Goal: Task Accomplishment & Management: Complete application form

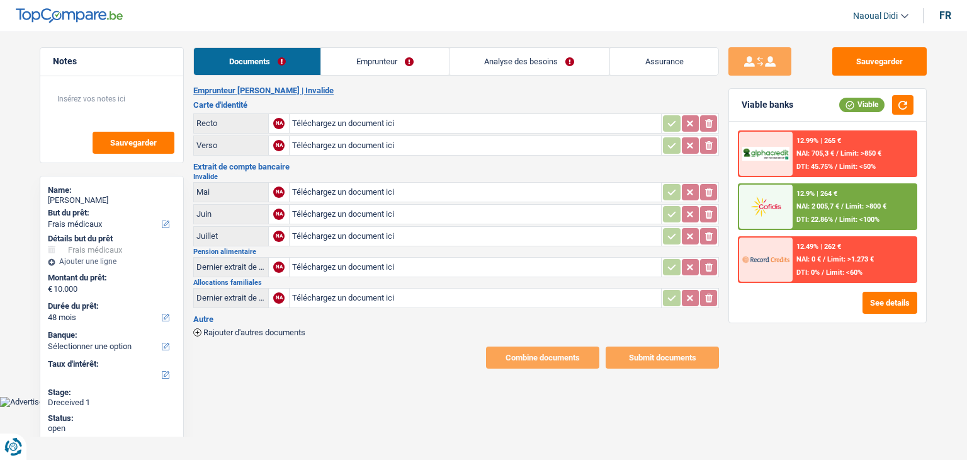
select select "medical"
select select "48"
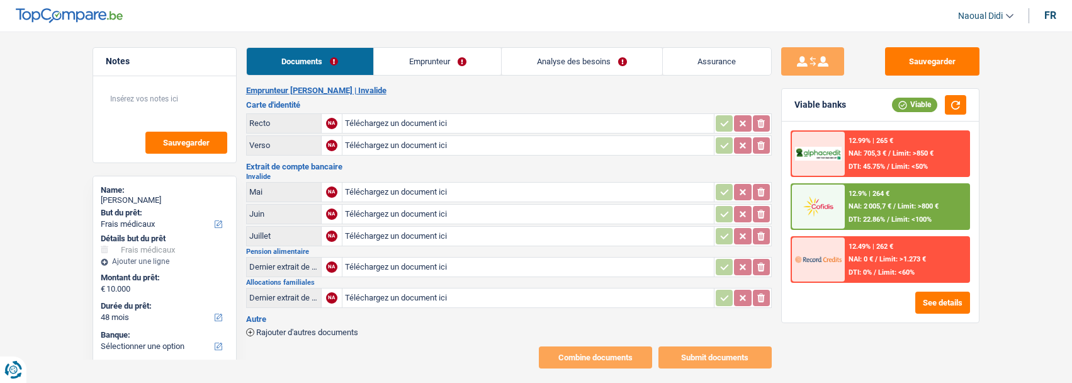
click at [894, 345] on div "Sauvegarder Viable banks Viable 12.99% | 265 € NAI: 705,3 € / Limit: >850 € DTI…" at bounding box center [880, 203] width 217 height 312
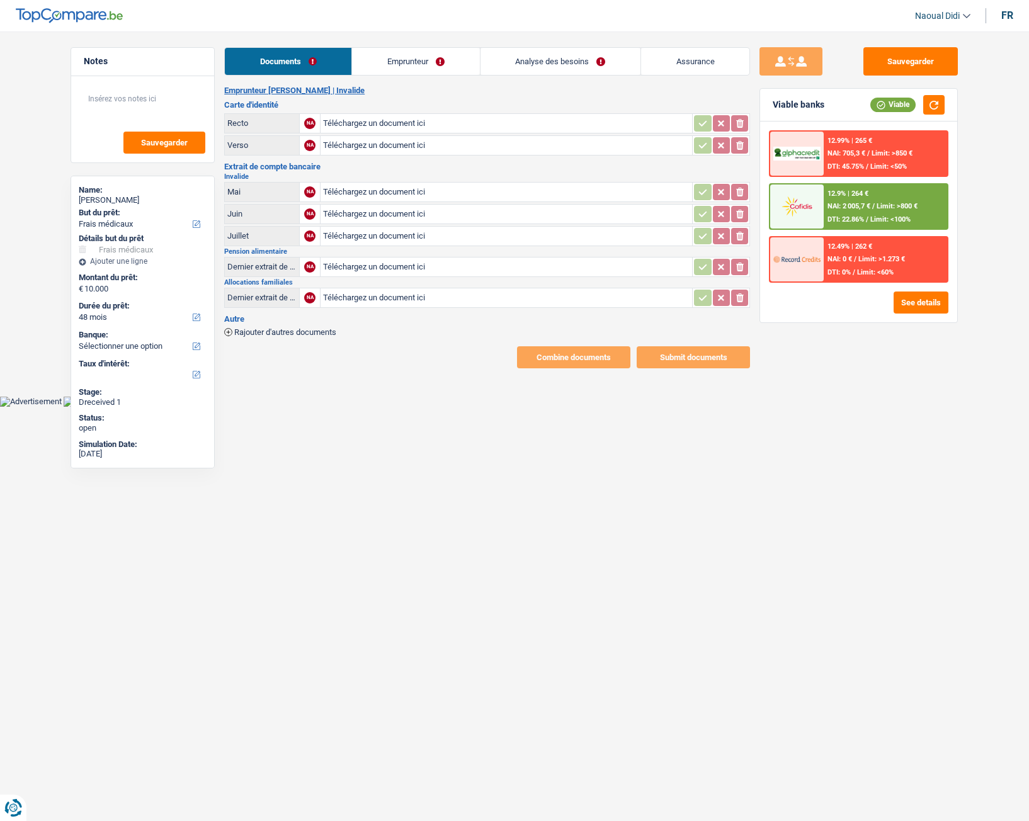
click at [348, 120] on input "Téléchargez un document ici" at bounding box center [506, 123] width 366 height 19
type input "C:\fakepath\1000004279.jpg"
click at [364, 145] on input "Téléchargez un document ici" at bounding box center [506, 145] width 366 height 19
type input "C:\fakepath\1000004280.jpg"
click at [349, 190] on input "Téléchargez un document ici" at bounding box center [506, 192] width 366 height 19
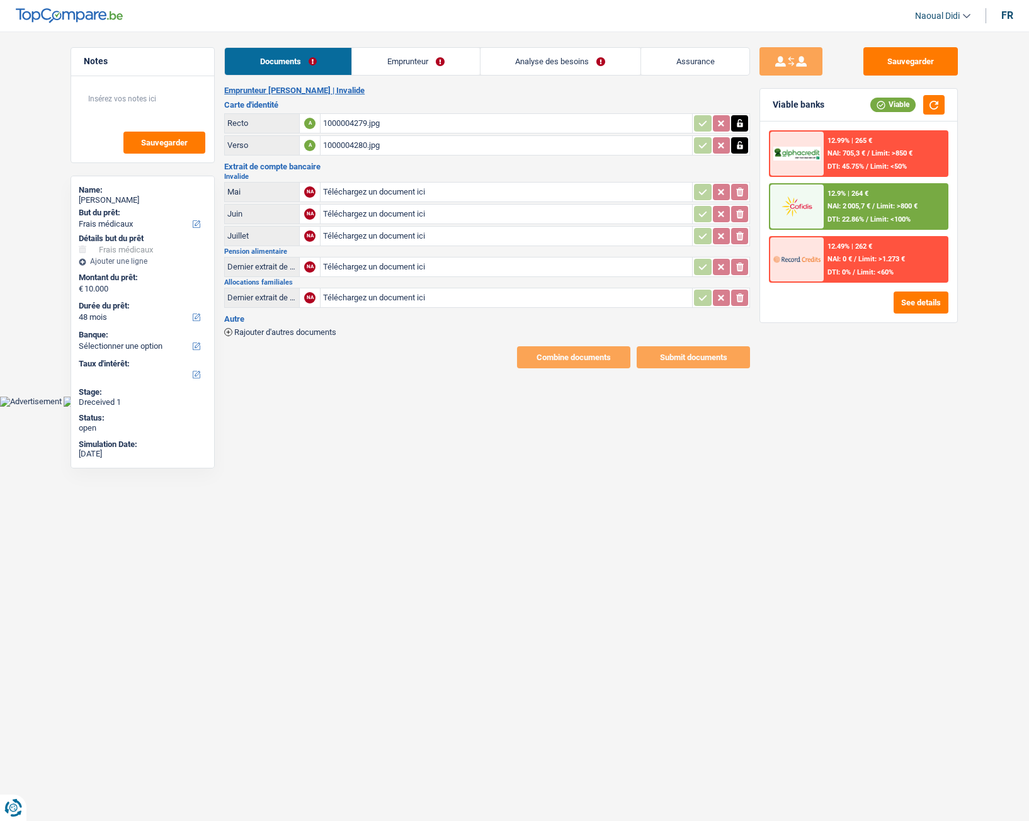
type input "C:\fakepath\solidaris 06.pdf"
click at [378, 214] on input "Téléchargez un document ici" at bounding box center [506, 214] width 366 height 19
type input "C:\fakepath\Solidaris 07.pdf"
click at [380, 237] on input "Téléchargez un document ici" at bounding box center [506, 236] width 366 height 19
type input "C:\fakepath\Solidaris 08.pdf"
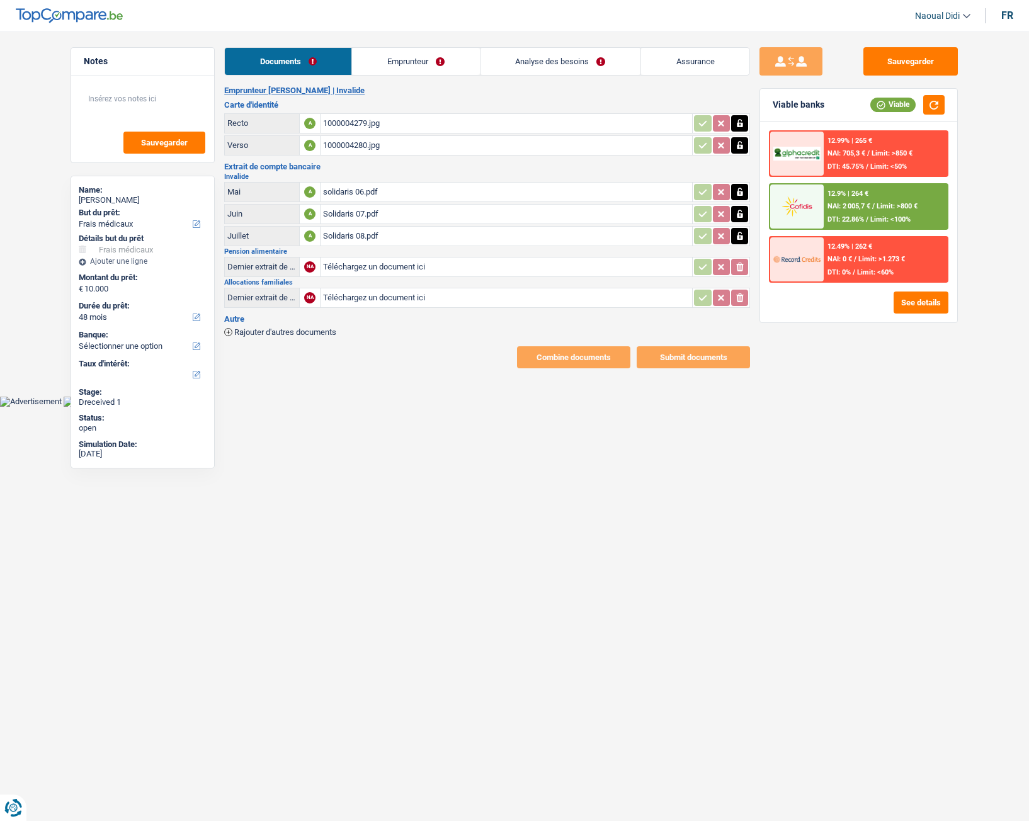
click at [383, 266] on input "Téléchargez un document ici" at bounding box center [506, 267] width 366 height 19
click at [357, 190] on div "solidaris 06.pdf" at bounding box center [506, 192] width 366 height 19
click at [743, 194] on icon "button" at bounding box center [740, 192] width 10 height 13
click at [741, 218] on icon "button" at bounding box center [740, 214] width 10 height 13
click at [739, 237] on icon "button" at bounding box center [740, 236] width 10 height 13
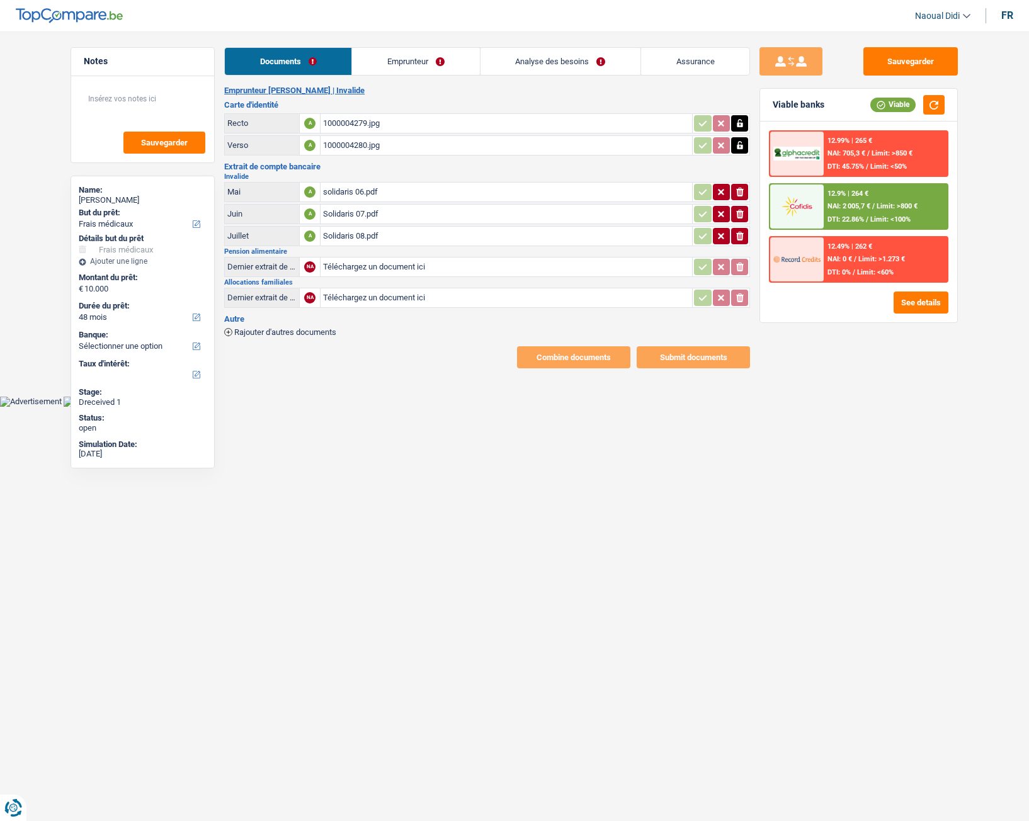
click at [734, 188] on button "ionicons-v5-e" at bounding box center [739, 192] width 17 height 16
click at [737, 210] on icon "ionicons-v5-e" at bounding box center [740, 214] width 10 height 13
click at [737, 235] on icon "button" at bounding box center [740, 236] width 8 height 9
click at [360, 192] on input "Téléchargez un document ici" at bounding box center [506, 192] width 366 height 19
click at [363, 191] on div "1000004282.jpg" at bounding box center [506, 192] width 366 height 19
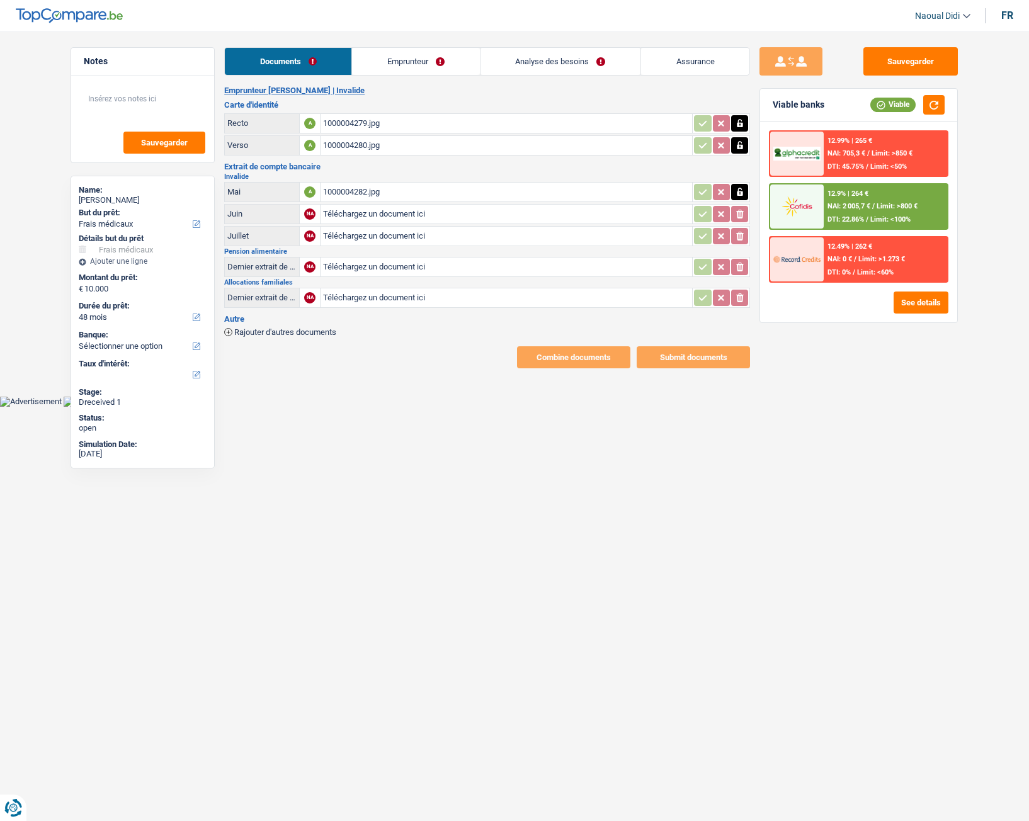
click at [361, 200] on div "1000004282.jpg" at bounding box center [506, 192] width 366 height 19
click at [739, 191] on icon "button" at bounding box center [740, 192] width 6 height 8
click at [739, 191] on icon "button" at bounding box center [740, 192] width 8 height 9
click at [411, 191] on input "Téléchargez un document ici" at bounding box center [506, 192] width 366 height 19
type input "C:\fakepath\solidaris 06.pdf"
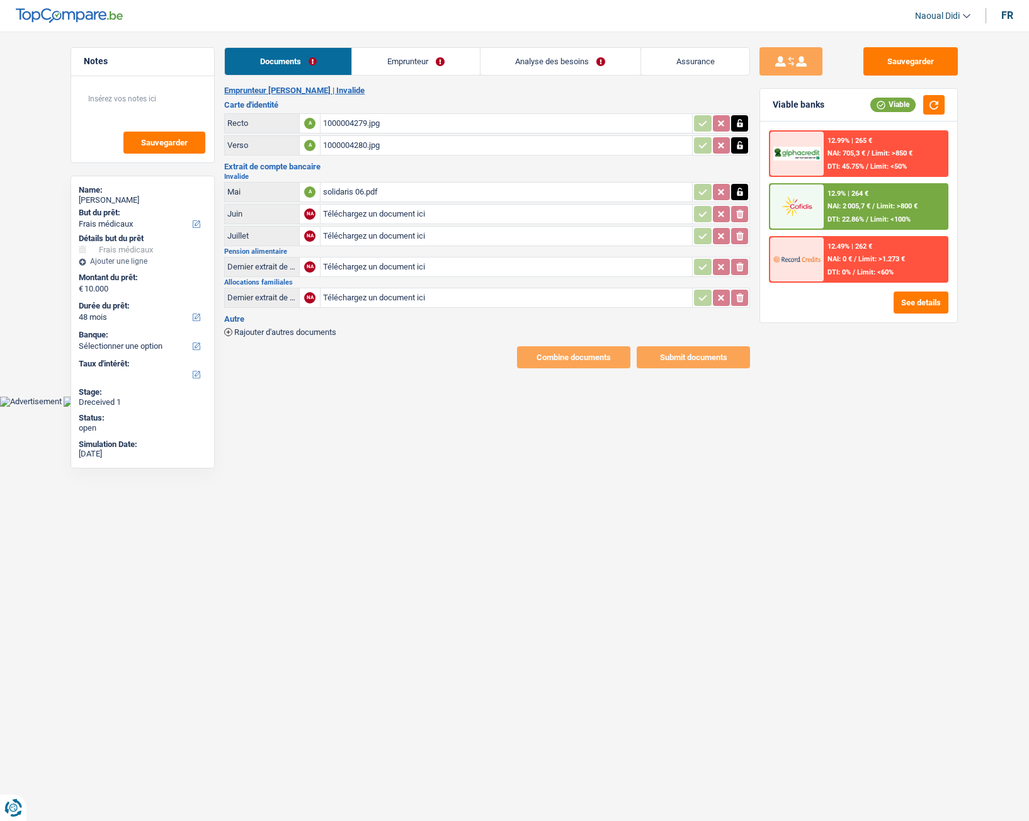
click at [387, 212] on input "Téléchargez un document ici" at bounding box center [506, 214] width 366 height 19
click at [378, 213] on input "Téléchargez un document ici" at bounding box center [506, 214] width 366 height 19
click at [363, 239] on input "Téléchargez un document ici" at bounding box center [506, 236] width 366 height 19
click at [431, 407] on html "Vous avez le contrôle de vos données Nous utilisons des cookies, tout comme nos…" at bounding box center [514, 203] width 1029 height 407
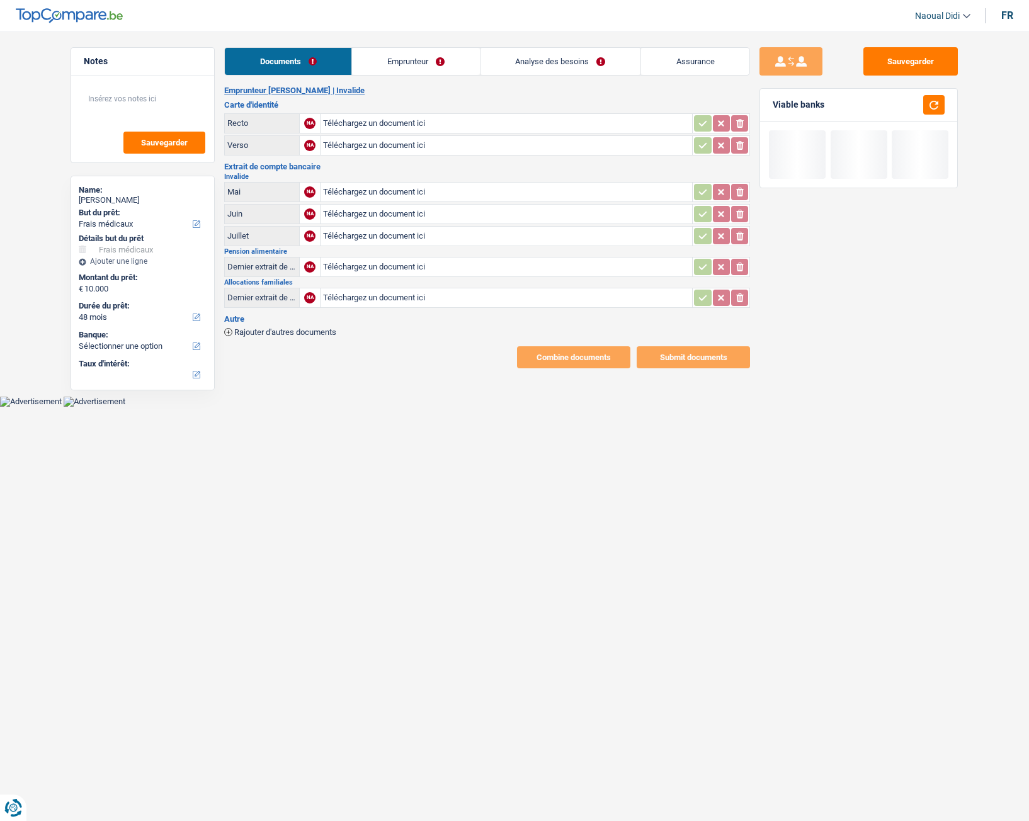
select select "medical"
select select "48"
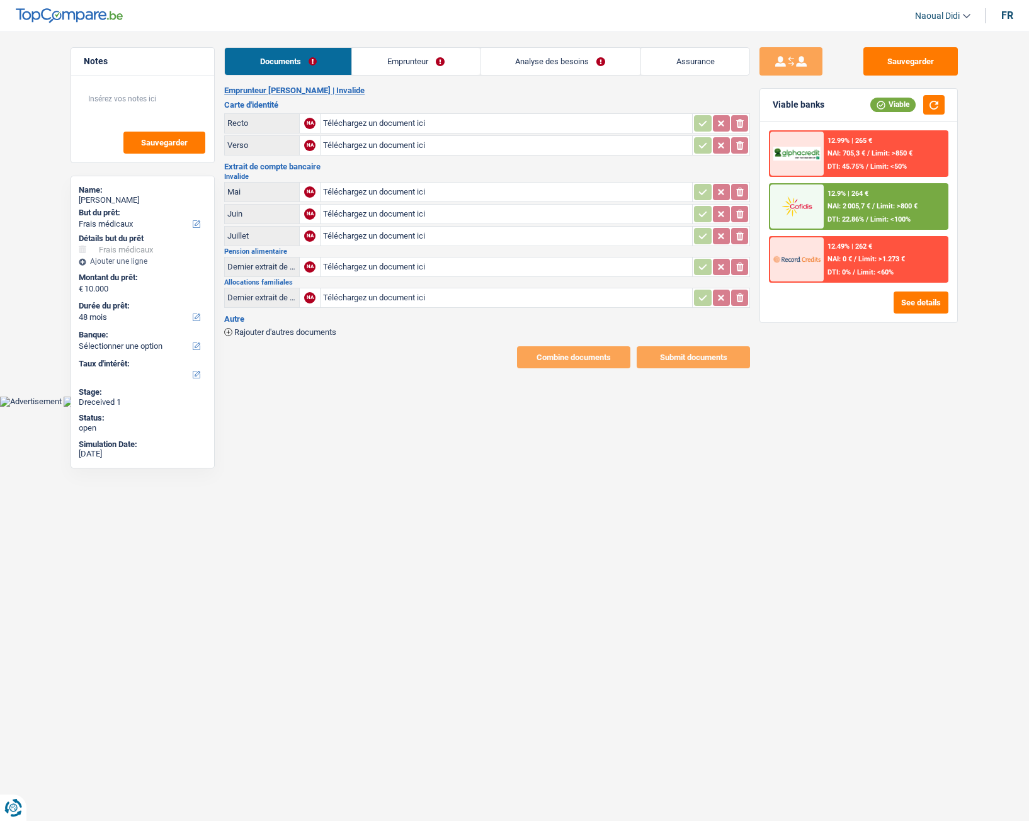
click at [378, 119] on input "Téléchargez un document ici" at bounding box center [506, 123] width 366 height 19
type input "C:\fakepath\1000004279.jpg"
click at [742, 128] on icon "button" at bounding box center [740, 123] width 10 height 13
click at [355, 144] on input "Téléchargez un document ici" at bounding box center [506, 145] width 366 height 19
type input "C:\fakepath\1000004280.jpg"
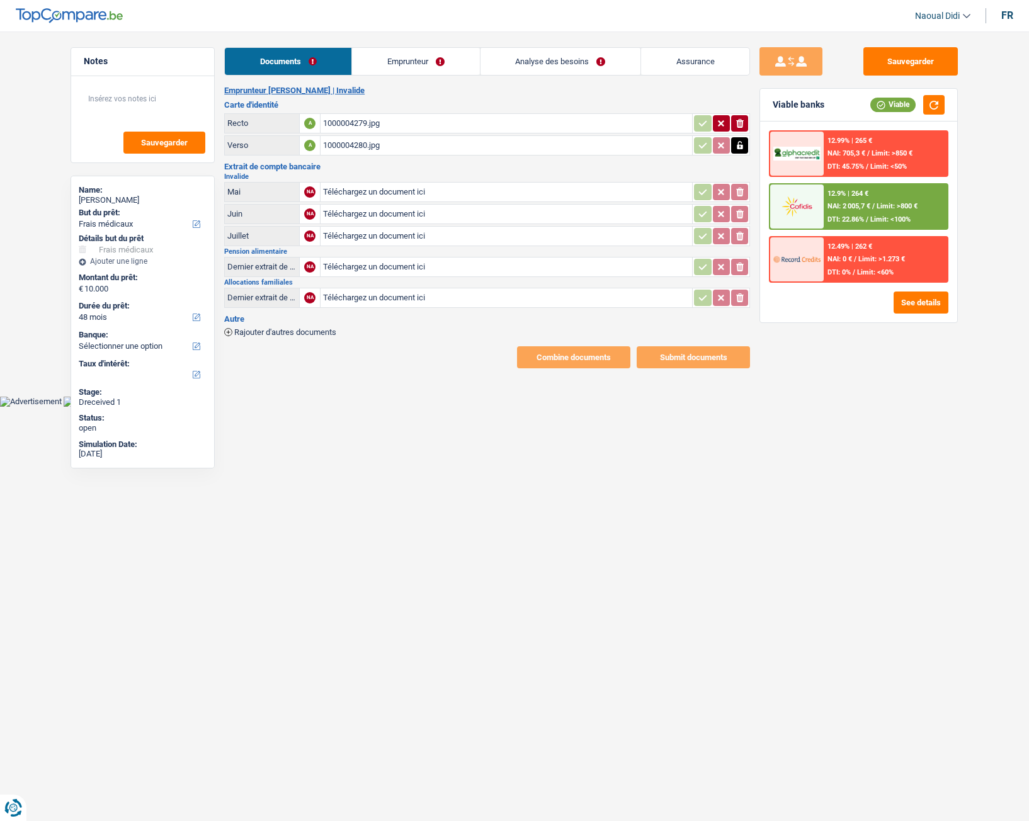
click at [400, 191] on input "Téléchargez un document ici" at bounding box center [506, 192] width 366 height 19
type input "C:\fakepath\solidaris 06.pdf"
click at [375, 213] on input "Téléchargez un document ici" at bounding box center [506, 214] width 366 height 19
type input "C:\fakepath\Solidaris 07.pdf"
click at [350, 235] on input "Téléchargez un document ici" at bounding box center [506, 236] width 366 height 19
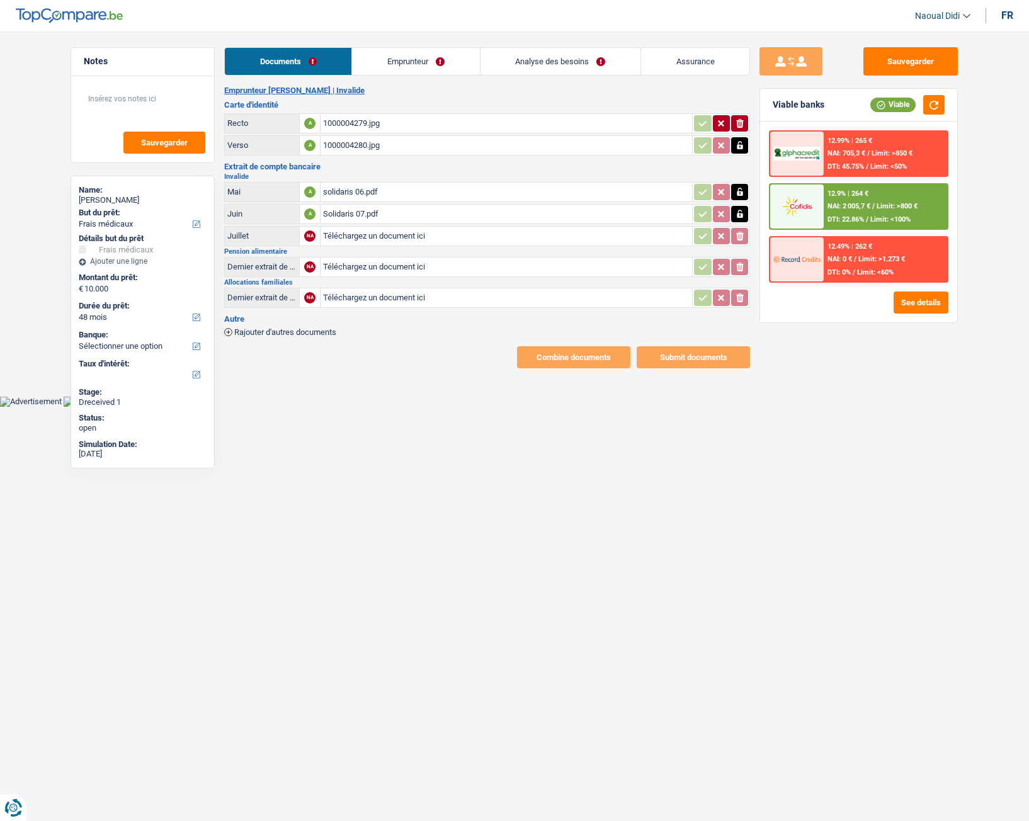
type input "C:\fakepath\Solidaris 08.pdf"
click at [909, 68] on button "Sauvegarder" at bounding box center [910, 61] width 94 height 28
drag, startPoint x: 463, startPoint y: 419, endPoint x: 454, endPoint y: 405, distance: 16.4
click at [462, 407] on html "Vous avez le contrôle de vos données Nous utilisons des cookies, tout comme nos…" at bounding box center [514, 203] width 1029 height 407
click at [401, 64] on link "Emprunteur" at bounding box center [415, 61] width 127 height 27
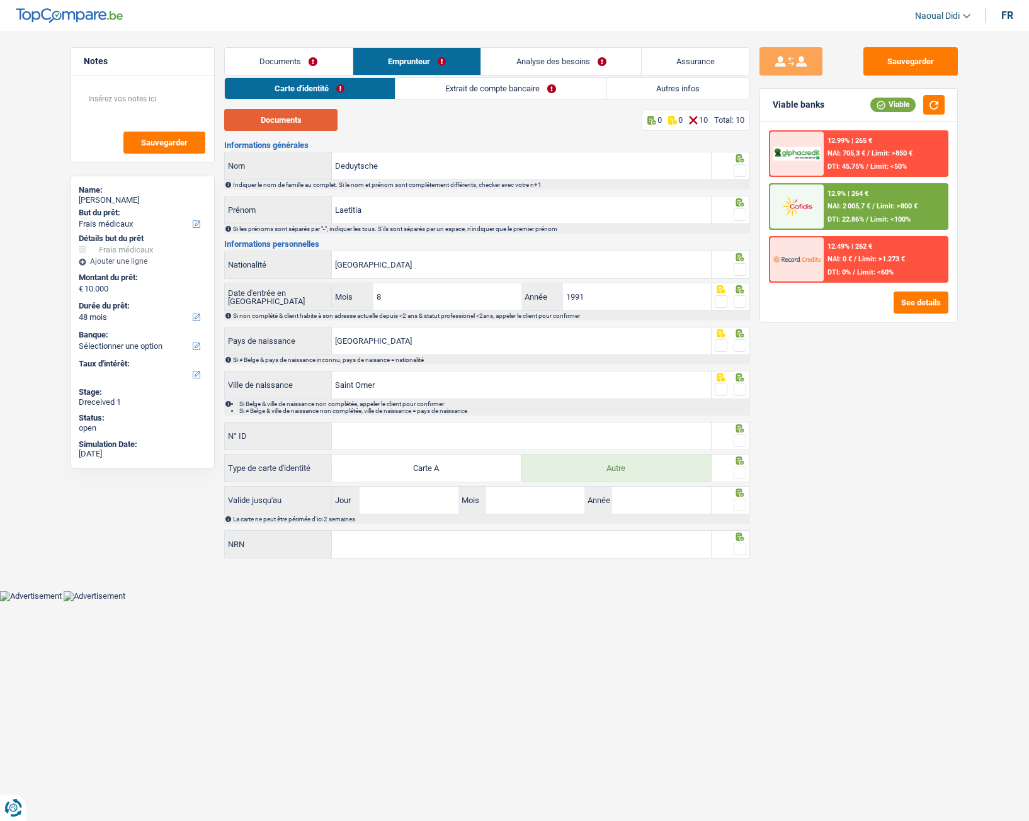
click at [295, 122] on button "Documents" at bounding box center [280, 120] width 113 height 22
click at [404, 159] on input "Deduytsche" at bounding box center [521, 165] width 379 height 27
click at [740, 174] on span at bounding box center [739, 170] width 13 height 13
click at [0, 0] on input "radio" at bounding box center [0, 0] width 0 height 0
click at [741, 213] on span at bounding box center [739, 214] width 13 height 13
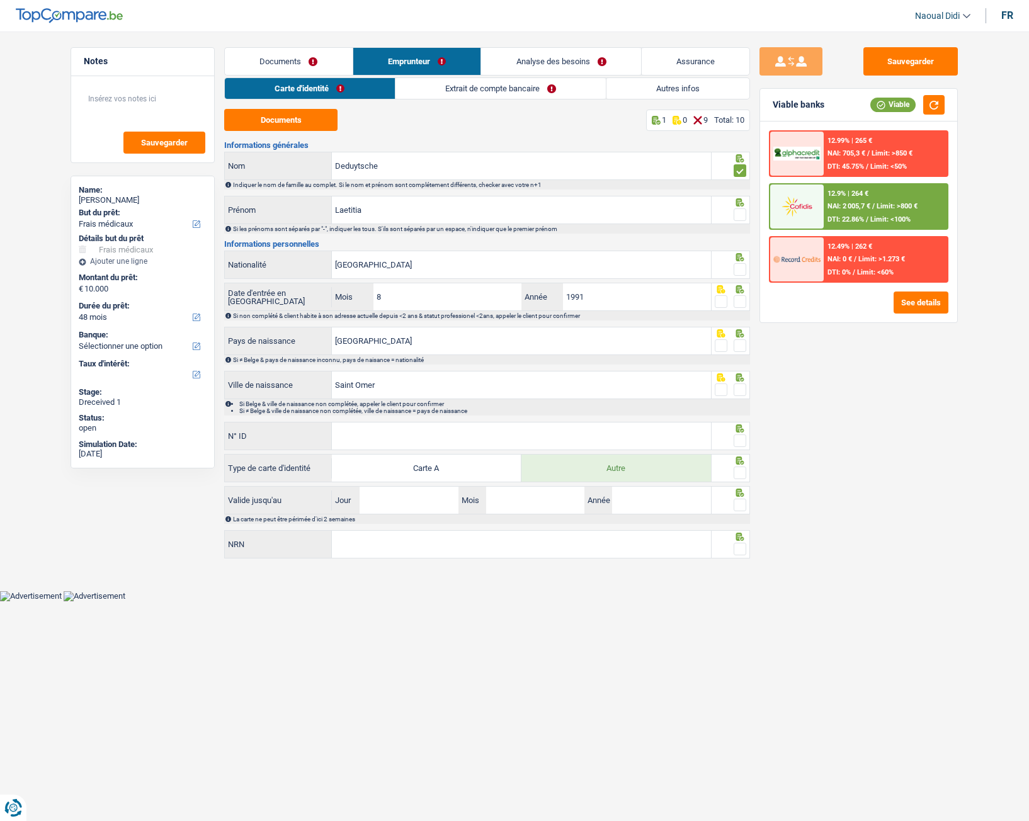
click at [0, 0] on input "radio" at bounding box center [0, 0] width 0 height 0
click at [745, 271] on span at bounding box center [739, 269] width 13 height 13
click at [0, 0] on input "radio" at bounding box center [0, 0] width 0 height 0
click at [741, 302] on span at bounding box center [739, 301] width 13 height 13
click at [0, 0] on input "radio" at bounding box center [0, 0] width 0 height 0
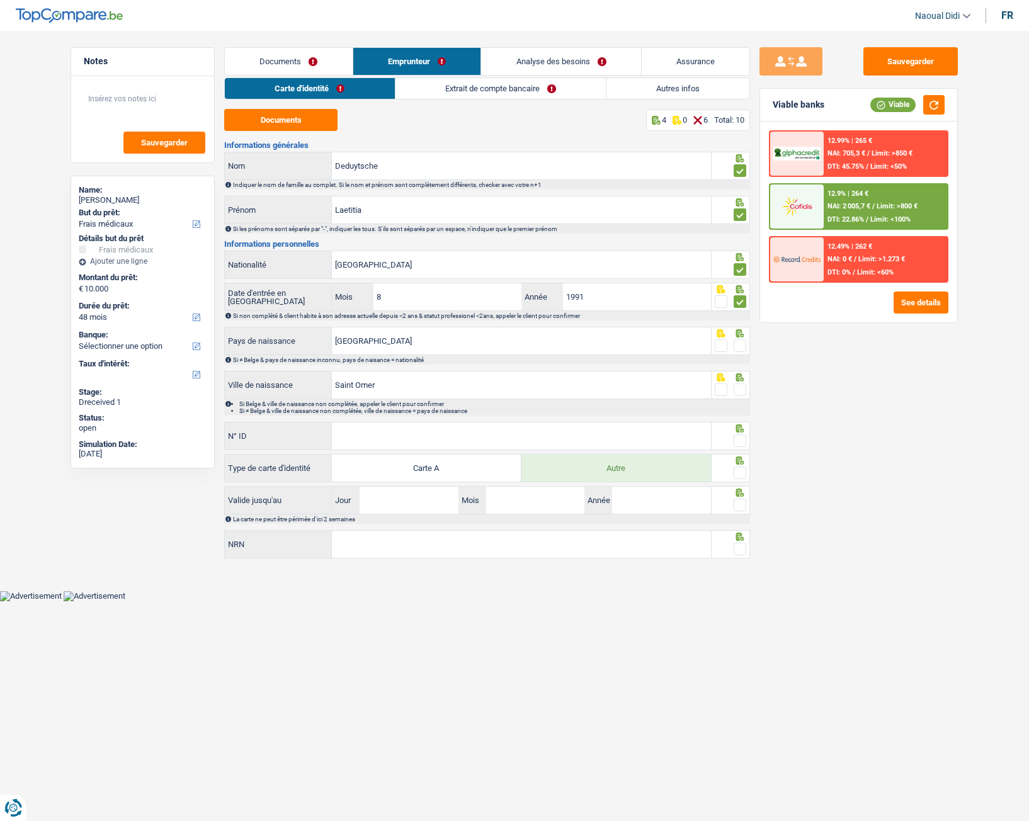
click at [737, 345] on span at bounding box center [739, 345] width 13 height 13
click at [0, 0] on input "radio" at bounding box center [0, 0] width 0 height 0
click at [463, 430] on input "N° ID" at bounding box center [521, 435] width 379 height 27
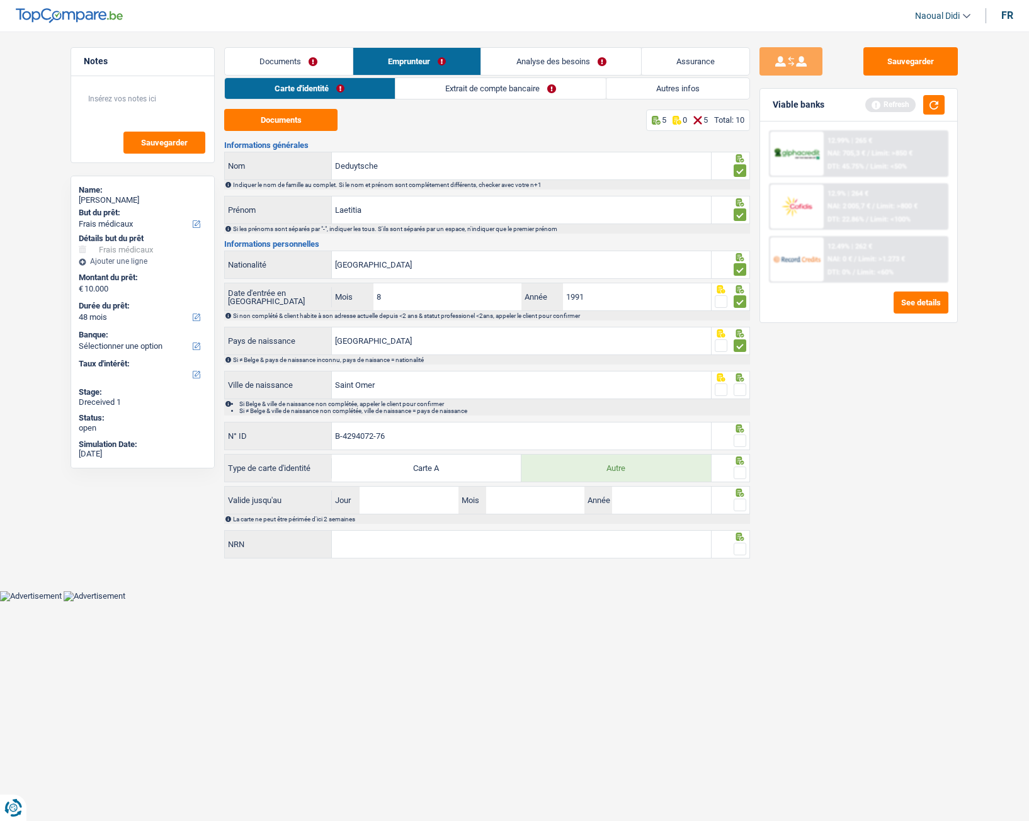
type input "B-4294072-76"
click at [732, 477] on fieldset at bounding box center [731, 473] width 32 height 16
click at [741, 474] on span at bounding box center [739, 473] width 13 height 13
click at [0, 0] on input "radio" at bounding box center [0, 0] width 0 height 0
click at [740, 436] on span at bounding box center [739, 440] width 13 height 13
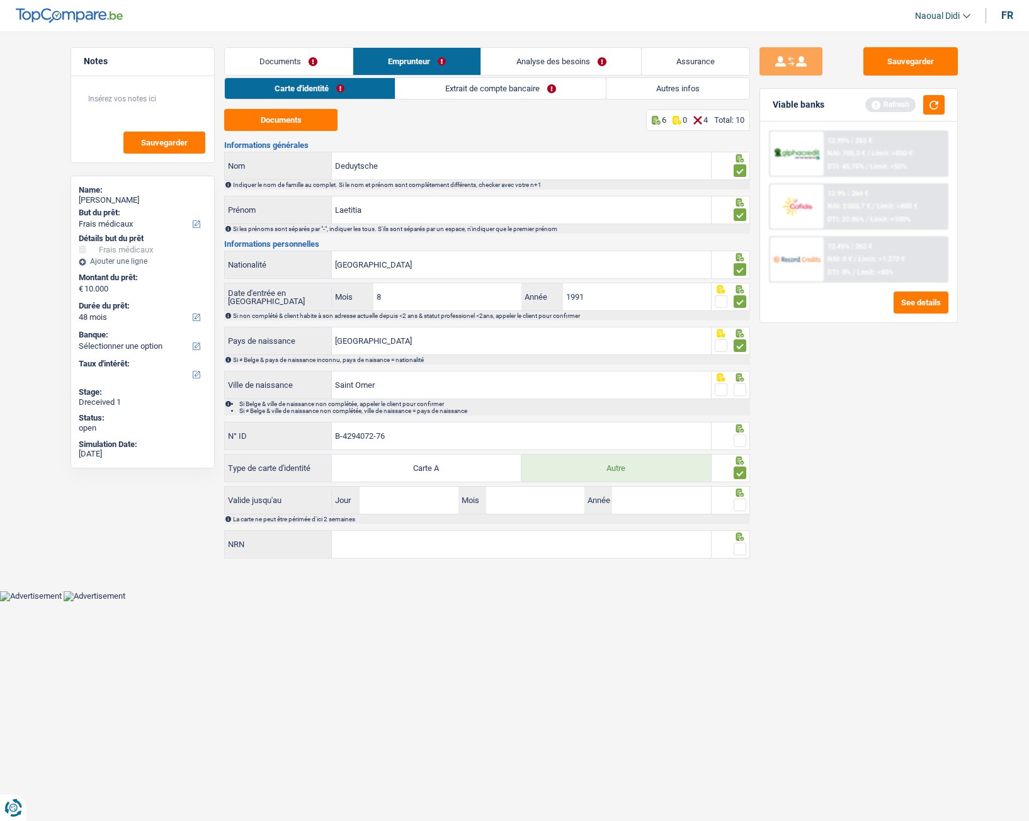
click at [0, 0] on input "radio" at bounding box center [0, 0] width 0 height 0
click at [418, 506] on input "Jour" at bounding box center [408, 500] width 98 height 27
type input "13"
type input "10"
type input "2025"
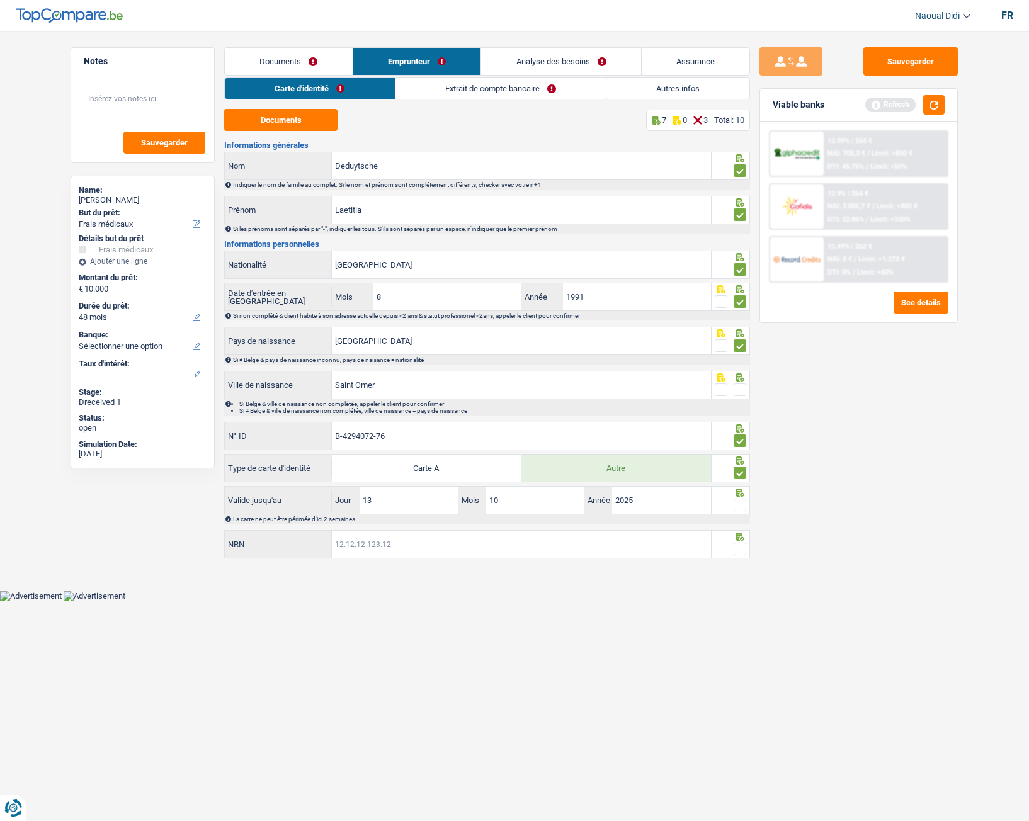
click at [422, 554] on input "NRN" at bounding box center [521, 544] width 379 height 27
click at [463, 555] on input "NRN" at bounding box center [521, 544] width 379 height 27
type input "82.11.04-346.72"
click at [735, 546] on span at bounding box center [739, 549] width 13 height 13
click at [0, 0] on input "radio" at bounding box center [0, 0] width 0 height 0
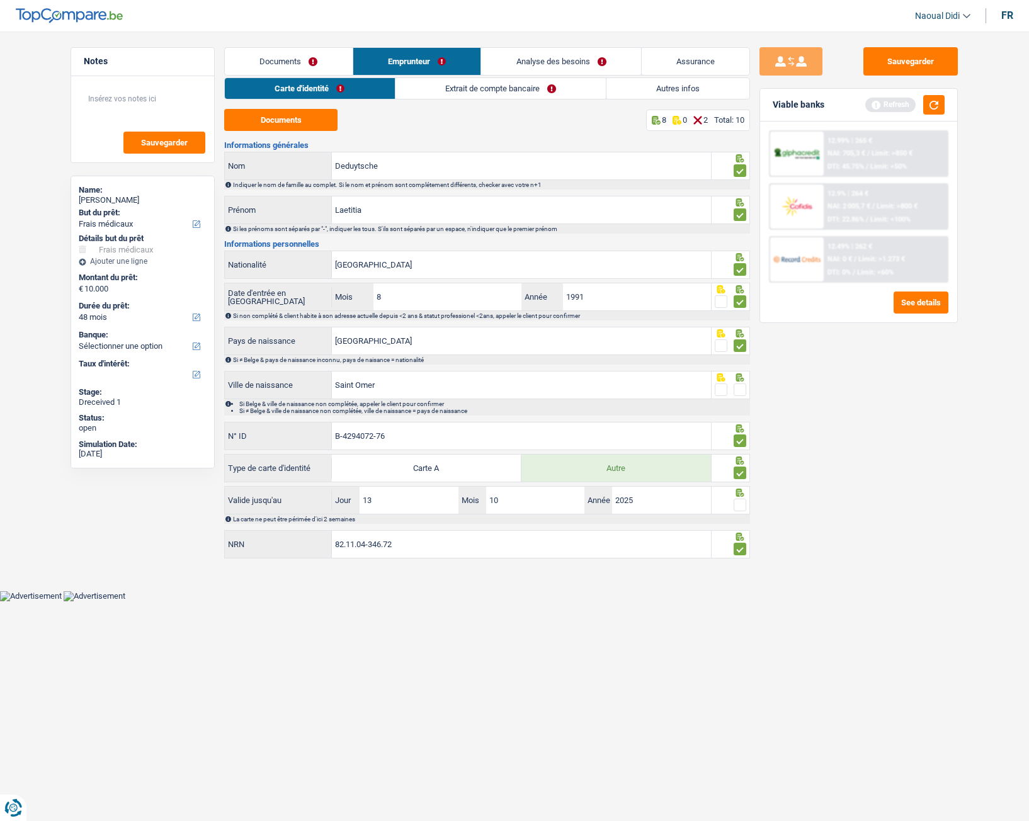
click at [737, 506] on span at bounding box center [739, 505] width 13 height 13
click at [0, 0] on input "radio" at bounding box center [0, 0] width 0 height 0
click at [892, 67] on button "Sauvegarder" at bounding box center [910, 61] width 94 height 28
click at [745, 395] on span at bounding box center [739, 389] width 13 height 13
click at [0, 0] on input "radio" at bounding box center [0, 0] width 0 height 0
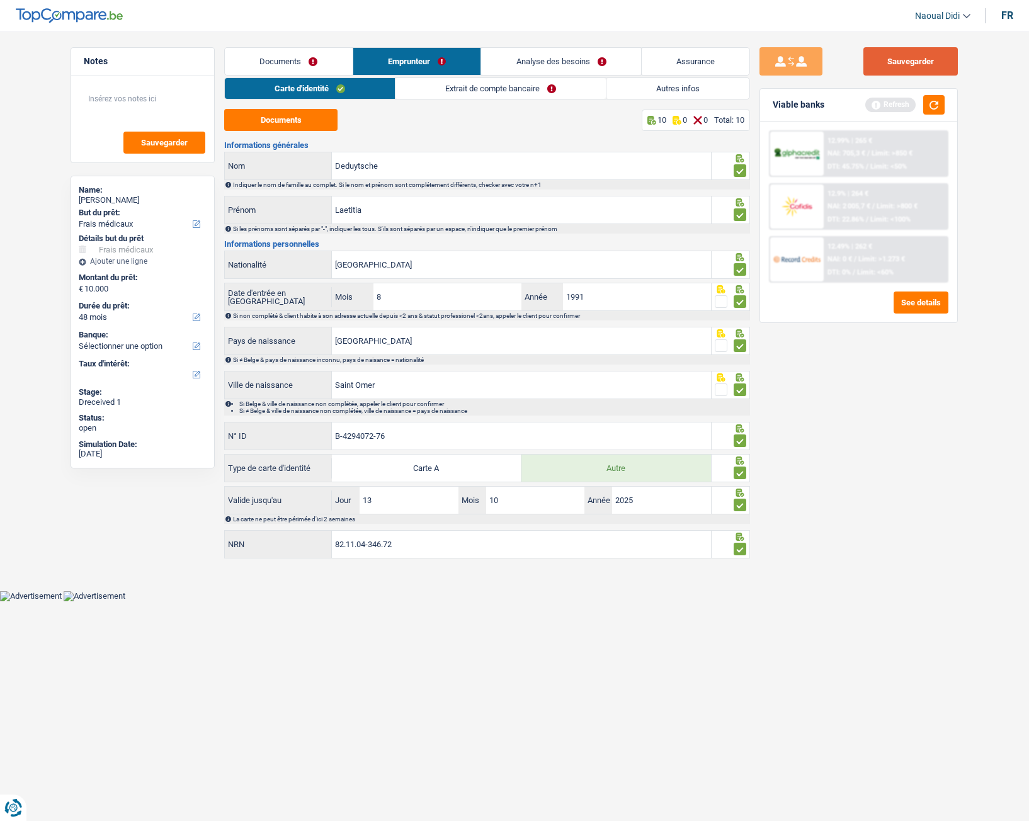
click at [905, 53] on button "Sauvegarder" at bounding box center [910, 61] width 94 height 28
click at [528, 89] on link "Extrait de compte bancaire" at bounding box center [500, 88] width 210 height 21
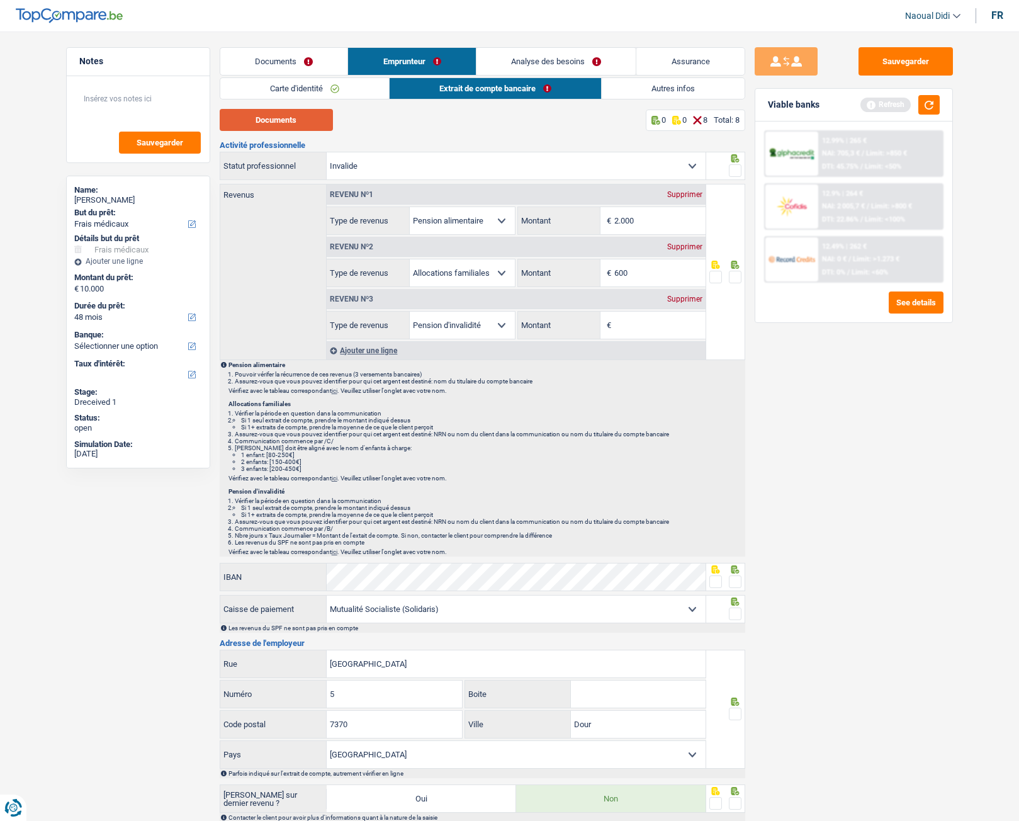
click at [288, 122] on button "Documents" at bounding box center [276, 120] width 113 height 22
click at [652, 324] on input "Montant" at bounding box center [659, 325] width 91 height 27
type input "1.372"
click at [885, 424] on div "Sauvegarder Viable banks Refresh 12.99% | 265 € NAI: 705,3 € / Limit: >850 € DT…" at bounding box center [853, 422] width 217 height 750
click at [795, 426] on div "Sauvegarder Viable banks Refresh 12.99% | 265 € NAI: 705,3 € / Limit: >850 € DT…" at bounding box center [853, 422] width 217 height 750
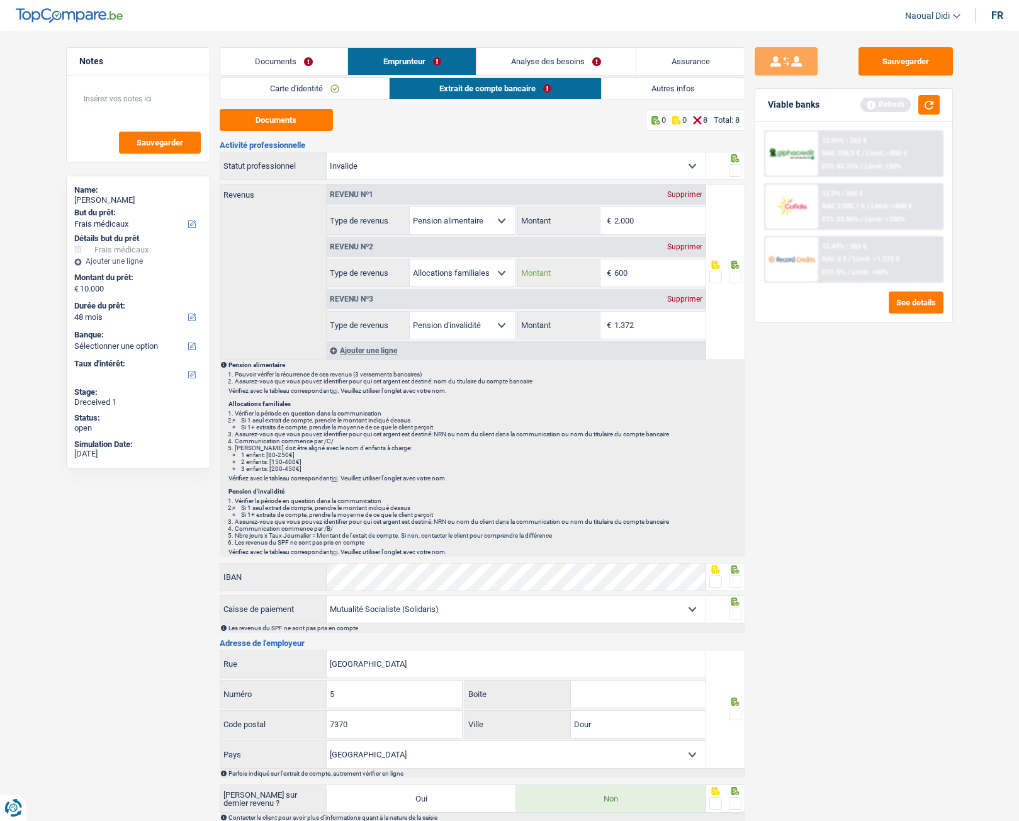
click at [639, 276] on input "600" at bounding box center [659, 272] width 91 height 27
click at [905, 64] on button "Sauvegarder" at bounding box center [906, 61] width 94 height 28
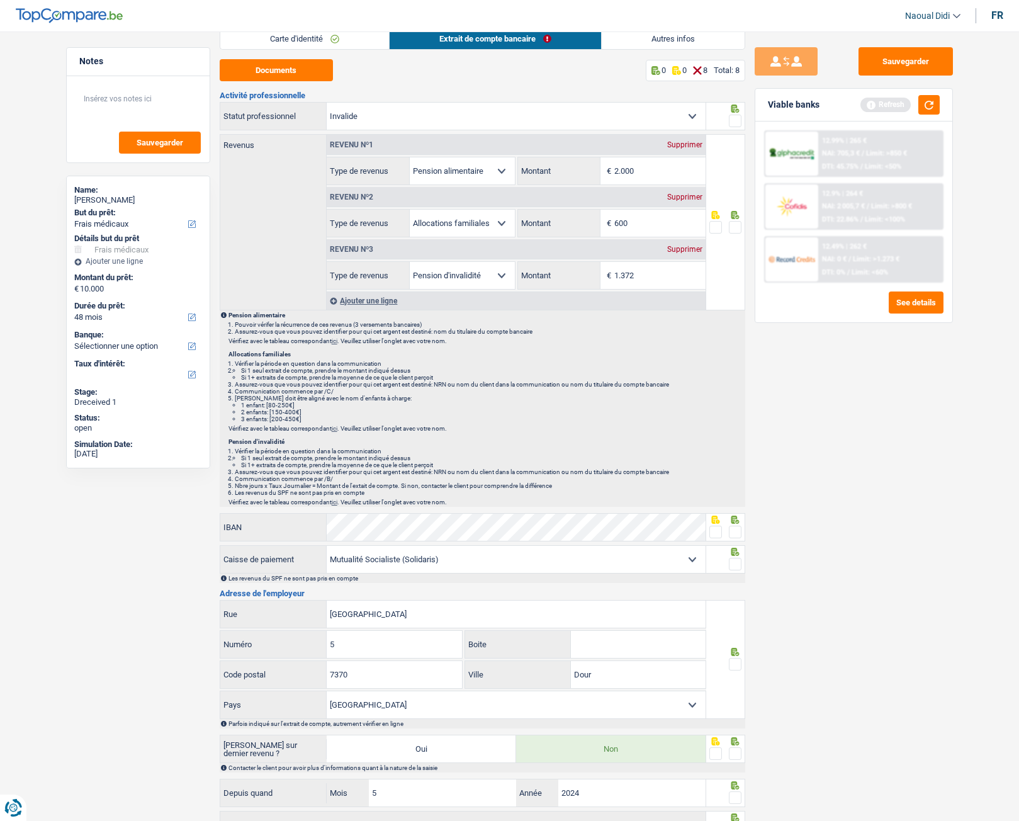
scroll to position [156, 0]
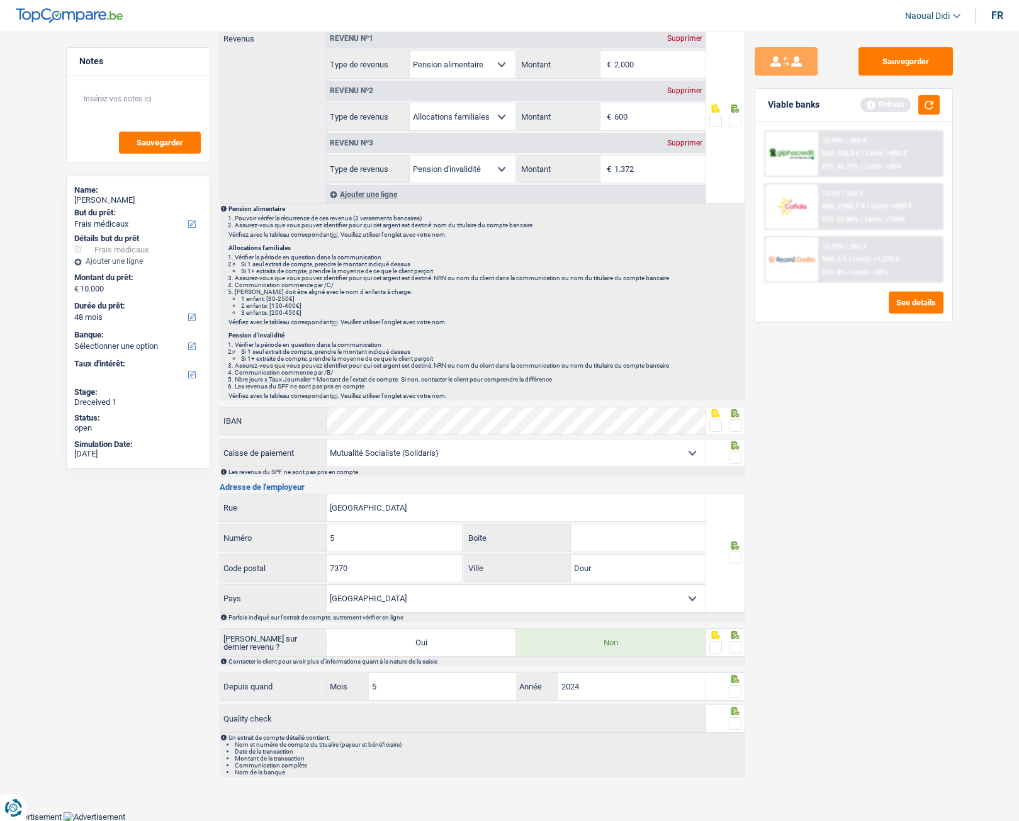
drag, startPoint x: 500, startPoint y: 447, endPoint x: 533, endPoint y: 435, distance: 34.9
click at [500, 447] on select "Mutualité Chrétienne Mutualité Socialiste (Solidaris) SPF Sécurité Sociale Unio…" at bounding box center [516, 452] width 379 height 27
click at [731, 426] on span at bounding box center [735, 425] width 13 height 13
click at [0, 0] on input "radio" at bounding box center [0, 0] width 0 height 0
click at [743, 458] on div at bounding box center [725, 453] width 39 height 28
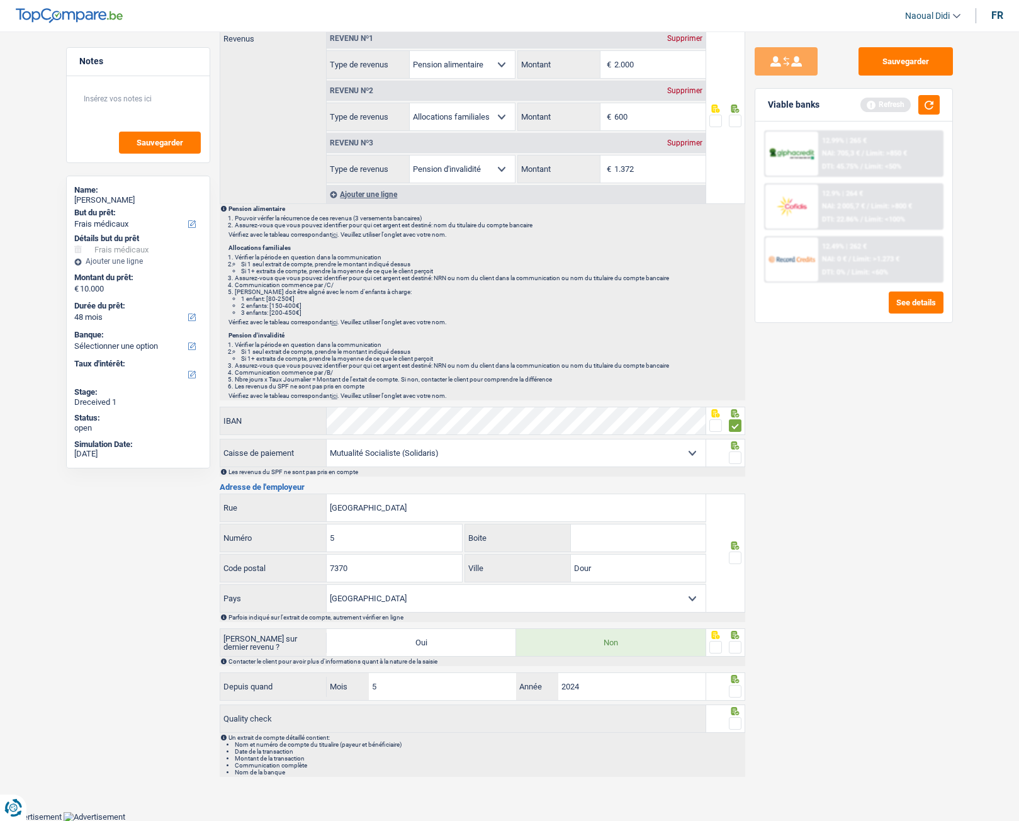
click at [732, 553] on span at bounding box center [735, 558] width 13 height 13
click at [0, 0] on input "radio" at bounding box center [0, 0] width 0 height 0
click at [732, 648] on span at bounding box center [735, 647] width 13 height 13
click at [0, 0] on input "radio" at bounding box center [0, 0] width 0 height 0
click at [739, 696] on span at bounding box center [735, 691] width 13 height 13
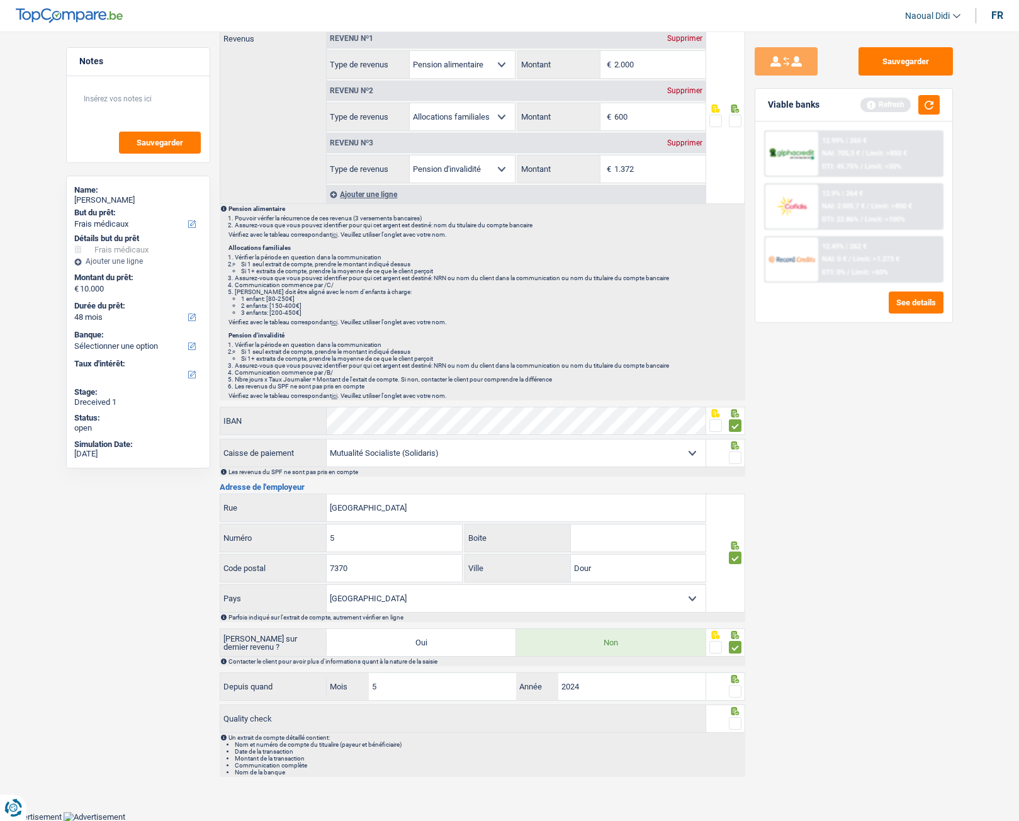
click at [0, 0] on input "radio" at bounding box center [0, 0] width 0 height 0
click at [737, 716] on div at bounding box center [735, 724] width 13 height 16
click at [739, 724] on span at bounding box center [735, 723] width 13 height 13
click at [0, 0] on input "radio" at bounding box center [0, 0] width 0 height 0
click at [895, 67] on button "Sauvegarder" at bounding box center [906, 61] width 94 height 28
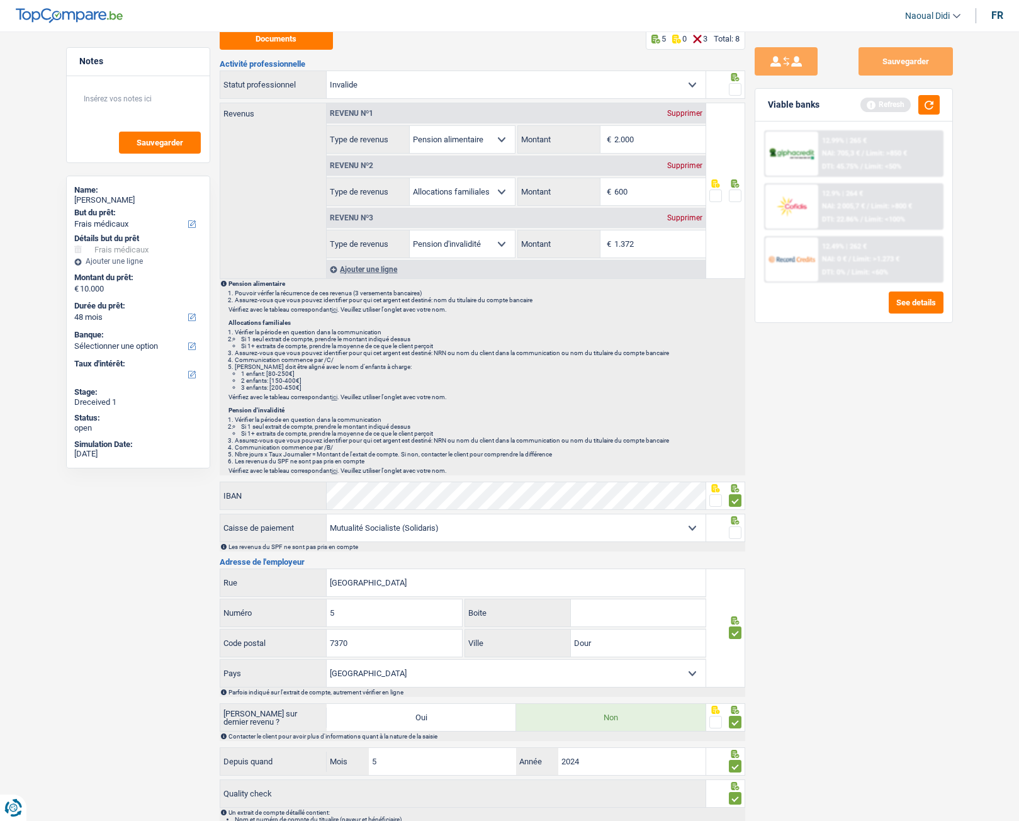
scroll to position [0, 0]
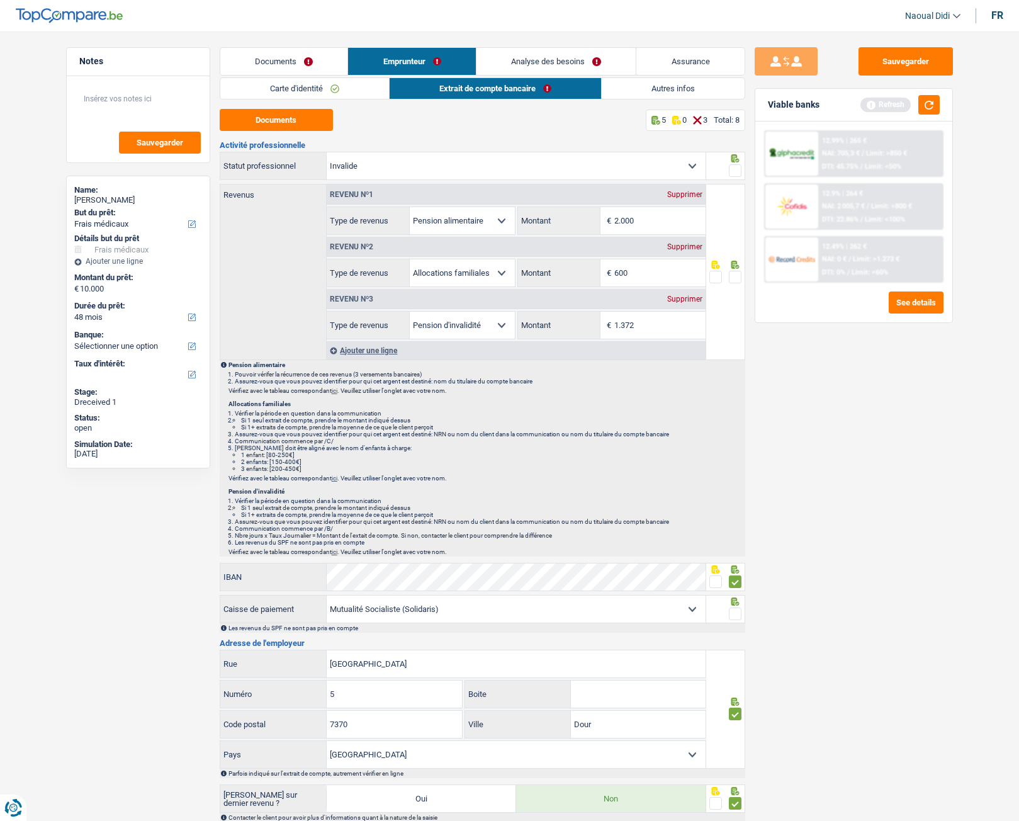
click at [673, 84] on link "Autres infos" at bounding box center [673, 88] width 143 height 21
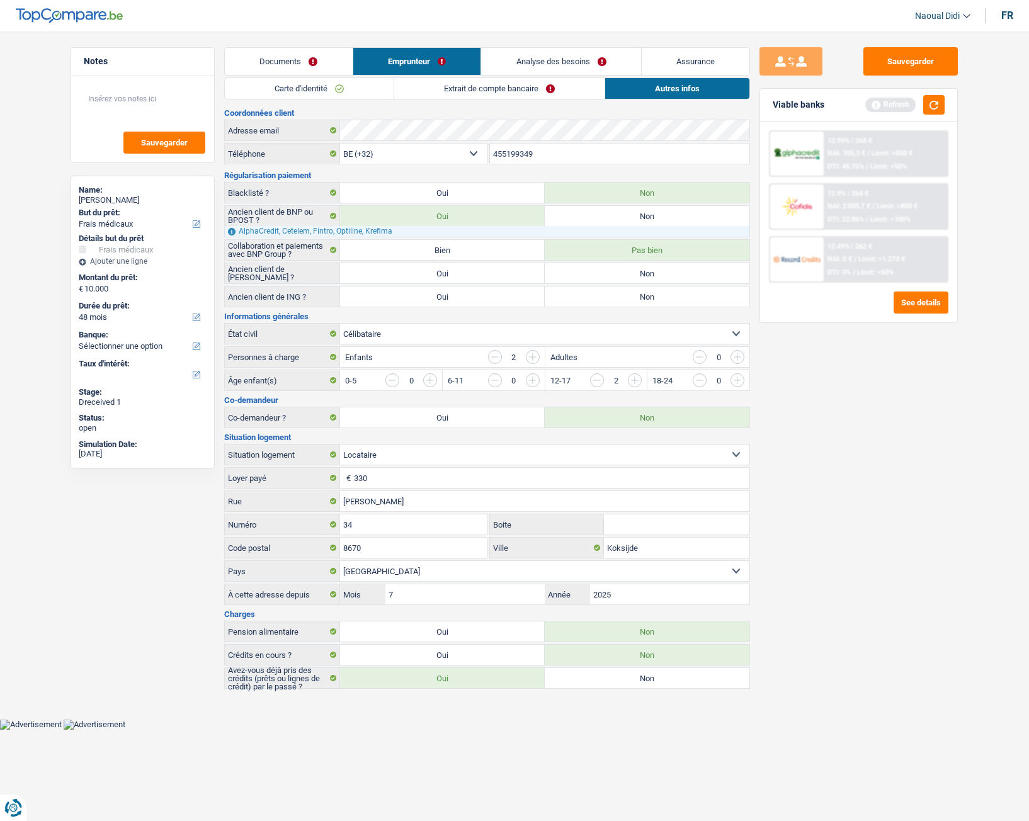
click at [485, 85] on link "Extrait de compte bancaire" at bounding box center [499, 88] width 210 height 21
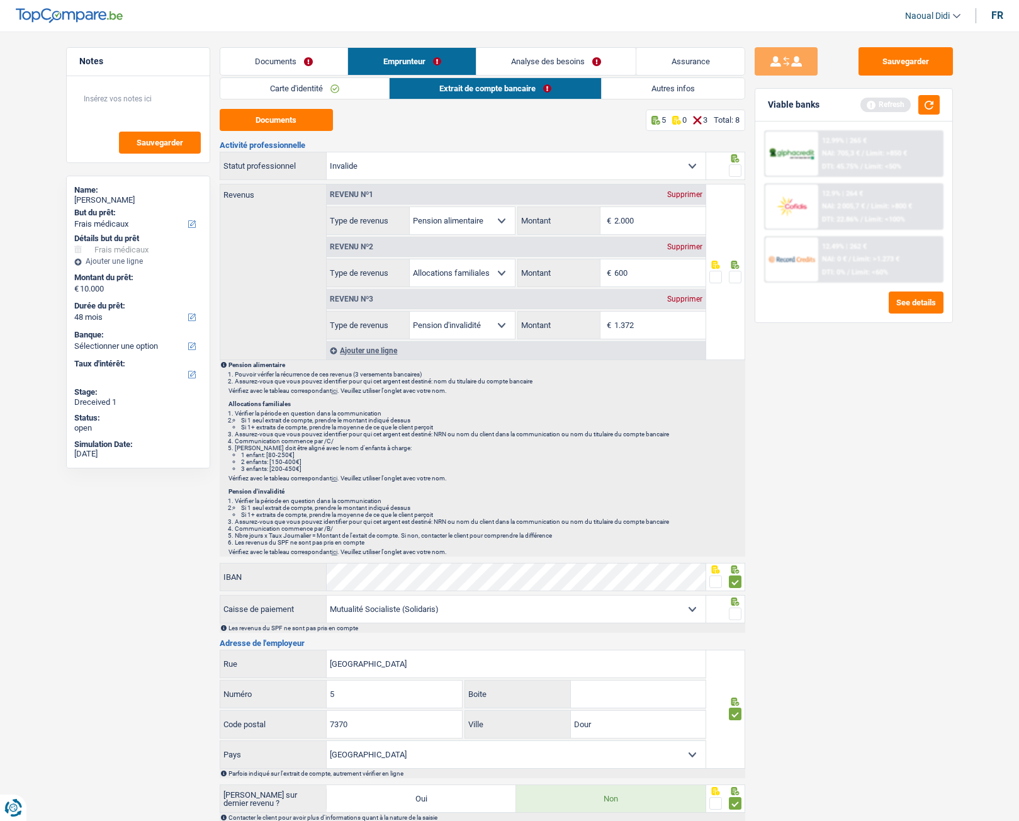
click at [679, 93] on link "Autres infos" at bounding box center [673, 88] width 143 height 21
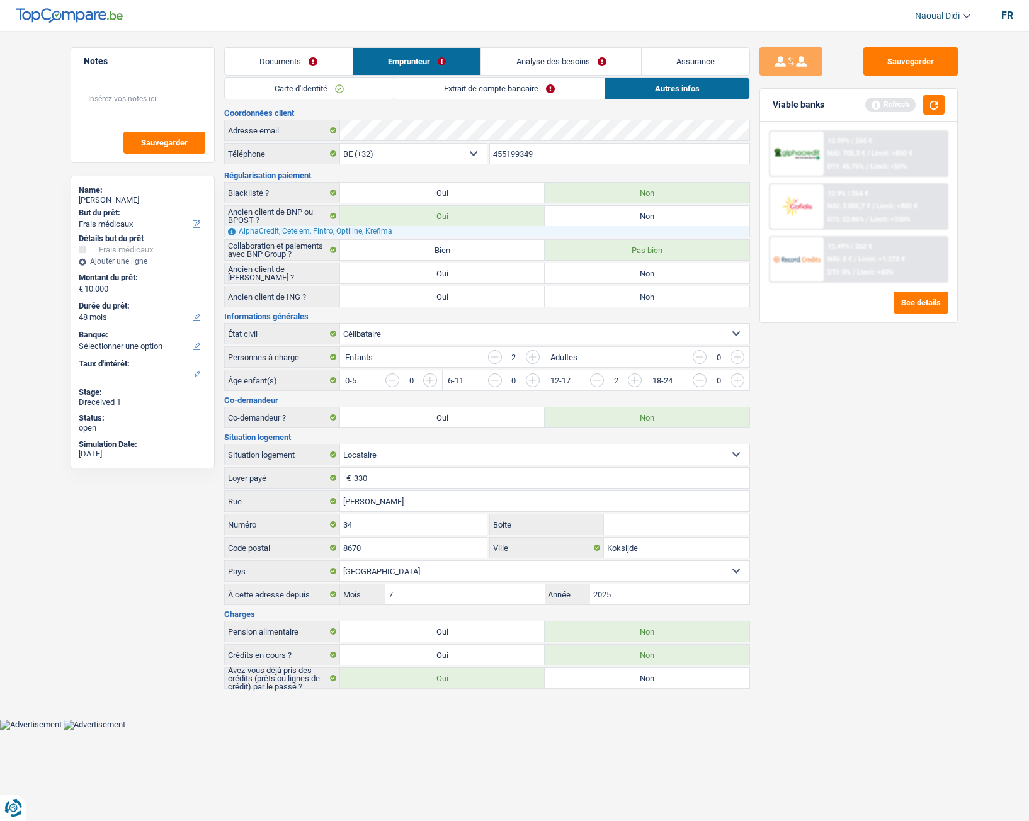
click at [563, 54] on link "Analyse des besoins" at bounding box center [561, 61] width 160 height 27
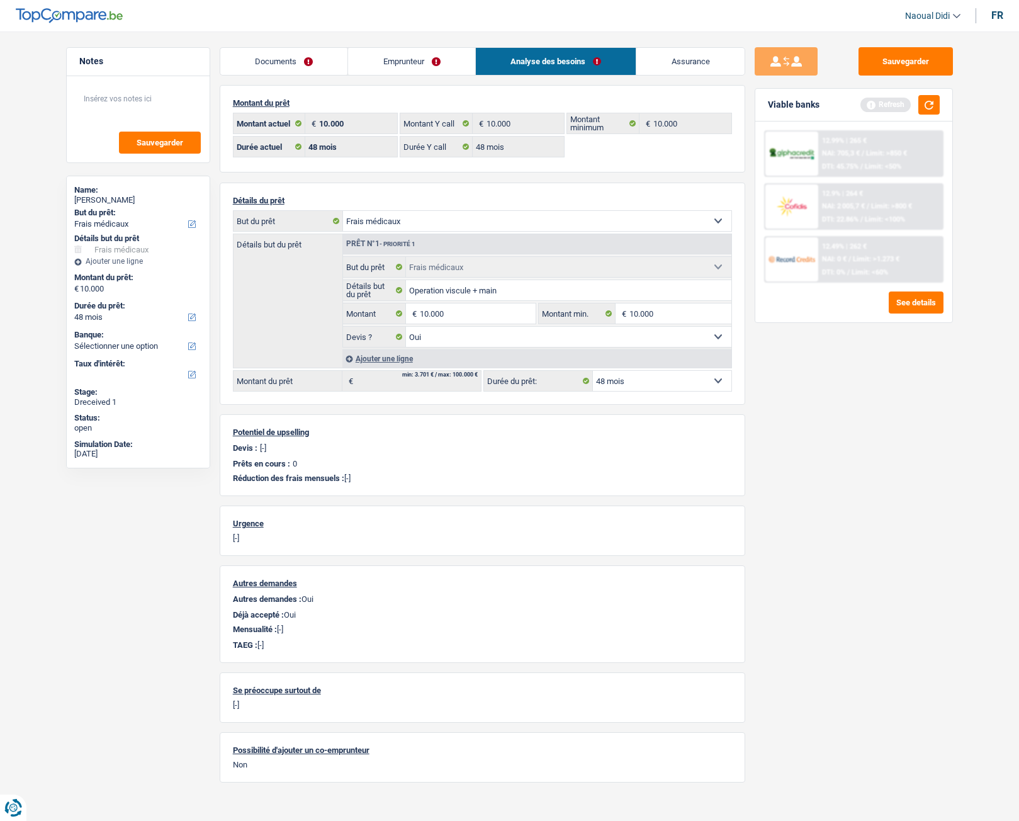
click at [405, 59] on link "Emprunteur" at bounding box center [411, 61] width 127 height 27
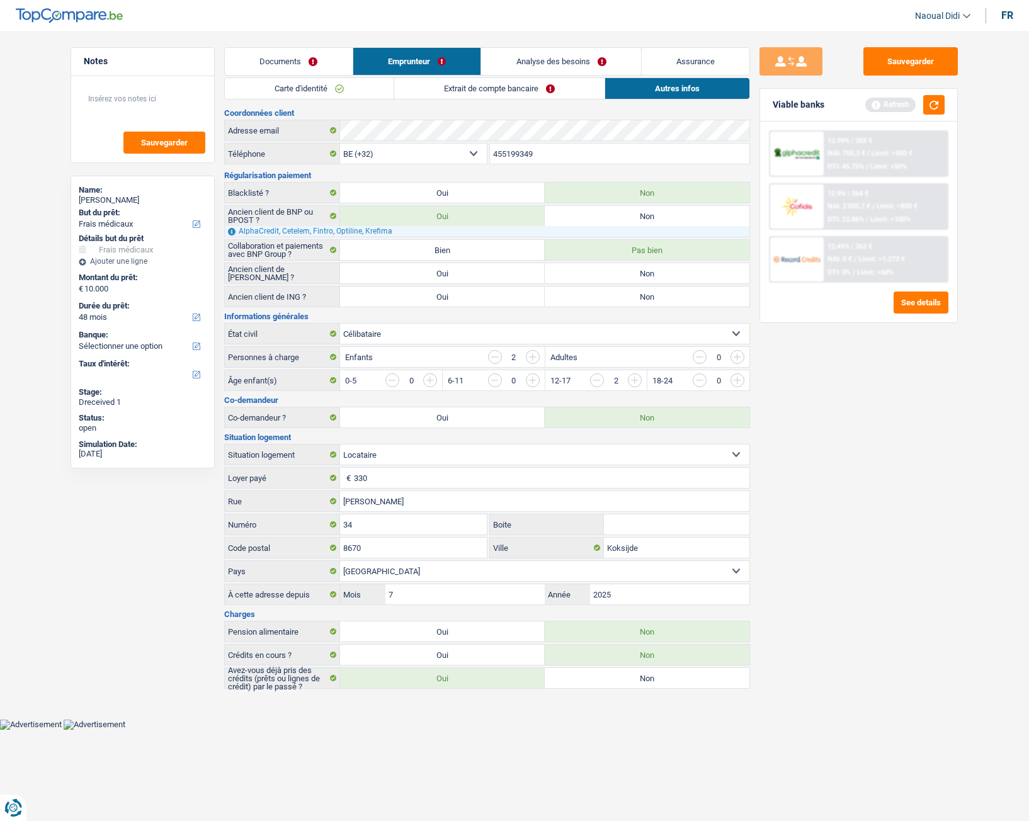
click at [346, 89] on link "Carte d'identité" at bounding box center [309, 88] width 169 height 21
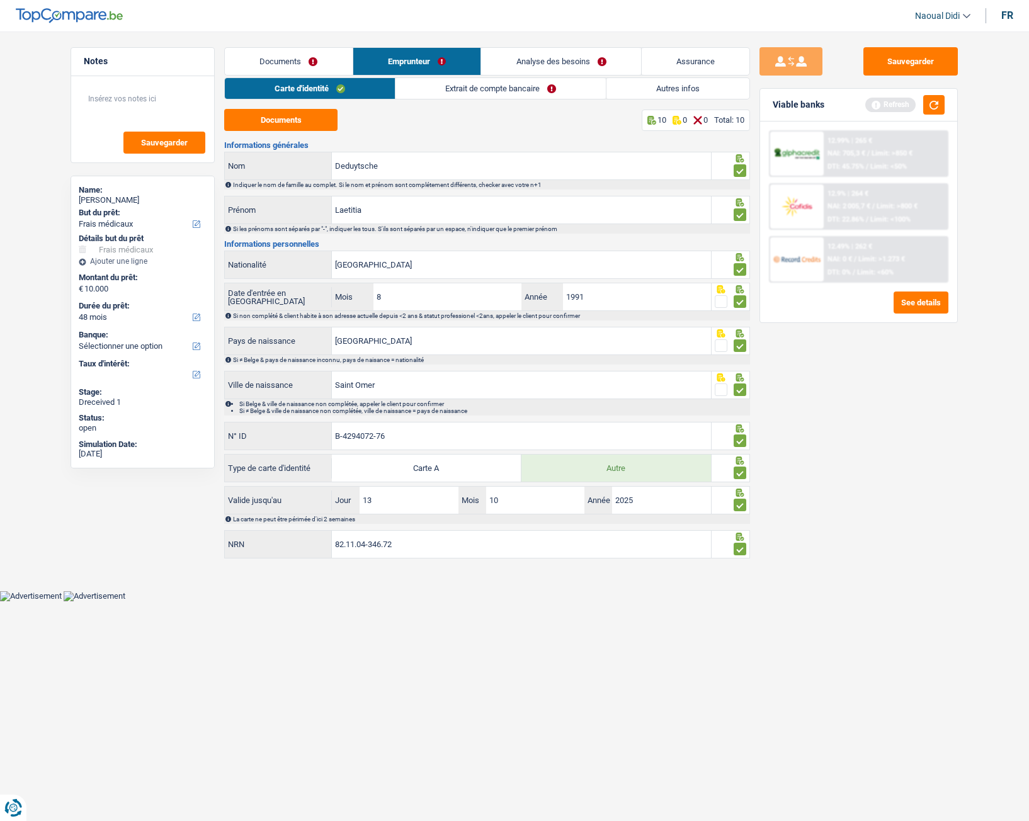
click at [502, 89] on link "Extrait de compte bancaire" at bounding box center [500, 88] width 210 height 21
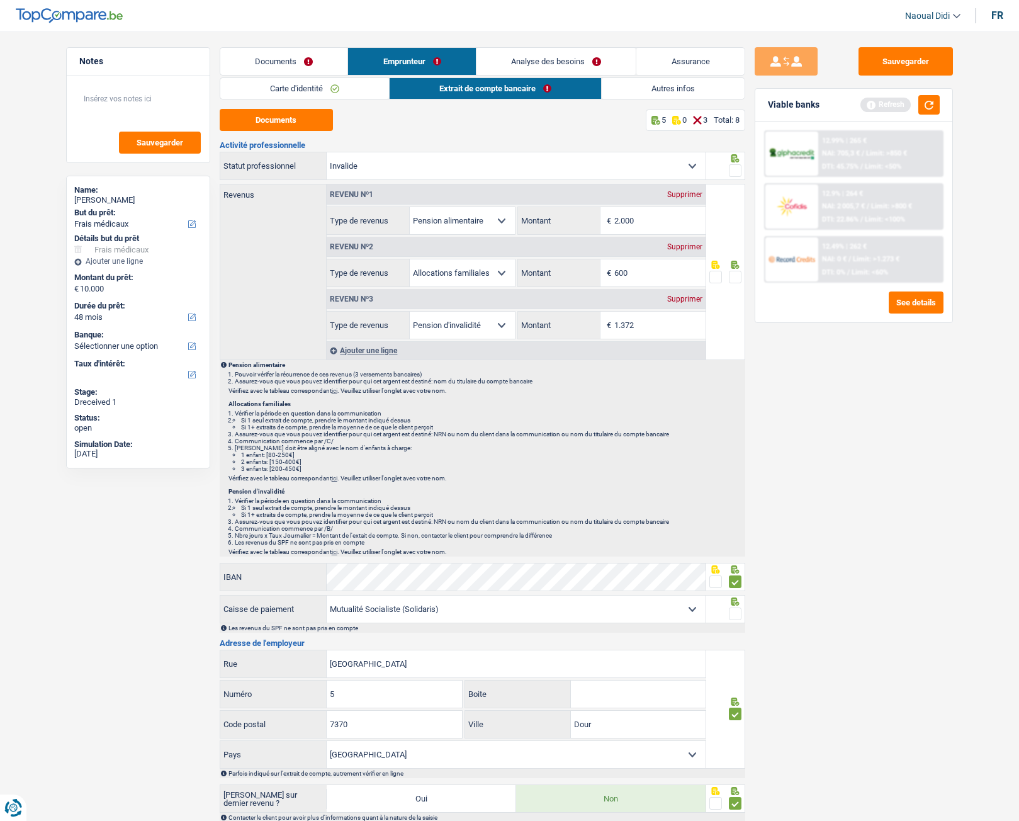
click at [293, 91] on link "Carte d'identité" at bounding box center [304, 88] width 169 height 21
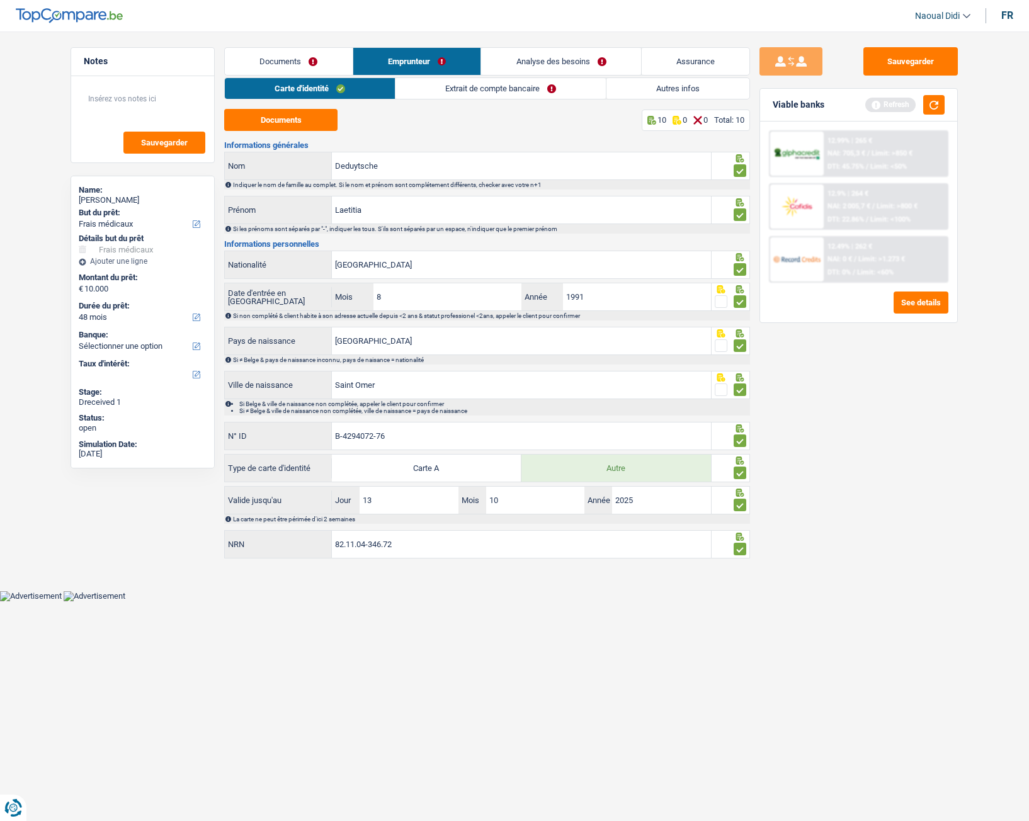
click at [413, 60] on link "Emprunteur" at bounding box center [417, 61] width 128 height 27
click at [420, 67] on link "Emprunteur" at bounding box center [417, 61] width 128 height 27
click at [532, 91] on link "Extrait de compte bancaire" at bounding box center [500, 88] width 210 height 21
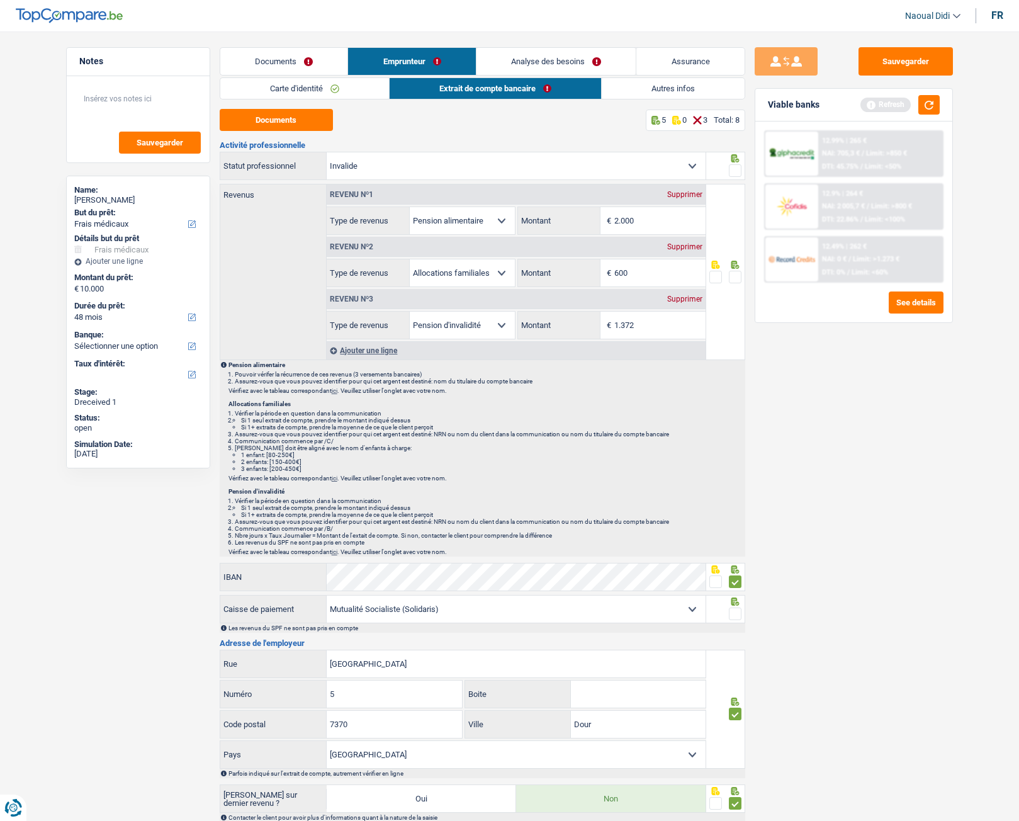
click at [740, 275] on span at bounding box center [735, 277] width 13 height 13
click at [0, 0] on input "radio" at bounding box center [0, 0] width 0 height 0
click at [732, 274] on span at bounding box center [735, 277] width 13 height 13
click at [0, 0] on input "radio" at bounding box center [0, 0] width 0 height 0
click at [736, 167] on span at bounding box center [735, 170] width 13 height 13
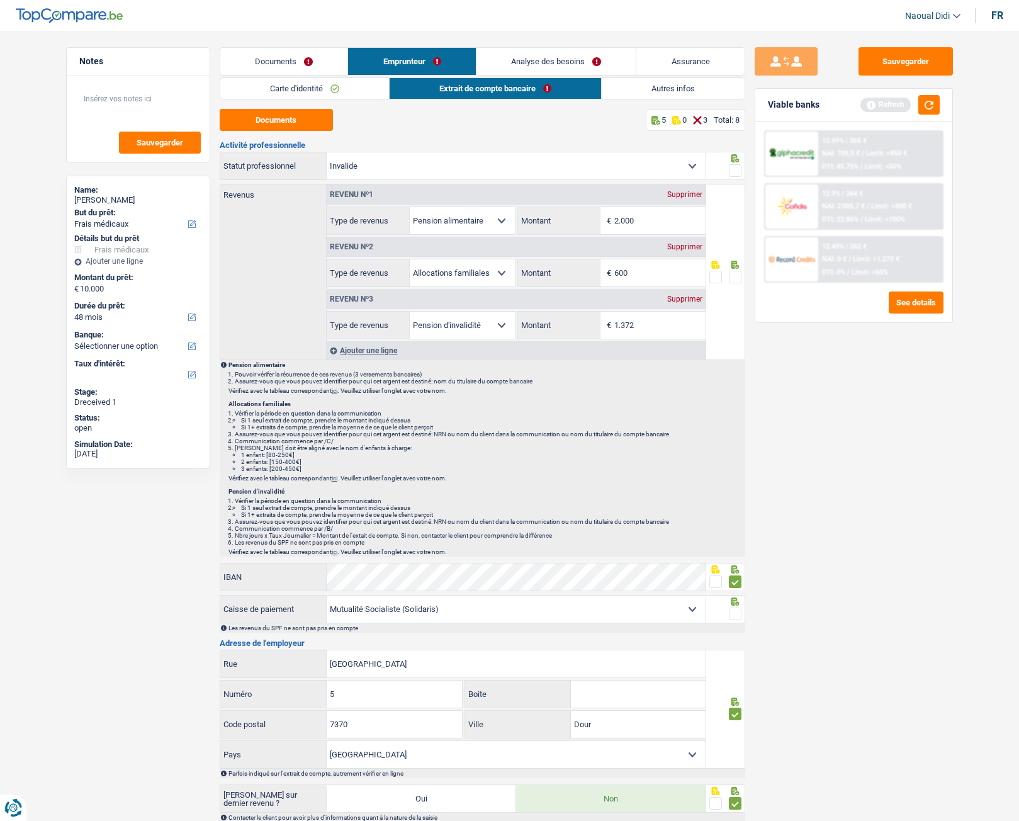
click at [0, 0] on input "radio" at bounding box center [0, 0] width 0 height 0
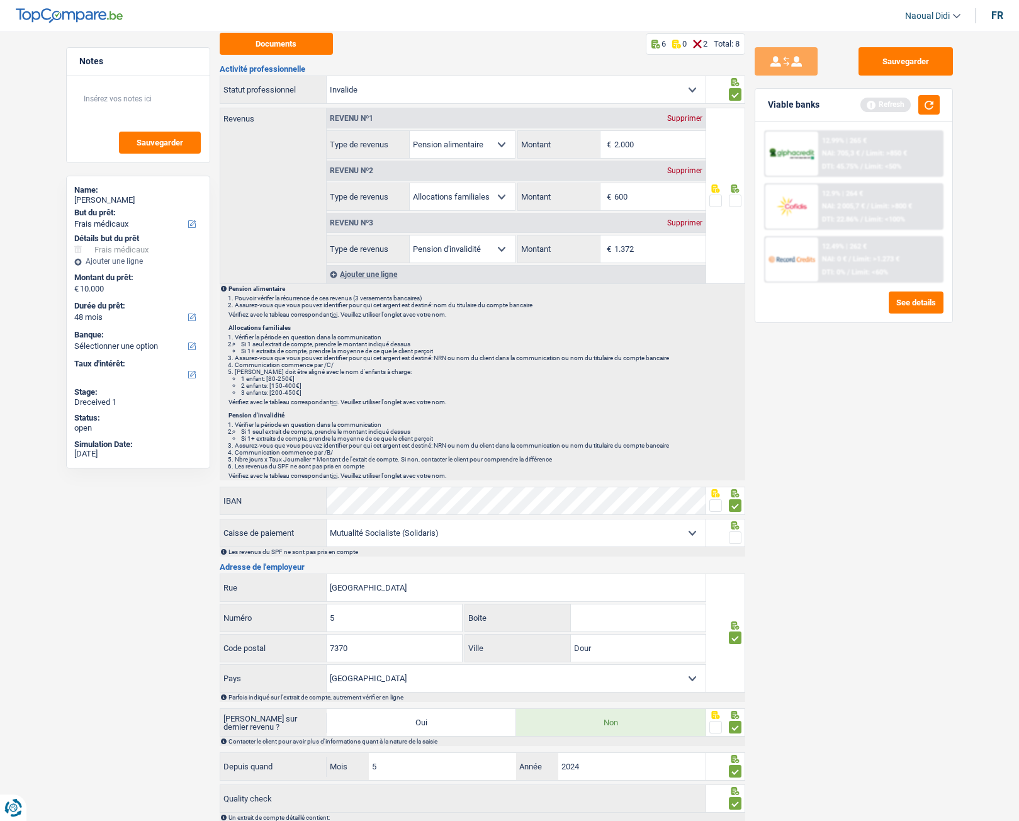
scroll to position [156, 0]
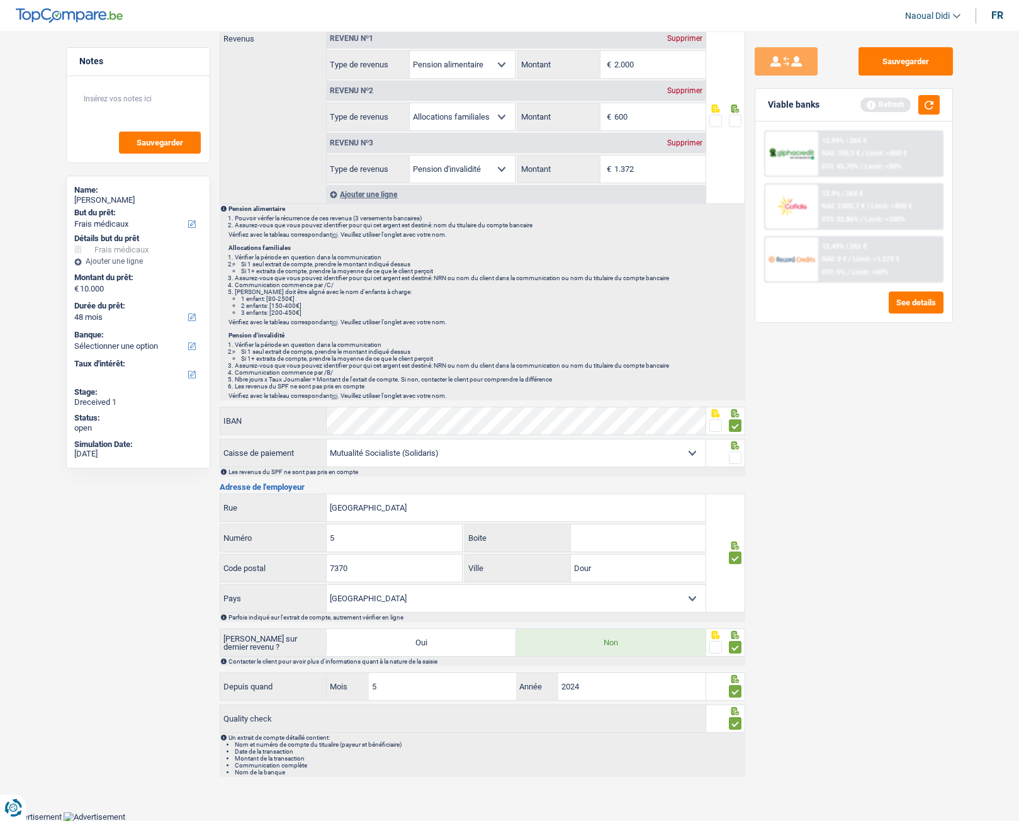
click at [733, 462] on span at bounding box center [735, 457] width 13 height 13
click at [0, 0] on input "radio" at bounding box center [0, 0] width 0 height 0
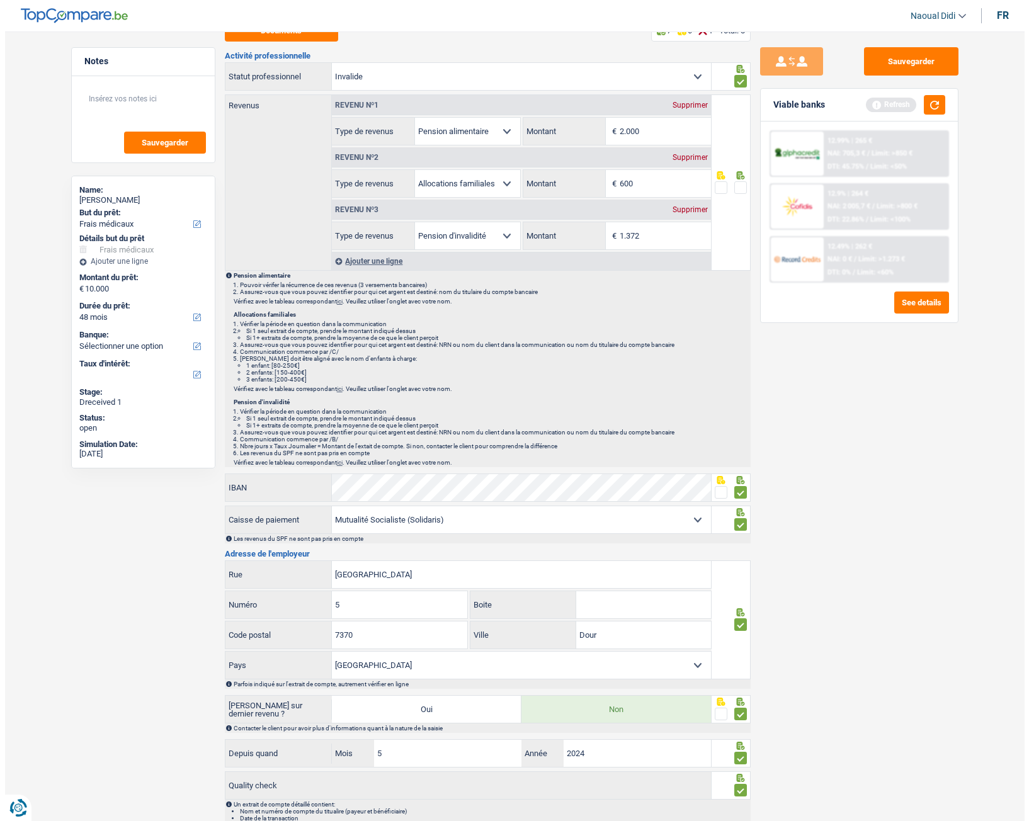
scroll to position [0, 0]
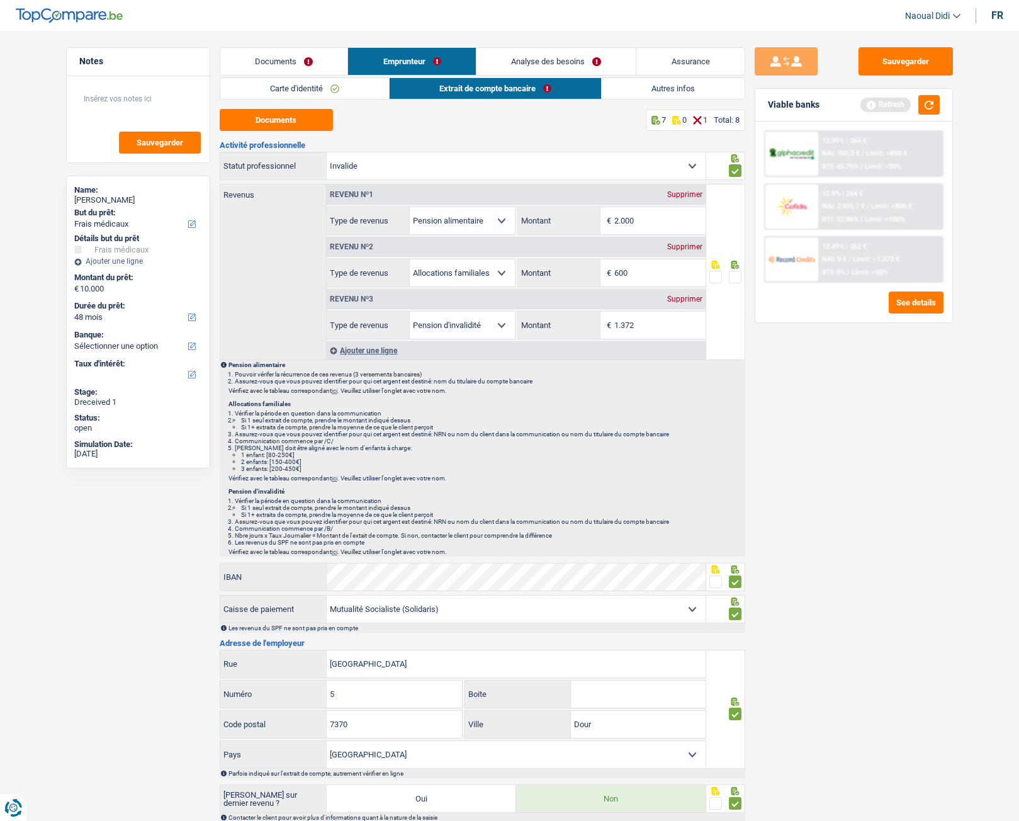
click at [284, 85] on link "Carte d'identité" at bounding box center [304, 88] width 169 height 21
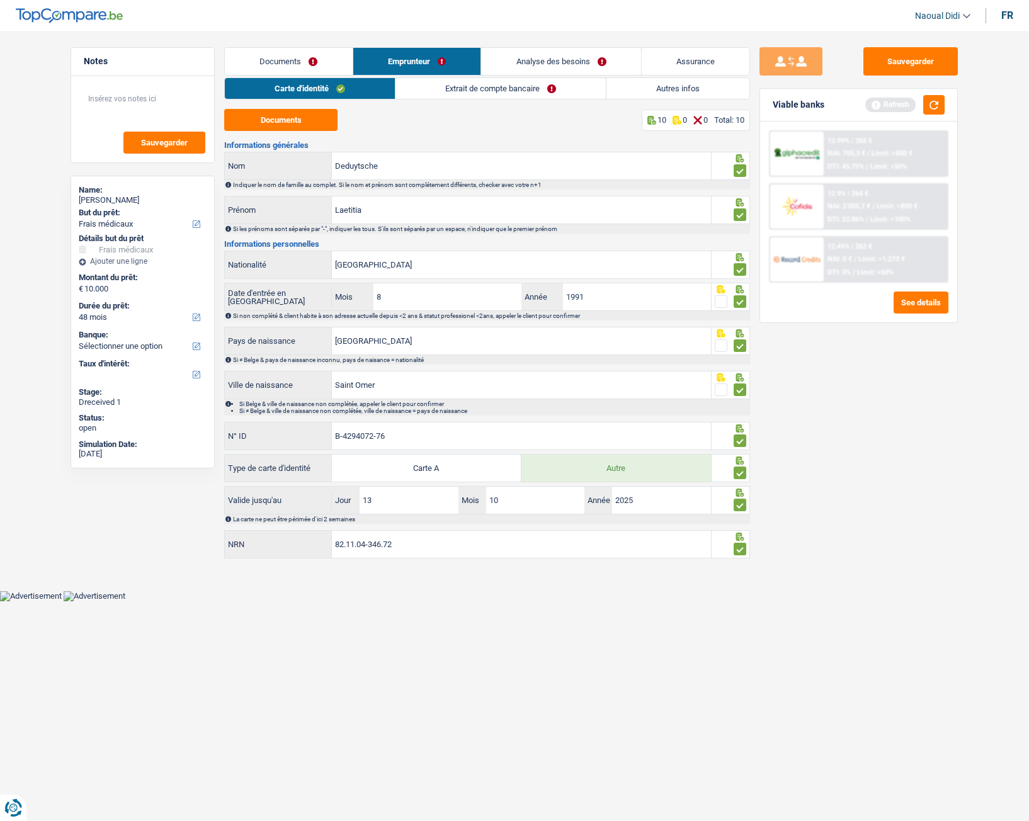
click at [826, 402] on div "Sauvegarder Viable banks Refresh 12.99% | 265 € NAI: 705,3 € / Limit: >850 € DT…" at bounding box center [858, 422] width 217 height 750
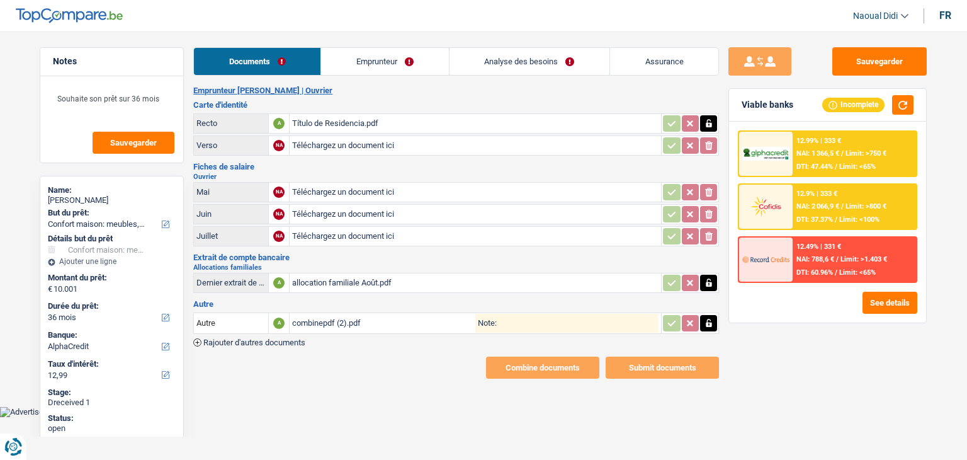
select select "household"
select select "36"
select select "alphacredit"
click at [412, 16] on header "Naoual Didi Se déconnecter fr" at bounding box center [483, 16] width 967 height 32
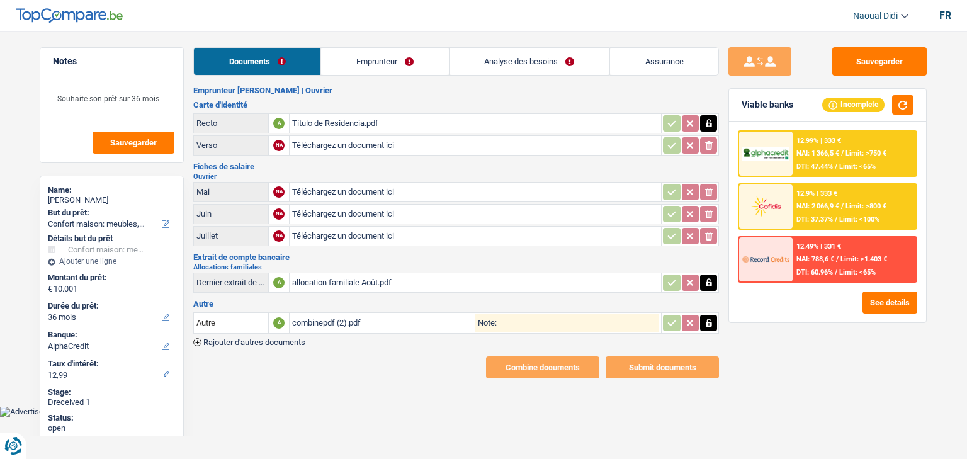
select select "household"
select select "36"
select select "alphacredit"
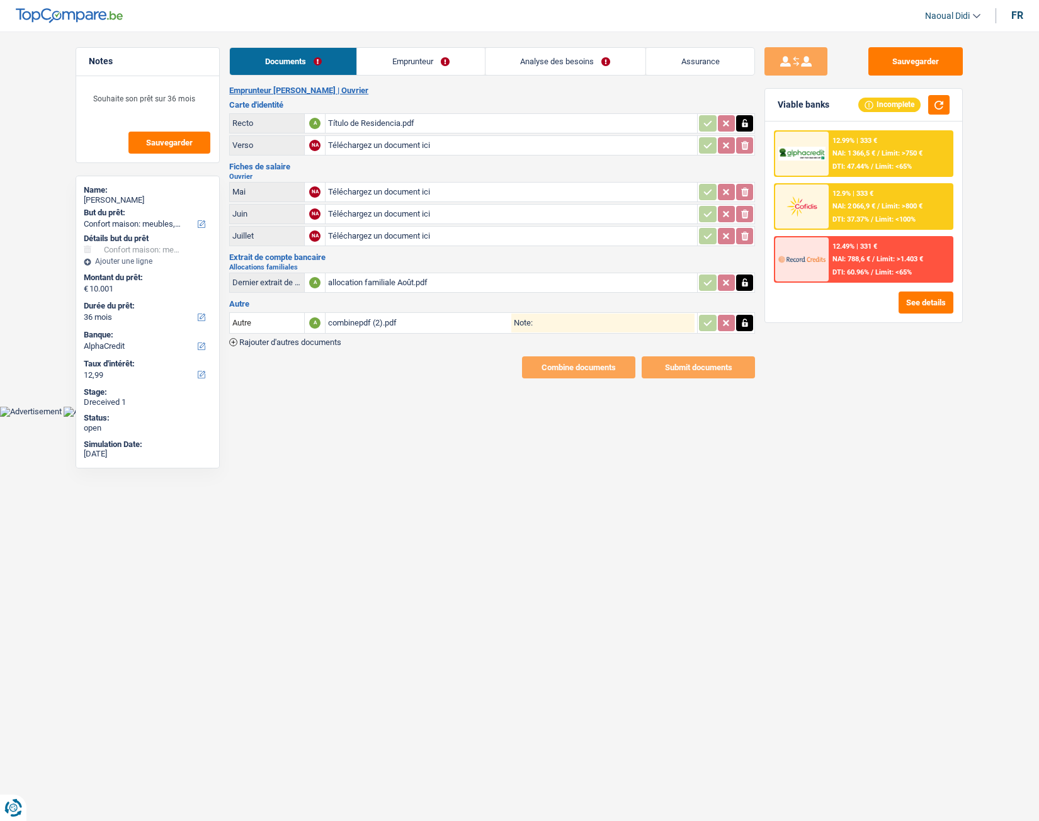
click at [421, 192] on input "Téléchargez un document ici" at bounding box center [511, 192] width 366 height 19
type input "C:\fakepath\Fiche de paie mai .pdf"
click at [402, 213] on input "Téléchargez un document ici" at bounding box center [511, 214] width 366 height 19
type input "C:\fakepath\Fiche de paie Juin.pdf"
click at [361, 235] on input "Téléchargez un document ici" at bounding box center [511, 236] width 366 height 19
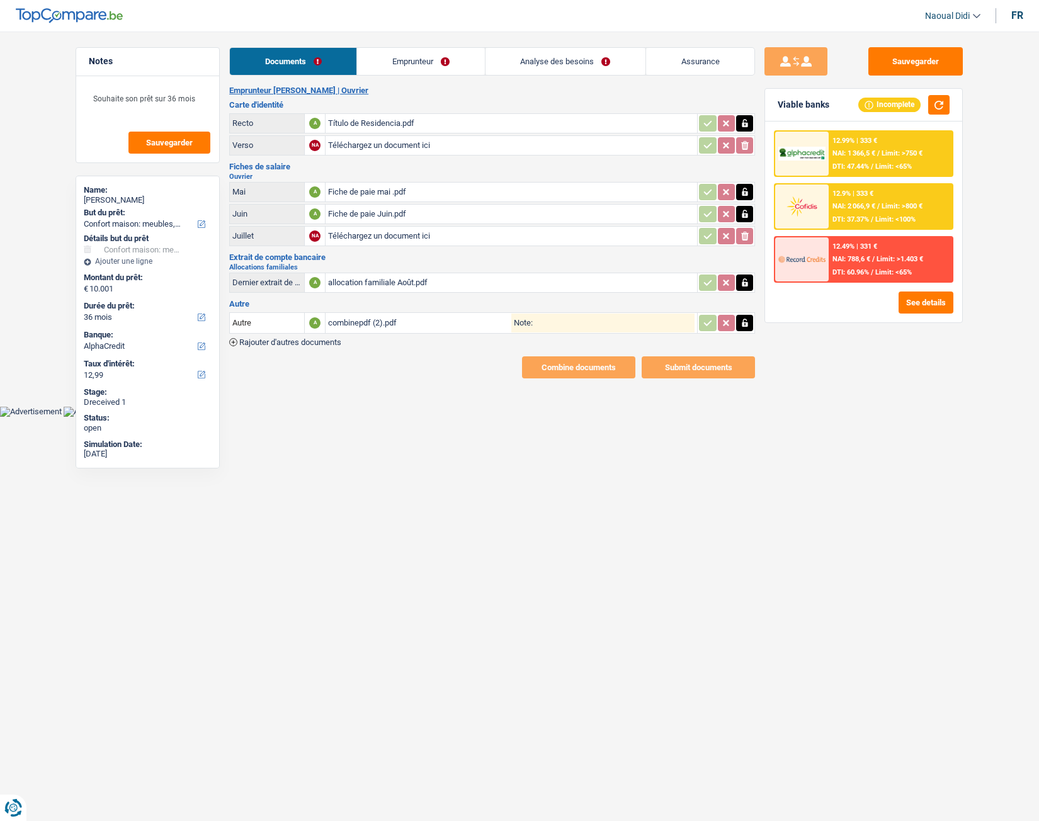
type input "C:\fakepath\Fiche de paye juillet .pdf"
click at [381, 287] on div "allocation familiale Août.pdf" at bounding box center [511, 282] width 366 height 19
click at [383, 280] on div "allocation familiale Août.pdf" at bounding box center [511, 282] width 366 height 19
click at [748, 286] on icon "button" at bounding box center [745, 282] width 10 height 13
click at [748, 286] on icon "ionicons-v5-e" at bounding box center [745, 282] width 10 height 13
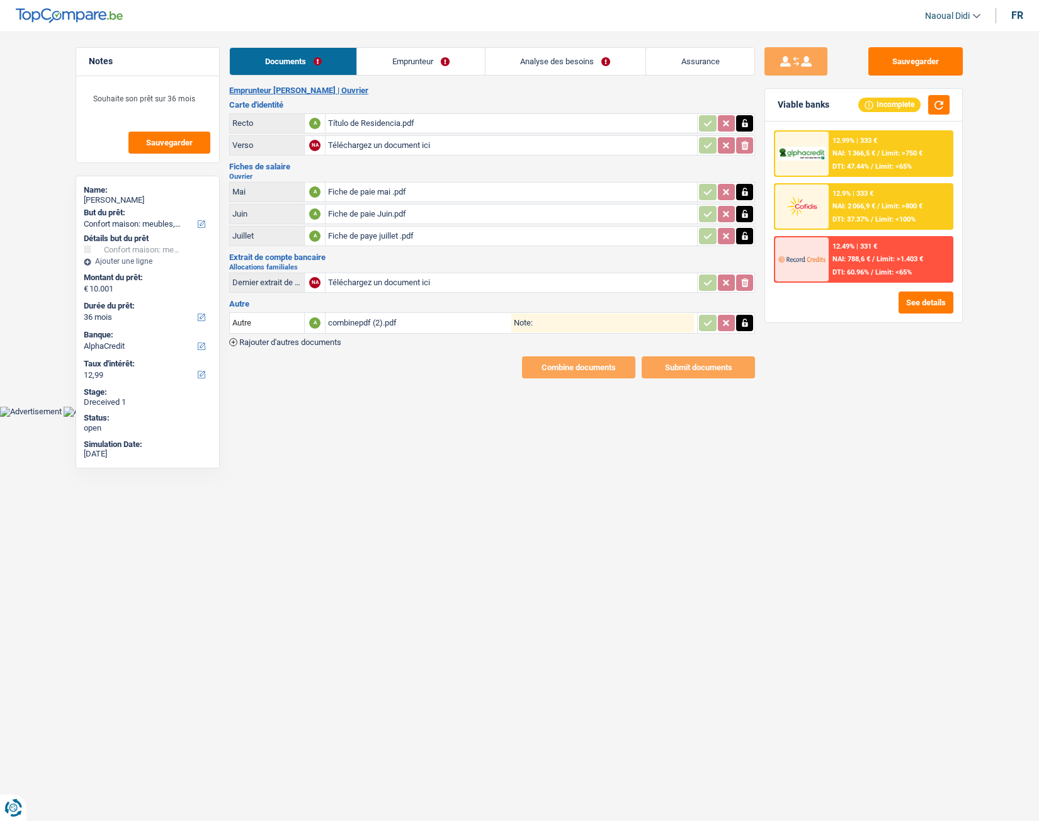
click at [400, 286] on input "Téléchargez un document ici" at bounding box center [511, 282] width 366 height 19
type input "C:\fakepath\allocation familiale Juillet.pdf"
click at [375, 322] on div "combinepdf (2).pdf" at bounding box center [419, 323] width 183 height 19
click at [424, 325] on div "combinepdf (2).pdf" at bounding box center [419, 323] width 183 height 19
click at [744, 328] on icon "button" at bounding box center [745, 323] width 10 height 13
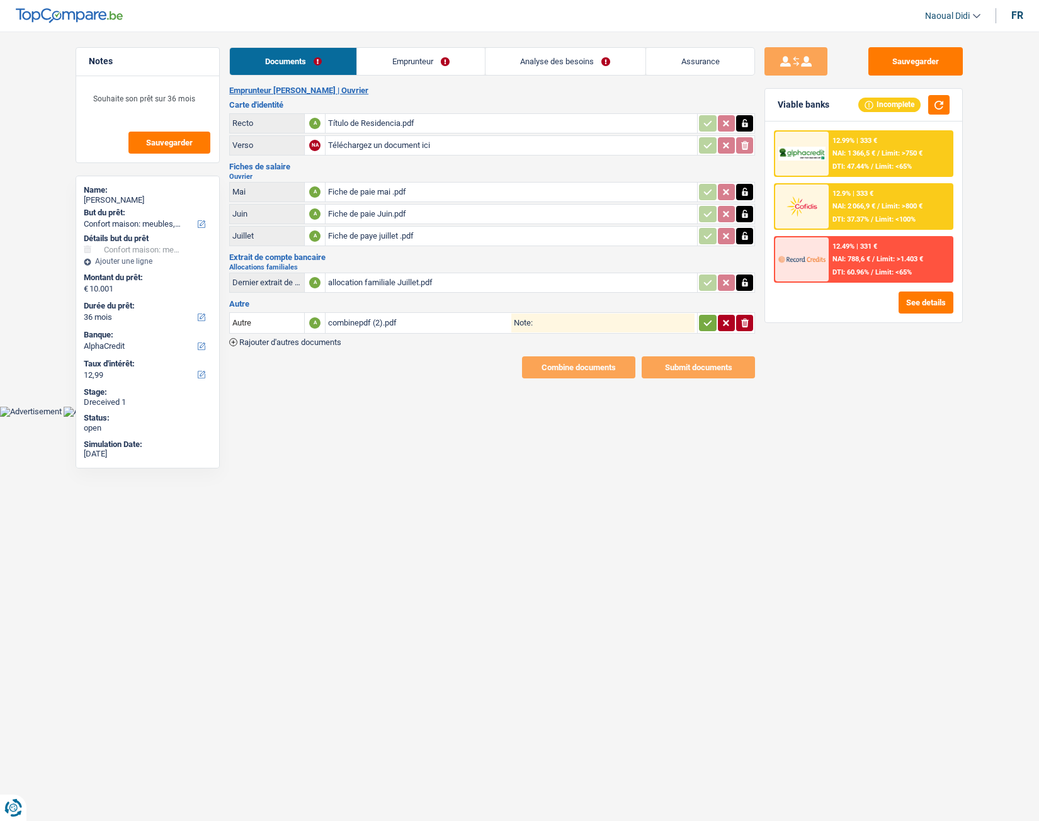
click at [744, 328] on icon "ionicons-v5-e" at bounding box center [745, 323] width 10 height 13
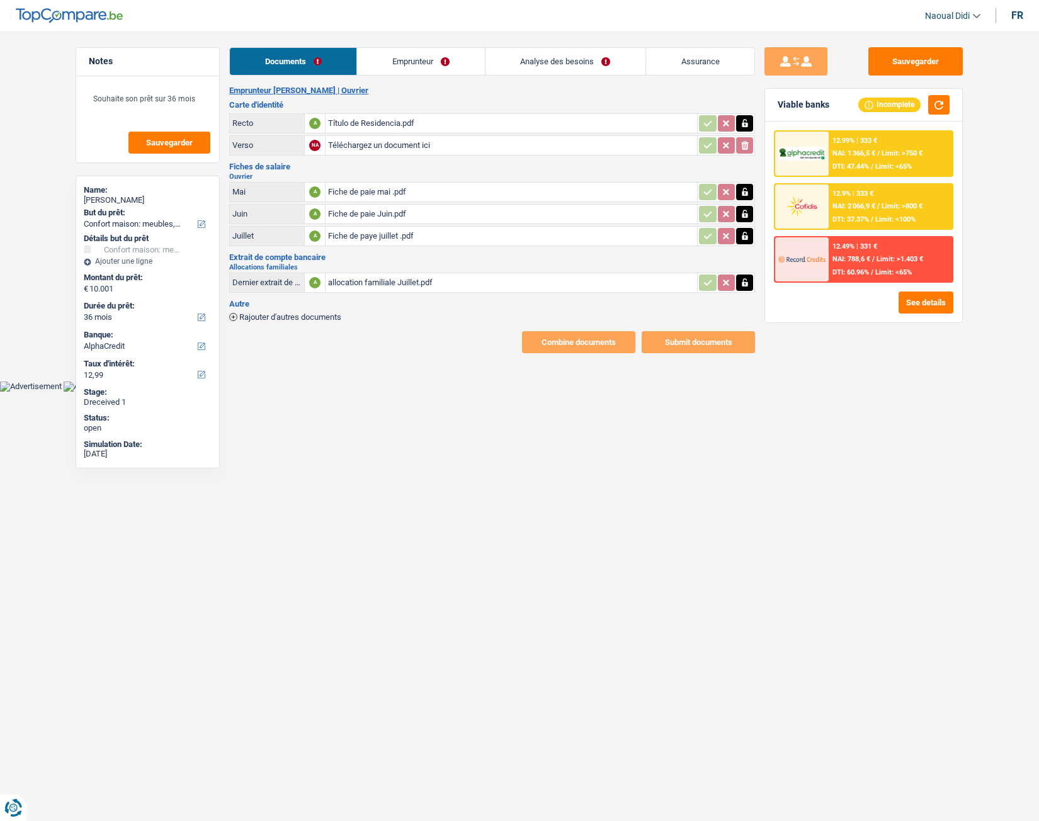
click at [280, 315] on span "Rajouter d'autres documents" at bounding box center [290, 317] width 102 height 8
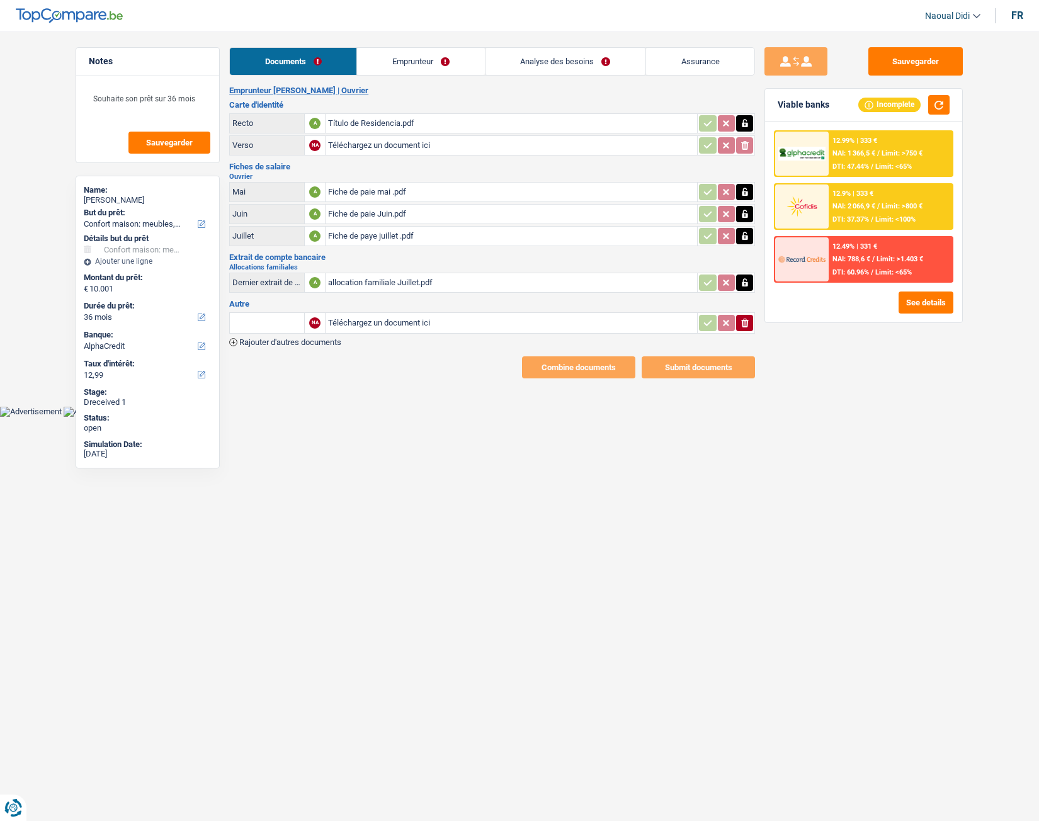
click at [215, 321] on div "Name: Luzmila Burga But du prêt: Confort maison: meubles, textile, peinture, él…" at bounding box center [148, 322] width 144 height 293
click at [246, 321] on input "text" at bounding box center [266, 323] width 69 height 20
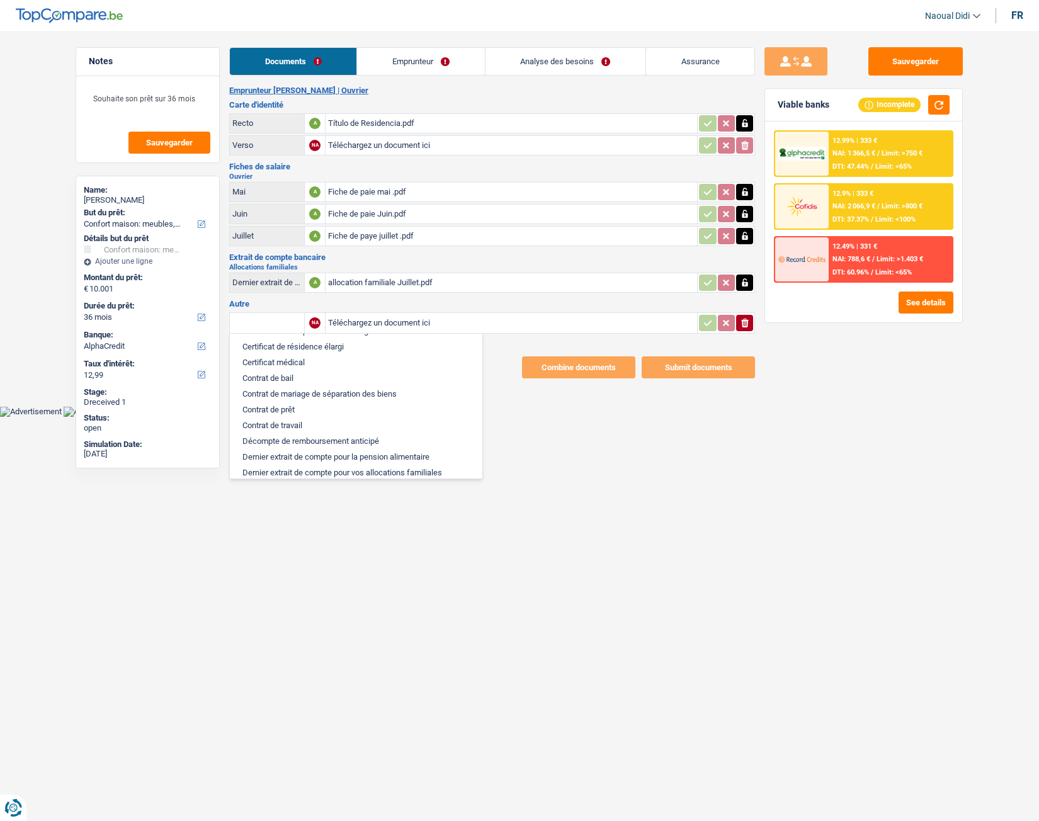
scroll to position [189, 0]
type input "e"
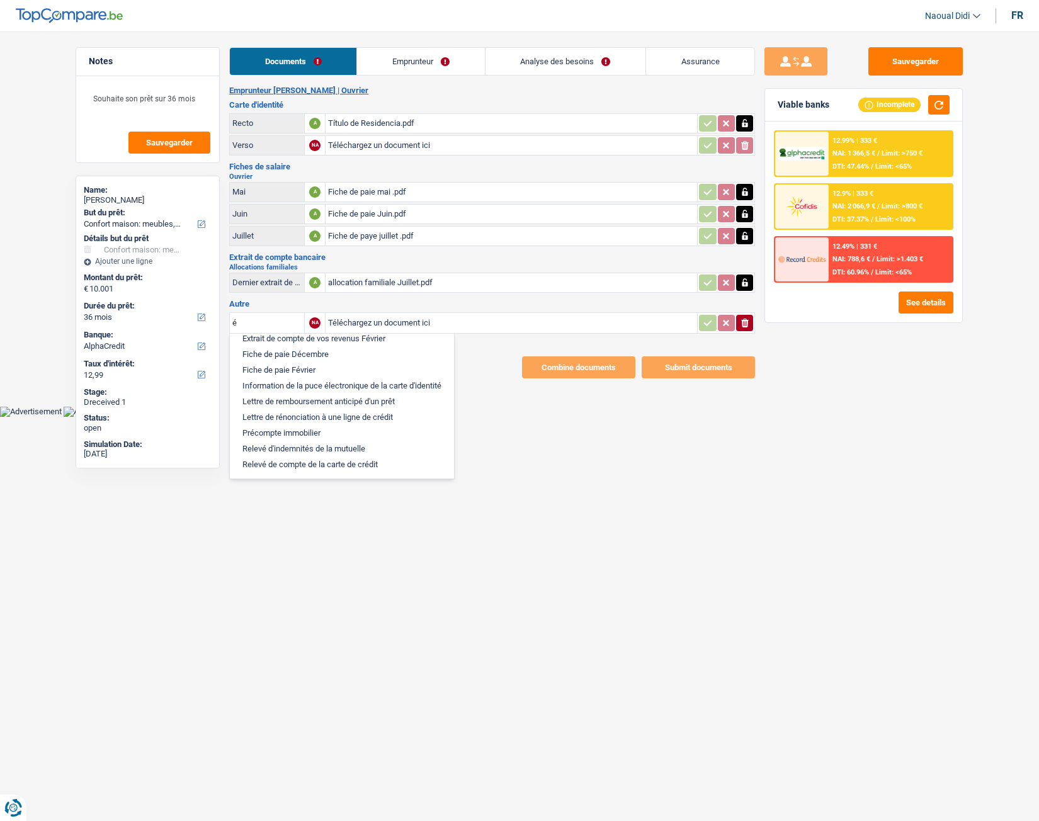
click at [359, 341] on li "Extrait de compte de vos revenus Février" at bounding box center [342, 339] width 212 height 16
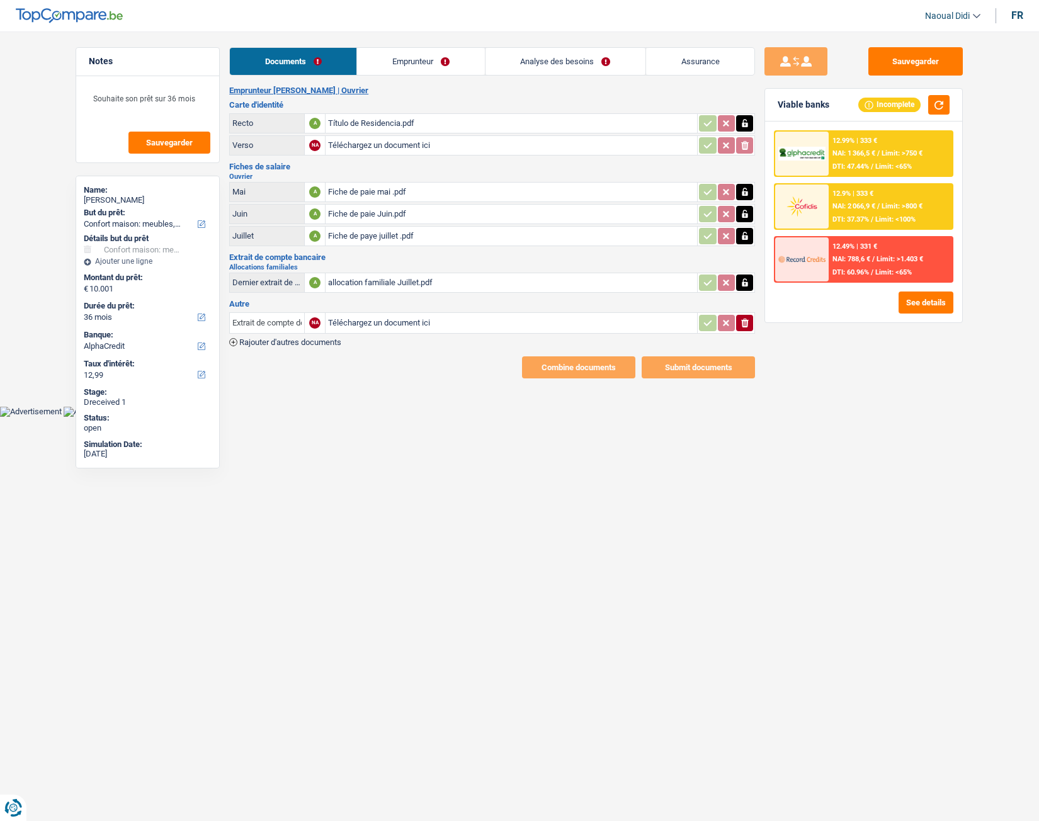
click at [285, 320] on input "Extrait de compte de vos revenus Février" at bounding box center [266, 323] width 69 height 20
click at [287, 325] on input "Extrait de coépte de vos revenus Février" at bounding box center [266, 323] width 69 height 20
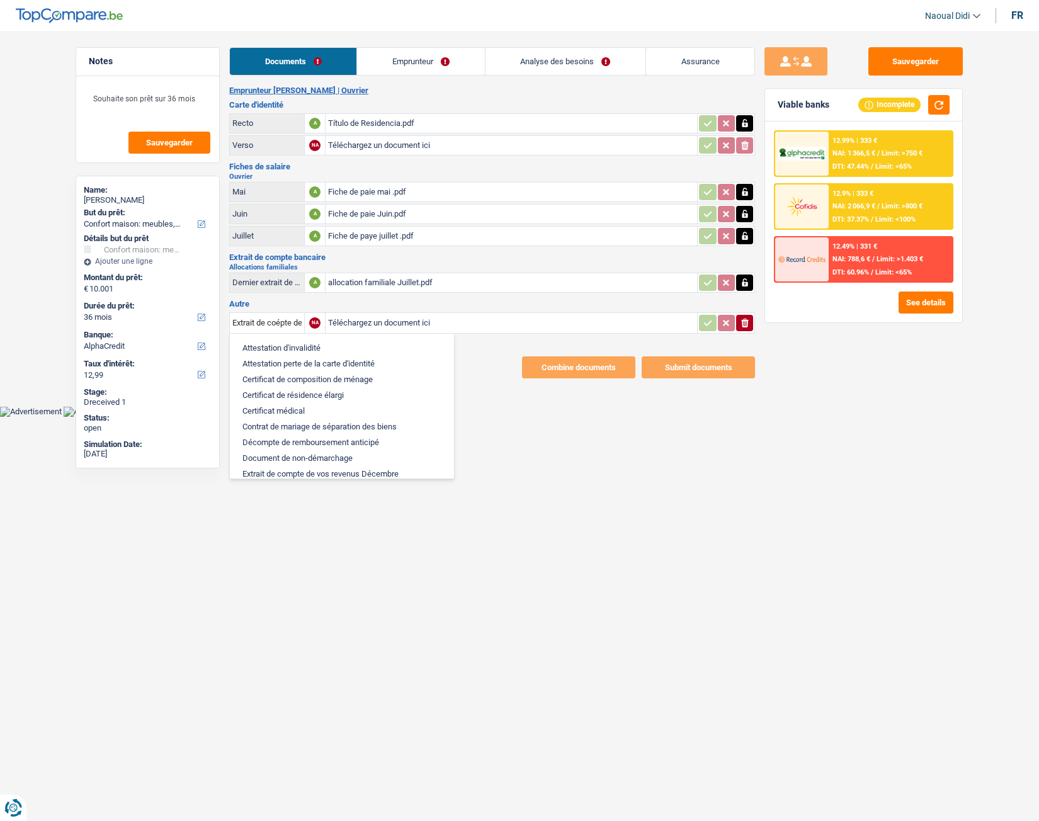
click at [380, 417] on html "Vous avez le contrôle de vos données Nous utilisons des cookies, tout comme nos…" at bounding box center [519, 208] width 1039 height 417
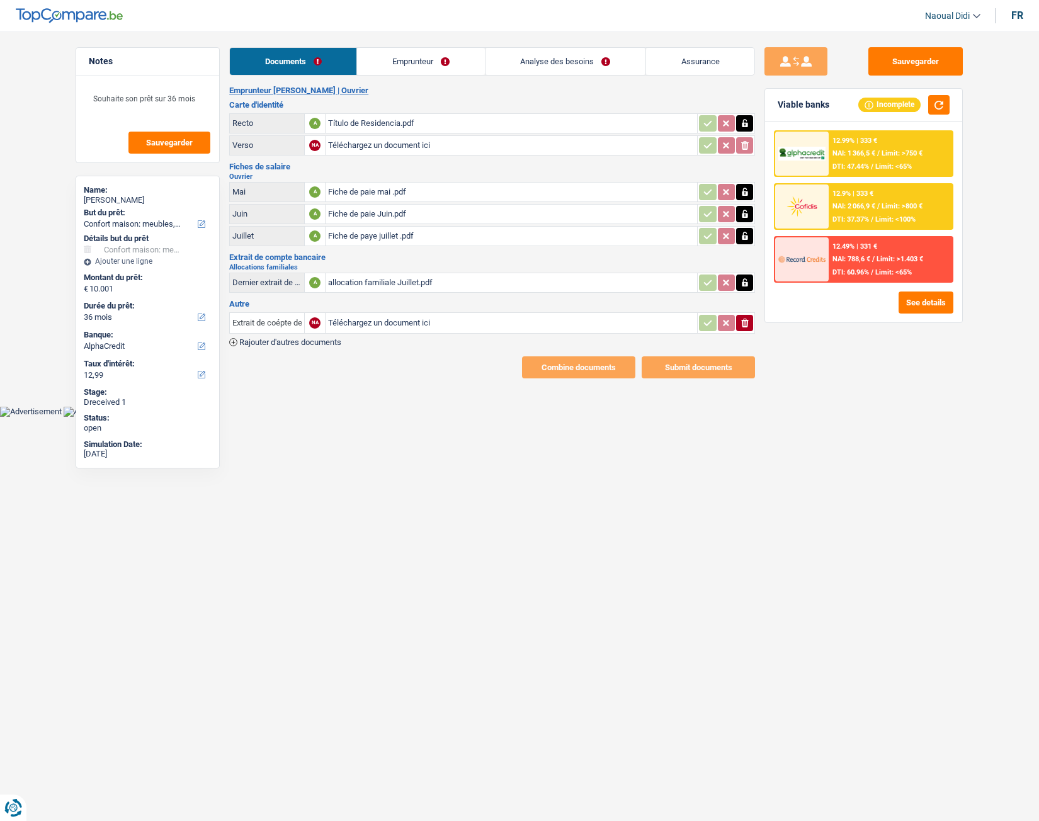
click at [289, 329] on input "Extrait de coépte de vos revenus Février" at bounding box center [266, 323] width 69 height 20
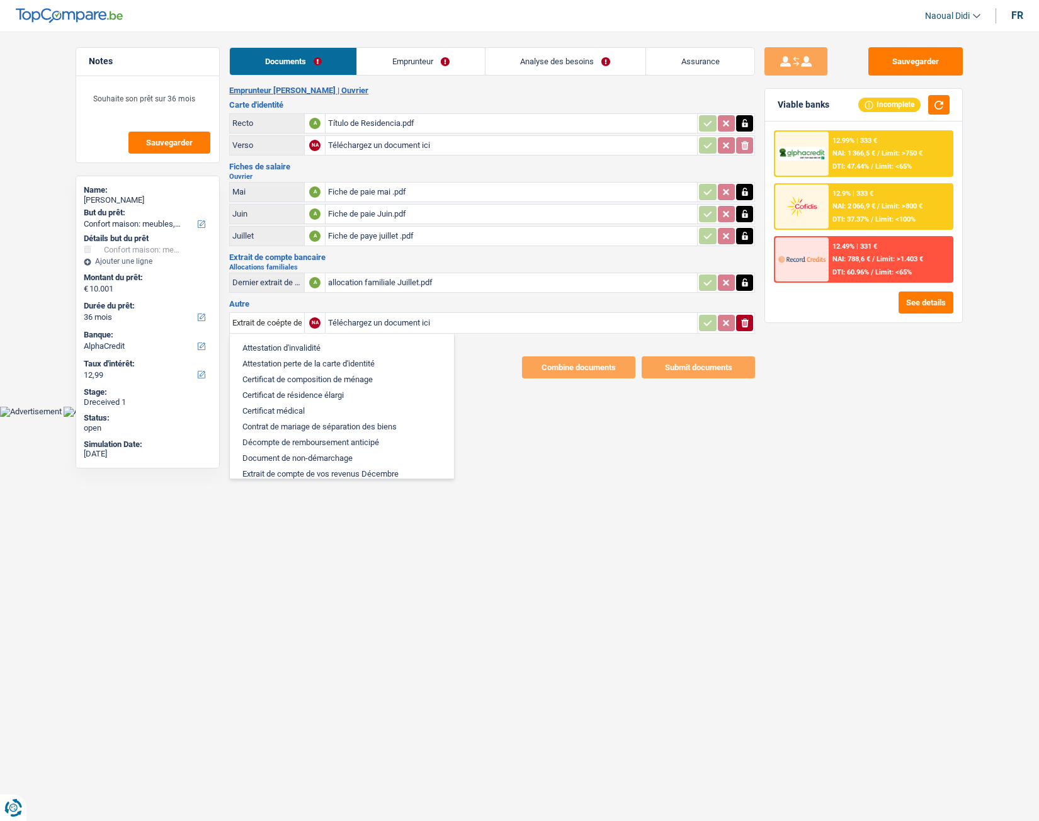
click at [303, 348] on li "Attestation d'invalidité" at bounding box center [342, 348] width 212 height 16
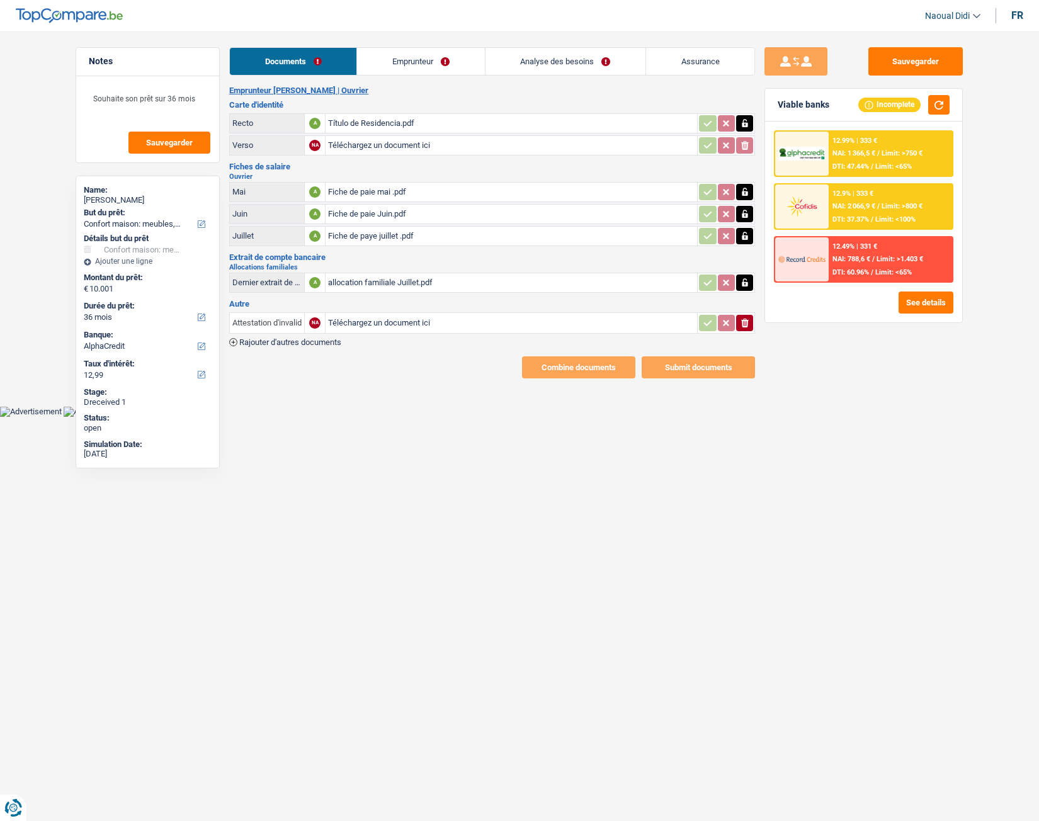
click at [290, 319] on input "Attestation d'invalidité" at bounding box center [266, 323] width 69 height 20
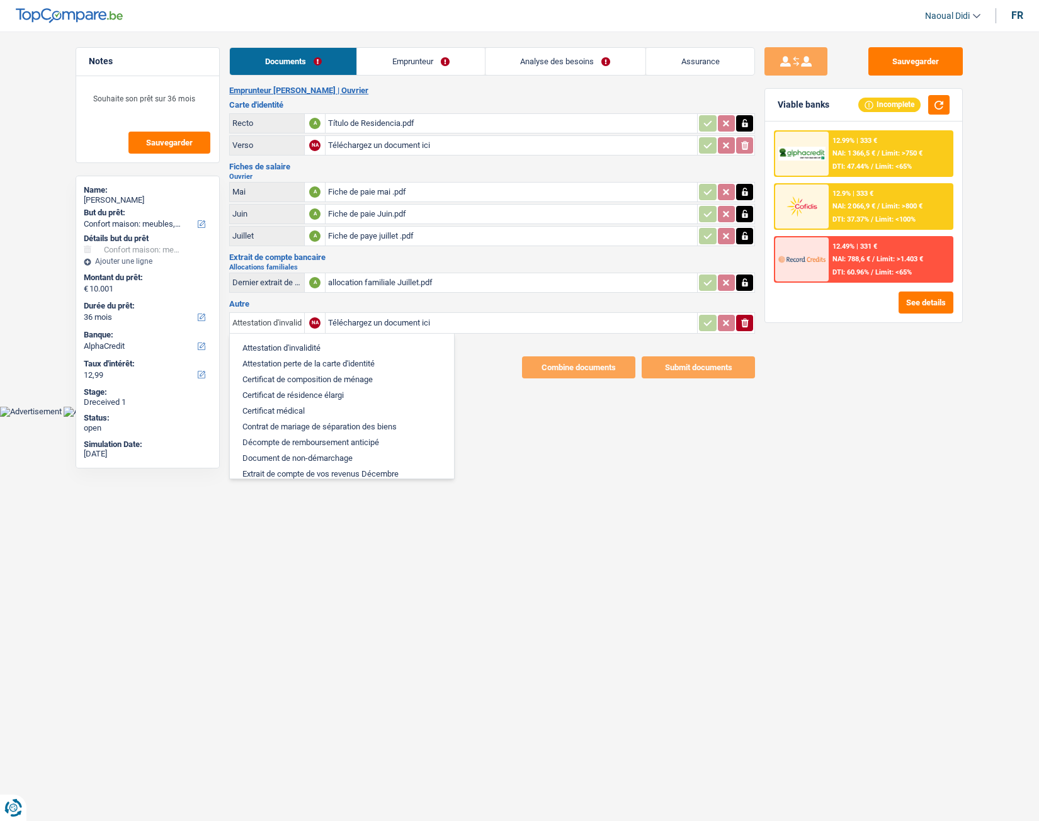
scroll to position [0, 11]
drag, startPoint x: 233, startPoint y: 324, endPoint x: 431, endPoint y: 336, distance: 198.7
click at [302, 333] on div "Attestation d'invalidité Attestation d'invalidité Attestation perte de la carte…" at bounding box center [266, 323] width 69 height 20
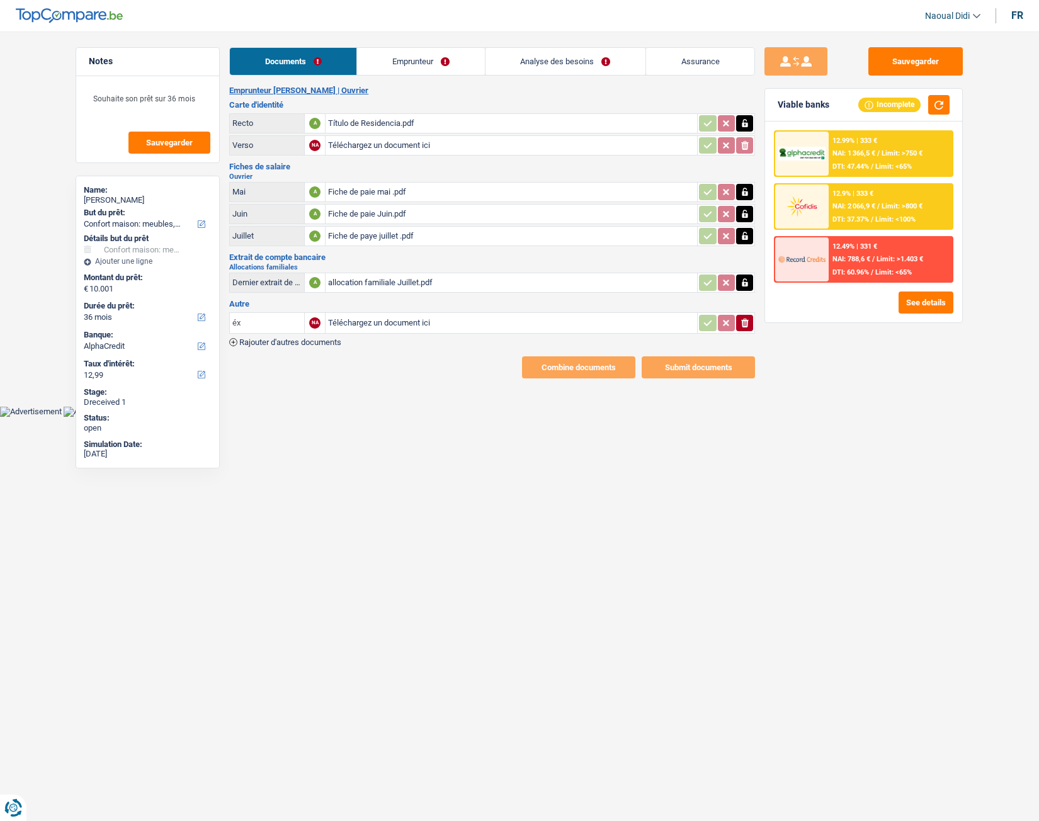
type input "é"
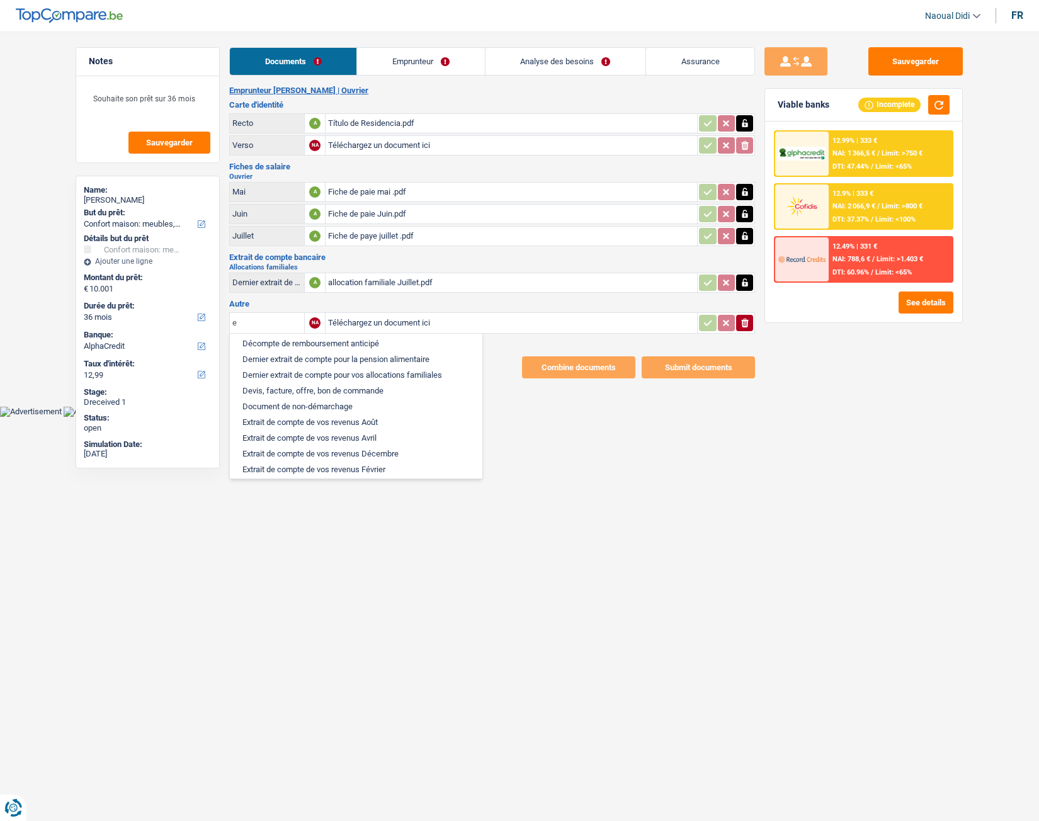
scroll to position [315, 0]
click at [356, 363] on li "Extrait de compte de vos revenus Août" at bounding box center [356, 364] width 240 height 16
type input "Extrait de compte de vos revenus Août"
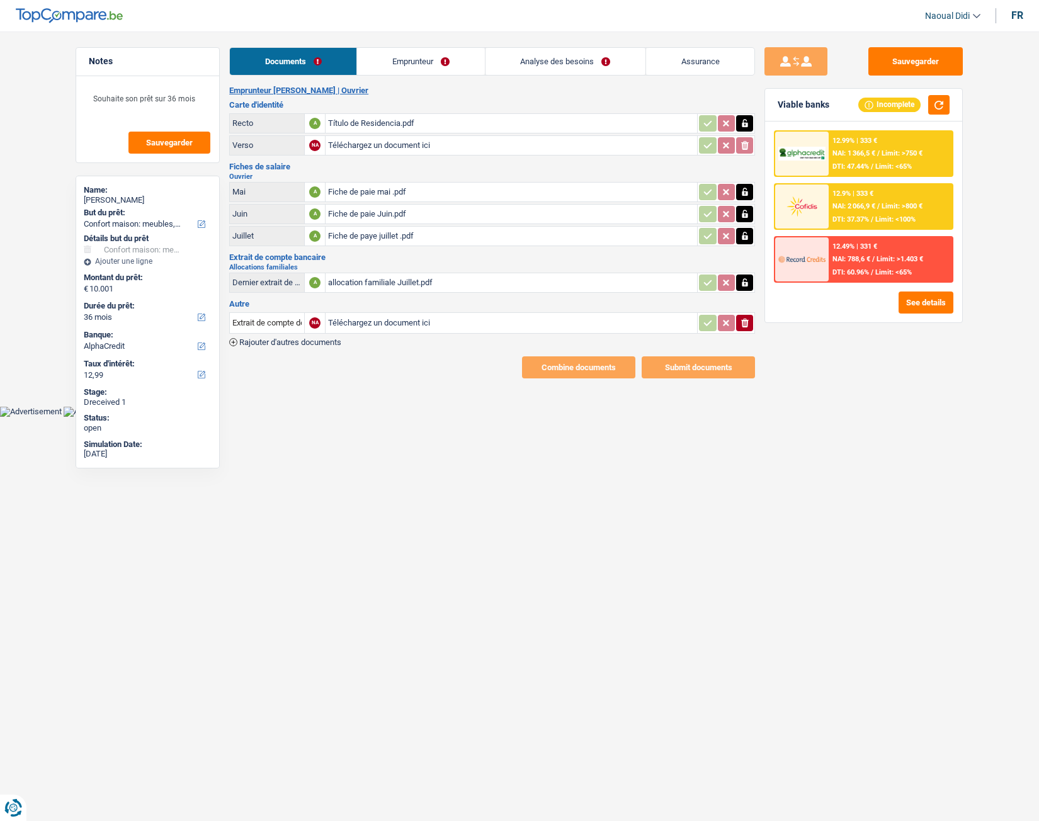
click at [356, 363] on div "Combine documents Submit documents" at bounding box center [492, 367] width 526 height 22
click at [421, 319] on input "Téléchargez un document ici" at bounding box center [511, 323] width 366 height 19
type input "C:\fakepath\attestation chômage Mai.pdf"
click at [293, 342] on span "Rajouter d'autres documents" at bounding box center [290, 342] width 102 height 8
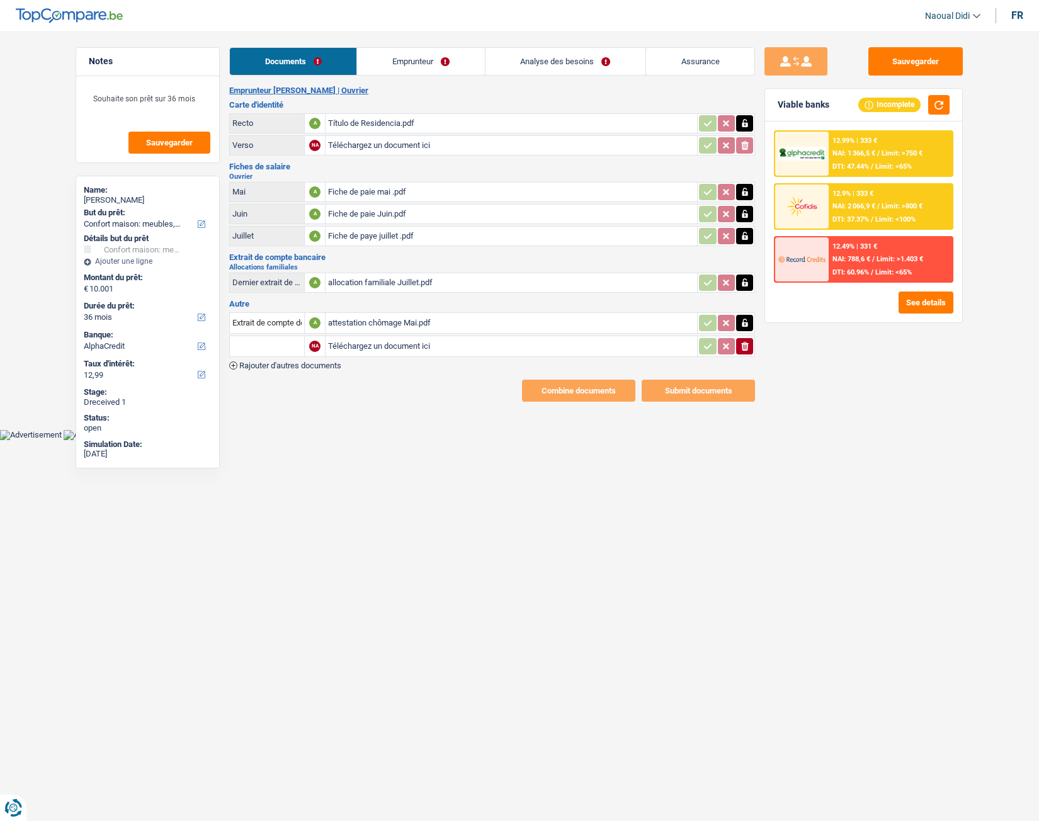
click at [282, 350] on input "text" at bounding box center [266, 346] width 69 height 20
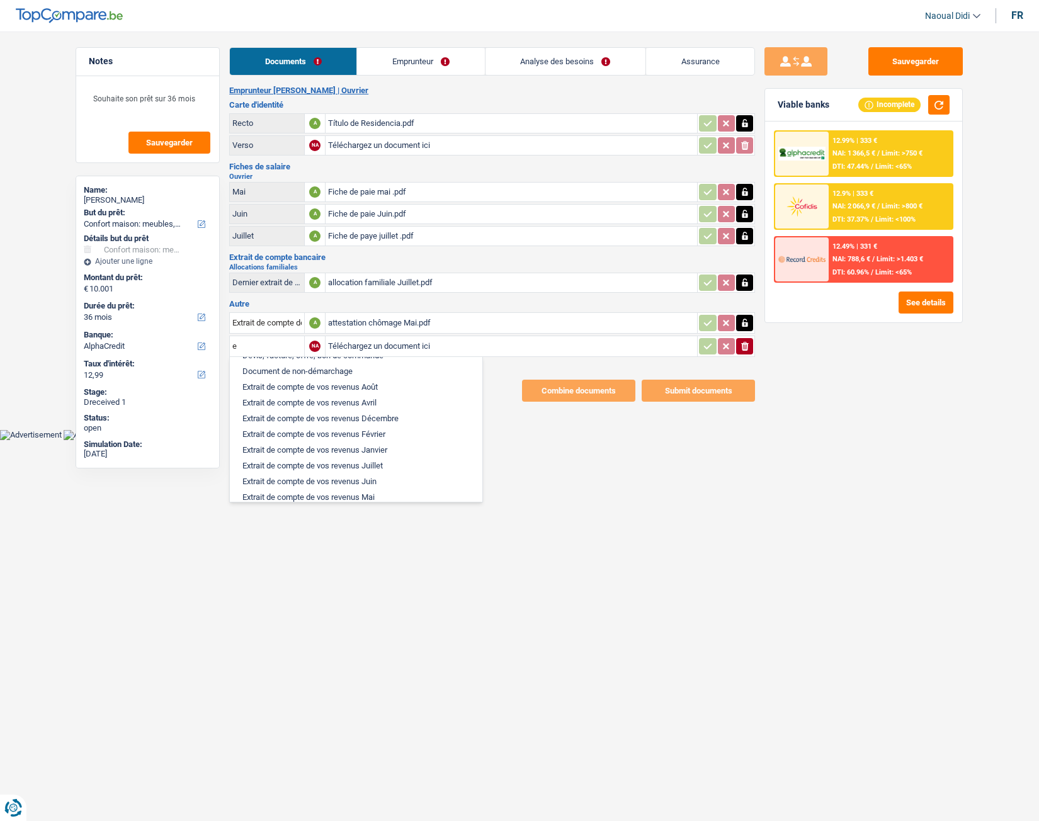
click at [368, 383] on li "Extrait de compte de vos revenus Août" at bounding box center [356, 387] width 240 height 16
type input "Extrait de compte de vos revenus Août"
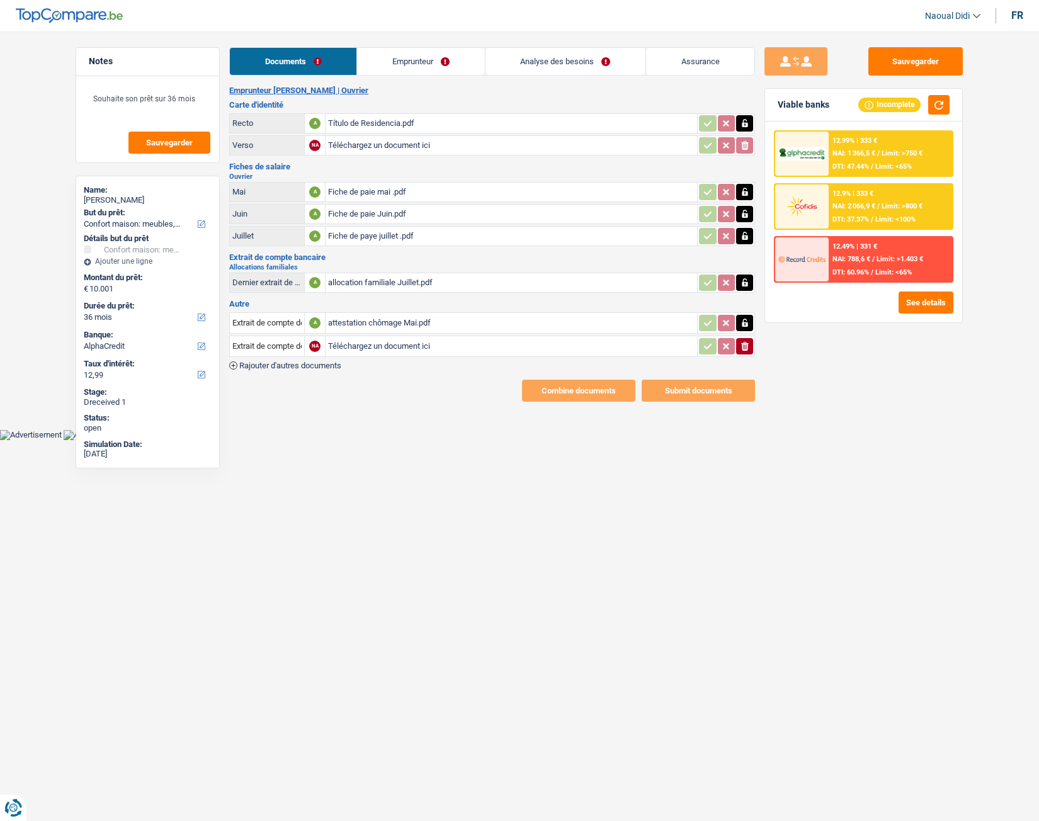
click at [368, 383] on div "Combine documents Submit documents" at bounding box center [492, 391] width 526 height 22
click at [392, 346] on input "Téléchargez un document ici" at bounding box center [511, 346] width 366 height 19
click at [382, 341] on input "Téléchargez un document ici" at bounding box center [511, 346] width 366 height 19
type input "C:\fakepath\attestation chômage juin.pdf"
click at [278, 363] on span "Rajouter d'autres documents" at bounding box center [290, 365] width 102 height 8
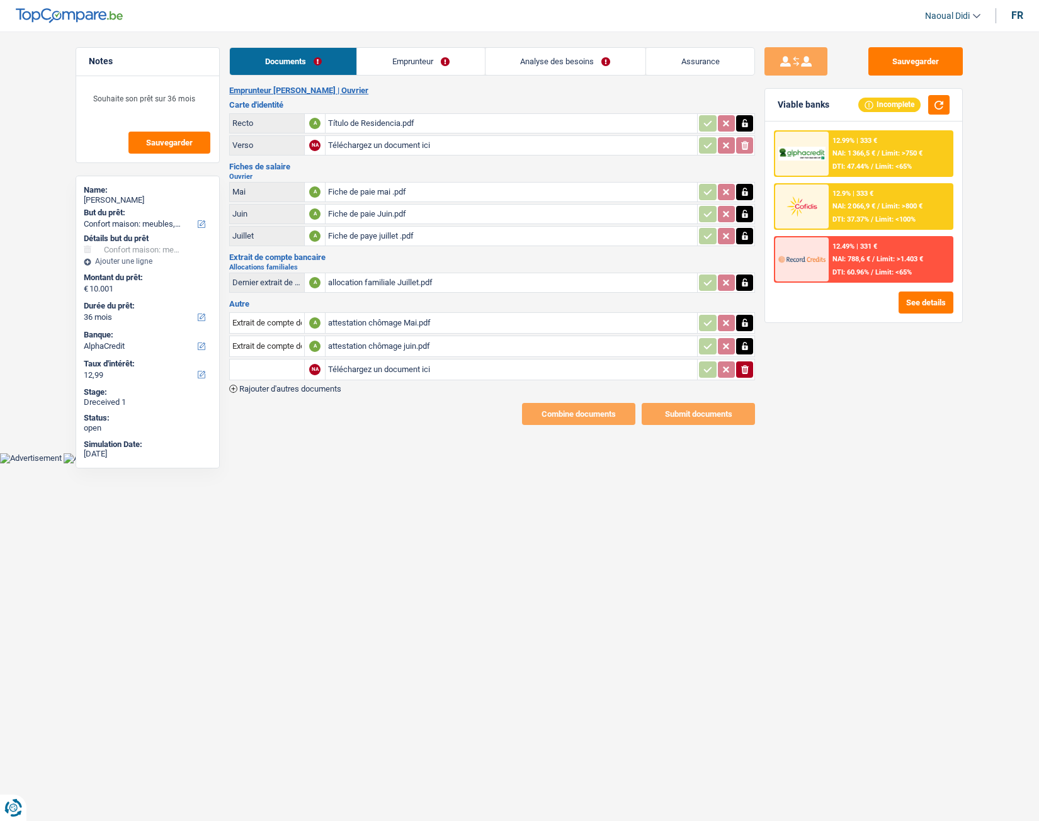
click at [372, 368] on input "Téléchargez un document ici" at bounding box center [511, 369] width 366 height 19
type input "C:\fakepath\attestation chômage Juillet.pdf"
click at [402, 58] on link "Emprunteur" at bounding box center [420, 61] width 127 height 27
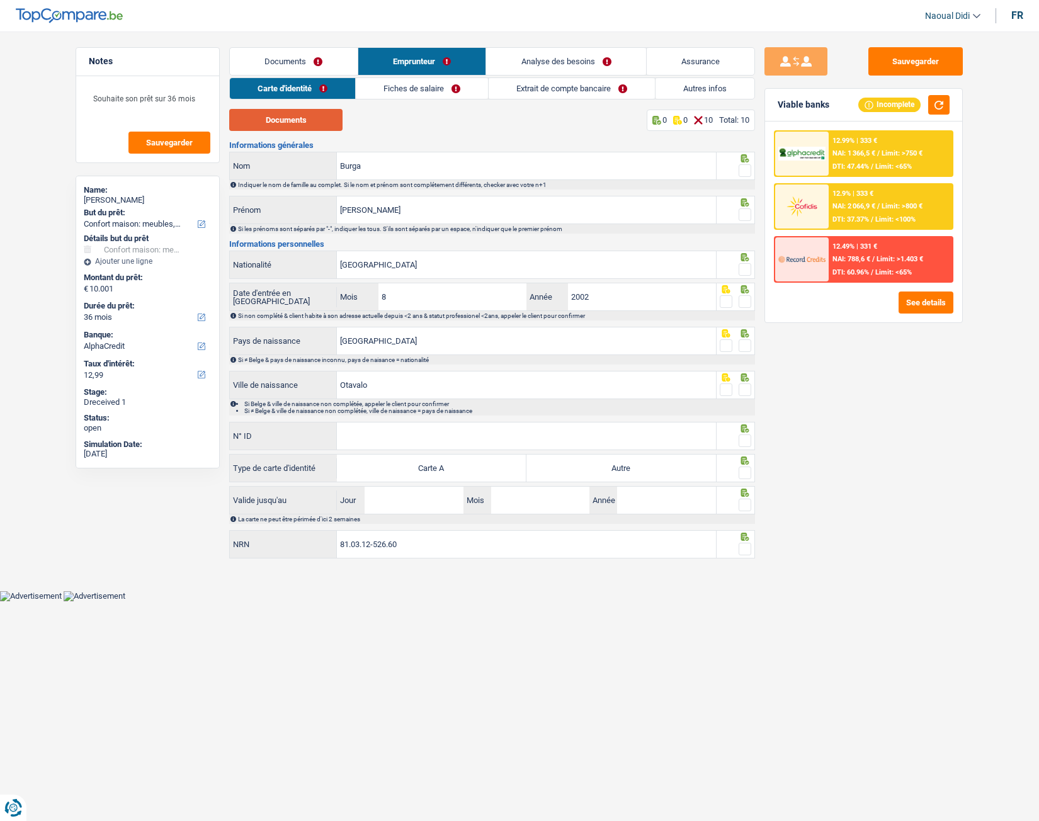
click at [320, 114] on button "Documents" at bounding box center [285, 120] width 113 height 22
click at [375, 163] on input "Burga" at bounding box center [526, 165] width 379 height 27
click at [745, 174] on span at bounding box center [745, 170] width 13 height 13
click at [0, 0] on input "radio" at bounding box center [0, 0] width 0 height 0
click at [524, 217] on input "Luzmila" at bounding box center [526, 209] width 379 height 27
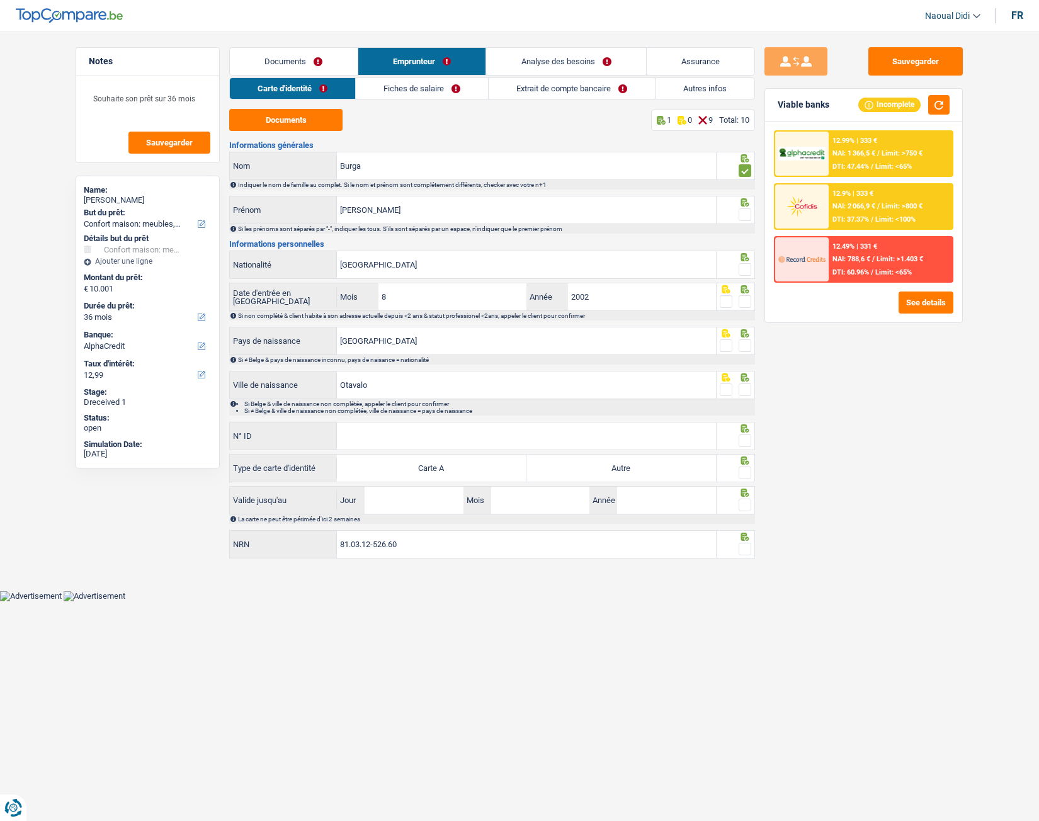
click at [743, 218] on span at bounding box center [745, 214] width 13 height 13
click at [0, 0] on input "radio" at bounding box center [0, 0] width 0 height 0
click at [399, 261] on input "Équateur" at bounding box center [526, 264] width 379 height 27
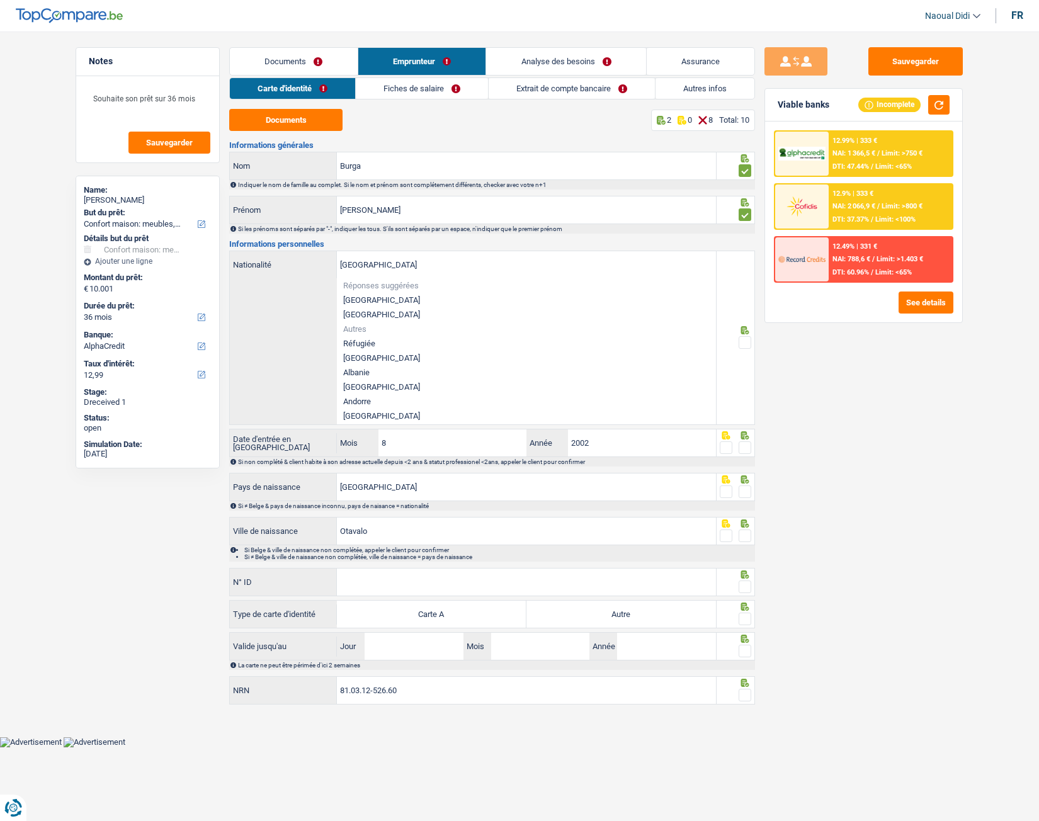
click at [798, 348] on div "Sauvegarder Viable banks Incomplete 12.99% | 333 € NAI: 1 366,5 € / Limit: >750…" at bounding box center [863, 422] width 217 height 750
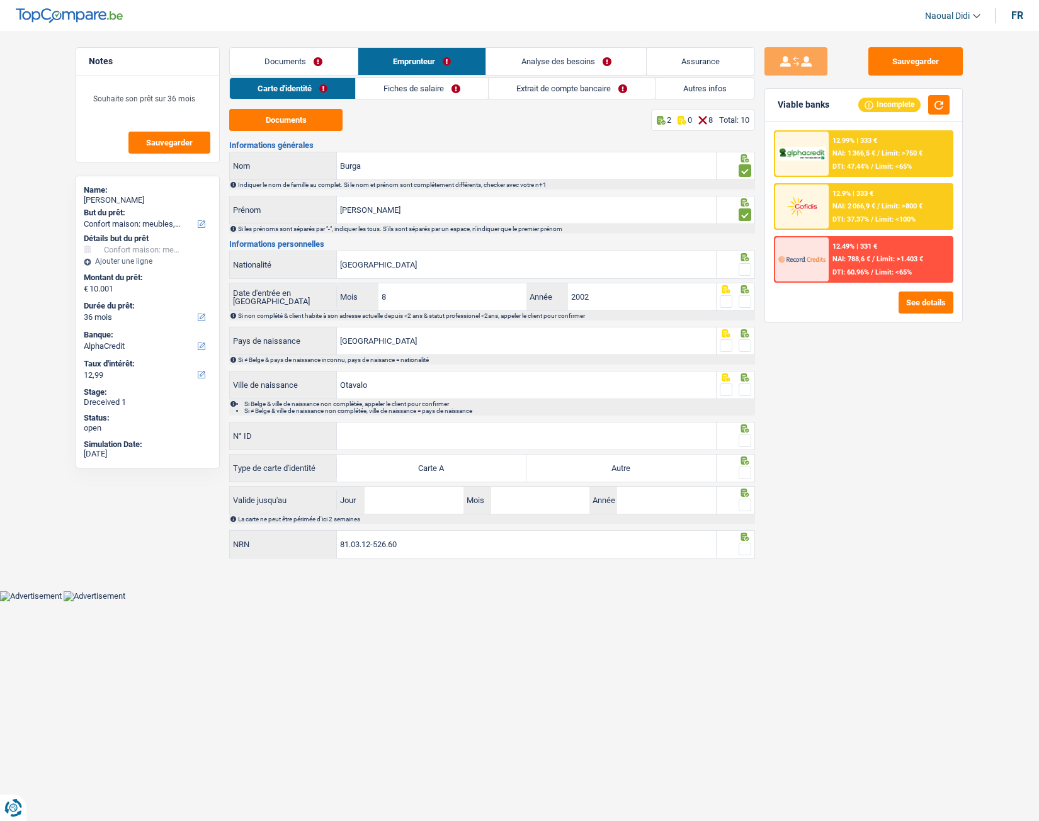
click at [744, 269] on span at bounding box center [745, 269] width 13 height 13
click at [0, 0] on input "radio" at bounding box center [0, 0] width 0 height 0
click at [748, 305] on span at bounding box center [745, 301] width 13 height 13
click at [0, 0] on input "radio" at bounding box center [0, 0] width 0 height 0
click at [745, 347] on span at bounding box center [745, 345] width 13 height 13
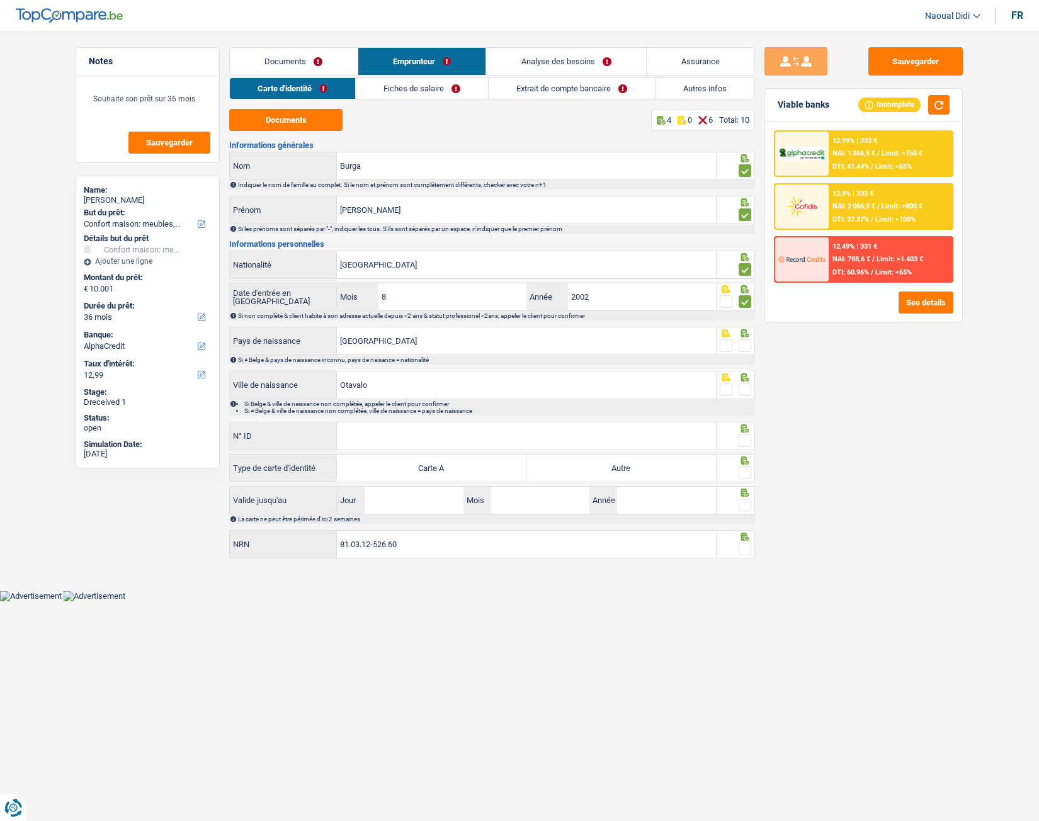
click at [0, 0] on input "radio" at bounding box center [0, 0] width 0 height 0
click at [745, 393] on span at bounding box center [745, 389] width 13 height 13
click at [0, 0] on input "radio" at bounding box center [0, 0] width 0 height 0
click at [387, 432] on input "N° ID" at bounding box center [526, 435] width 379 height 27
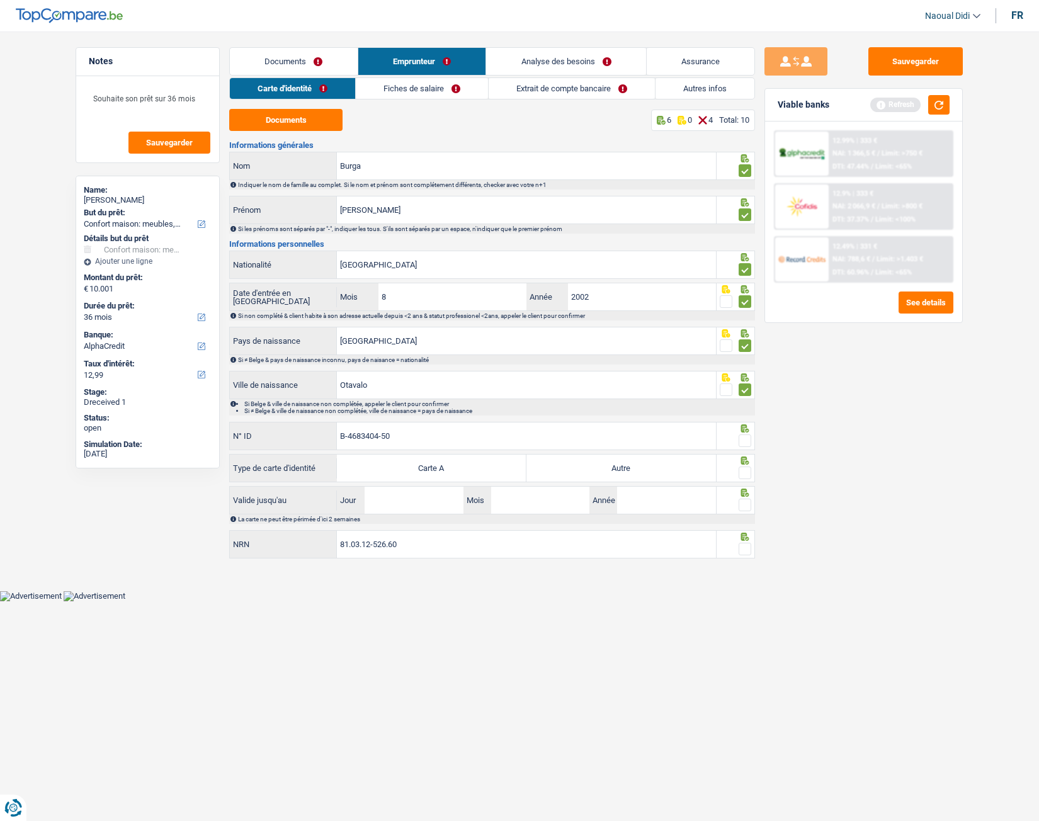
type input "B-4683404-50"
click at [745, 440] on span at bounding box center [745, 440] width 13 height 13
click at [0, 0] on input "radio" at bounding box center [0, 0] width 0 height 0
click at [743, 458] on div at bounding box center [745, 473] width 13 height 16
click at [672, 458] on label "Autre" at bounding box center [621, 468] width 190 height 27
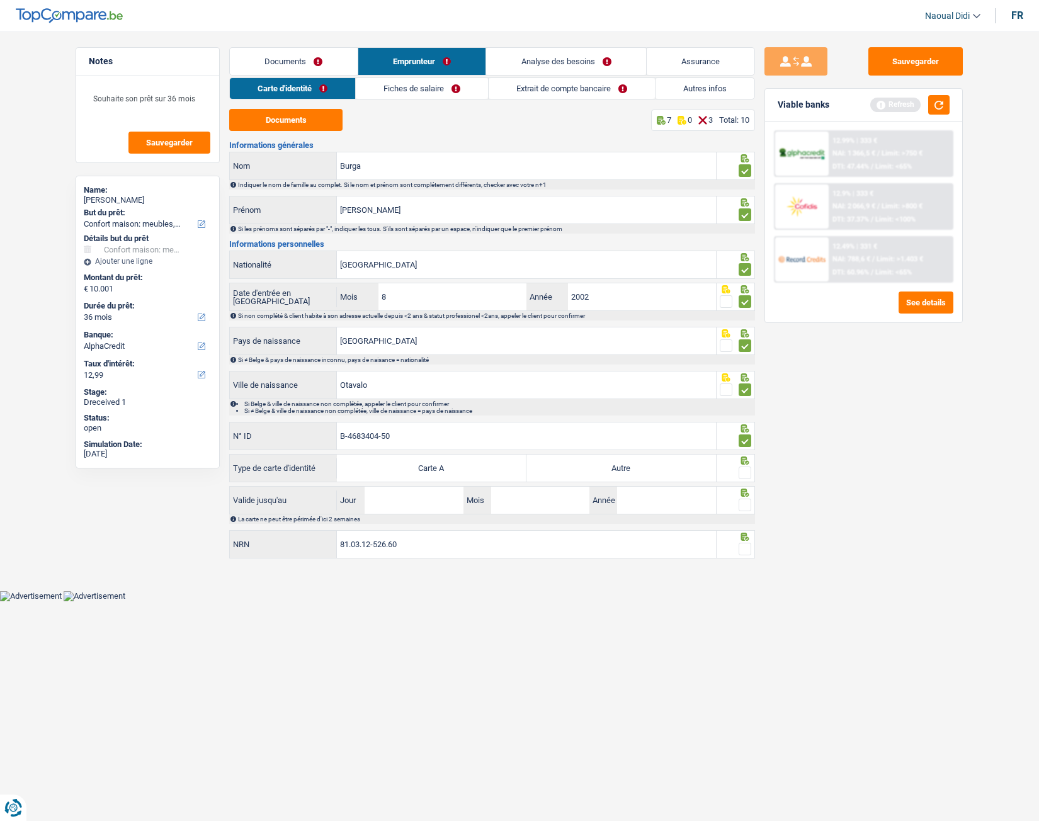
click at [672, 458] on input "Autre" at bounding box center [621, 468] width 190 height 27
radio input "true"
click at [749, 458] on span at bounding box center [745, 473] width 13 height 13
click at [0, 0] on input "radio" at bounding box center [0, 0] width 0 height 0
click at [425, 458] on input "Jour" at bounding box center [414, 500] width 98 height 27
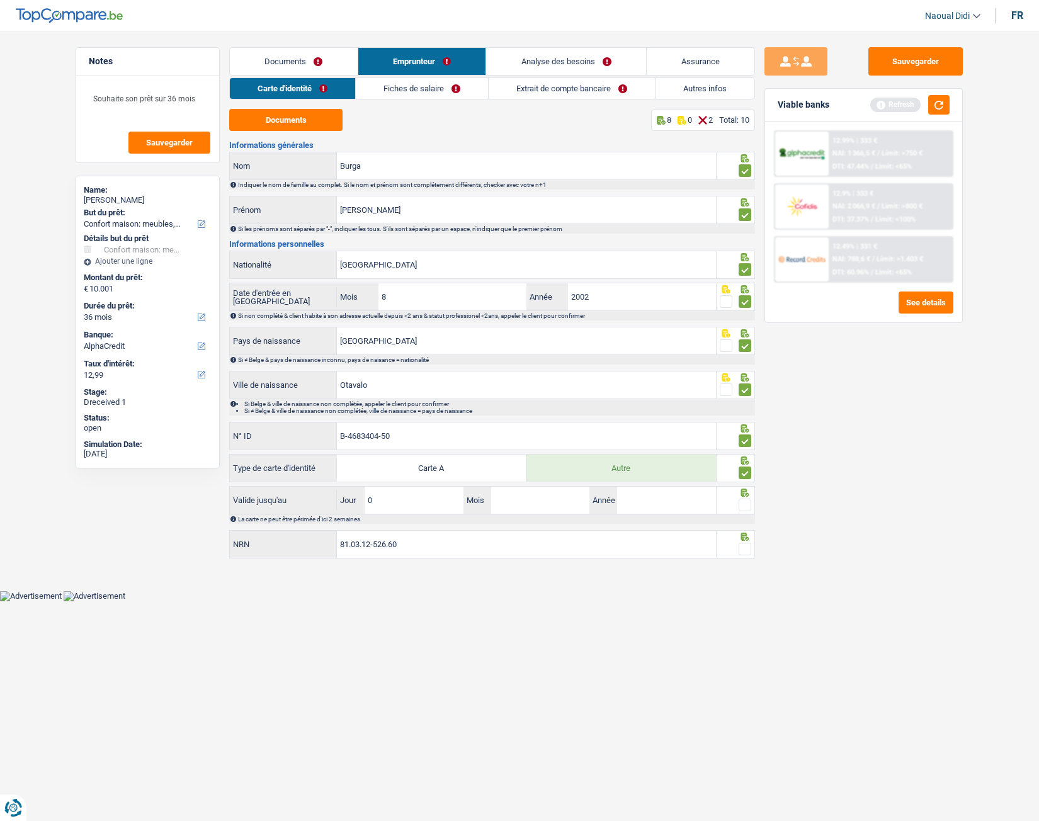
type input "05"
type input "10"
type input "2026"
click at [749, 458] on span at bounding box center [745, 505] width 13 height 13
click at [0, 0] on input "radio" at bounding box center [0, 0] width 0 height 0
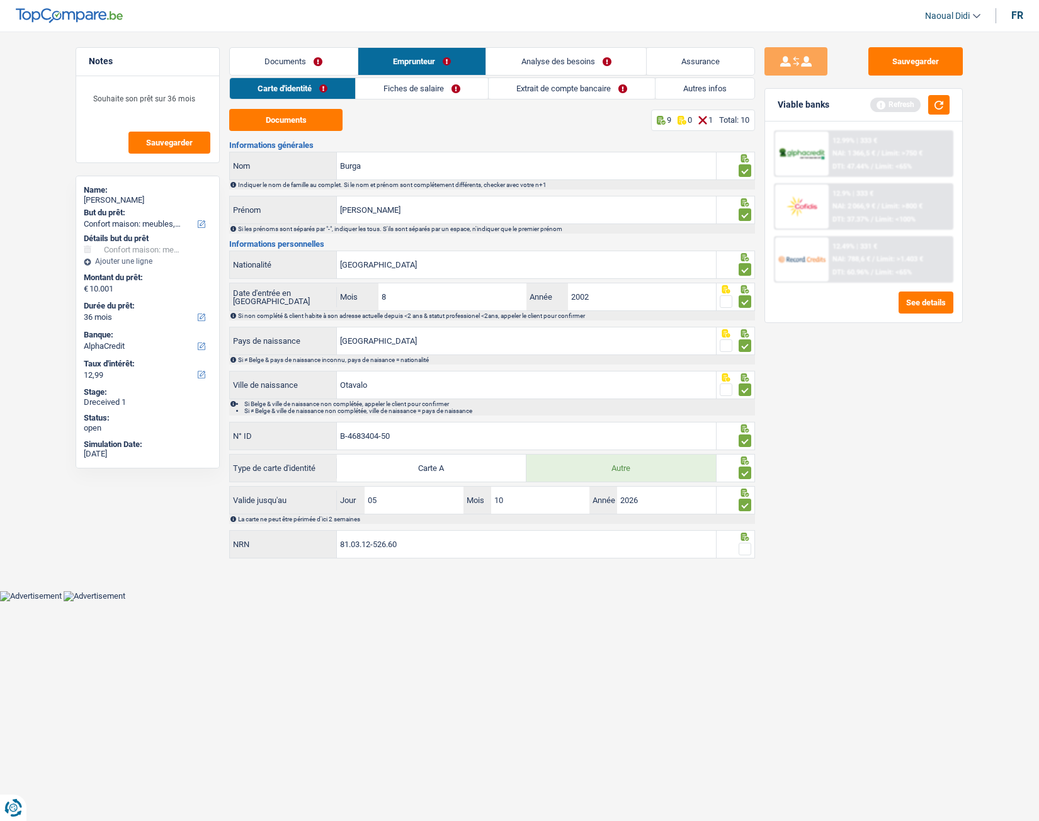
click at [745, 458] on span at bounding box center [745, 549] width 13 height 13
click at [0, 0] on input "radio" at bounding box center [0, 0] width 0 height 0
click at [903, 71] on button "Sauvegarder" at bounding box center [915, 61] width 94 height 28
click at [420, 88] on link "Fiches de salaire" at bounding box center [422, 88] width 132 height 21
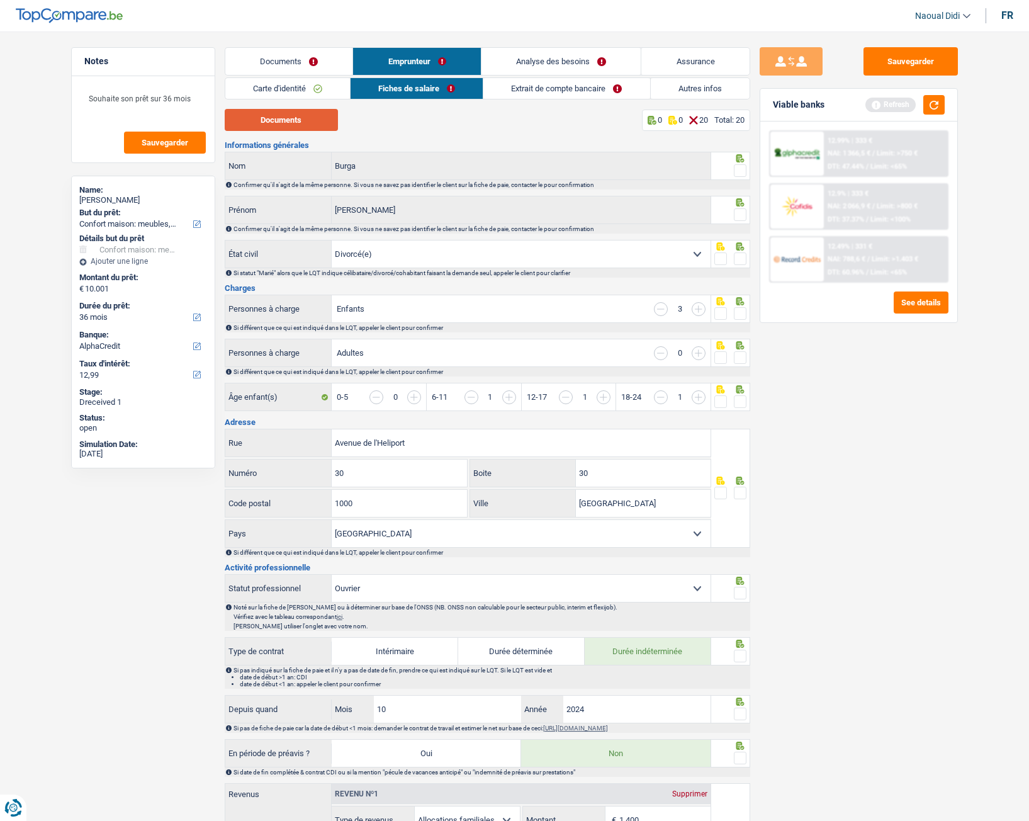
click at [314, 121] on button "Documents" at bounding box center [281, 120] width 113 height 22
click at [739, 169] on span at bounding box center [740, 170] width 13 height 13
click at [0, 0] on input "radio" at bounding box center [0, 0] width 0 height 0
click at [742, 220] on span at bounding box center [740, 214] width 13 height 13
click at [0, 0] on input "radio" at bounding box center [0, 0] width 0 height 0
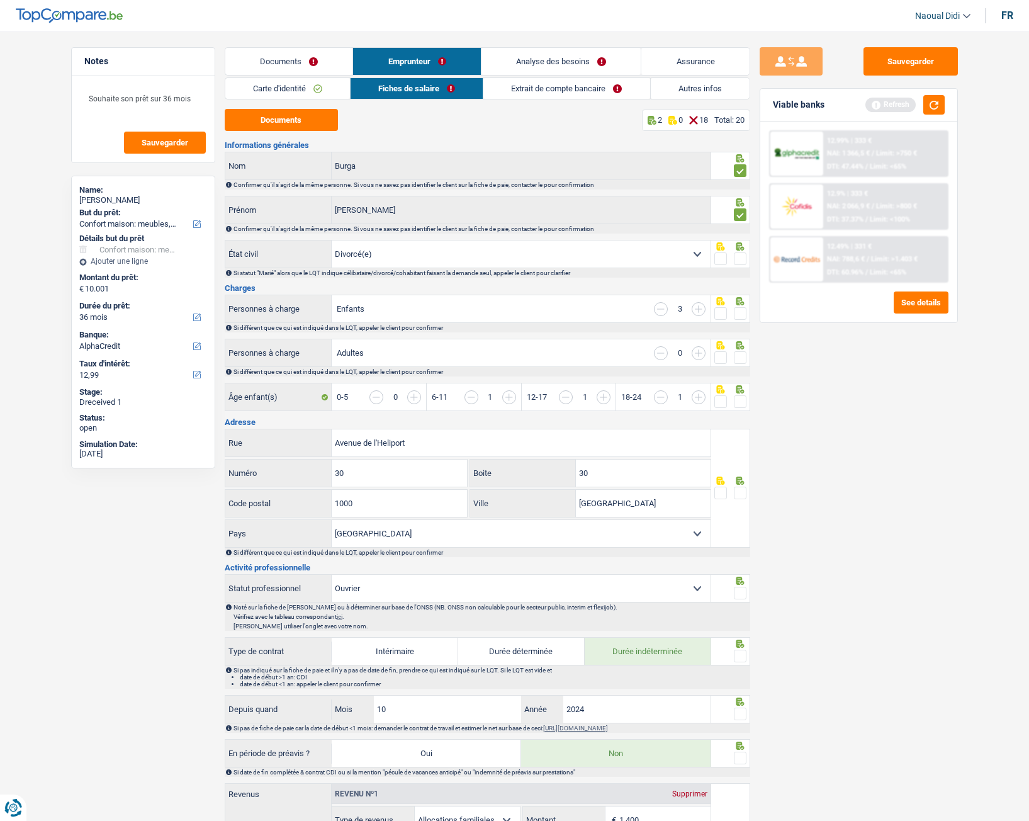
click at [738, 260] on span at bounding box center [740, 258] width 13 height 13
click at [0, 0] on input "radio" at bounding box center [0, 0] width 0 height 0
click at [742, 314] on span at bounding box center [740, 313] width 13 height 13
click at [0, 0] on input "radio" at bounding box center [0, 0] width 0 height 0
click at [698, 311] on input "button" at bounding box center [699, 309] width 14 height 14
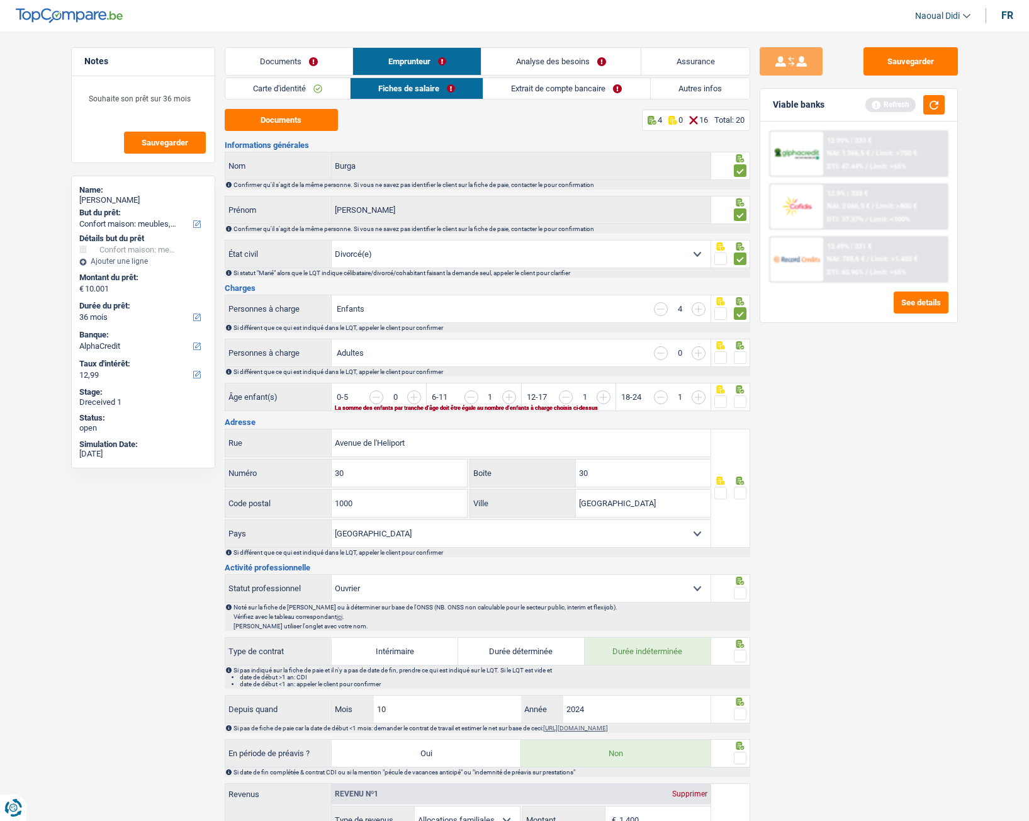
click at [507, 399] on input "button" at bounding box center [745, 403] width 486 height 27
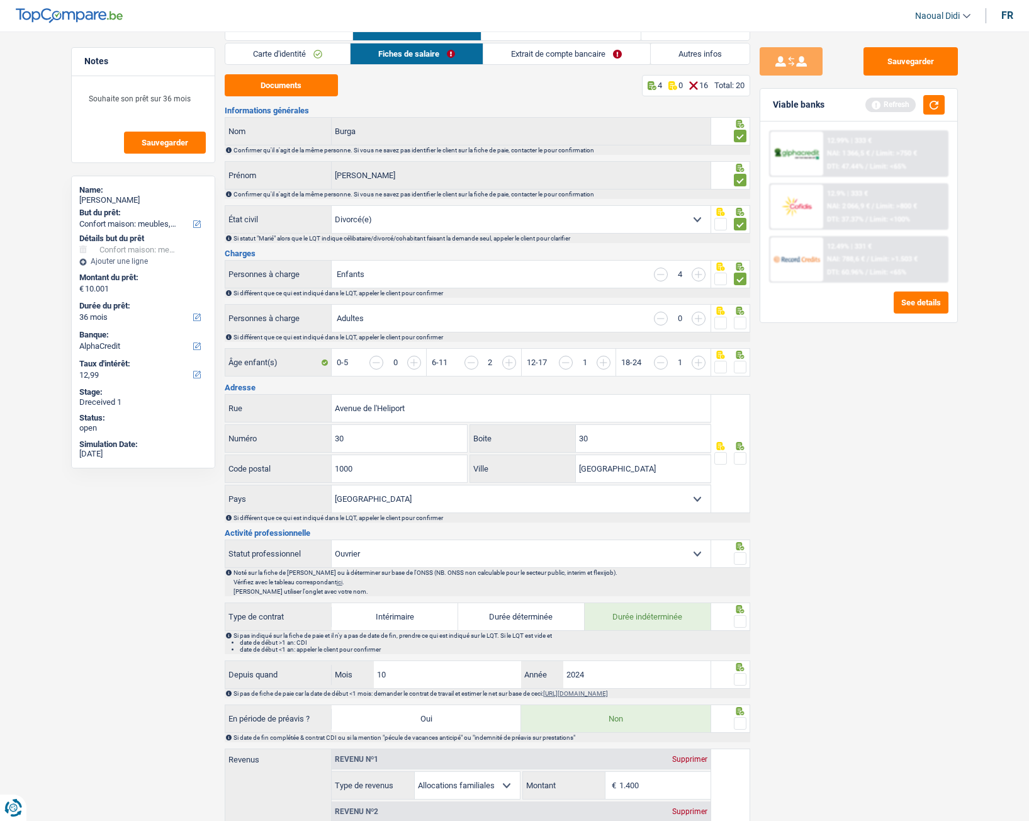
scroll to position [63, 0]
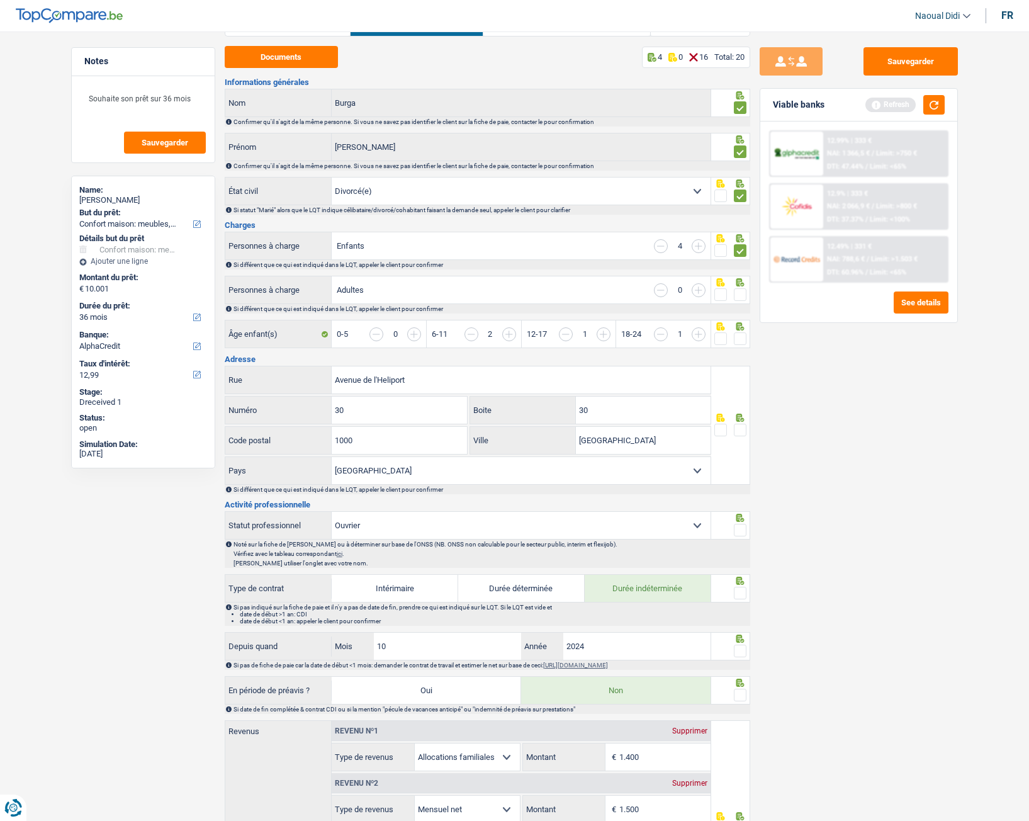
click at [739, 299] on span at bounding box center [740, 294] width 13 height 13
click at [0, 0] on input "radio" at bounding box center [0, 0] width 0 height 0
click at [740, 337] on span at bounding box center [740, 338] width 13 height 13
click at [0, 0] on input "radio" at bounding box center [0, 0] width 0 height 0
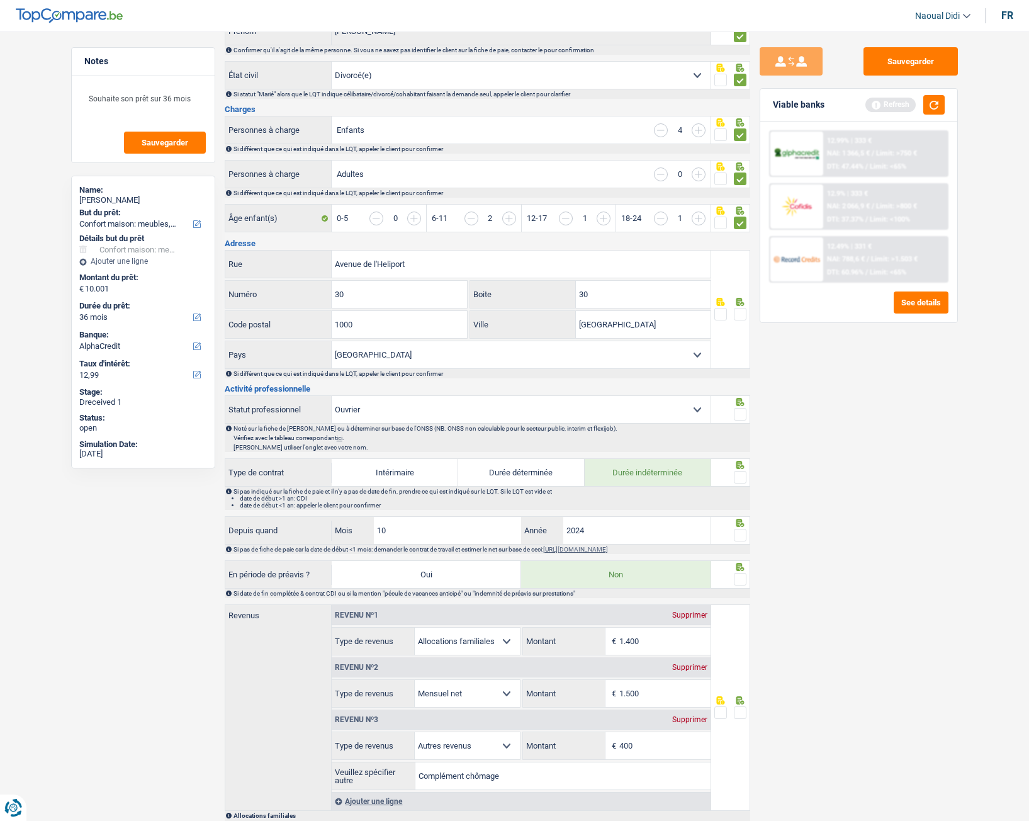
scroll to position [252, 0]
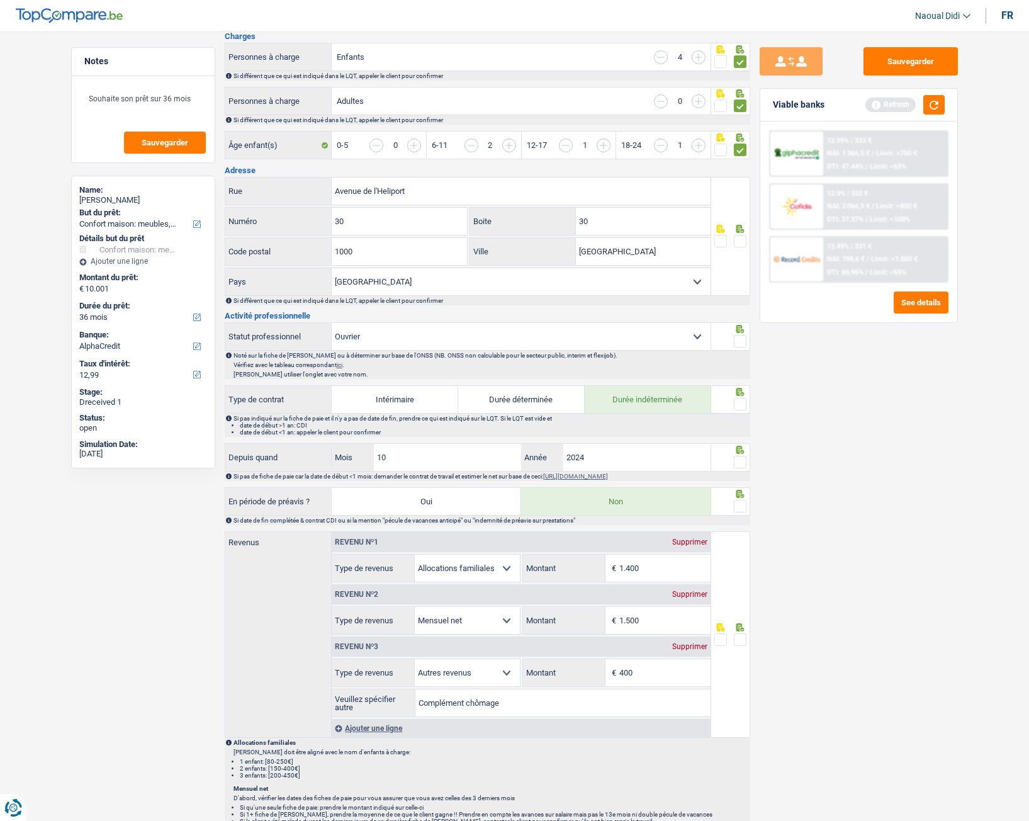
click at [741, 346] on span at bounding box center [740, 341] width 13 height 13
click at [0, 0] on input "radio" at bounding box center [0, 0] width 0 height 0
click at [740, 234] on div at bounding box center [740, 242] width 13 height 16
click at [421, 193] on input "Avenue de l'Heliport" at bounding box center [521, 191] width 379 height 27
drag, startPoint x: 421, startPoint y: 193, endPoint x: 291, endPoint y: 184, distance: 130.6
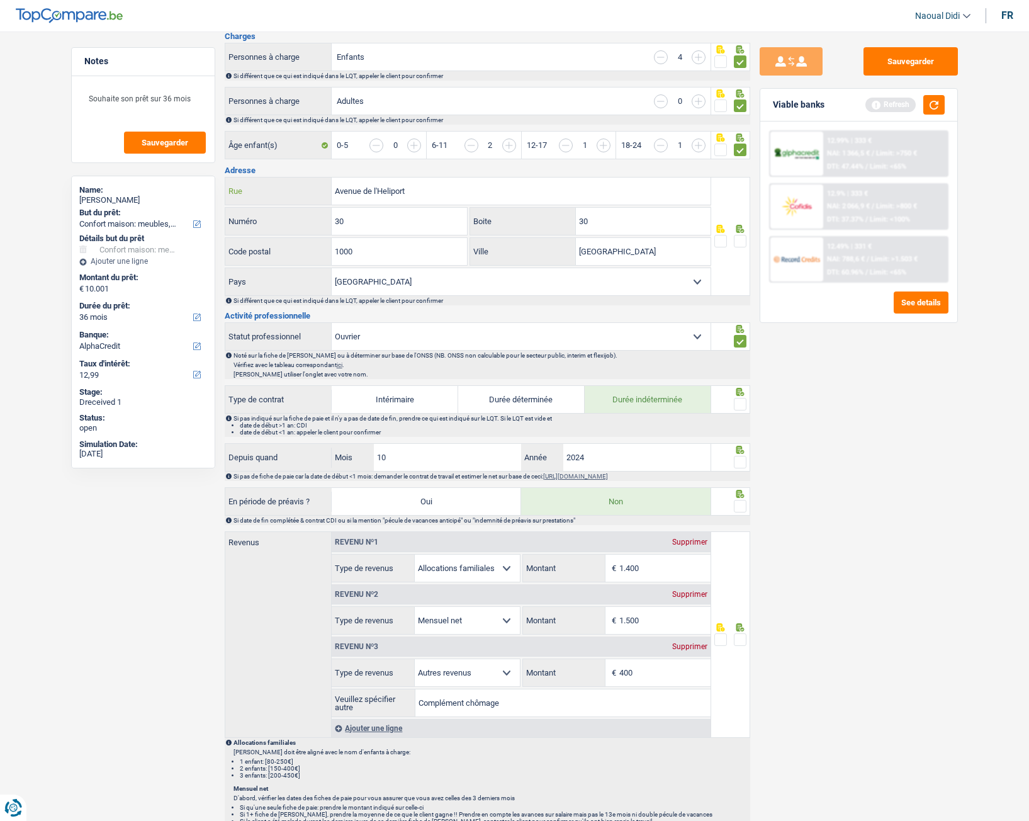
click at [291, 184] on div "Avenue de l'Heliport Rue" at bounding box center [468, 191] width 486 height 27
paste input "RUE DU COMPAS 60 bte 0013 1070 ANDERLECHT"
type input "RUE DU COMPAS 60 bte 0013 1070 ANDERLECHT"
drag, startPoint x: 356, startPoint y: 222, endPoint x: 297, endPoint y: 212, distance: 60.7
click at [297, 212] on div "30 Numéro" at bounding box center [346, 221] width 242 height 27
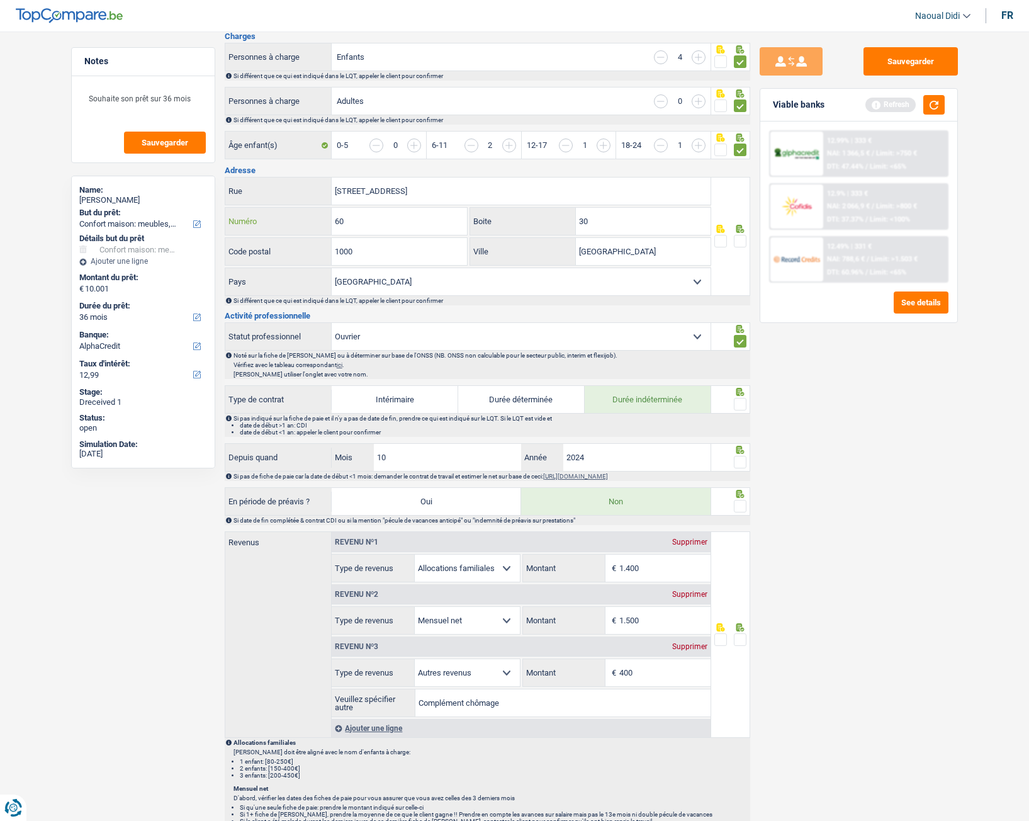
type input "60"
click at [606, 222] on input "30" at bounding box center [643, 221] width 135 height 27
type input "3"
type input "0013"
drag, startPoint x: 463, startPoint y: 189, endPoint x: 446, endPoint y: 188, distance: 17.0
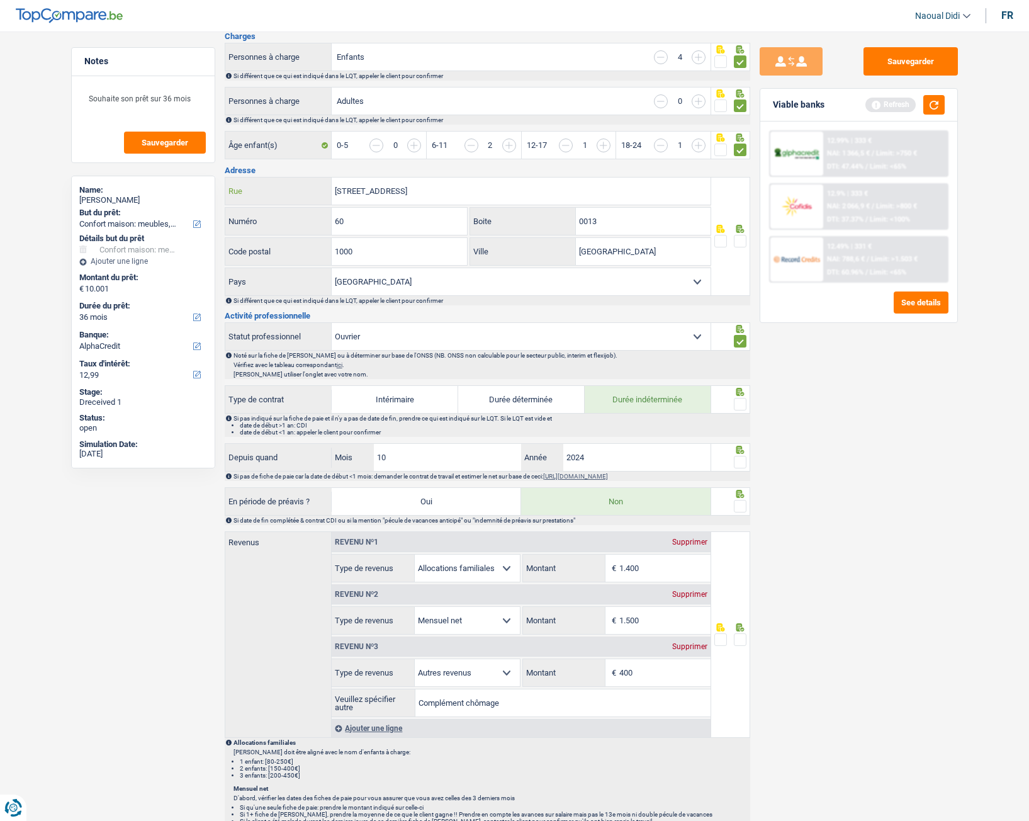
click at [446, 188] on input "RUE DU COMPAS 60 bte 0013 1070 ANDERLECHT" at bounding box center [521, 191] width 379 height 27
drag, startPoint x: 331, startPoint y: 242, endPoint x: 307, endPoint y: 241, distance: 24.6
click at [307, 241] on div "1000 Code postal" at bounding box center [346, 251] width 242 height 27
paste input "7"
type input "1070"
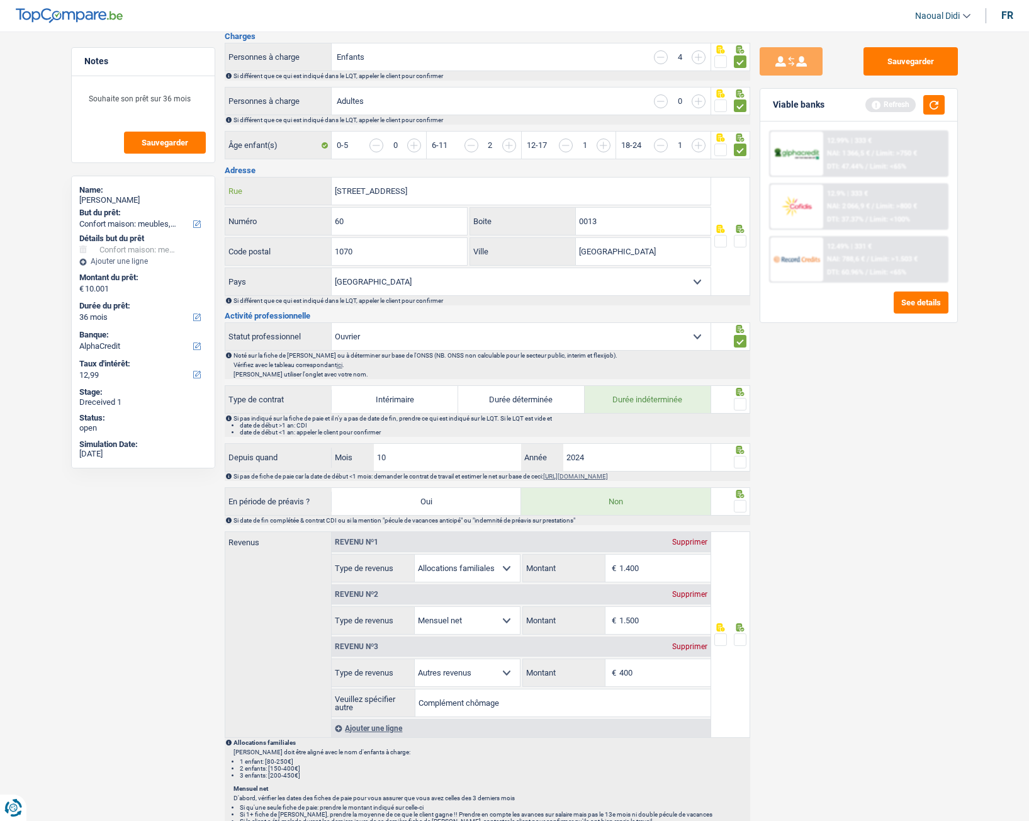
drag, startPoint x: 496, startPoint y: 190, endPoint x: 466, endPoint y: 189, distance: 30.2
click at [466, 189] on input "RUE DU COMPAS 60 bte 0013 1070 ANDERLECHT" at bounding box center [521, 191] width 379 height 27
type input "RUE DU COMPAS 60 bte 0013 1070"
drag, startPoint x: 625, startPoint y: 251, endPoint x: 526, endPoint y: 241, distance: 98.8
click at [526, 241] on div "Bruxelles Ville" at bounding box center [590, 251] width 241 height 27
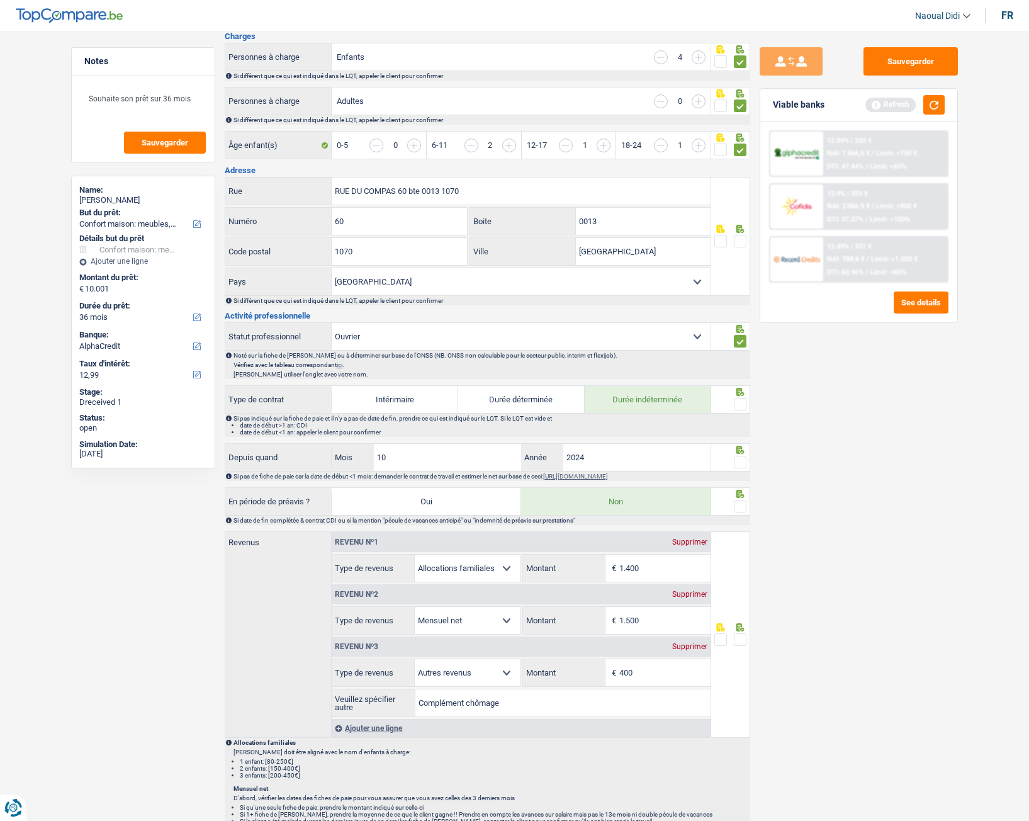
click at [526, 241] on label "Ville" at bounding box center [523, 251] width 106 height 27
click at [576, 241] on input "[GEOGRAPHIC_DATA]" at bounding box center [643, 251] width 135 height 27
paste input "ANDERLECHT"
type input "ANDERLECHT"
drag, startPoint x: 526, startPoint y: 241, endPoint x: 514, endPoint y: 213, distance: 30.2
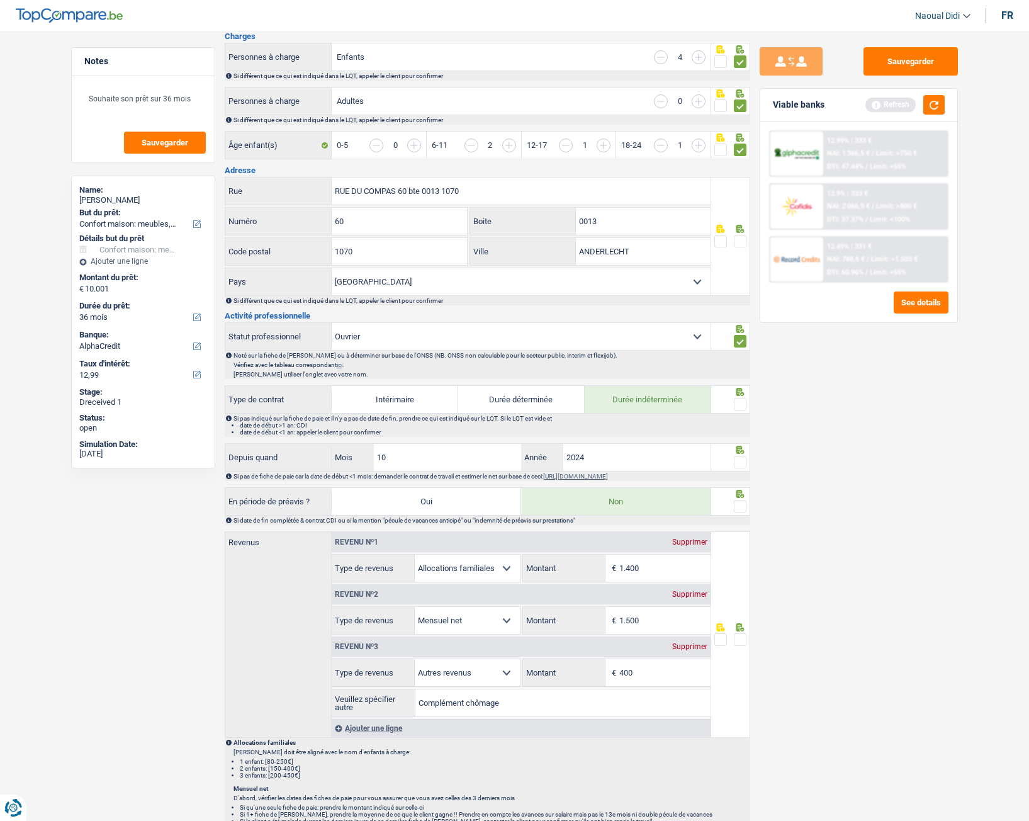
click at [531, 232] on div "RUE DU COMPAS 60 bte 0013 1070 Rue 60 Numéro 0013 Boite 1070 Code postal ANDERL…" at bounding box center [468, 236] width 487 height 119
click at [467, 186] on input "RUE DU COMPAS 60 bte 0013 1070" at bounding box center [521, 191] width 379 height 27
type input "RUE DU COMPAS"
click at [738, 241] on span at bounding box center [740, 241] width 13 height 13
click at [0, 0] on input "radio" at bounding box center [0, 0] width 0 height 0
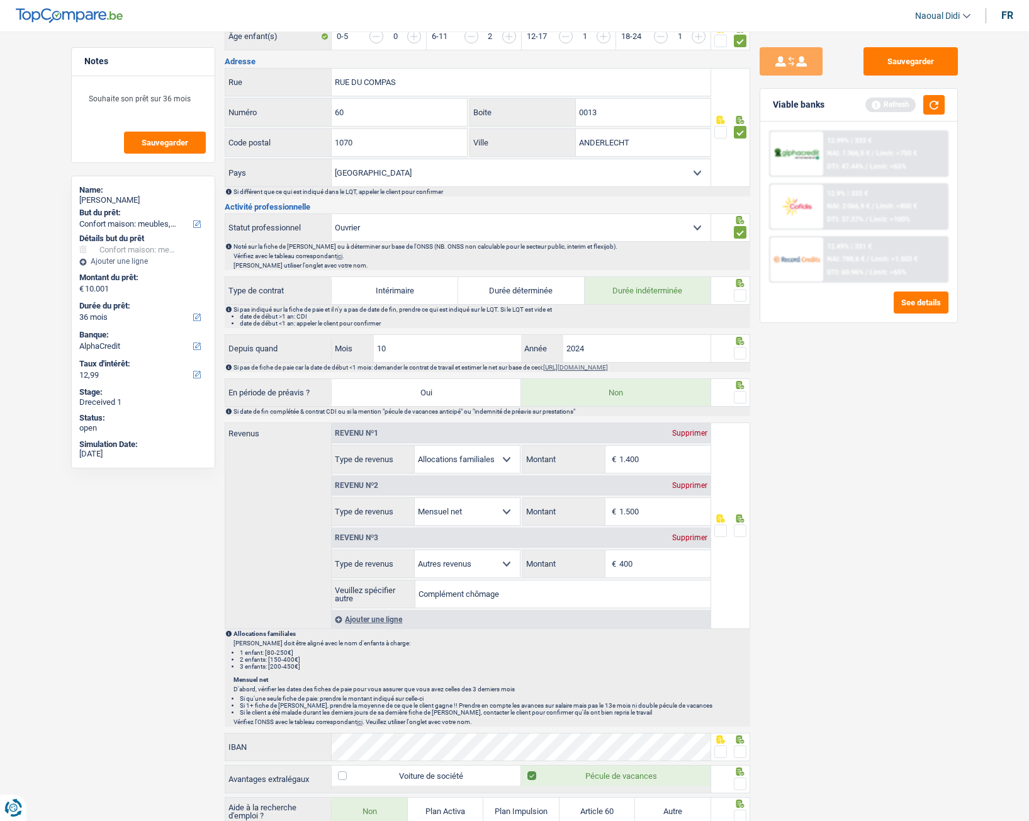
scroll to position [378, 0]
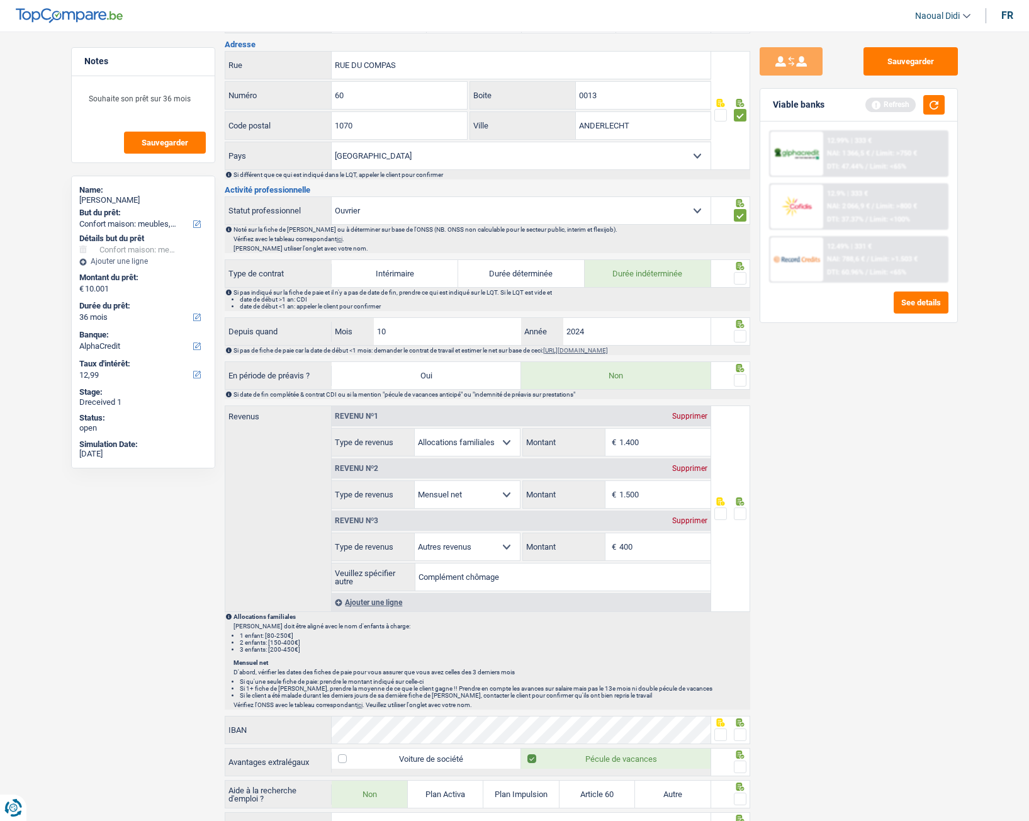
click at [740, 281] on span at bounding box center [740, 278] width 13 height 13
click at [0, 0] on input "radio" at bounding box center [0, 0] width 0 height 0
click at [649, 458] on input "1.500" at bounding box center [665, 494] width 91 height 27
type input "1.380"
click at [796, 458] on div "Sauvegarder Viable banks Refresh 12.99% | 333 € NAI: 1 366,5 € / Limit: >750 € …" at bounding box center [858, 422] width 217 height 750
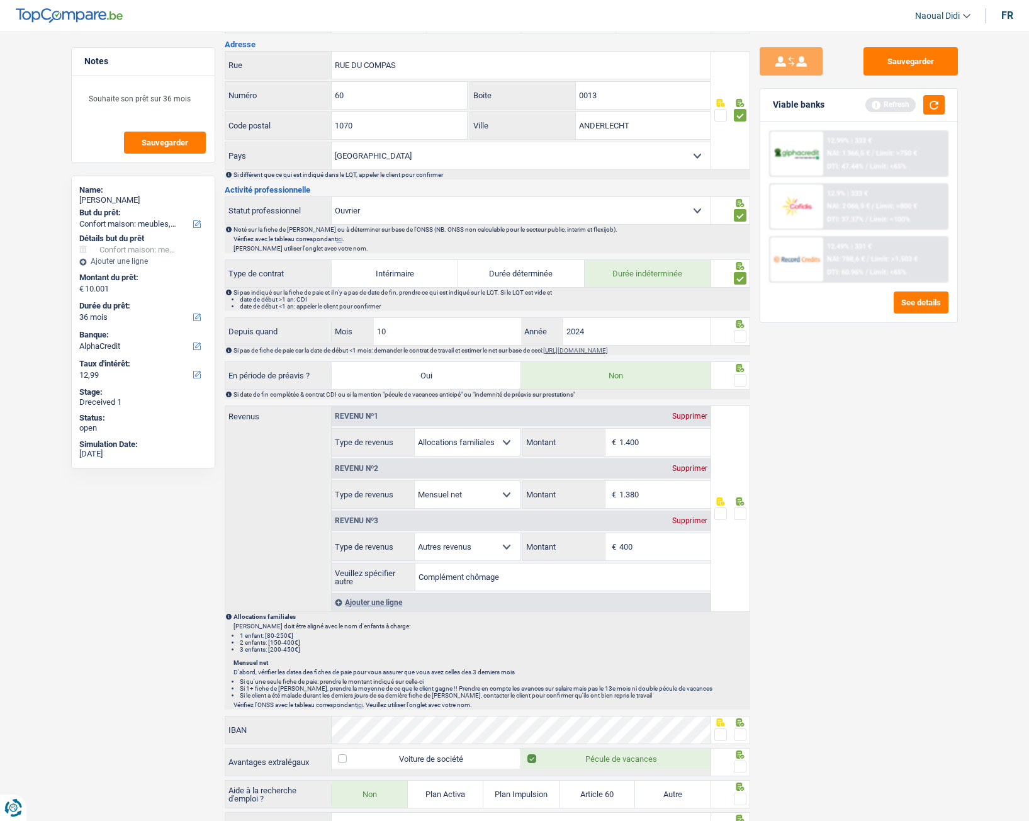
click at [660, 439] on input "1.400" at bounding box center [665, 442] width 91 height 27
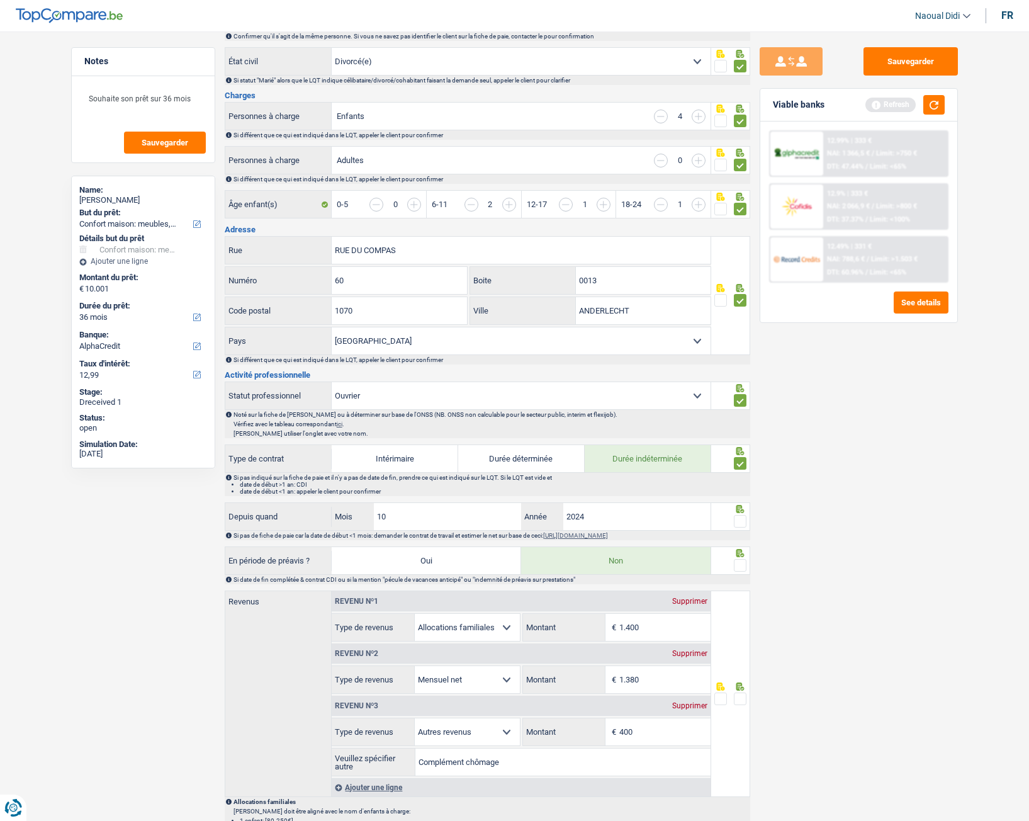
scroll to position [0, 0]
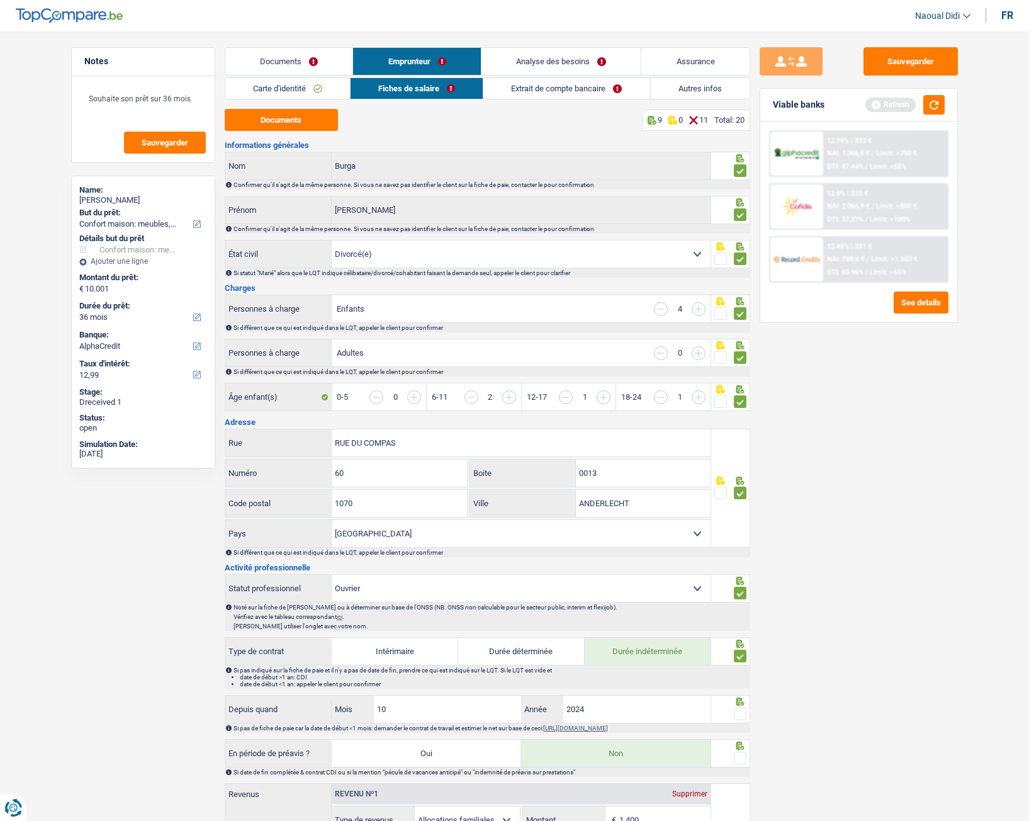
click at [559, 93] on link "Extrait de compte bancaire" at bounding box center [567, 88] width 166 height 21
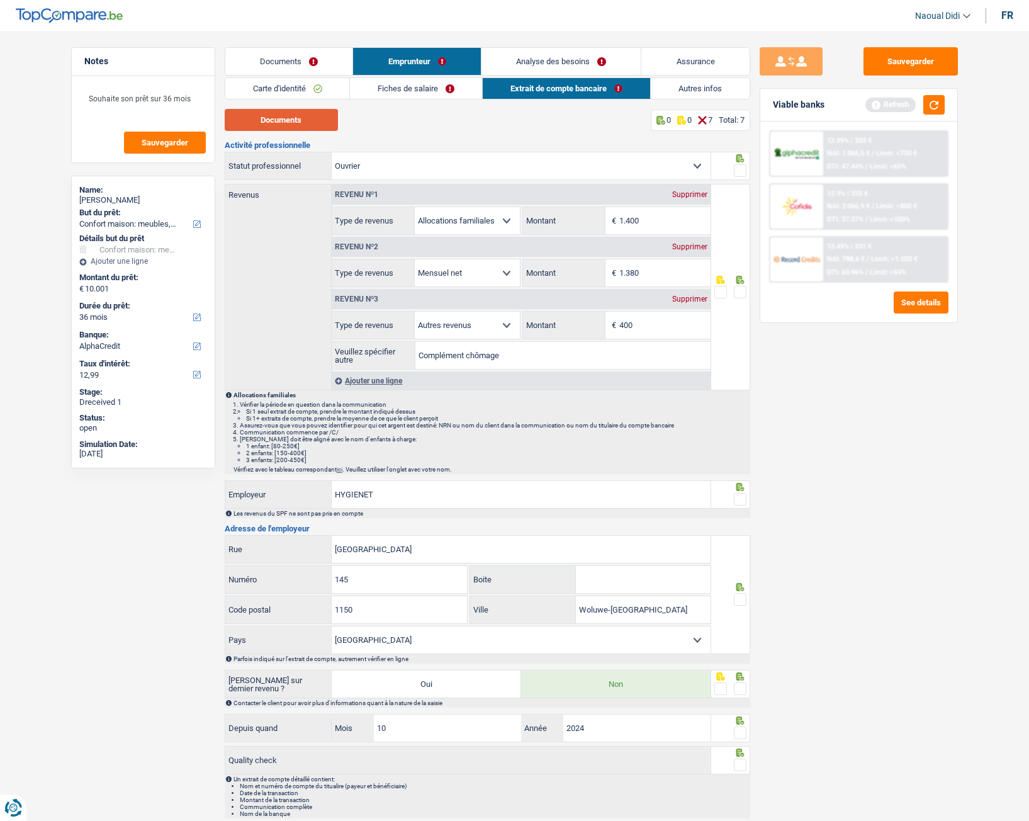
click at [320, 123] on button "Documents" at bounding box center [281, 120] width 113 height 22
click at [412, 91] on link "Fiches de salaire" at bounding box center [416, 88] width 132 height 21
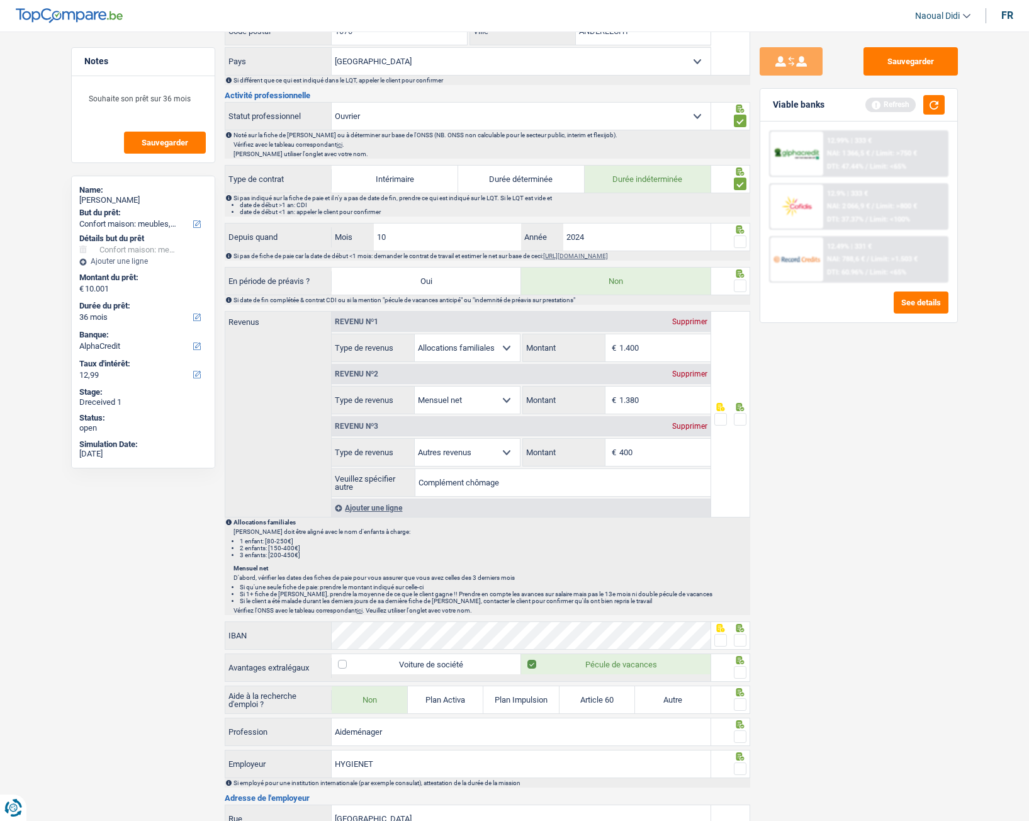
scroll to position [504, 0]
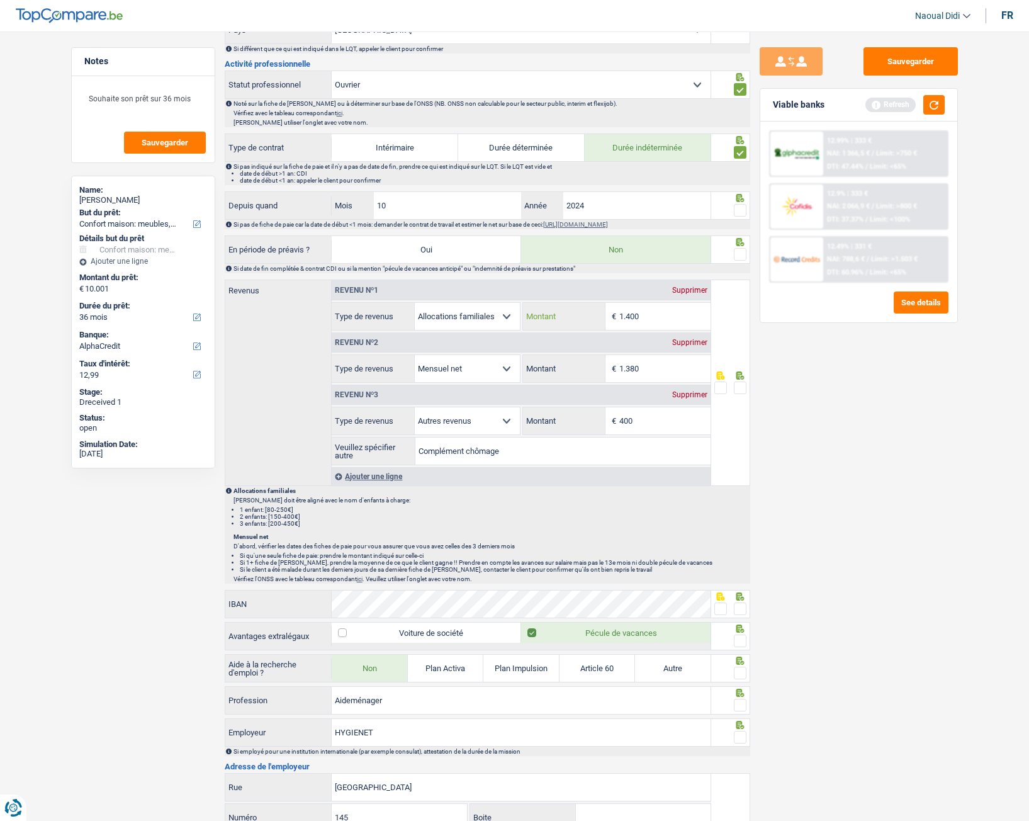
click at [647, 318] on input "1.400" at bounding box center [665, 316] width 91 height 27
click at [653, 423] on input "400" at bounding box center [665, 420] width 91 height 27
type input "463"
click at [659, 317] on input "1.400" at bounding box center [665, 316] width 91 height 27
click at [649, 319] on input "1.400" at bounding box center [665, 316] width 91 height 27
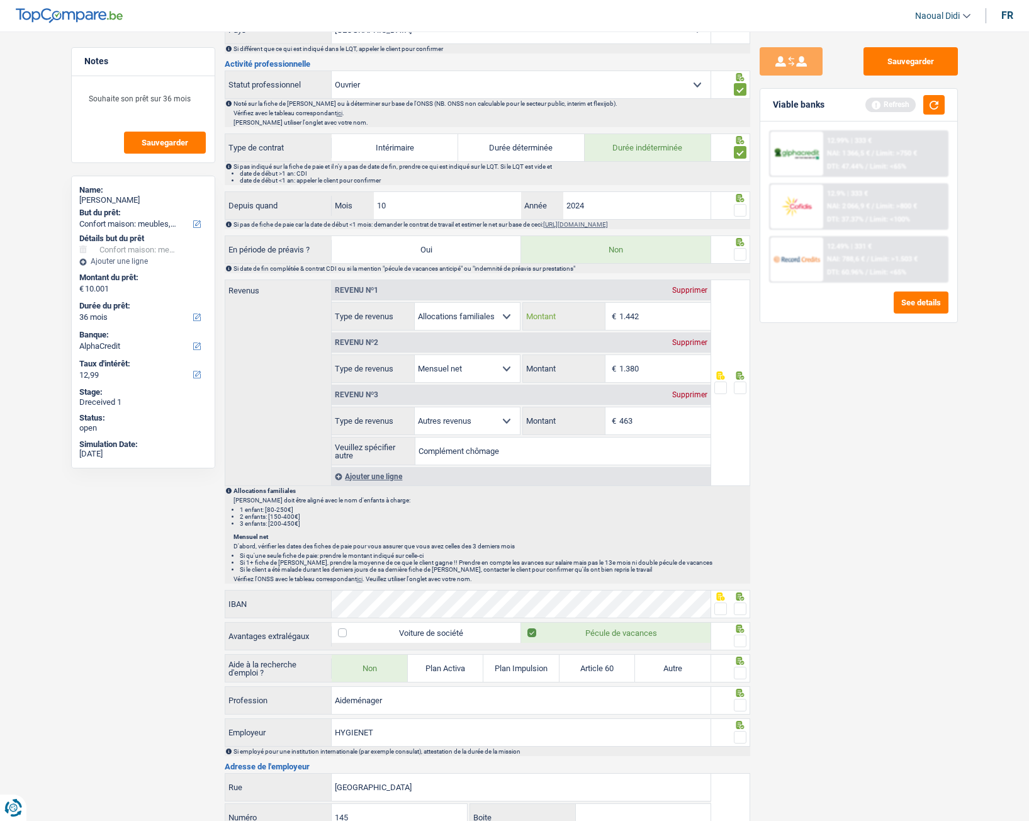
type input "1.442"
click at [737, 387] on span at bounding box center [740, 388] width 13 height 13
click at [0, 0] on input "radio" at bounding box center [0, 0] width 0 height 0
click at [812, 407] on div "Sauvegarder Viable banks Refresh 12.99% | 333 € NAI: 1 366,5 € / Limit: >750 € …" at bounding box center [858, 422] width 217 height 750
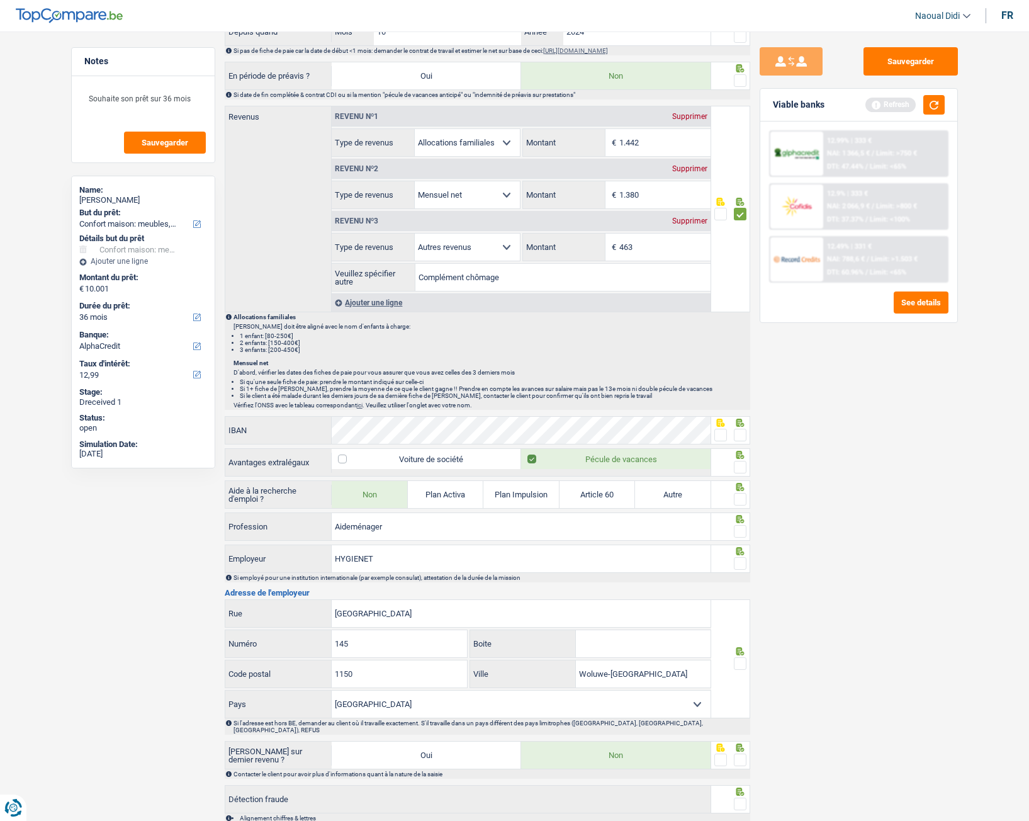
scroll to position [693, 0]
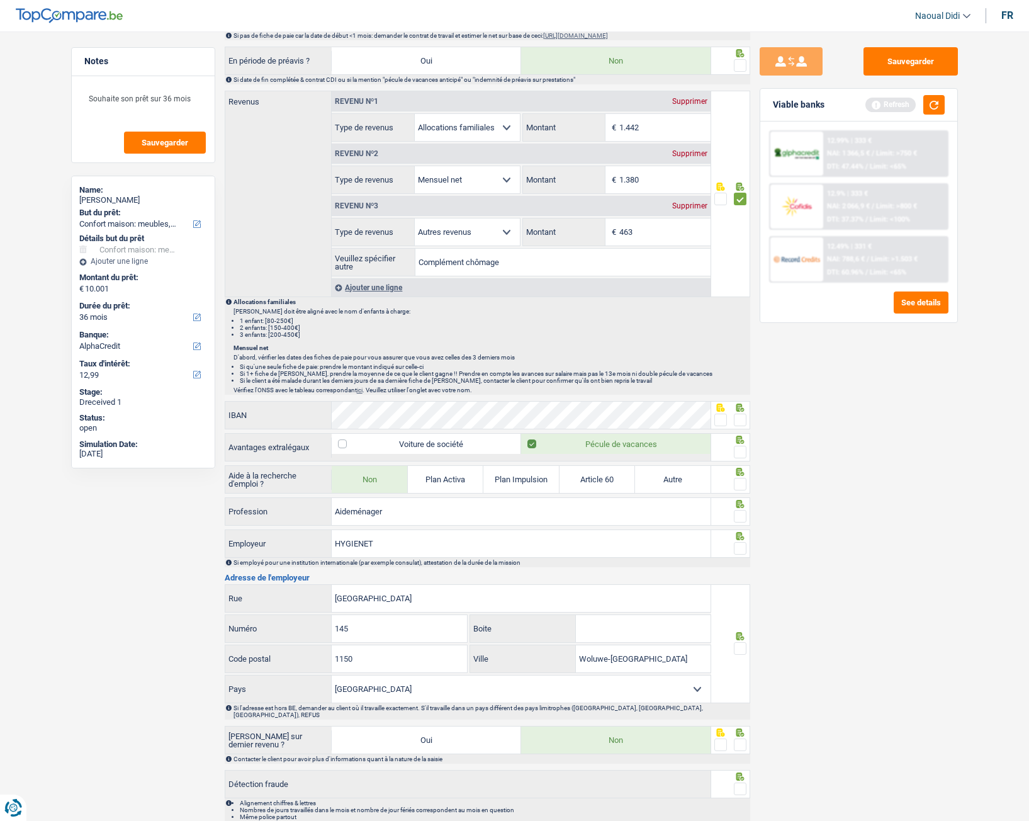
click at [526, 261] on input "Complément chômage" at bounding box center [563, 262] width 295 height 27
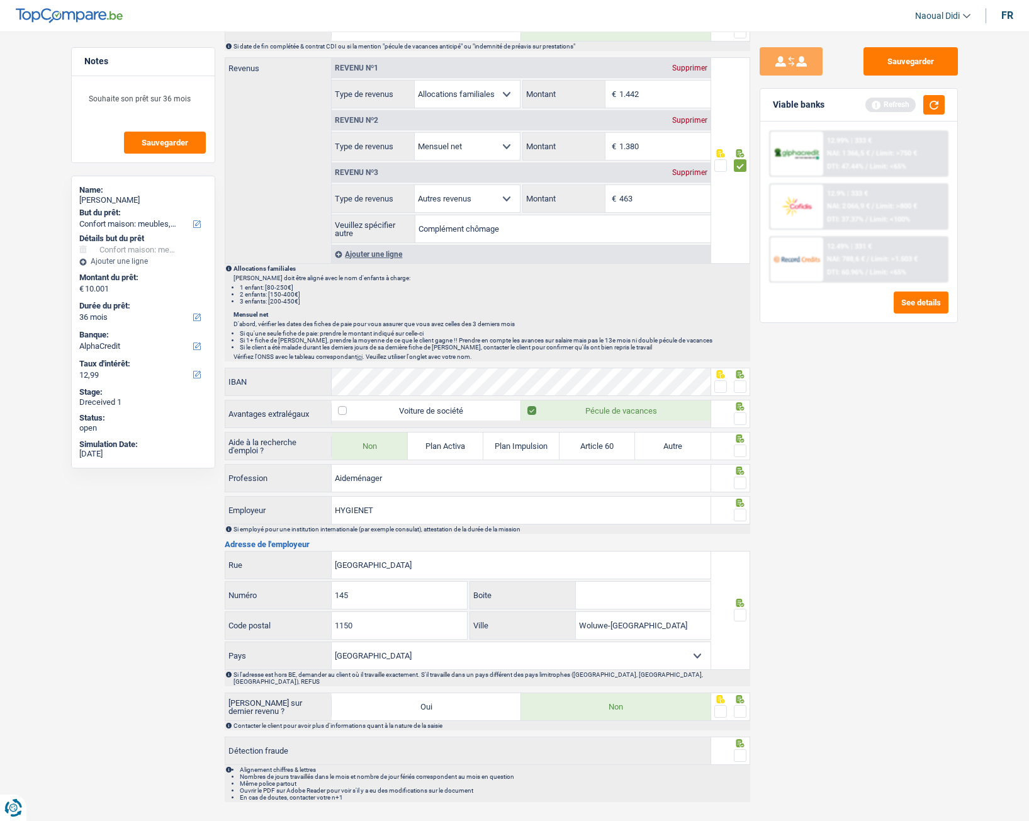
scroll to position [744, 0]
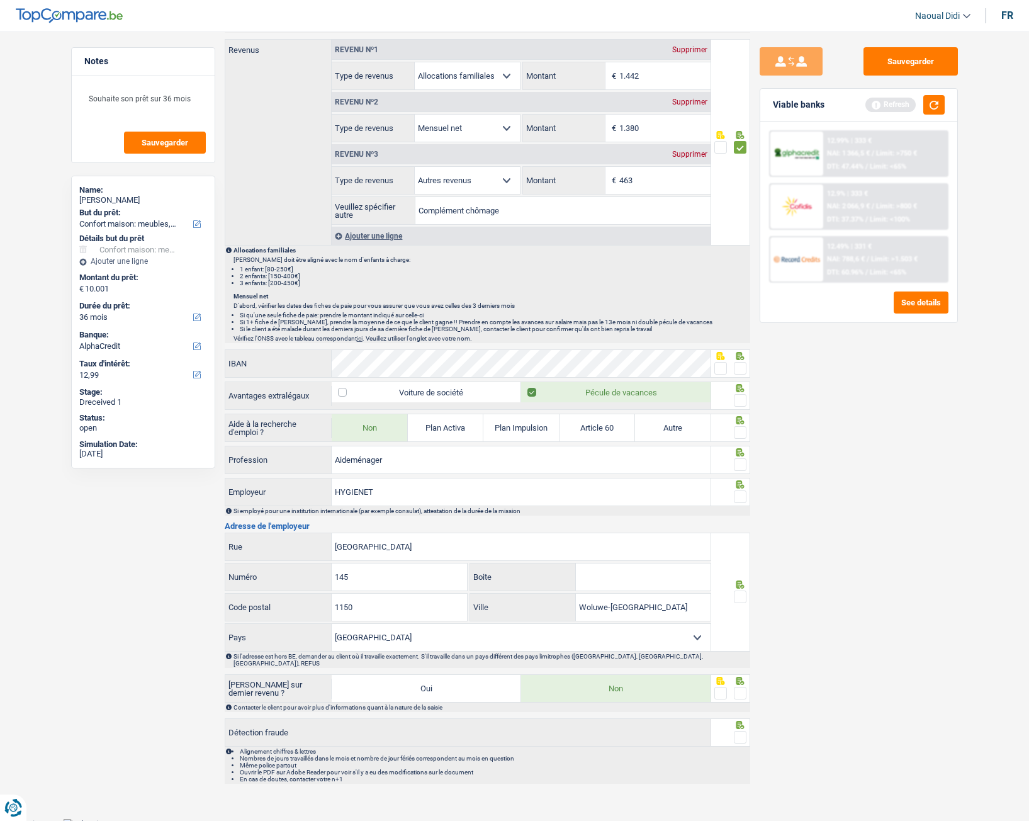
click at [418, 207] on input "Complément chômage" at bounding box center [563, 210] width 295 height 27
click at [475, 203] on input "Temps partiel+Complément chômage" at bounding box center [563, 210] width 295 height 27
click at [463, 258] on p "[PERSON_NAME] doit être aligné avec le nom d'enfants à charge:" at bounding box center [492, 259] width 516 height 7
click at [471, 209] on input "Temps partiel Complément chômage" at bounding box center [563, 210] width 295 height 27
type input "Temps partiel et Complément chômage"
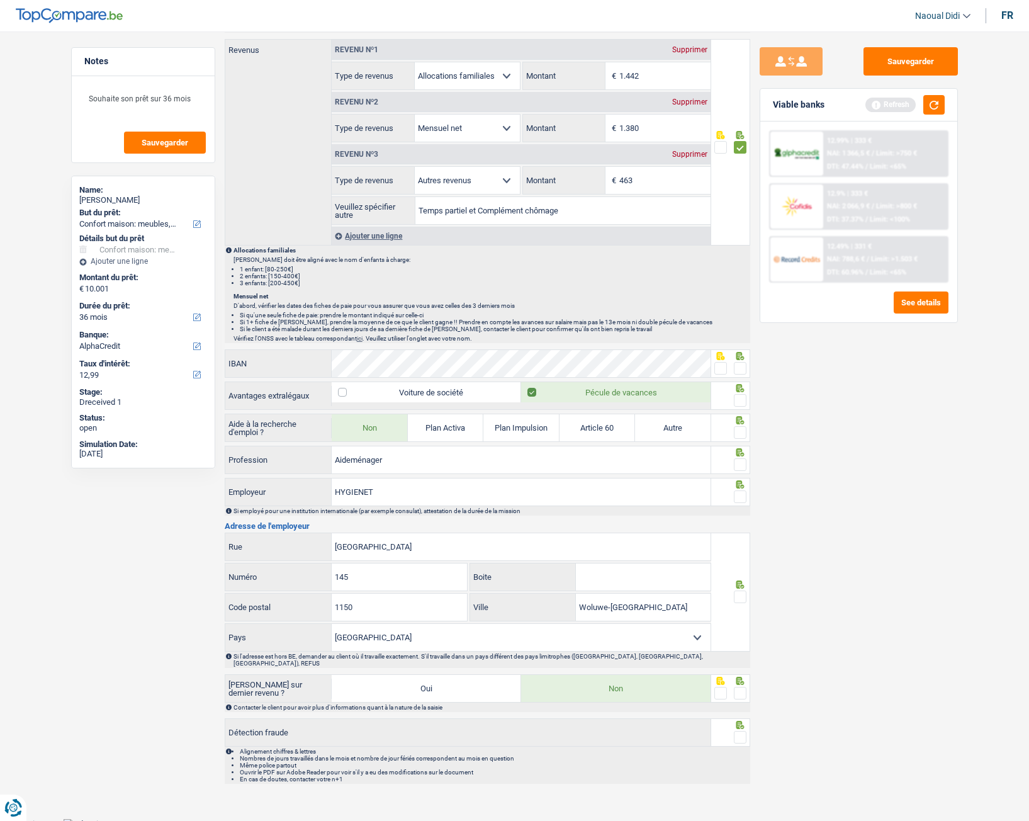
click at [538, 273] on li "2 enfants: [150-400€]" at bounding box center [494, 276] width 509 height 7
click at [740, 368] on span at bounding box center [740, 368] width 13 height 13
click at [0, 0] on input "radio" at bounding box center [0, 0] width 0 height 0
click at [744, 402] on span at bounding box center [740, 400] width 13 height 13
click at [0, 0] on input "radio" at bounding box center [0, 0] width 0 height 0
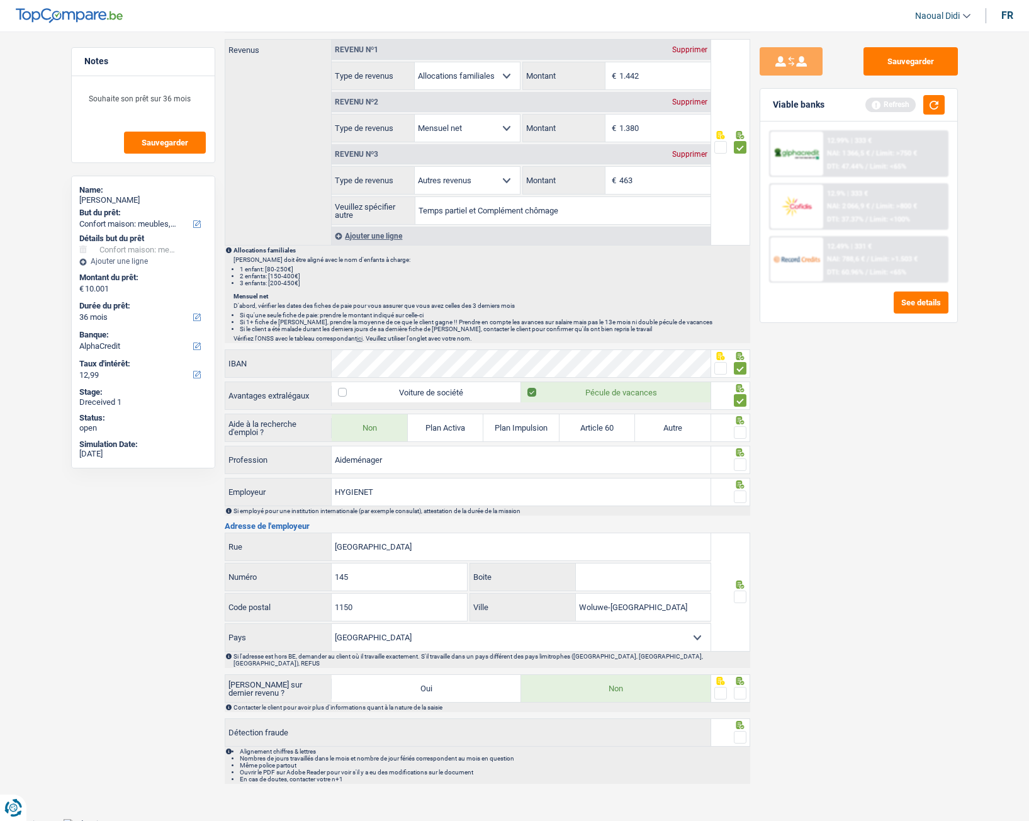
click at [737, 435] on span at bounding box center [740, 432] width 13 height 13
click at [0, 0] on input "radio" at bounding box center [0, 0] width 0 height 0
click at [740, 458] on span at bounding box center [740, 464] width 13 height 13
click at [0, 0] on input "radio" at bounding box center [0, 0] width 0 height 0
click at [740, 458] on span at bounding box center [740, 597] width 13 height 13
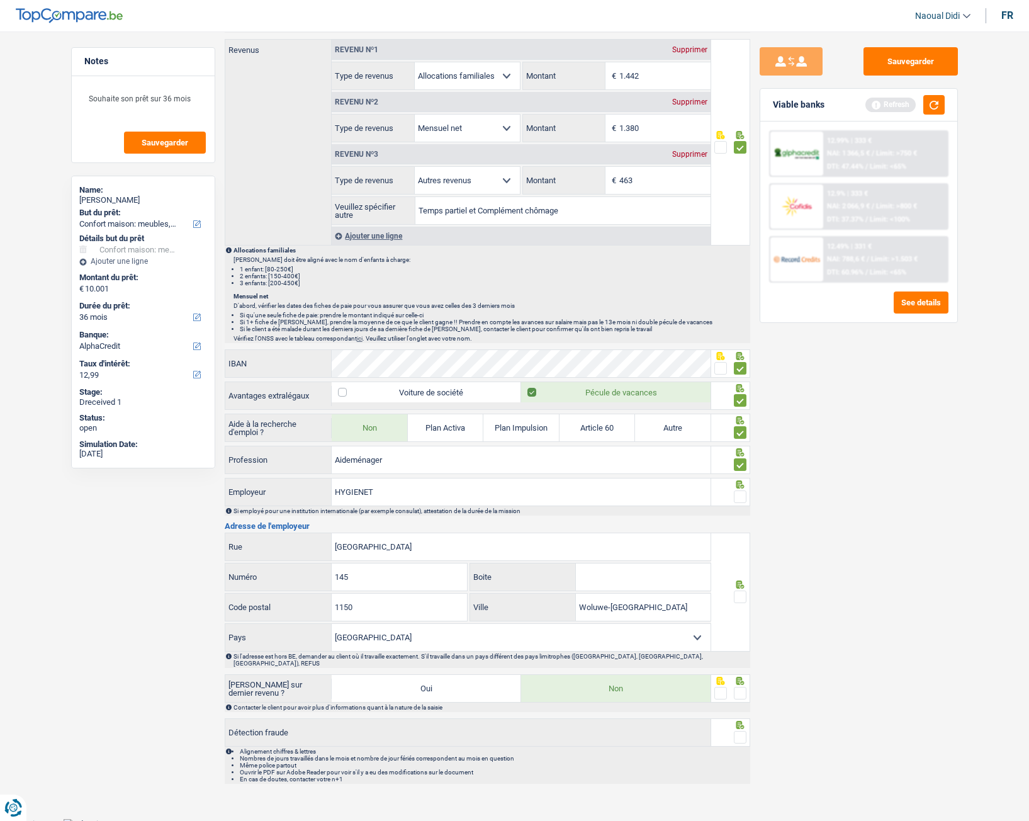
click at [0, 0] on input "radio" at bounding box center [0, 0] width 0 height 0
click at [744, 458] on span at bounding box center [740, 496] width 13 height 13
click at [0, 0] on input "radio" at bounding box center [0, 0] width 0 height 0
click at [736, 458] on span at bounding box center [740, 693] width 13 height 13
click at [0, 0] on input "radio" at bounding box center [0, 0] width 0 height 0
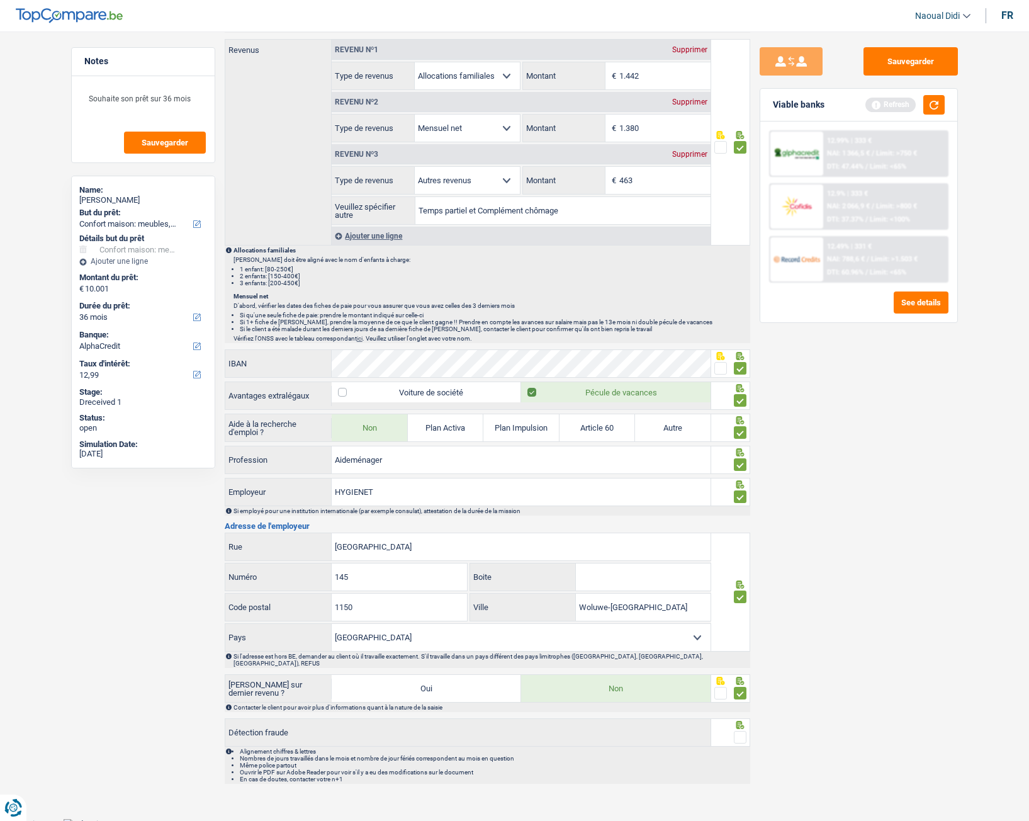
click at [743, 458] on span at bounding box center [740, 737] width 13 height 13
click at [0, 0] on input "radio" at bounding box center [0, 0] width 0 height 0
click at [912, 58] on button "Sauvegarder" at bounding box center [911, 61] width 94 height 28
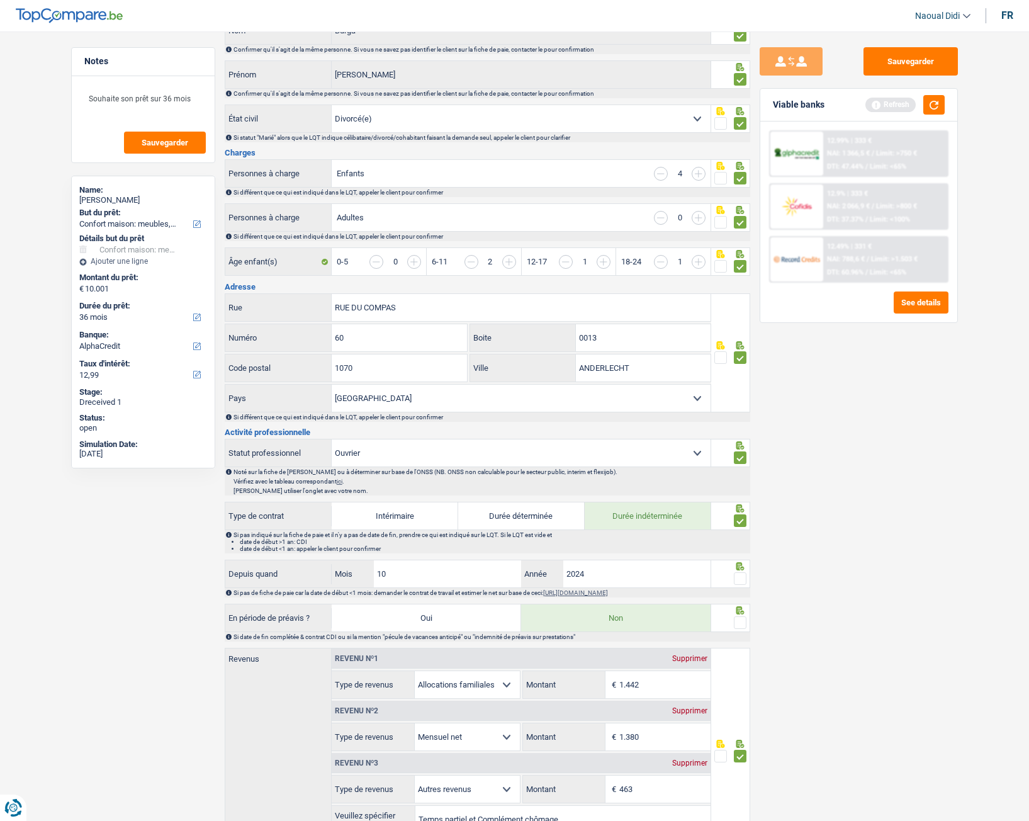
scroll to position [0, 0]
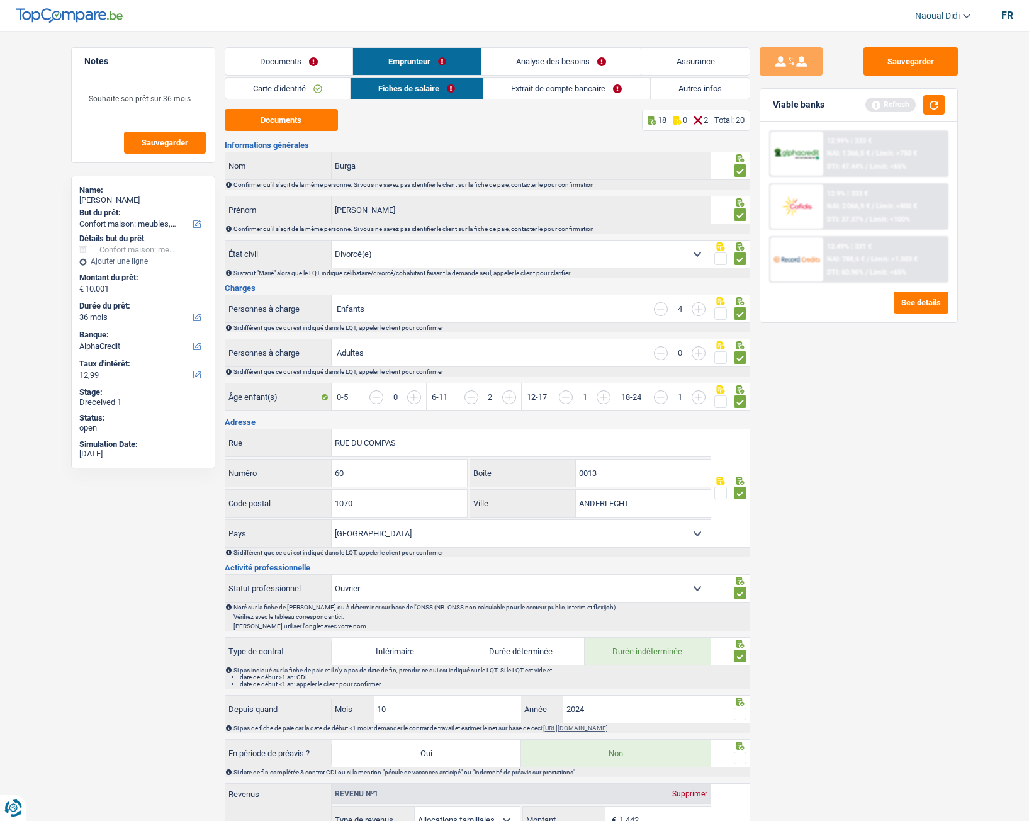
click at [536, 86] on link "Extrait de compte bancaire" at bounding box center [567, 88] width 166 height 21
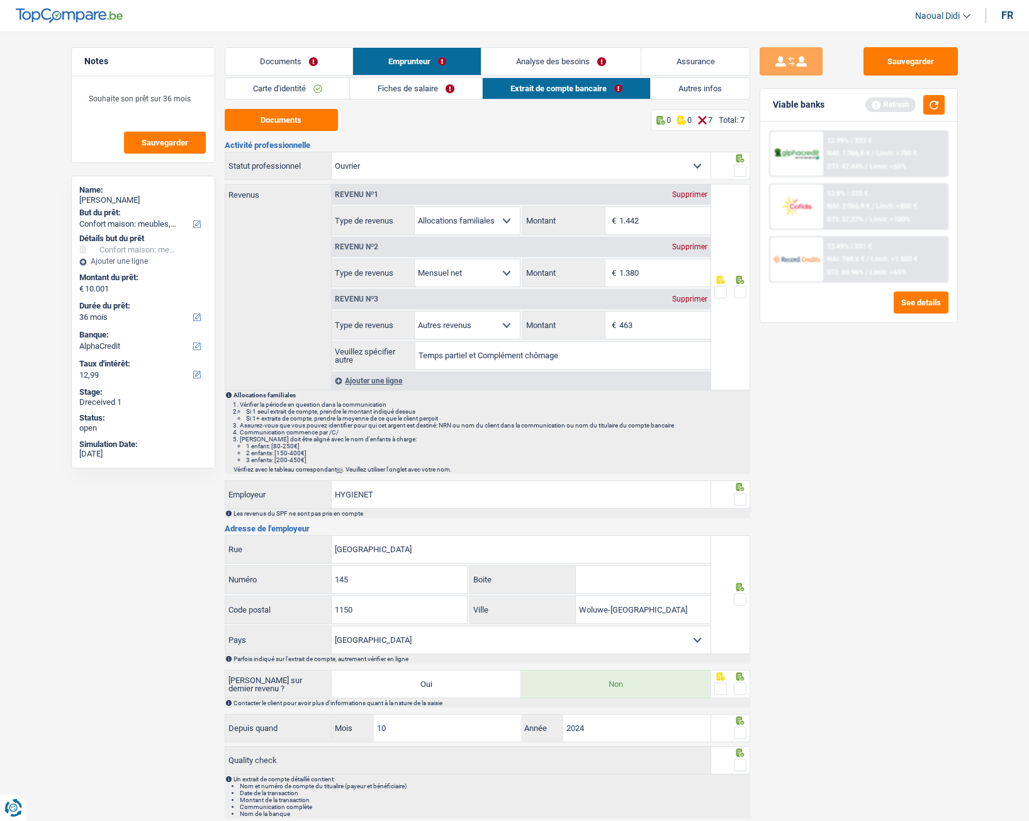
click at [744, 293] on span at bounding box center [740, 292] width 13 height 13
click at [0, 0] on input "radio" at bounding box center [0, 0] width 0 height 0
click at [737, 161] on icon at bounding box center [740, 158] width 8 height 8
click at [739, 169] on span at bounding box center [740, 170] width 13 height 13
click at [0, 0] on input "radio" at bounding box center [0, 0] width 0 height 0
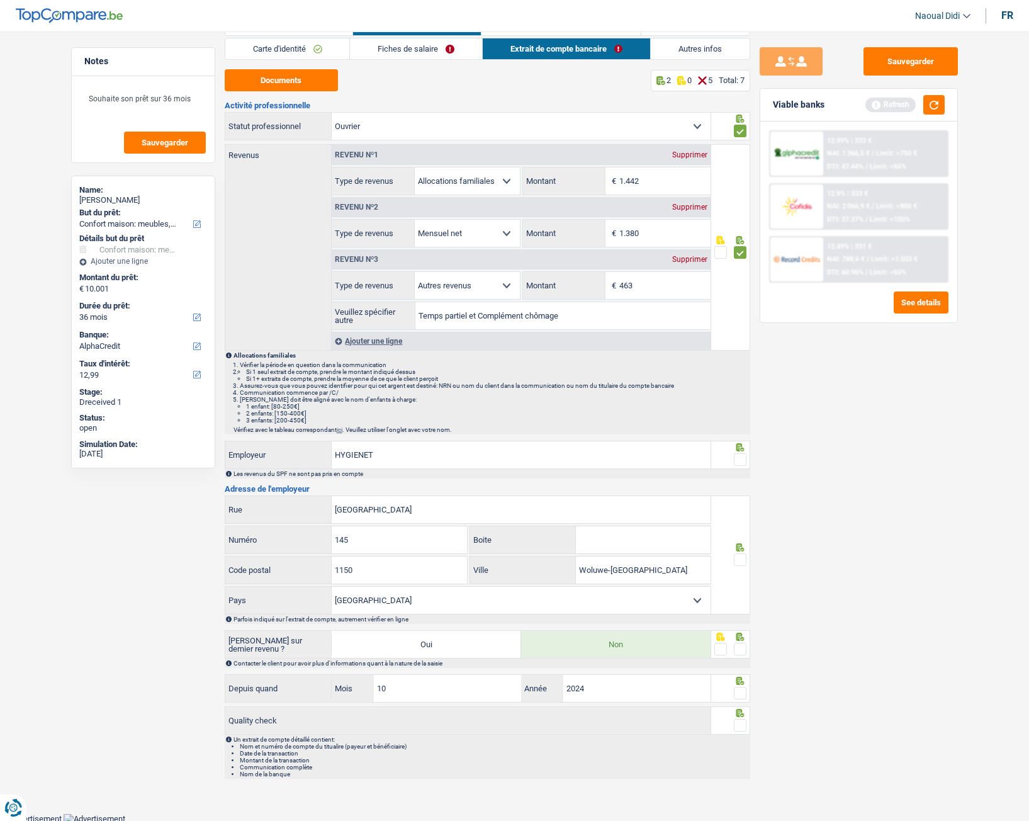
scroll to position [42, 0]
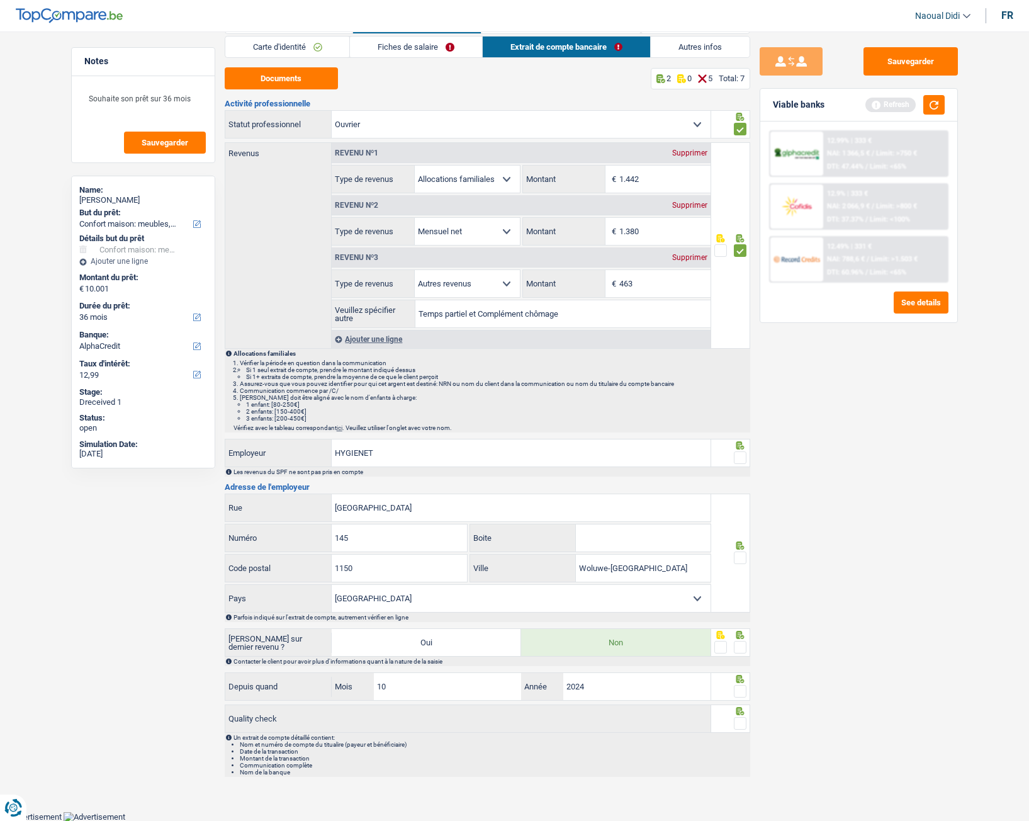
click at [743, 456] on span at bounding box center [740, 457] width 13 height 13
click at [0, 0] on input "radio" at bounding box center [0, 0] width 0 height 0
click at [738, 458] on span at bounding box center [740, 558] width 13 height 13
click at [0, 0] on input "radio" at bounding box center [0, 0] width 0 height 0
click at [746, 458] on span at bounding box center [740, 647] width 13 height 13
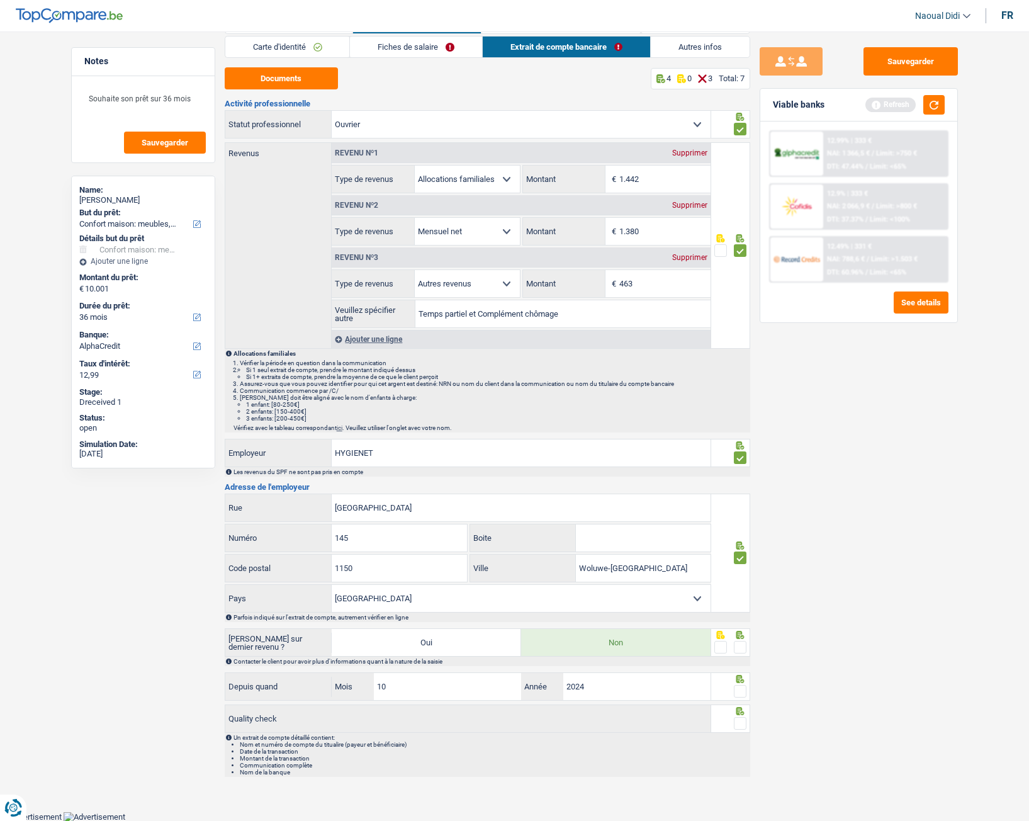
click at [0, 0] on input "radio" at bounding box center [0, 0] width 0 height 0
click at [744, 458] on div at bounding box center [740, 692] width 13 height 16
click at [739, 458] on span at bounding box center [740, 723] width 13 height 13
click at [0, 0] on input "radio" at bounding box center [0, 0] width 0 height 0
click at [740, 458] on span at bounding box center [740, 691] width 13 height 13
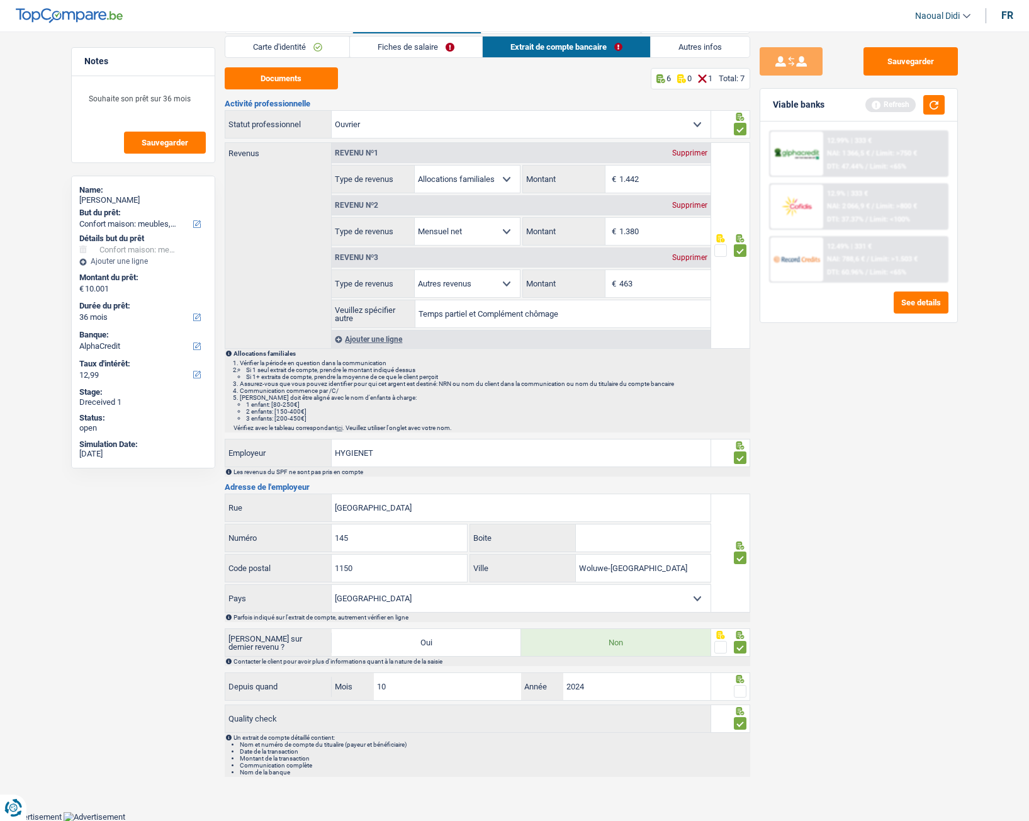
click at [0, 0] on input "radio" at bounding box center [0, 0] width 0 height 0
click at [901, 55] on button "Sauvegarder" at bounding box center [911, 61] width 94 height 28
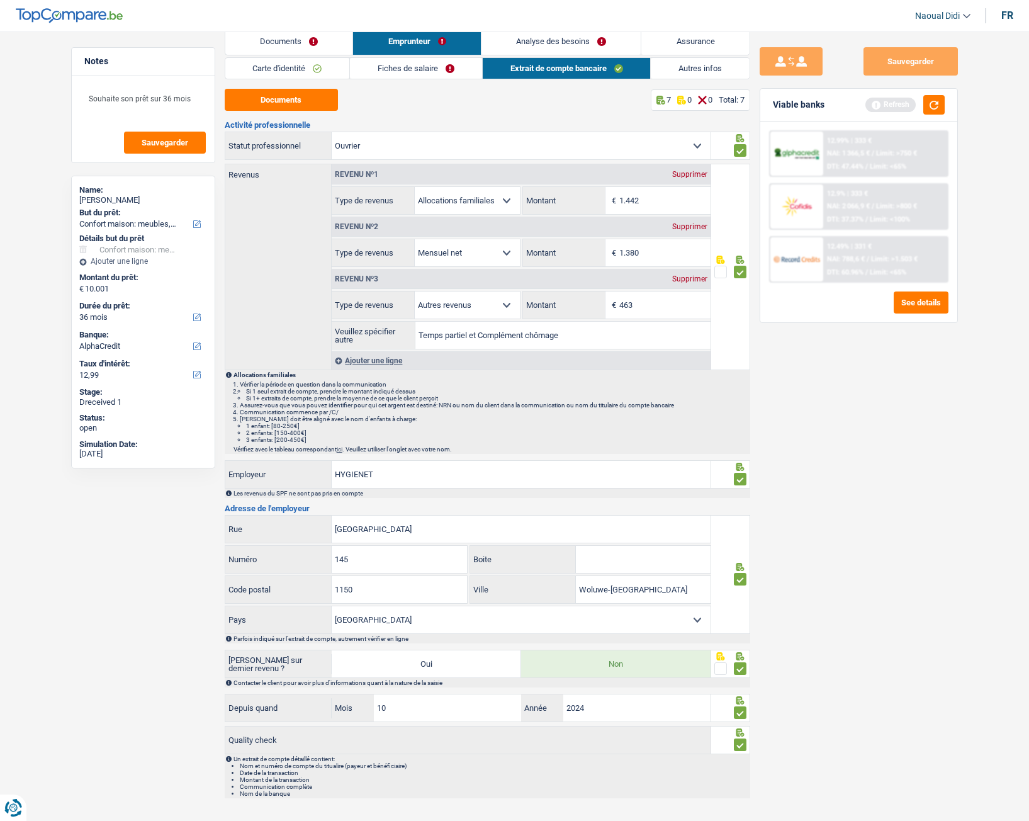
scroll to position [0, 0]
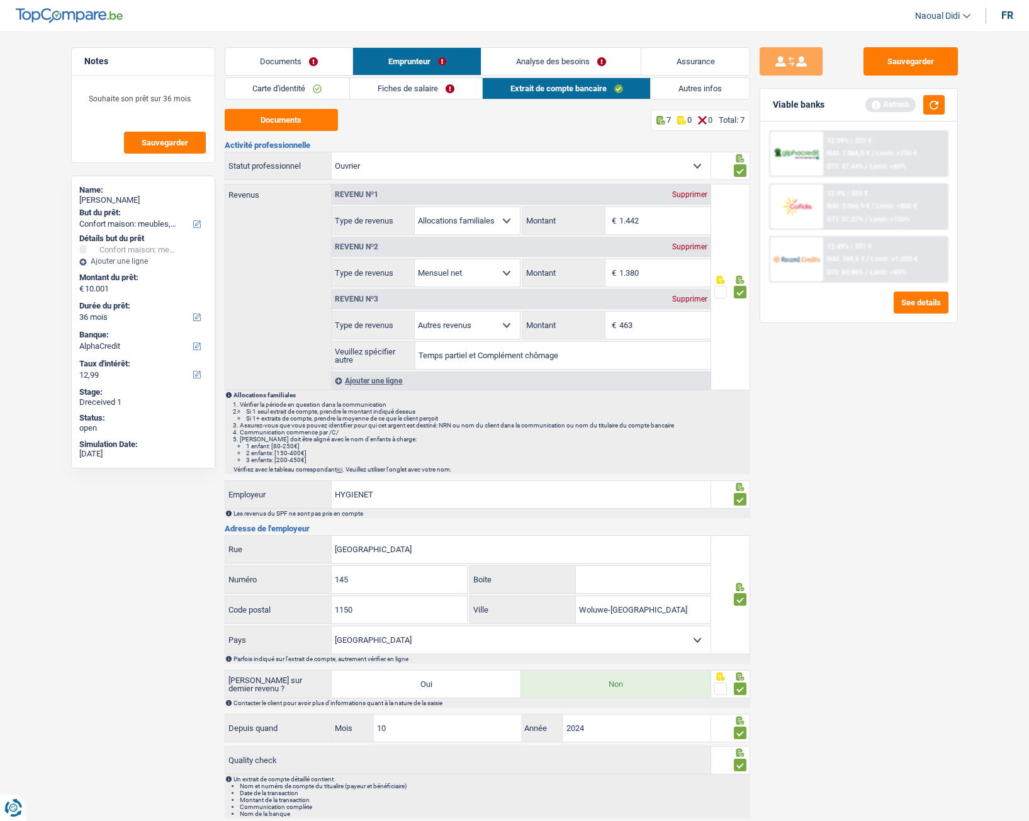
click at [688, 91] on link "Autres infos" at bounding box center [700, 88] width 99 height 21
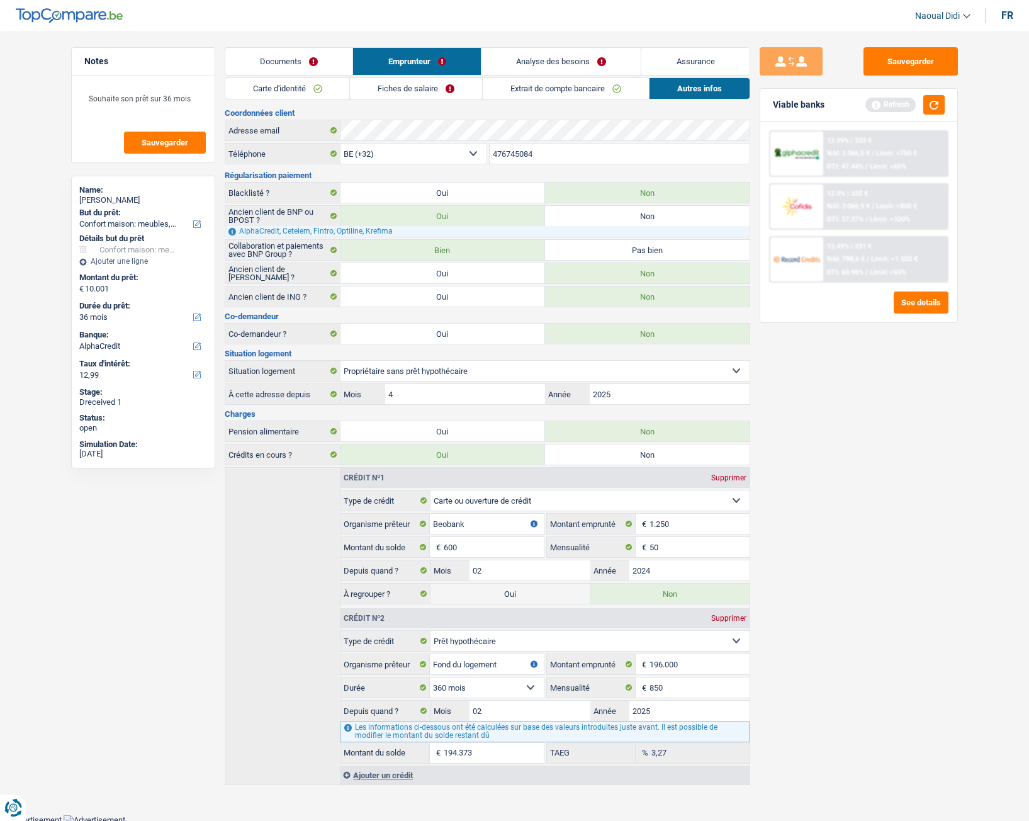
click at [546, 63] on link "Analyse des besoins" at bounding box center [562, 61] width 160 height 27
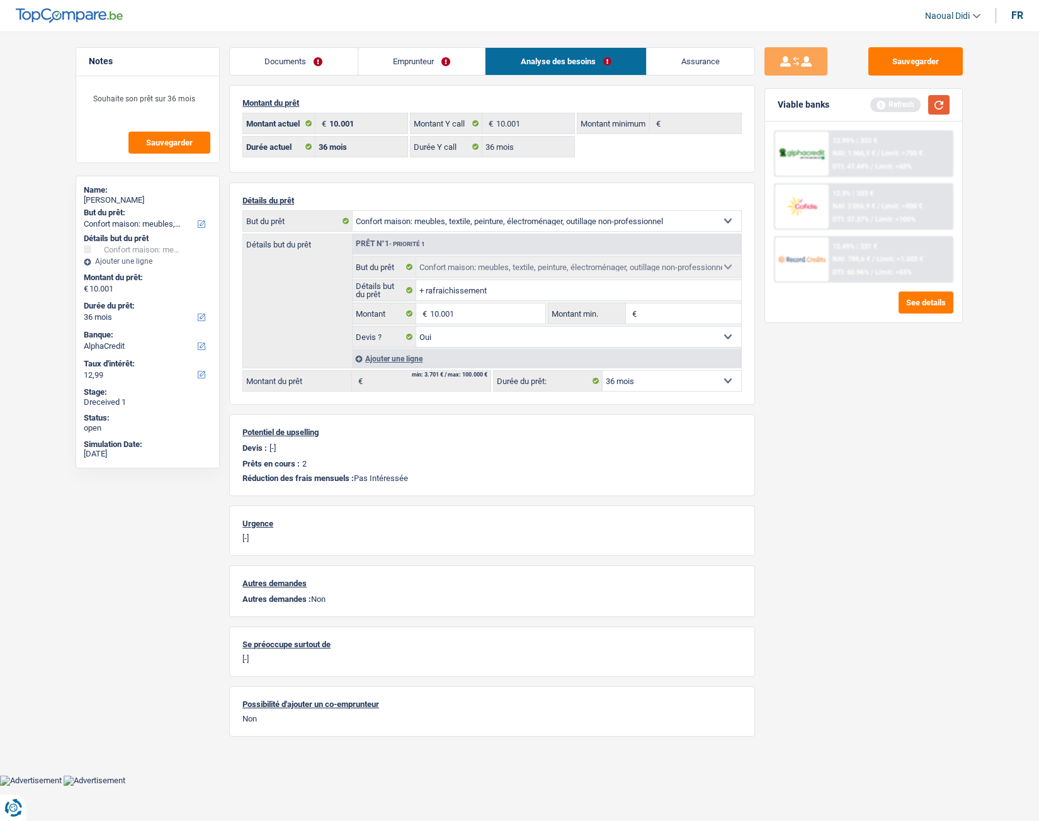
click at [943, 113] on button "button" at bounding box center [938, 105] width 21 height 20
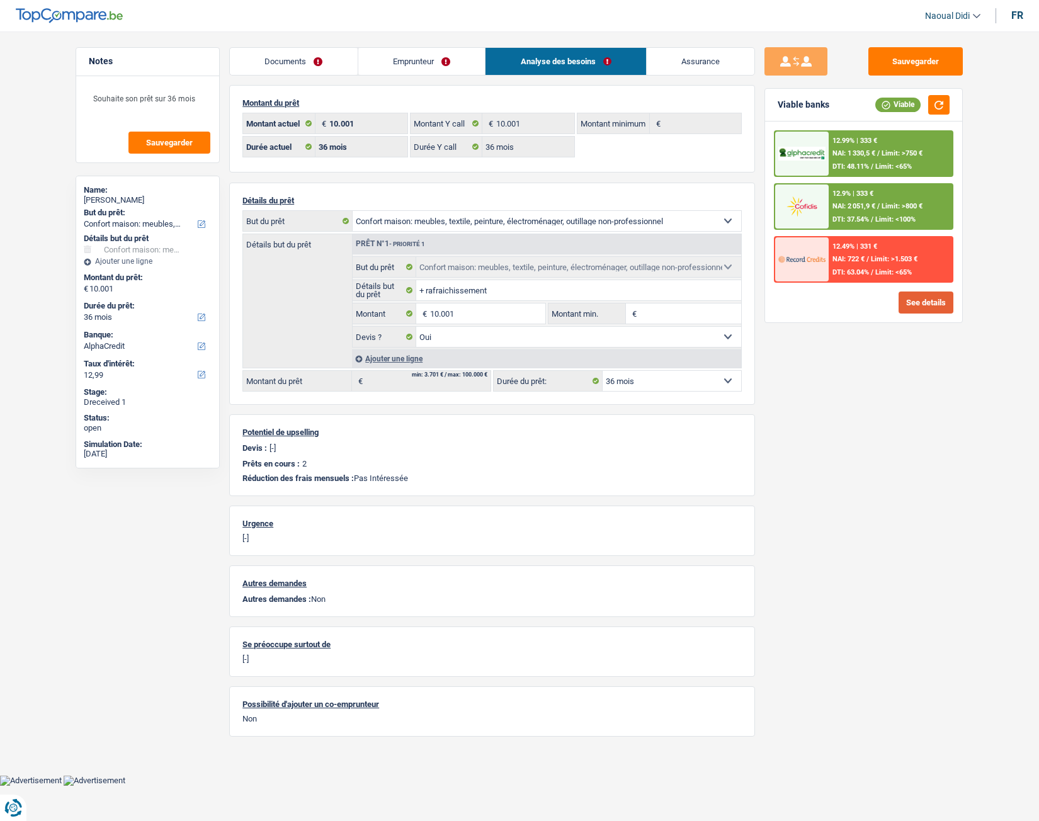
click at [928, 302] on button "See details" at bounding box center [925, 303] width 55 height 22
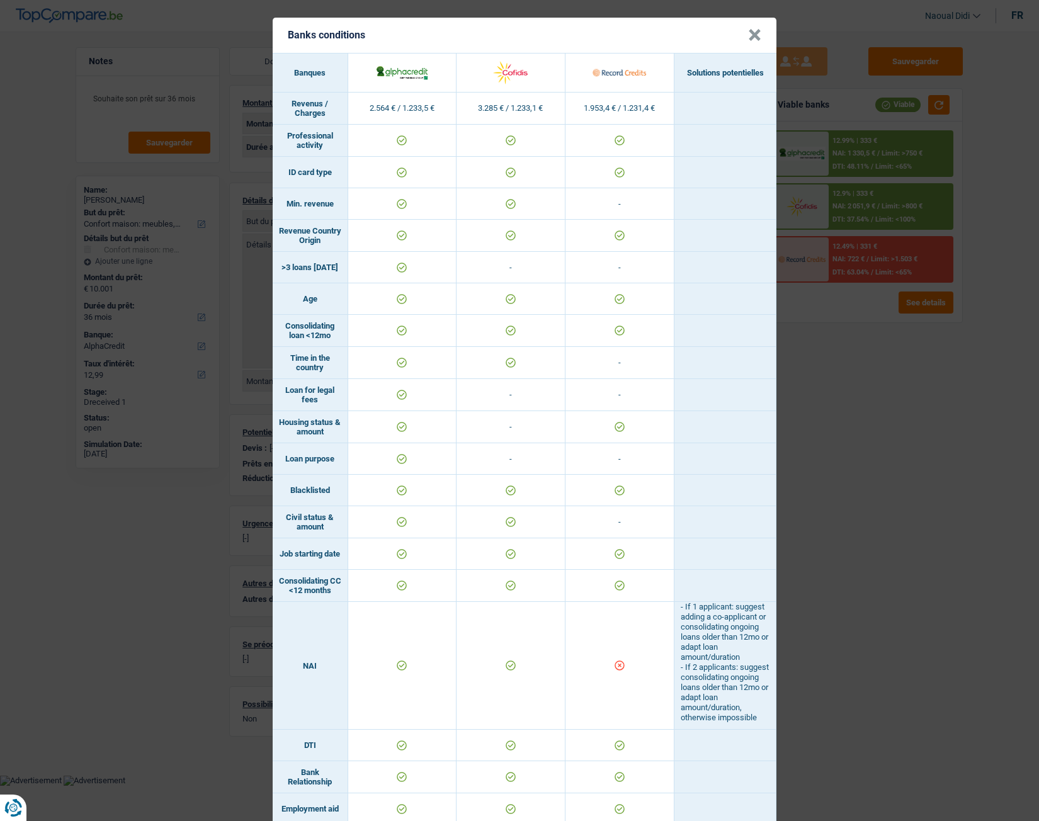
click at [843, 427] on div "Banks conditions × Banques Solutions potentielles Revenus / Charges 2.564 € / 1…" at bounding box center [519, 410] width 1039 height 821
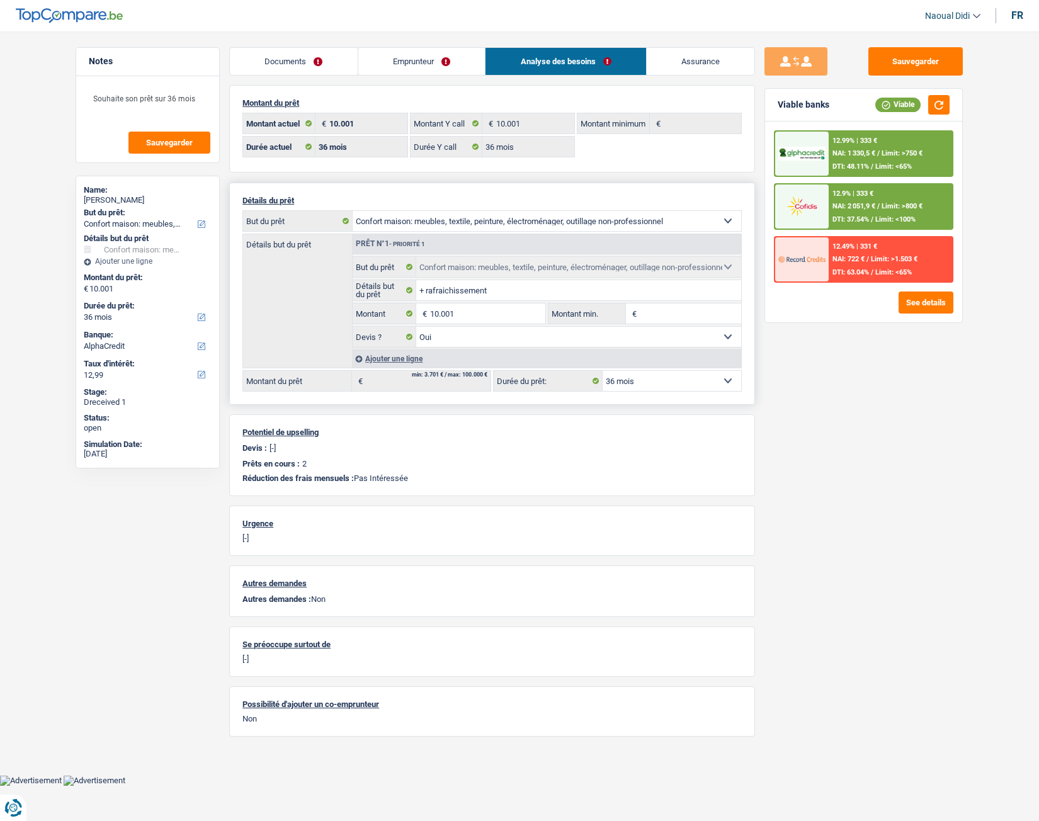
click at [668, 383] on select "12 mois 18 mois 24 mois 30 mois 36 mois 42 mois 48 mois 60 mois Sélectionner un…" at bounding box center [672, 381] width 139 height 20
select select "48"
click at [603, 371] on select "12 mois 18 mois 24 mois 30 mois 36 mois 42 mois 48 mois 60 mois Sélectionner un…" at bounding box center [672, 381] width 139 height 20
select select "48"
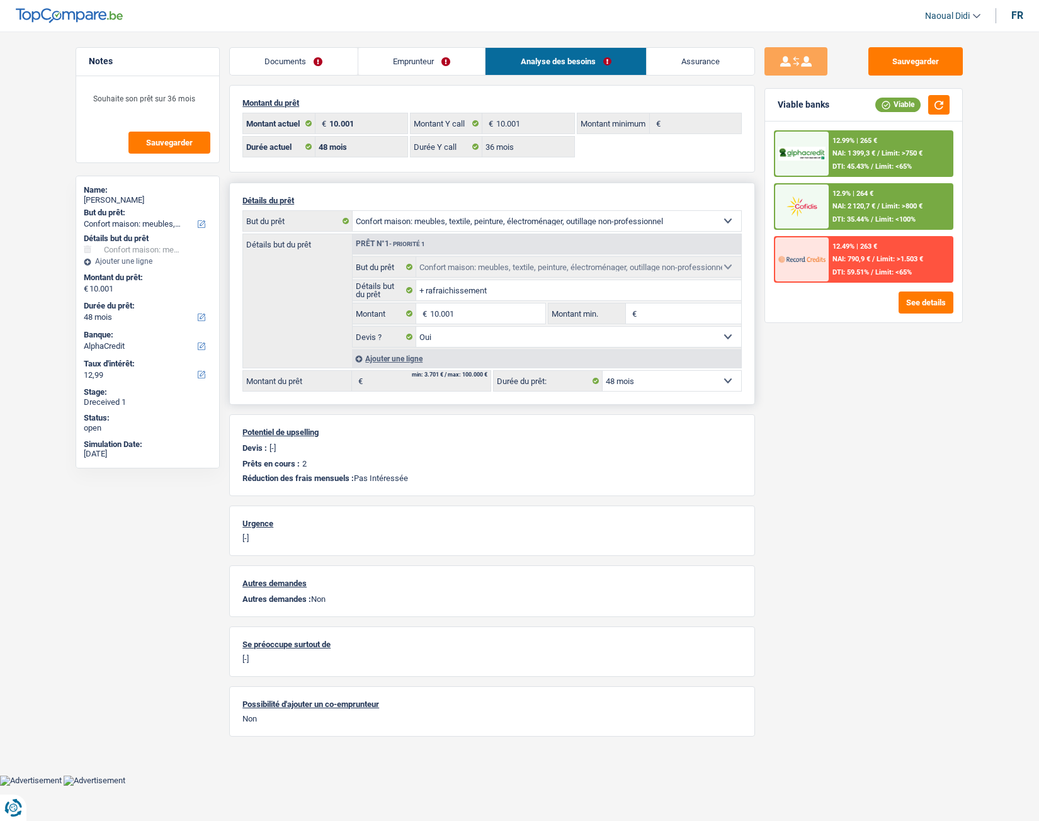
click at [668, 377] on select "12 mois 18 mois 24 mois 30 mois 36 mois 42 mois 48 mois 60 mois Sélectionner un…" at bounding box center [672, 381] width 139 height 20
select select "36"
click at [603, 371] on select "12 mois 18 mois 24 mois 30 mois 36 mois 42 mois 48 mois 60 mois Sélectionner un…" at bounding box center [672, 381] width 139 height 20
select select "36"
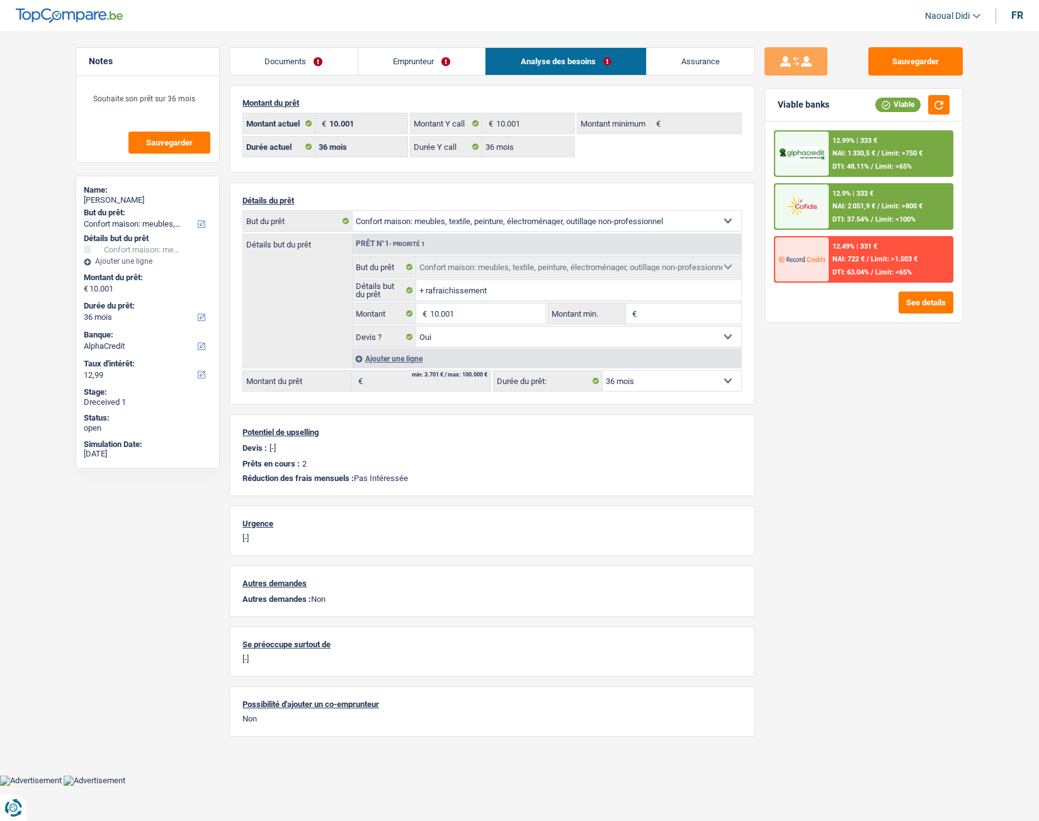
click at [874, 152] on span "NAI: 1 330,5 €" at bounding box center [853, 153] width 43 height 8
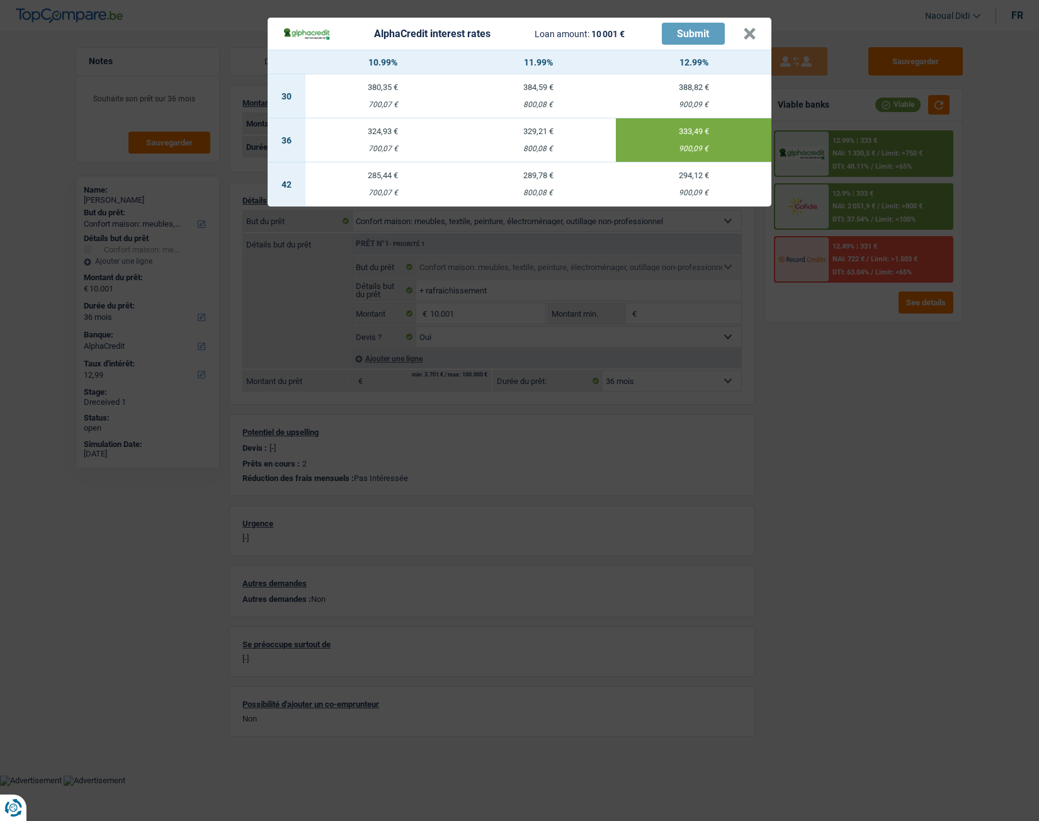
click at [542, 142] on td "329,21 € 800,08 €" at bounding box center [539, 140] width 156 height 44
type input "11,99"
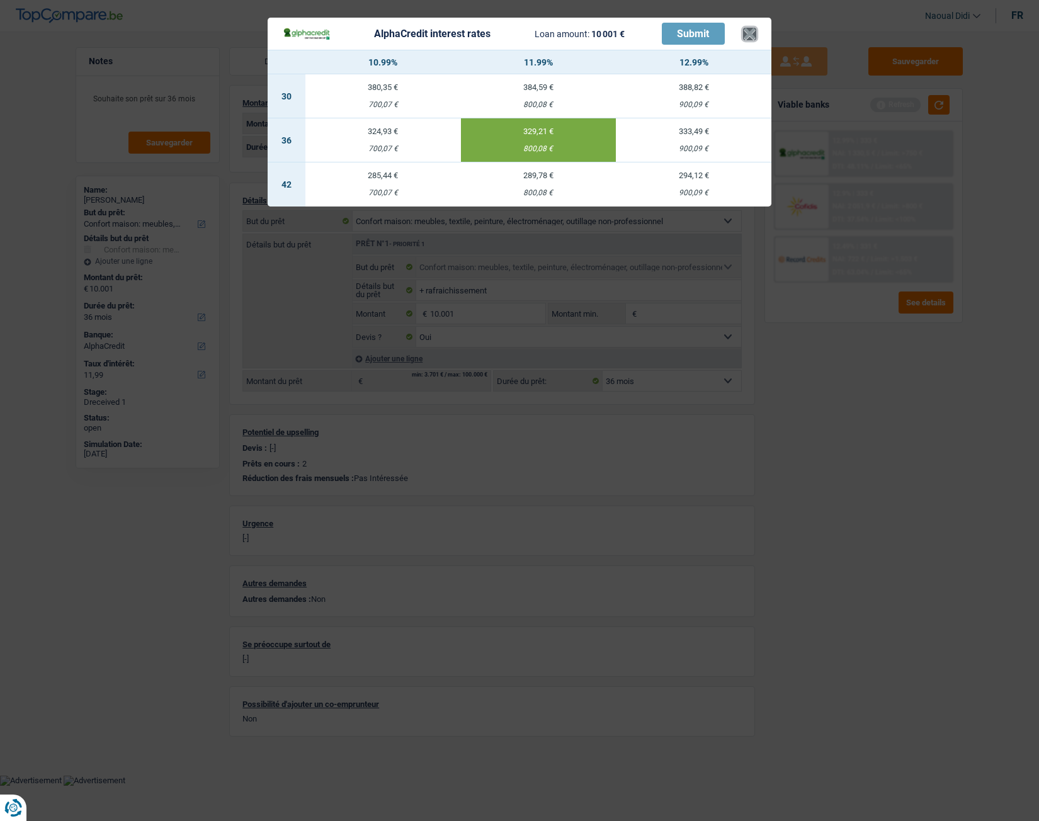
click at [744, 37] on button "×" at bounding box center [749, 34] width 13 height 13
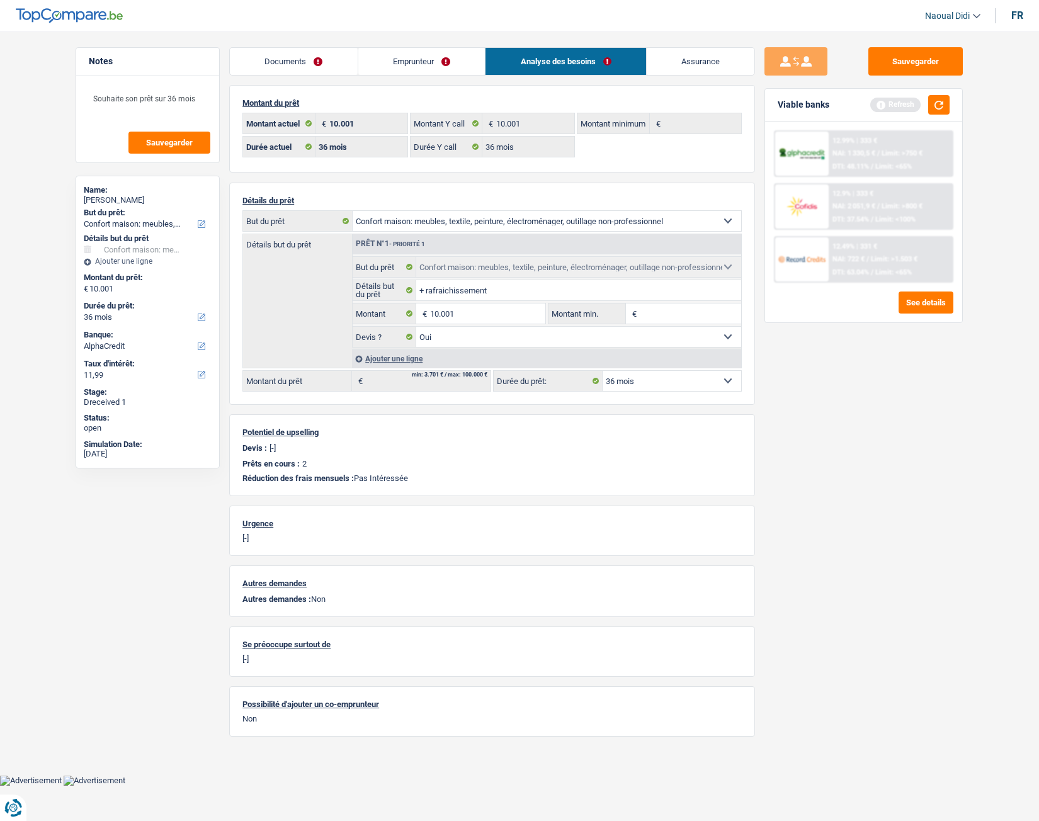
click at [418, 55] on link "Emprunteur" at bounding box center [421, 61] width 127 height 27
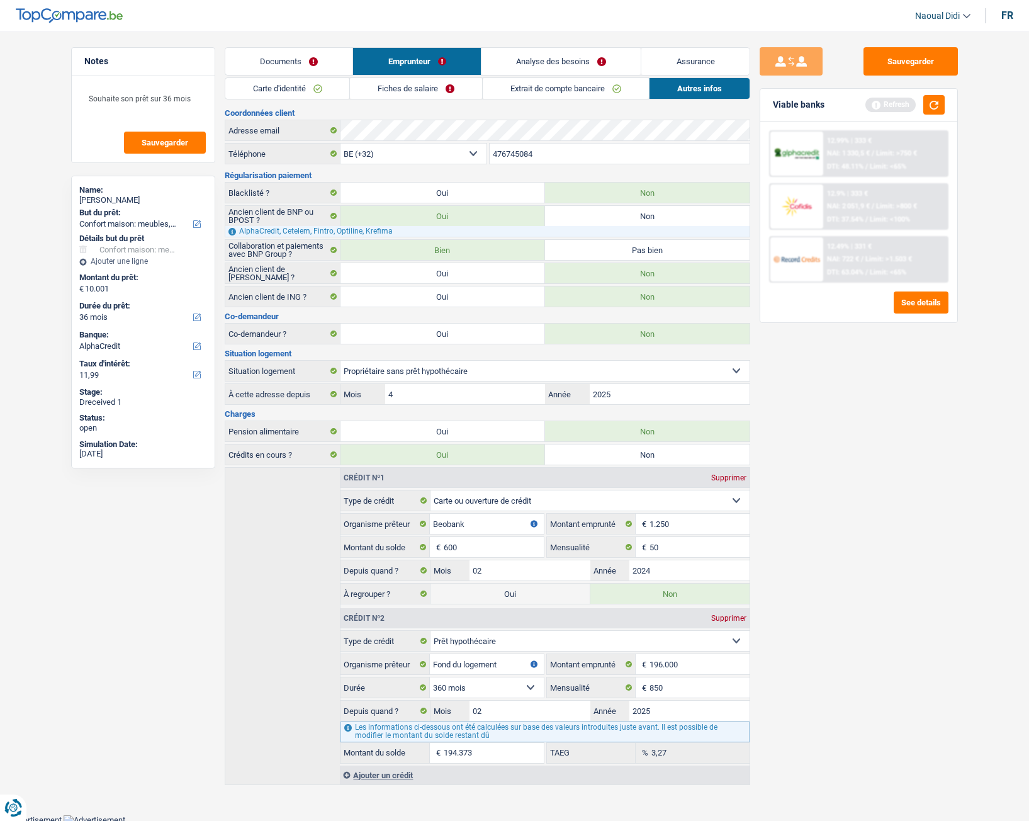
click at [395, 91] on link "Fiches de salaire" at bounding box center [416, 88] width 132 height 21
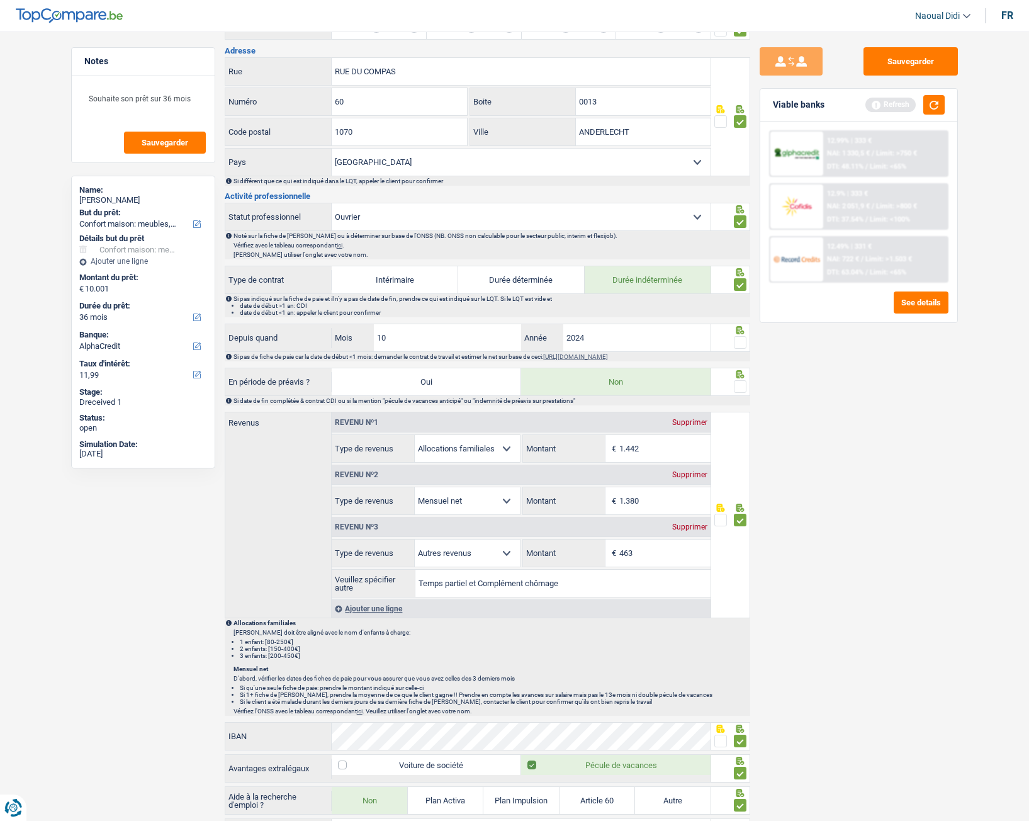
scroll to position [441, 0]
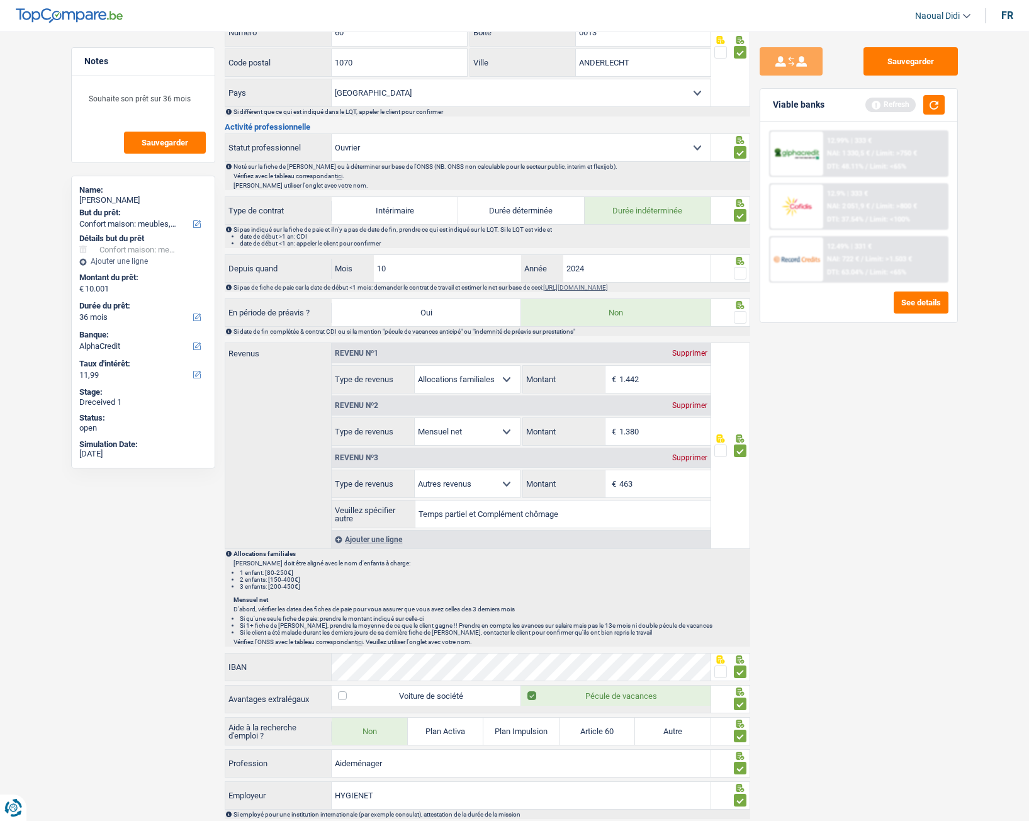
click at [735, 273] on span at bounding box center [740, 273] width 13 height 13
click at [0, 0] on input "radio" at bounding box center [0, 0] width 0 height 0
click at [739, 317] on span at bounding box center [740, 317] width 13 height 13
click at [0, 0] on input "radio" at bounding box center [0, 0] width 0 height 0
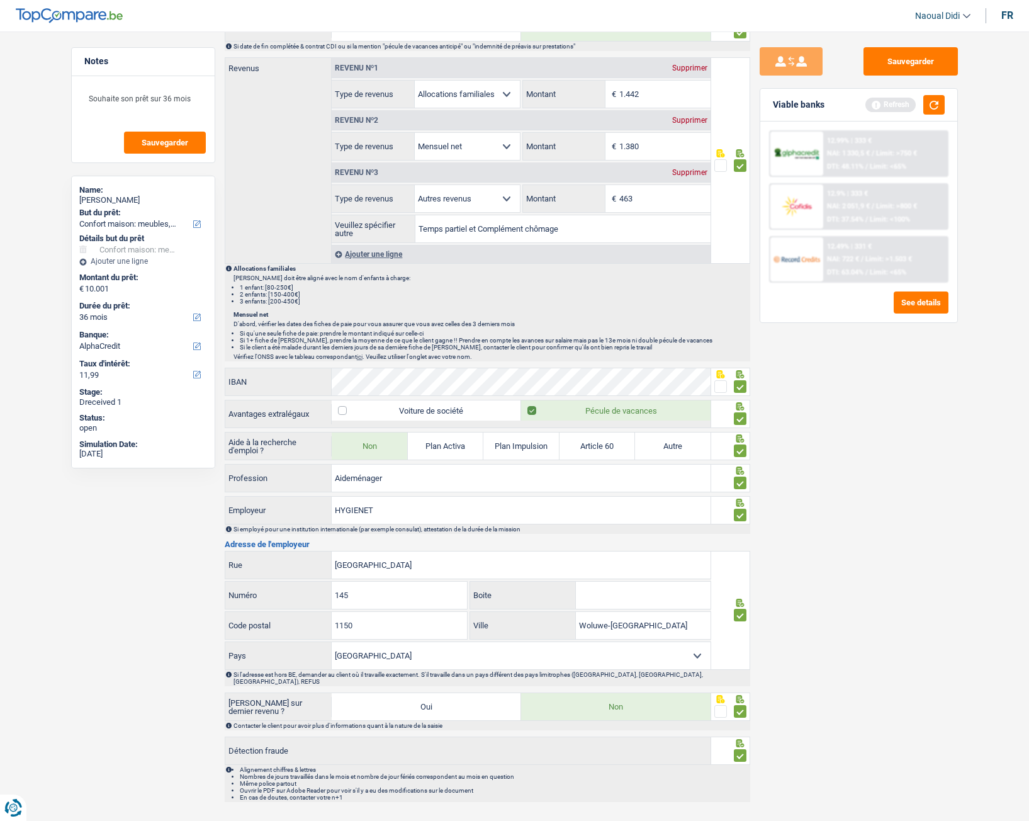
scroll to position [744, 0]
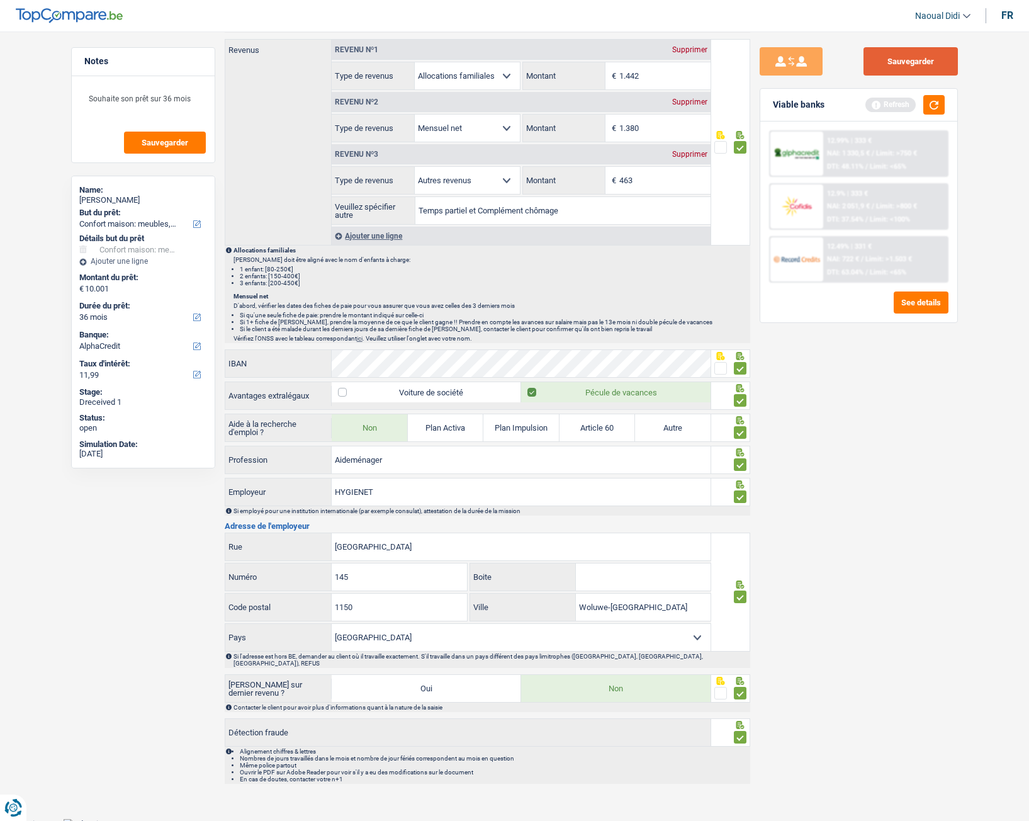
click at [923, 59] on button "Sauvegarder" at bounding box center [911, 61] width 94 height 28
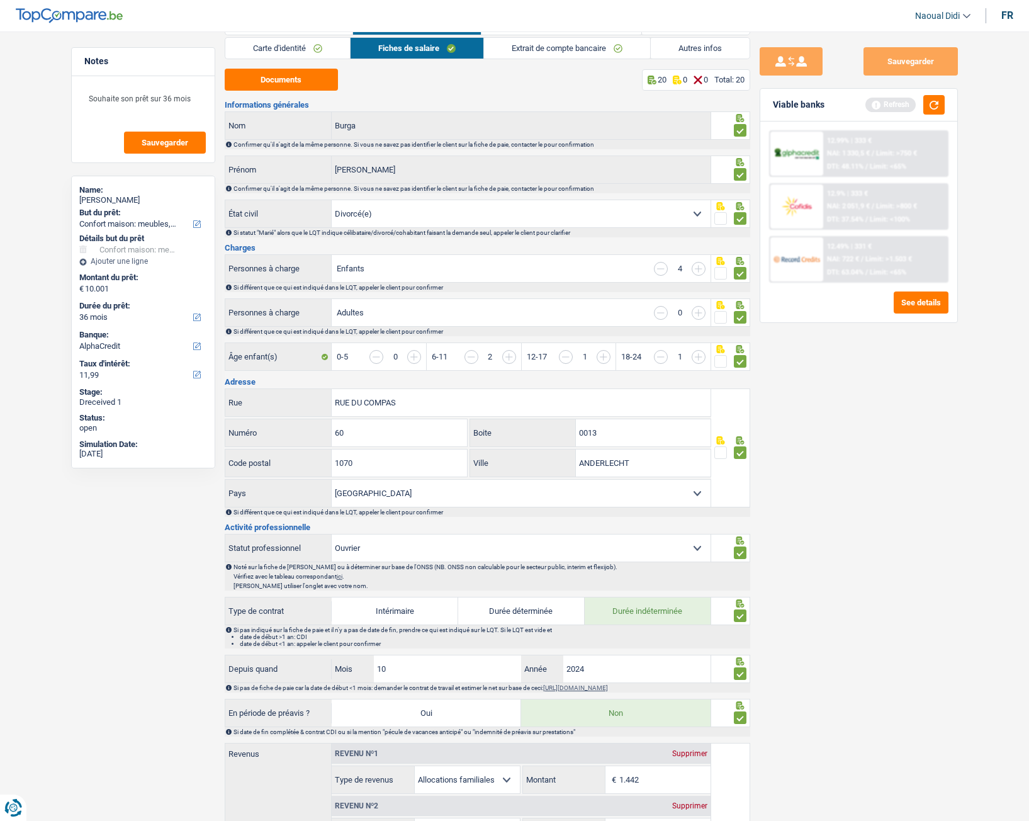
scroll to position [0, 0]
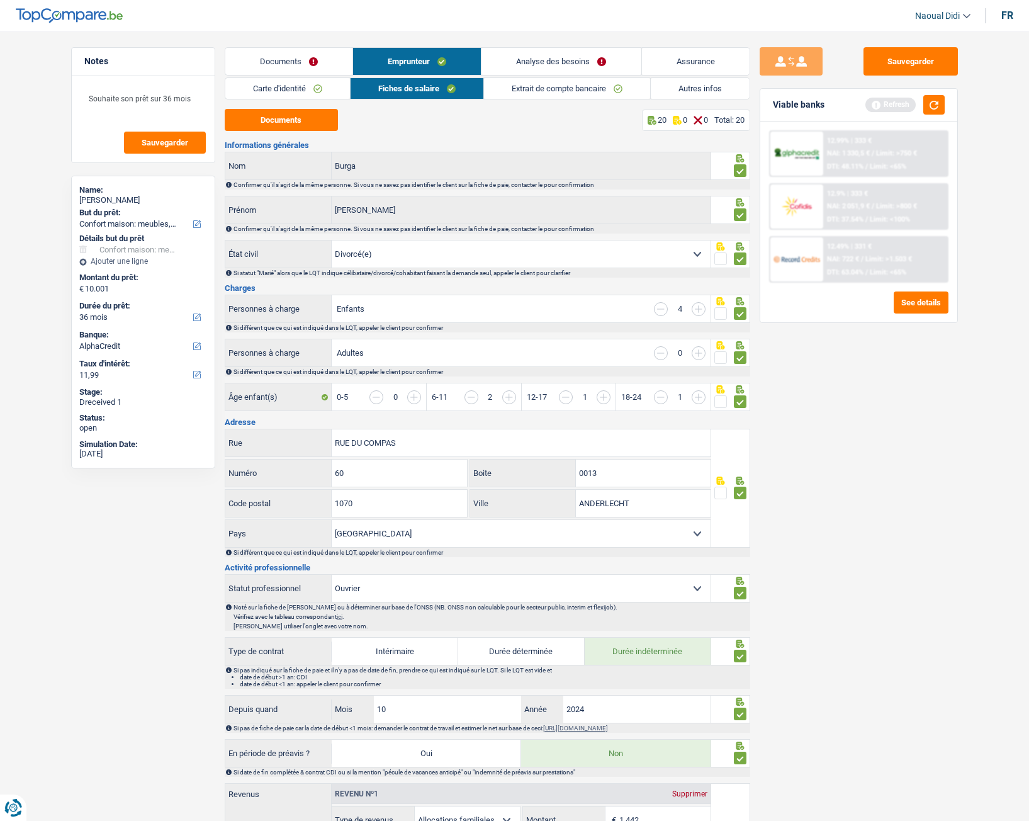
click at [564, 60] on link "Analyse des besoins" at bounding box center [561, 61] width 159 height 27
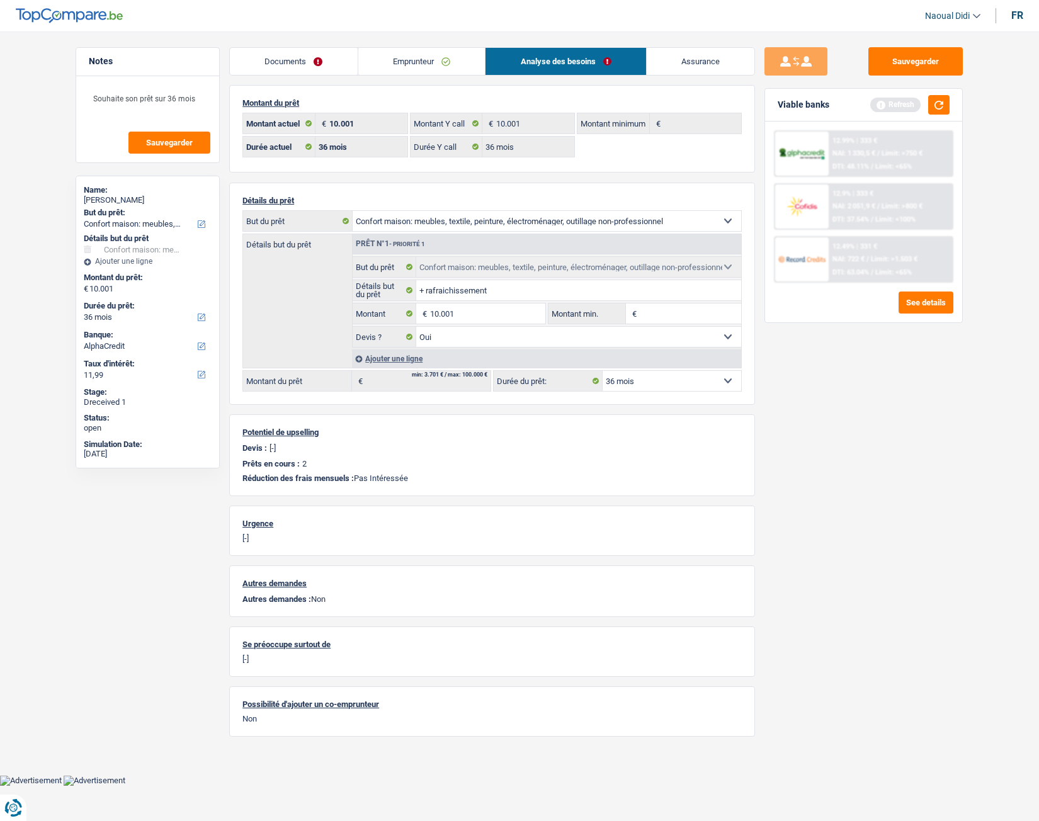
click at [430, 64] on link "Emprunteur" at bounding box center [421, 61] width 127 height 27
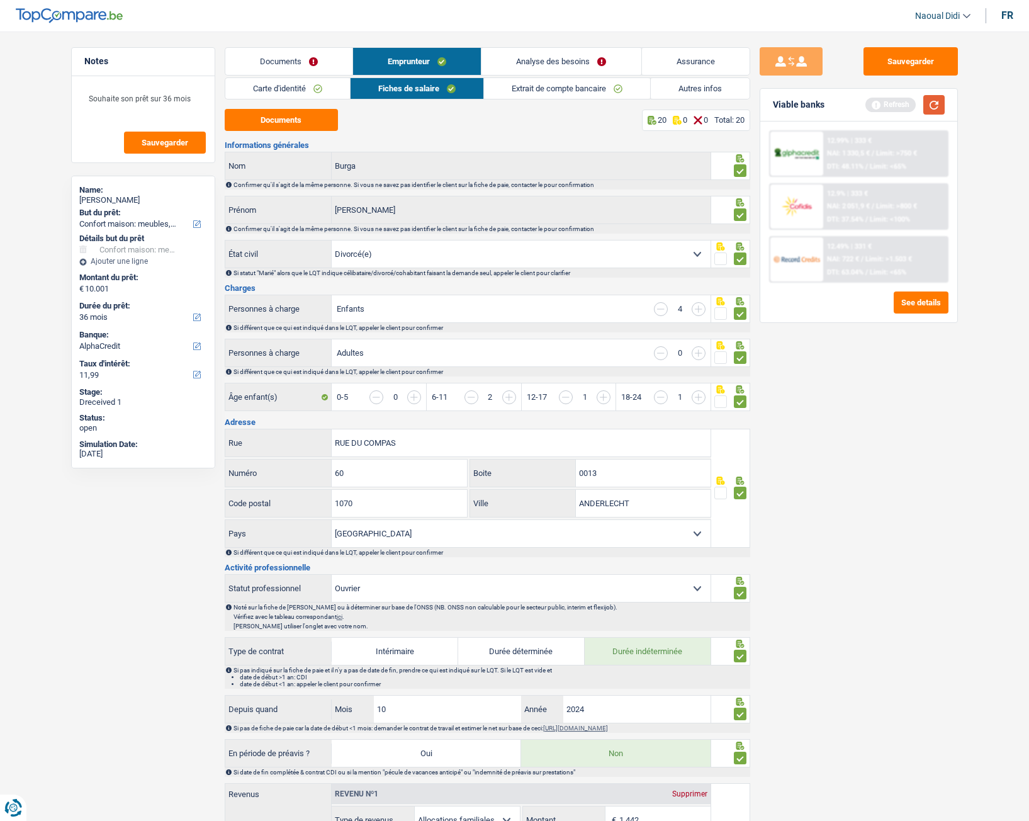
click at [937, 102] on button "button" at bounding box center [934, 105] width 21 height 20
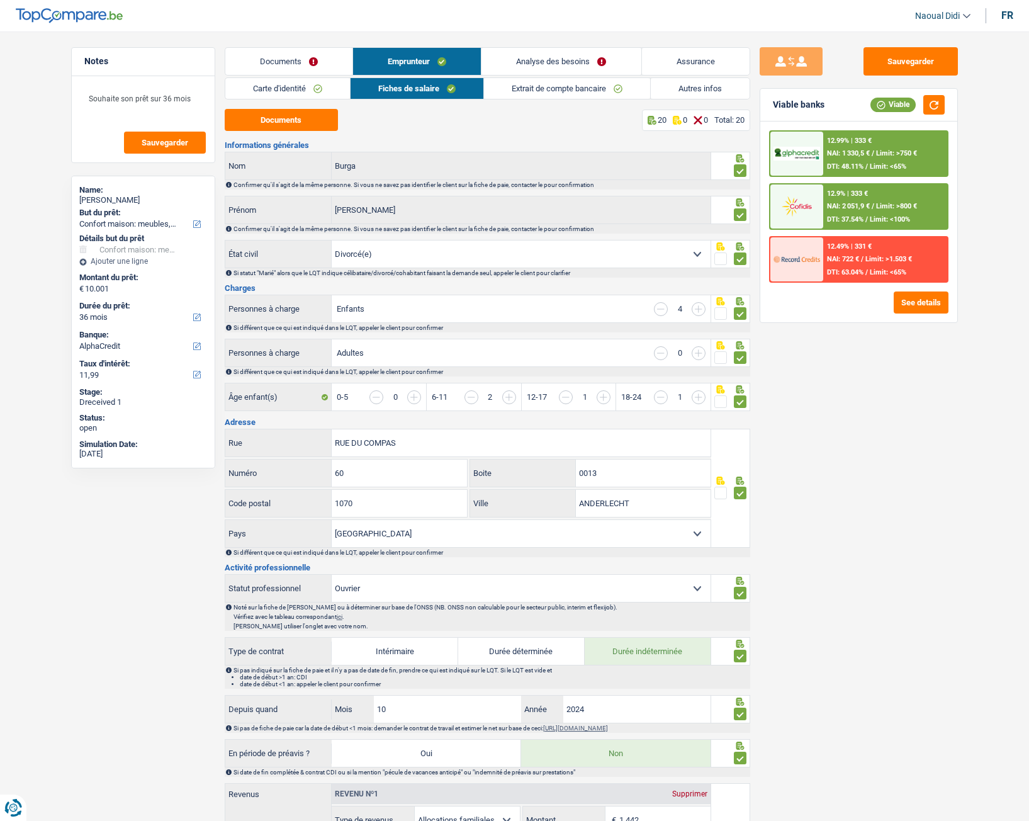
click at [860, 159] on div "12.99% | 333 € NAI: 1 330,5 € / Limit: >750 € DTI: 48.11% / Limit: <65%" at bounding box center [886, 154] width 124 height 44
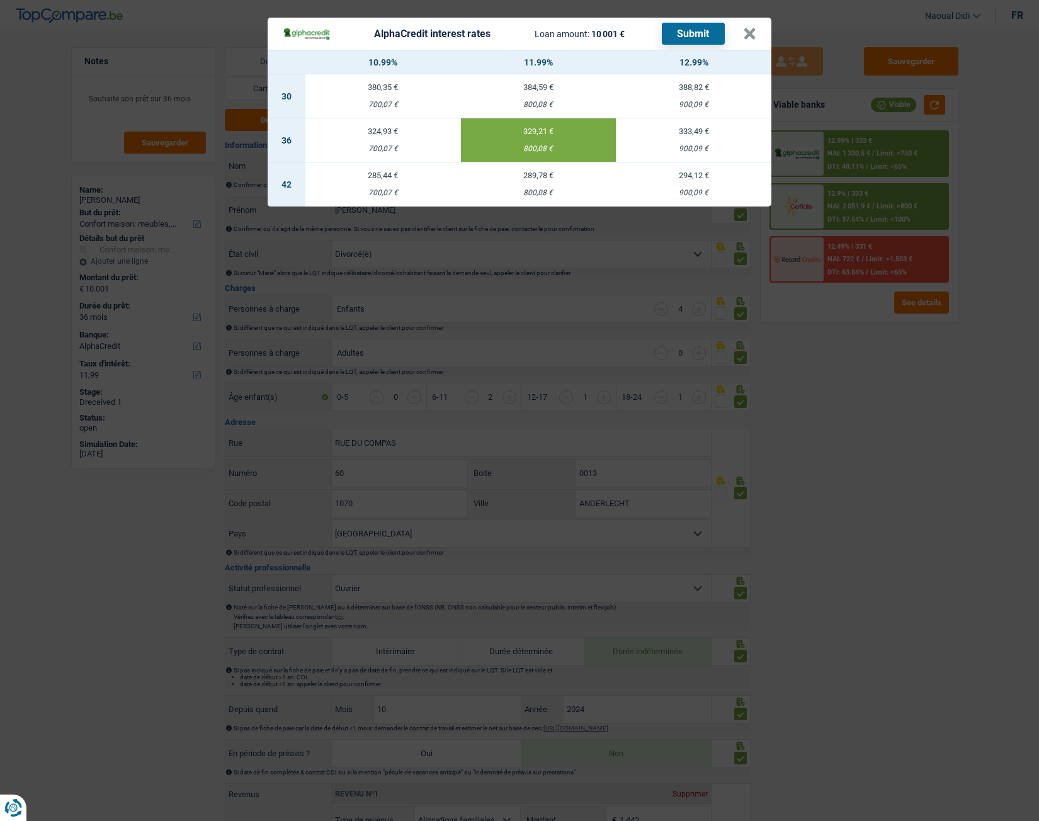
click at [700, 30] on button "Submit" at bounding box center [693, 34] width 63 height 22
click at [745, 34] on button "×" at bounding box center [749, 34] width 13 height 13
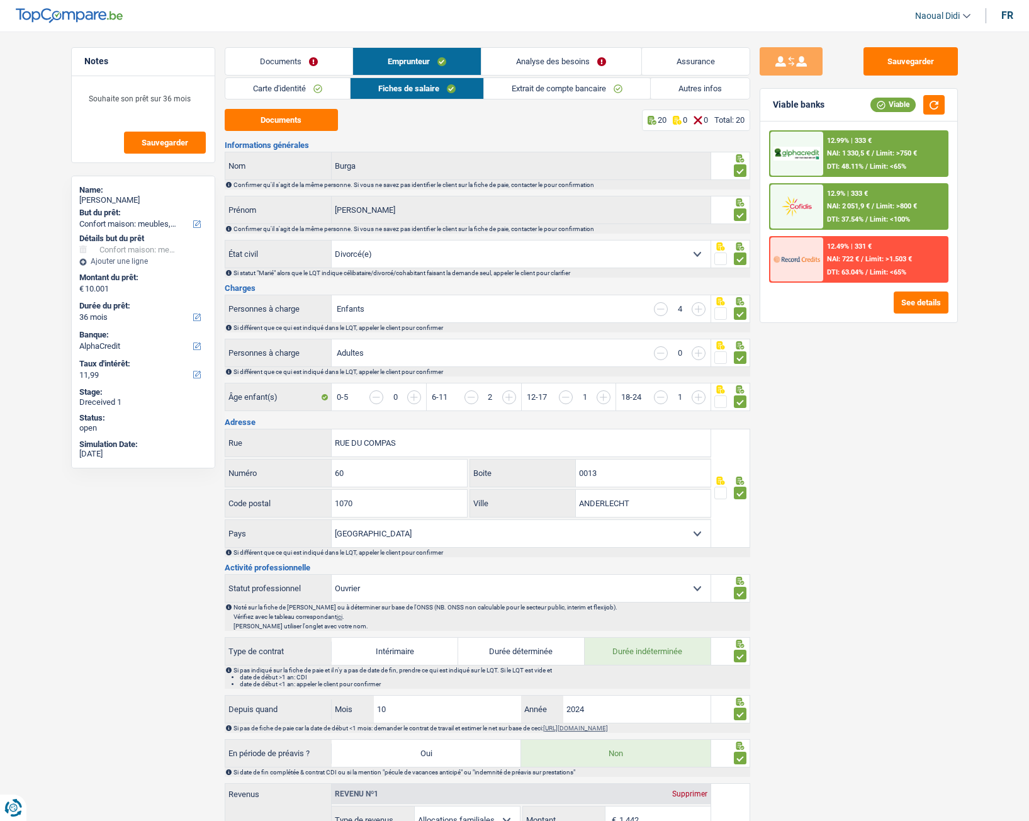
click at [854, 210] on span "NAI: 2 051,9 €" at bounding box center [848, 206] width 43 height 8
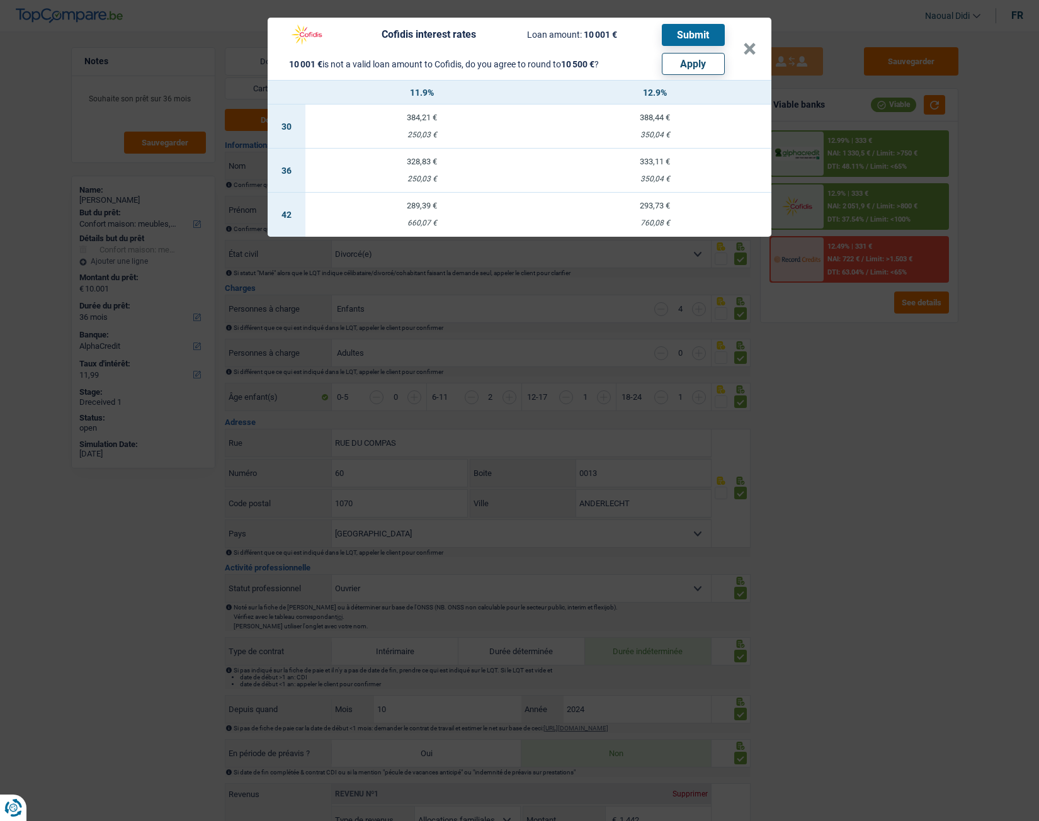
click at [695, 66] on button "Apply" at bounding box center [693, 64] width 63 height 22
type input "10.500"
select select "60"
select select "other"
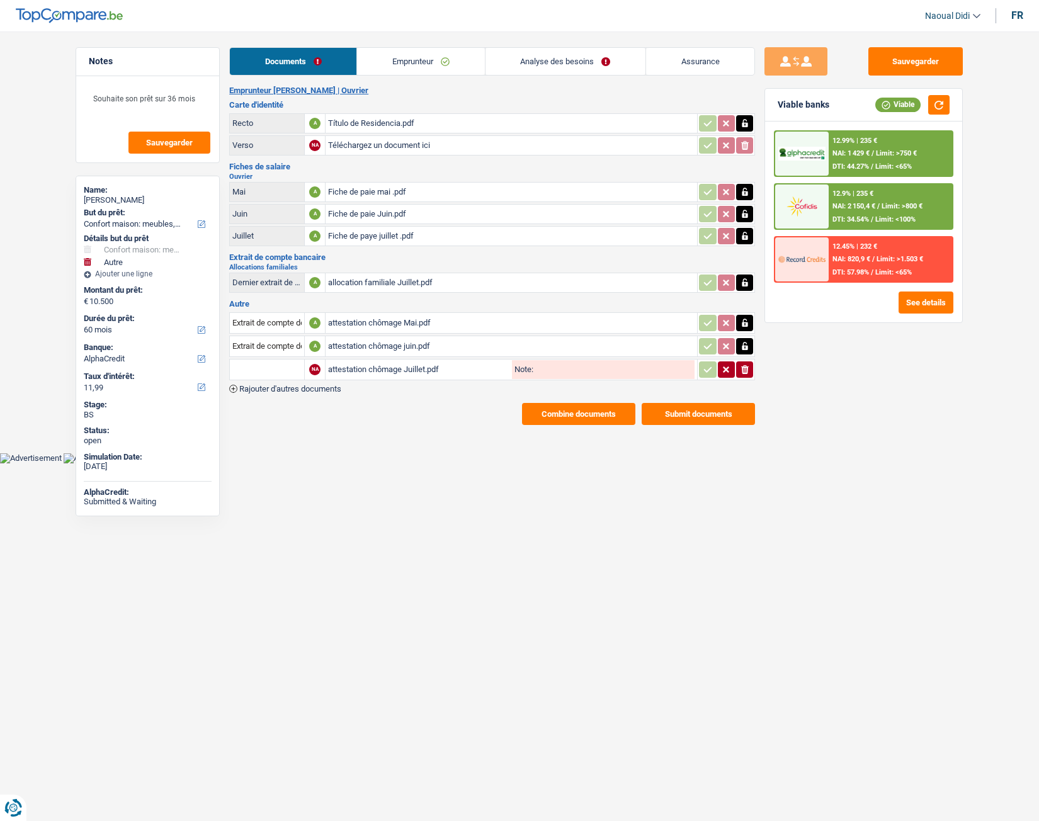
select select "household"
select select "other"
select select "60"
select select "alphacredit"
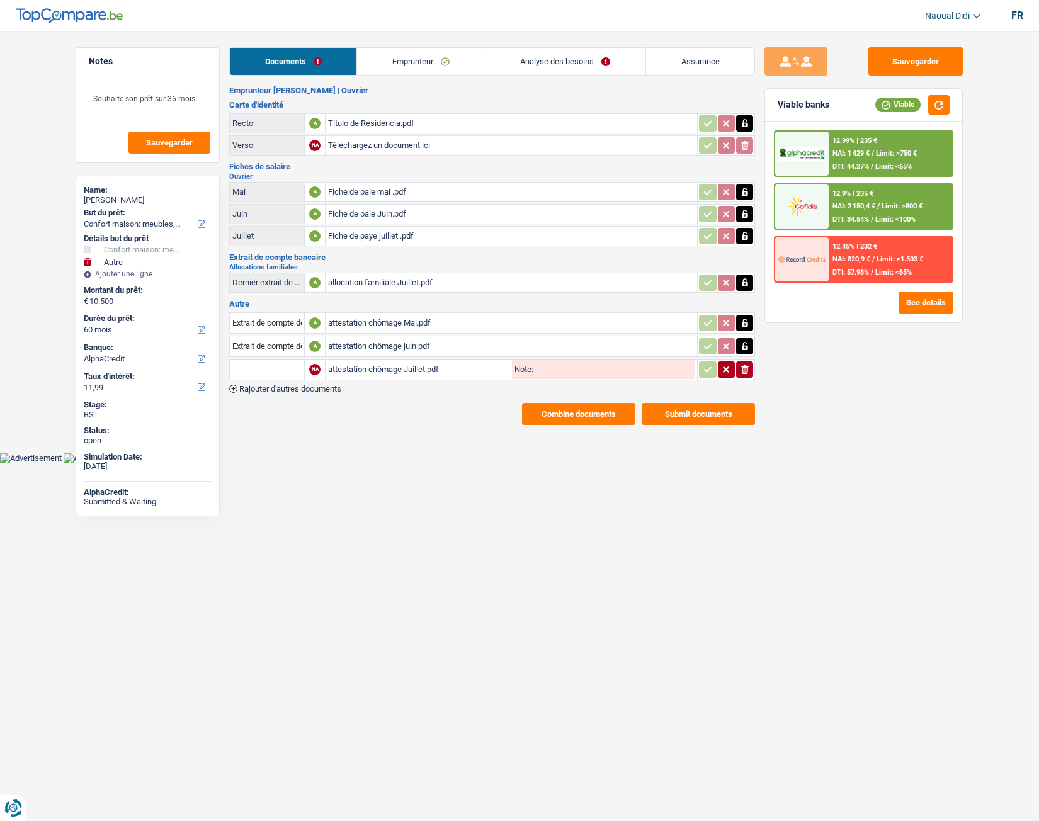
click at [876, 200] on div "12.9% | 235 € NAI: 2 150,4 € / Limit: >800 € DTI: 34.54% / Limit: <100%" at bounding box center [891, 206] width 124 height 44
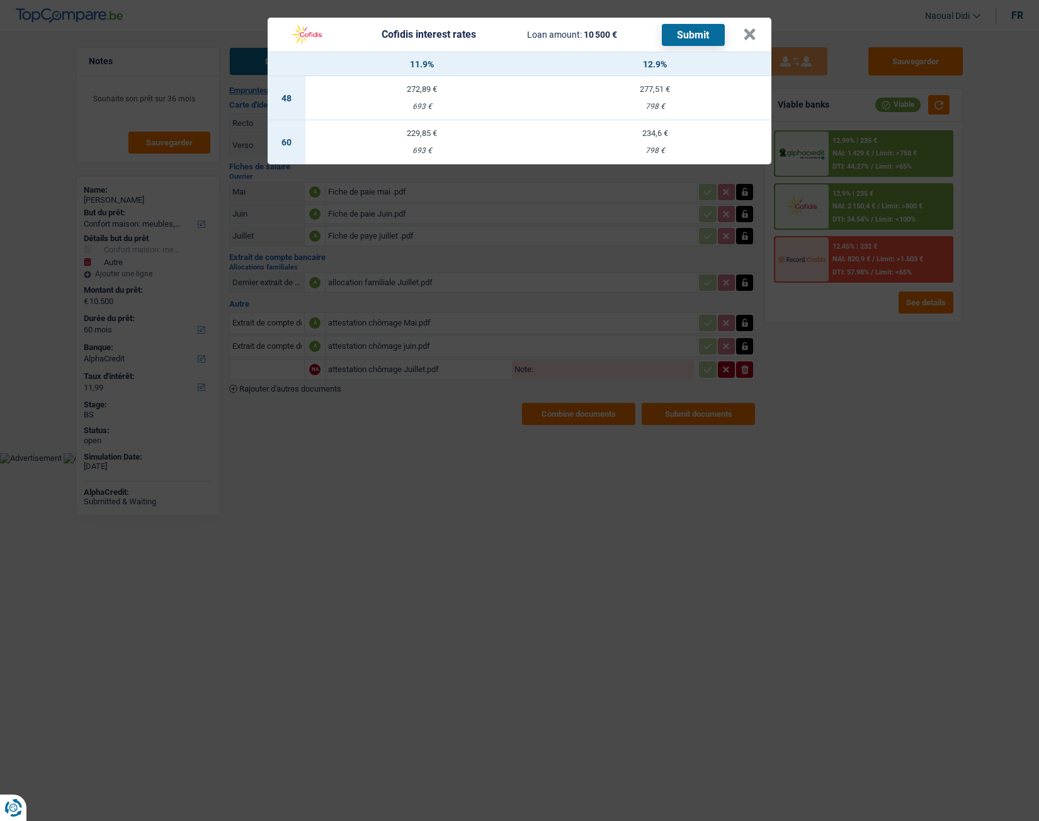
click at [417, 103] on div "693 €" at bounding box center [421, 107] width 233 height 8
select select "48"
select select "cofidis"
type input "11,90"
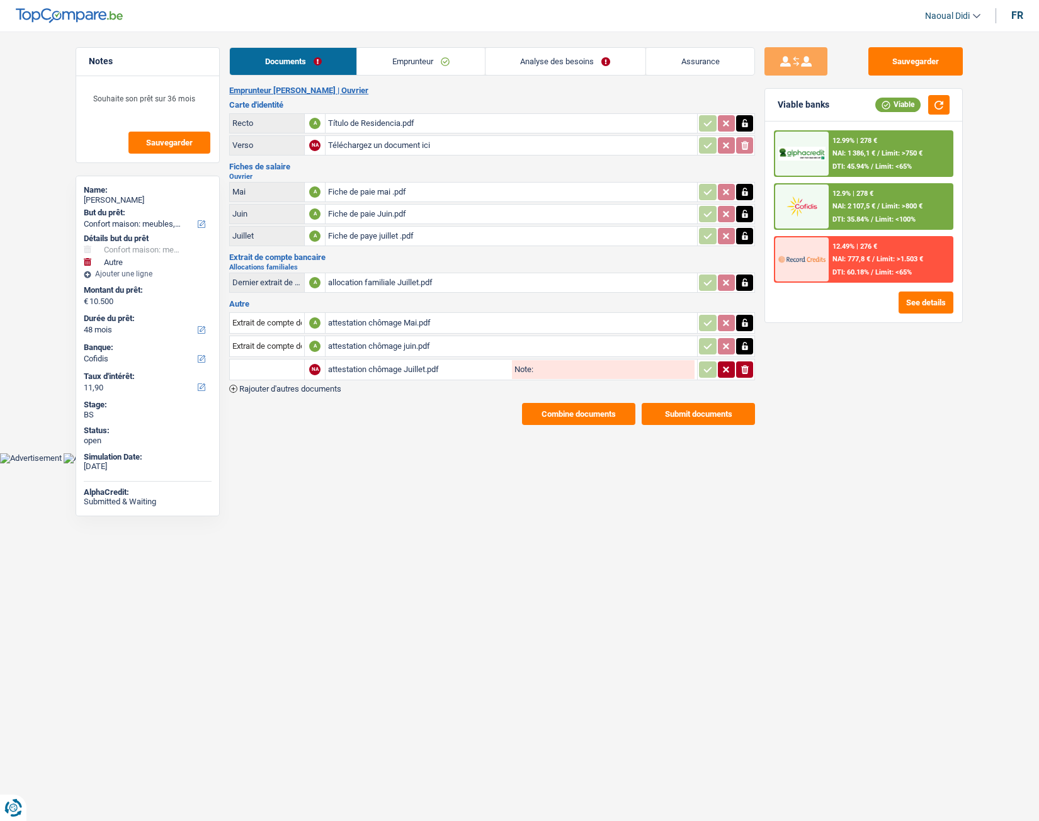
click at [886, 207] on span "Limit: >800 €" at bounding box center [901, 206] width 41 height 8
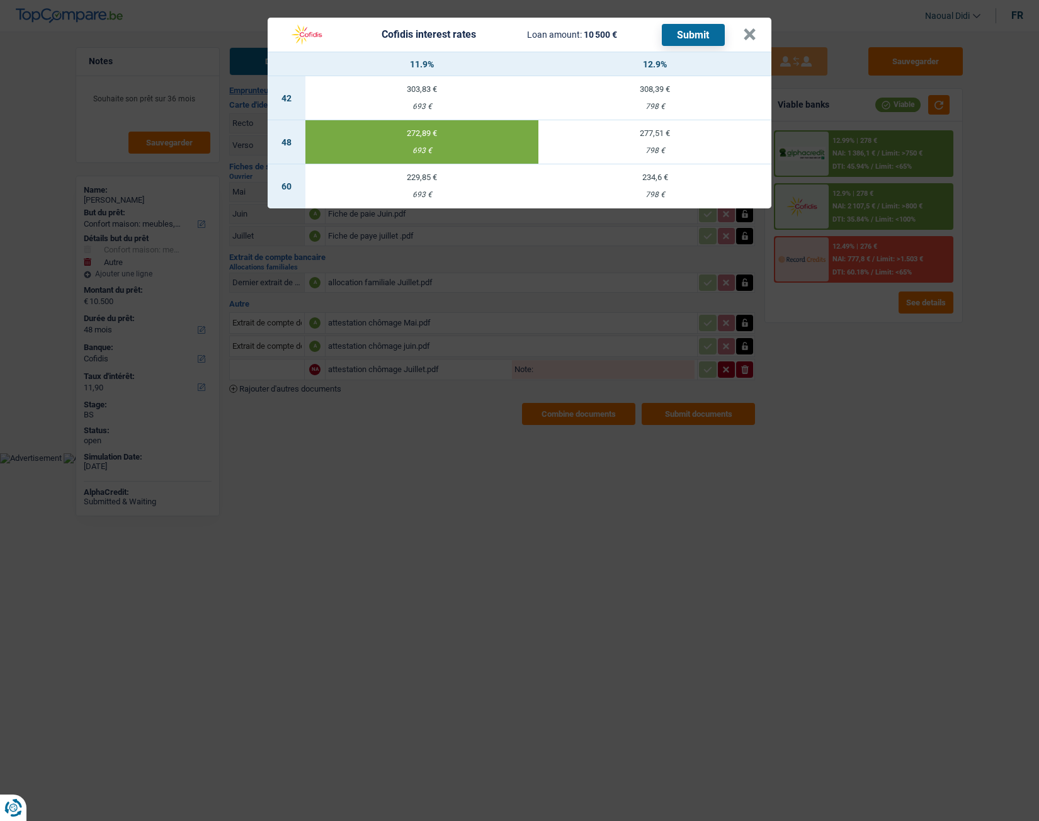
click at [699, 37] on button "Submit" at bounding box center [693, 35] width 63 height 22
click at [749, 40] on button "×" at bounding box center [749, 34] width 13 height 13
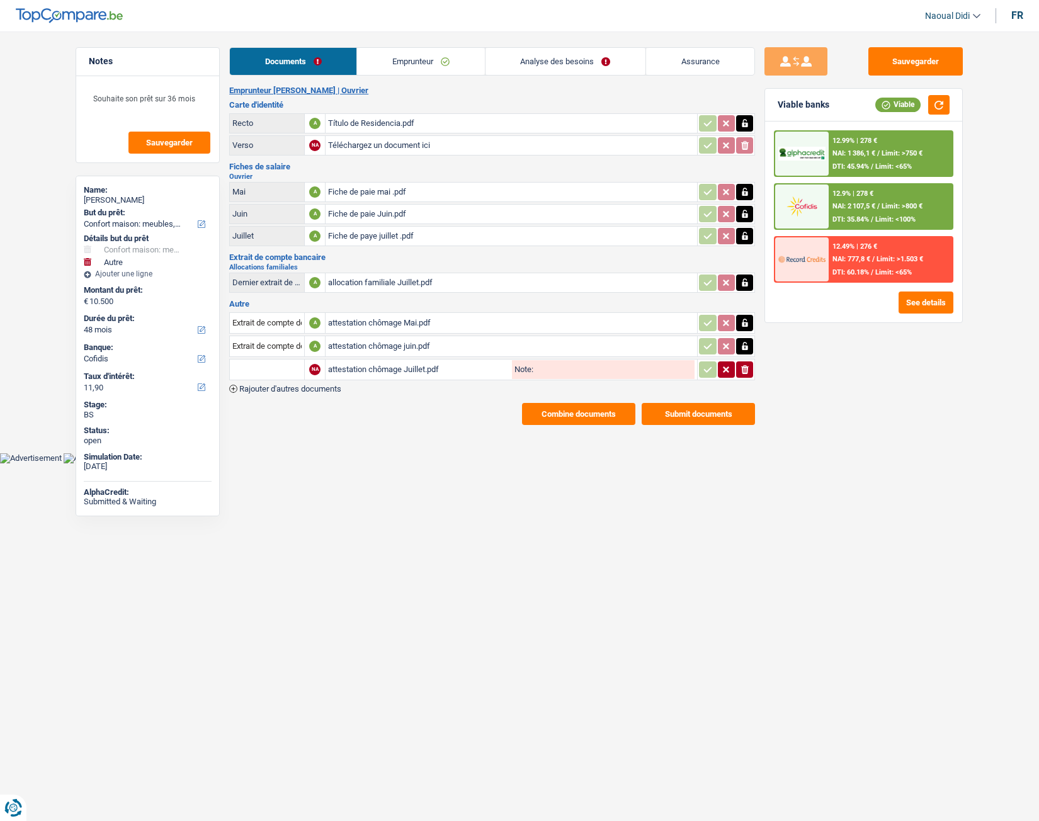
click at [402, 63] on link "Emprunteur" at bounding box center [420, 61] width 127 height 27
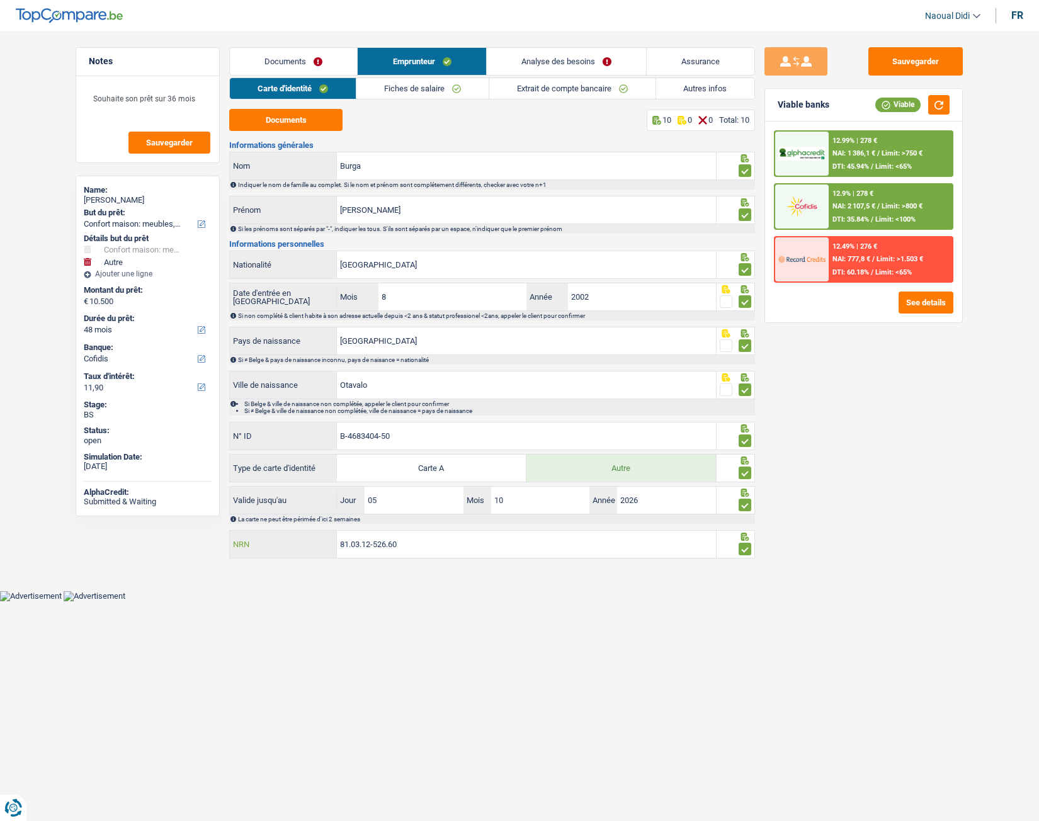
drag, startPoint x: 413, startPoint y: 549, endPoint x: 268, endPoint y: 540, distance: 145.7
click at [268, 540] on div "81.03.12-526.60 NRN" at bounding box center [473, 544] width 486 height 27
click at [929, 64] on button "Sauvegarder" at bounding box center [915, 61] width 94 height 28
click at [557, 59] on link "Analyse des besoins" at bounding box center [566, 61] width 159 height 27
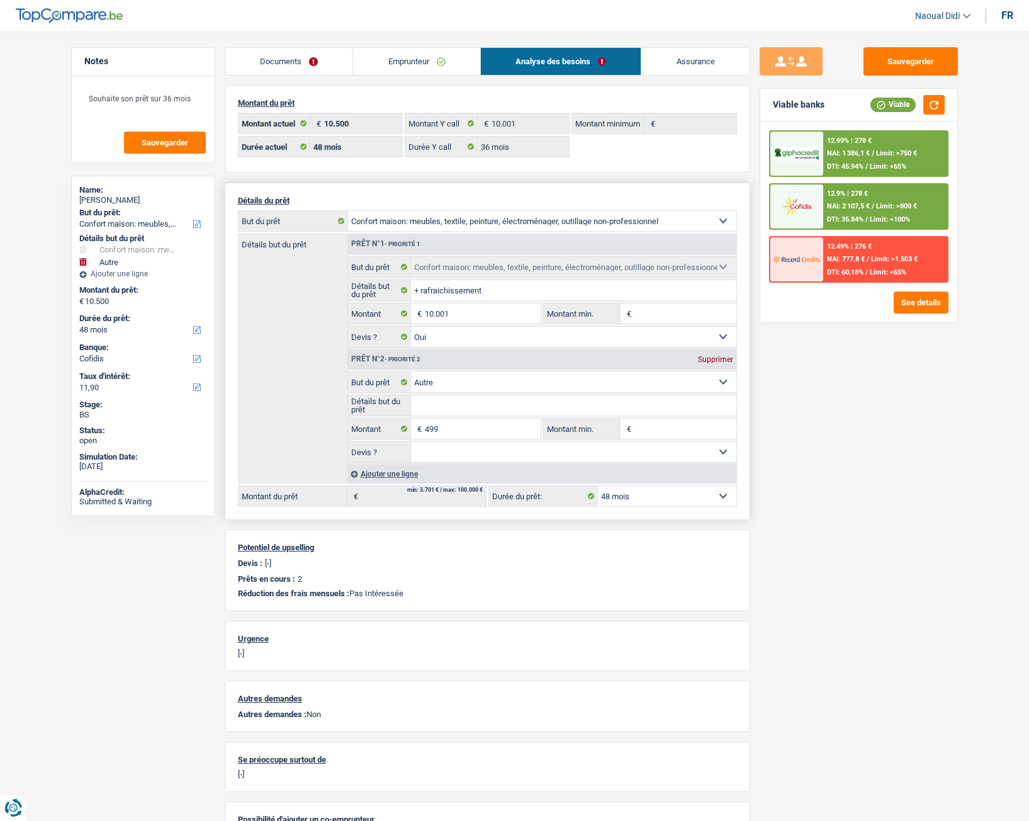
click at [716, 361] on div "Supprimer" at bounding box center [716, 360] width 42 height 8
type input "10.001"
select select "60"
type input "10.001"
select select "60"
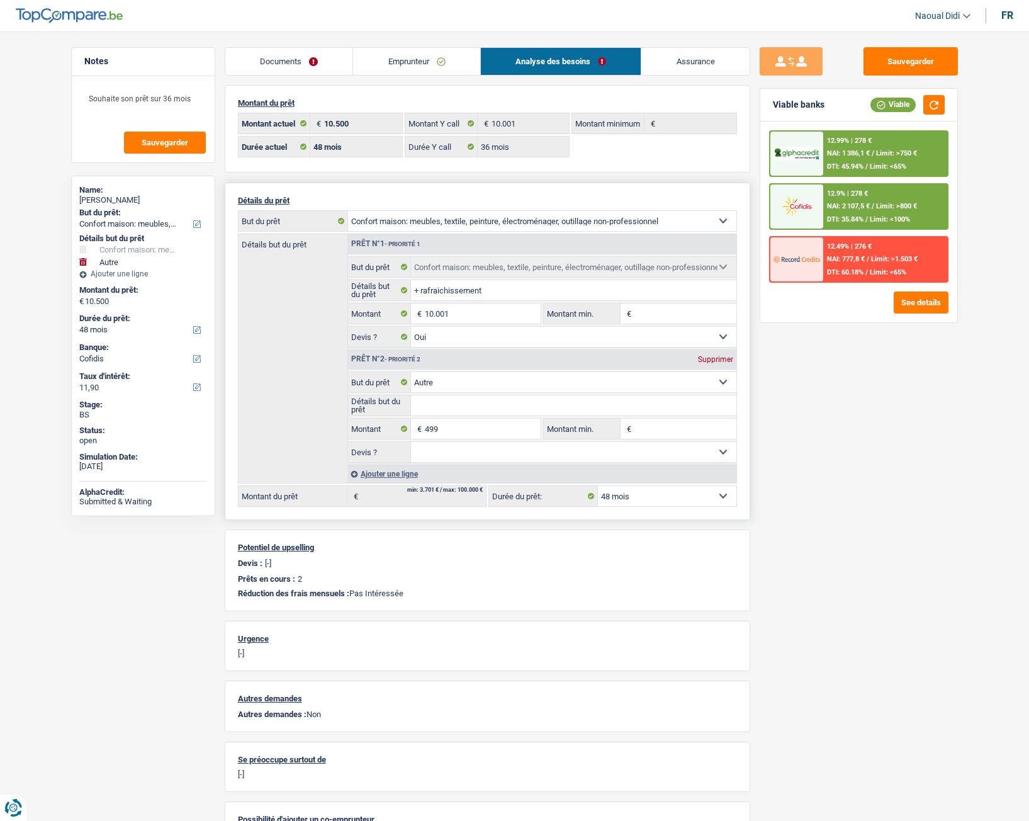
type input "10.001"
select select "60"
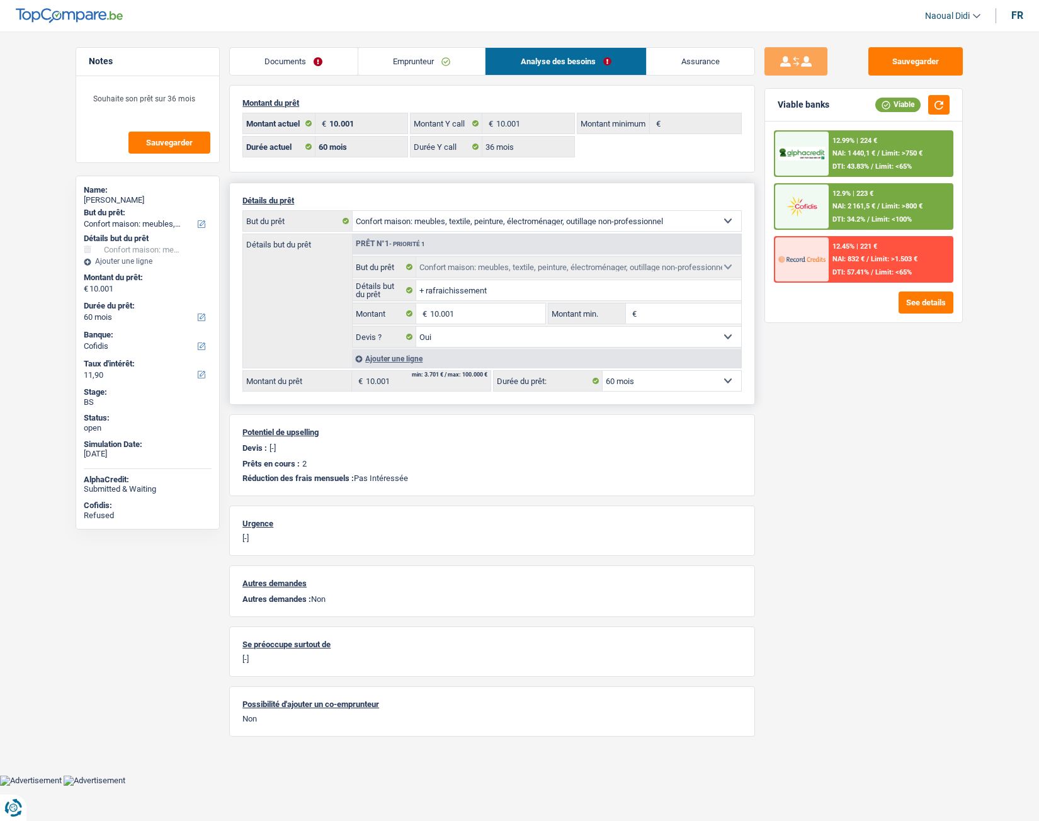
click at [857, 275] on span "DTI: 57.41%" at bounding box center [850, 272] width 37 height 8
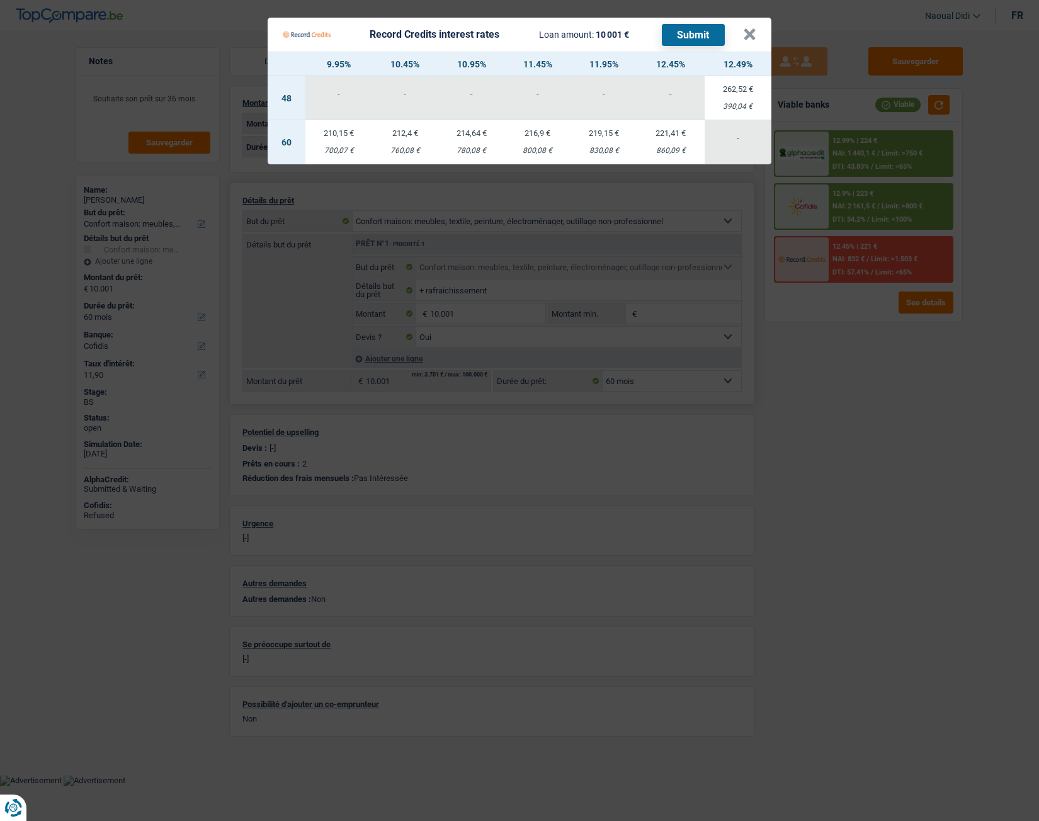
drag, startPoint x: 857, startPoint y: 275, endPoint x: 740, endPoint y: 30, distance: 272.0
click at [740, 30] on div "Record Credits interest rates Loan amount: 10 001 € Submit" at bounding box center [513, 35] width 460 height 24
click at [746, 34] on button "×" at bounding box center [749, 34] width 13 height 13
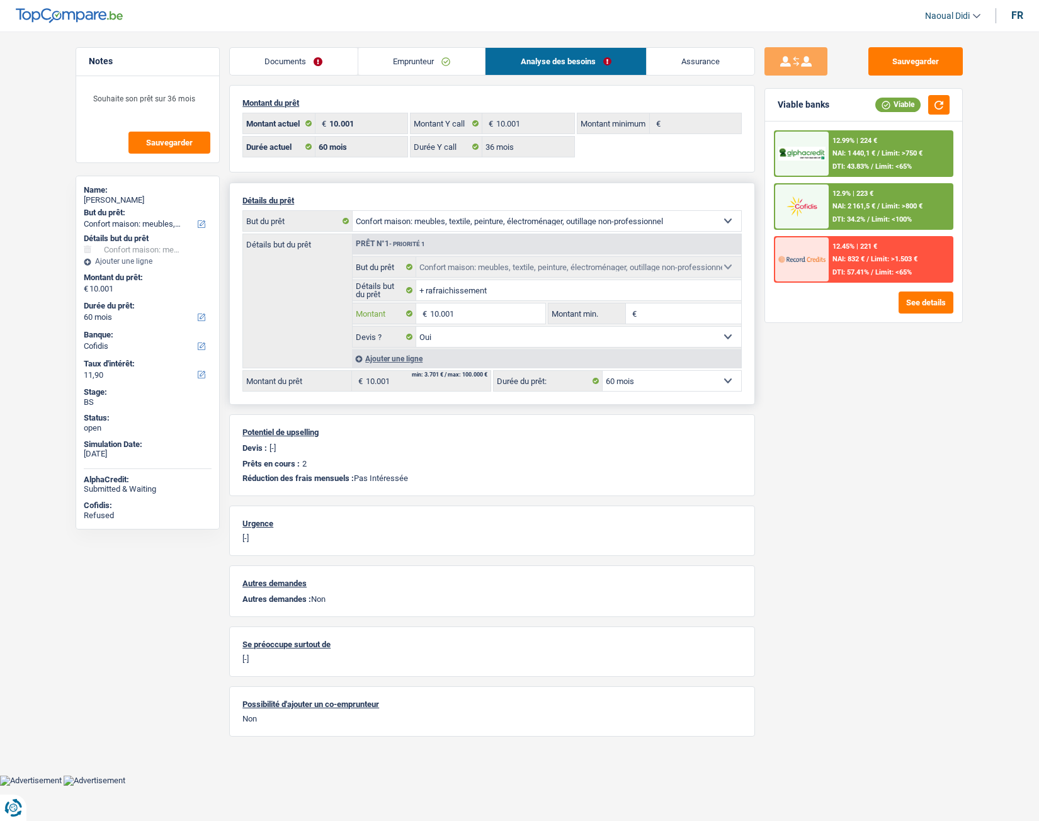
click at [474, 313] on input "10.001" at bounding box center [487, 313] width 115 height 20
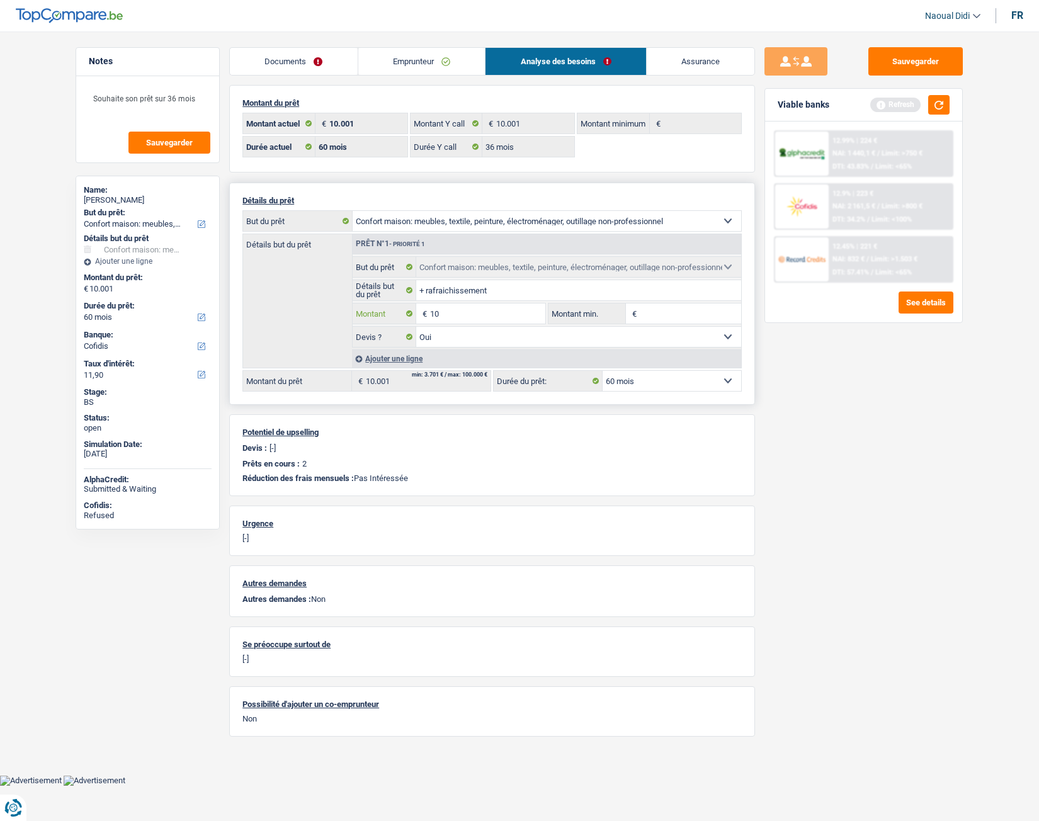
type input "1"
type input "9.000"
select select "48"
type input "9.000"
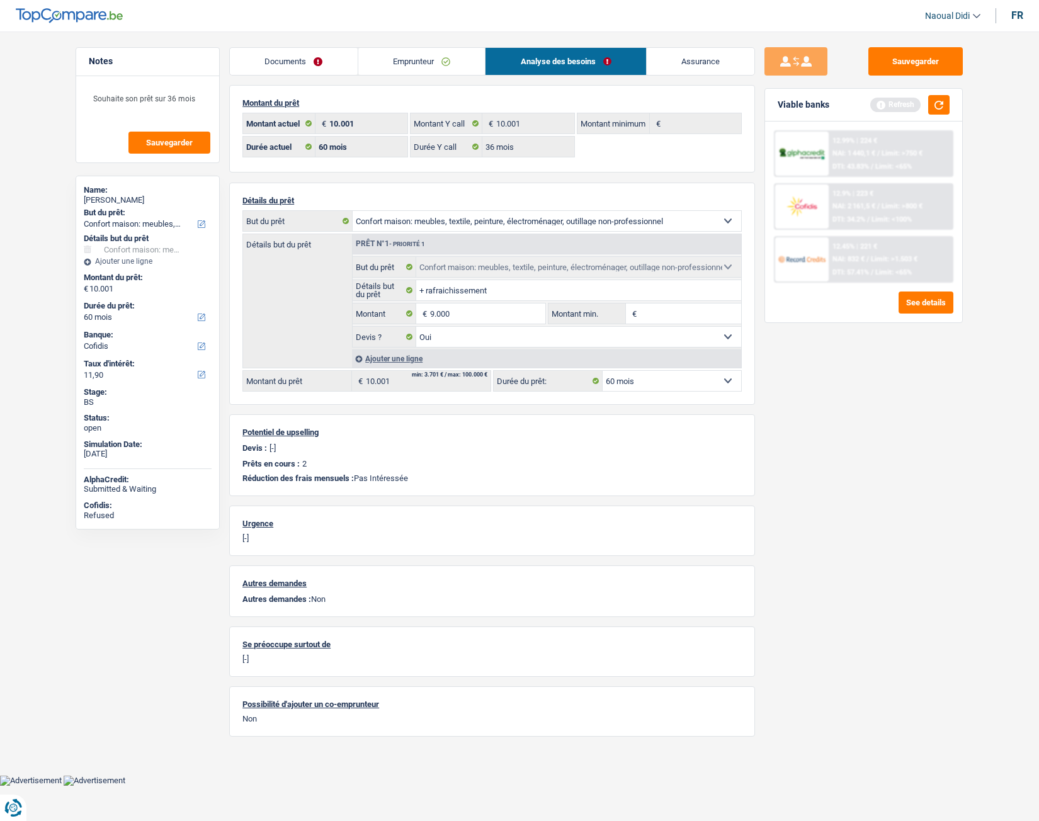
select select "48"
type input "9.000"
select select "48"
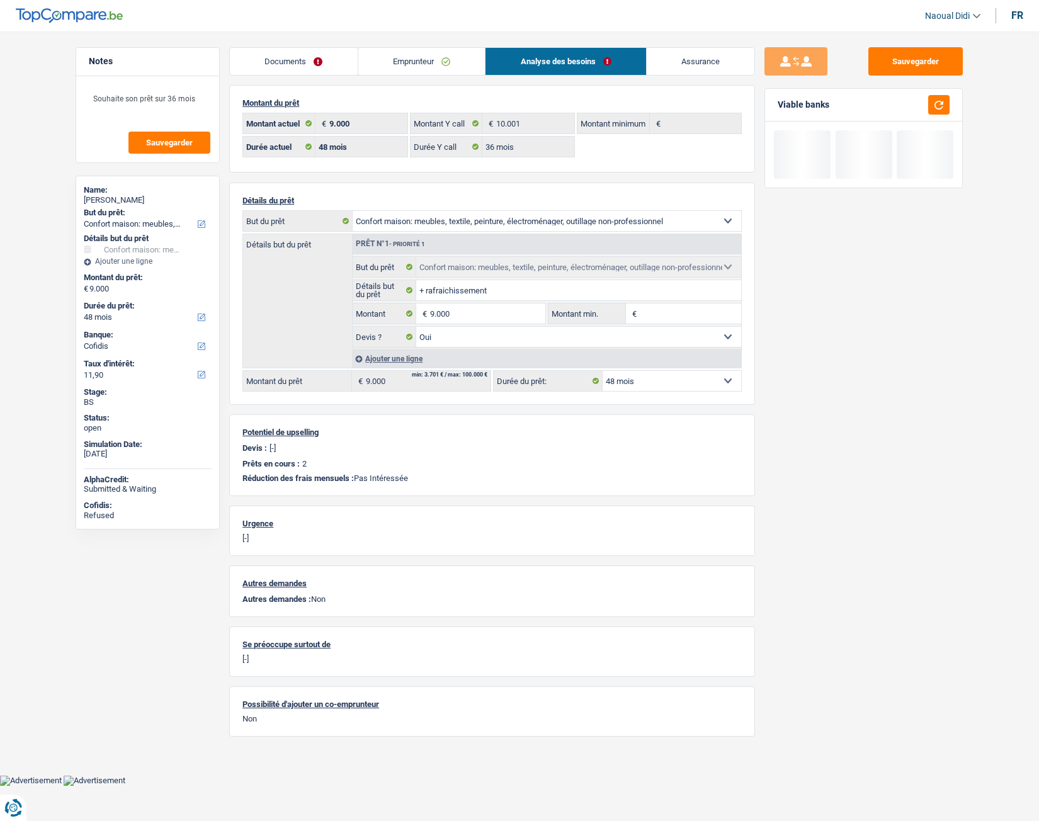
click at [798, 412] on div "Sauvegarder Viable banks" at bounding box center [863, 422] width 217 height 750
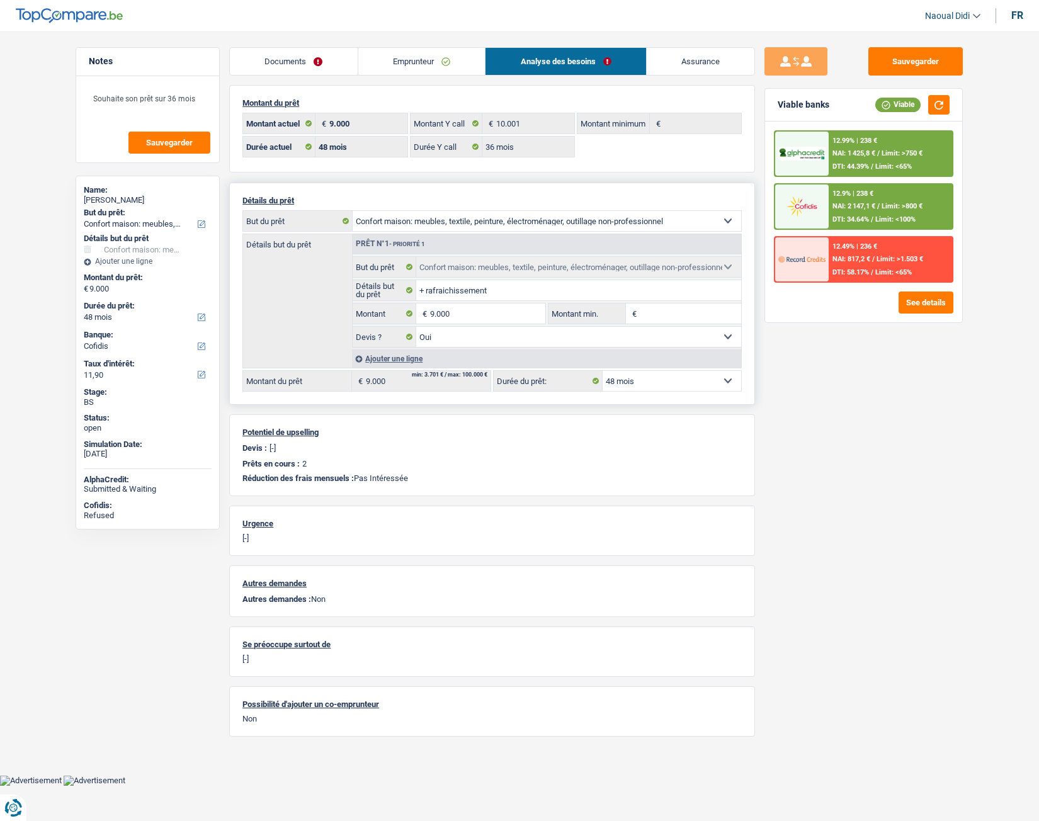
click at [654, 385] on select "12 mois 18 mois 24 mois 30 mois 36 mois 42 mois 48 mois Sélectionner une option" at bounding box center [672, 381] width 139 height 20
click at [603, 371] on select "12 mois 18 mois 24 mois 30 mois 36 mois 42 mois 48 mois Sélectionner une option" at bounding box center [672, 381] width 139 height 20
click at [918, 305] on button "See details" at bounding box center [925, 303] width 55 height 22
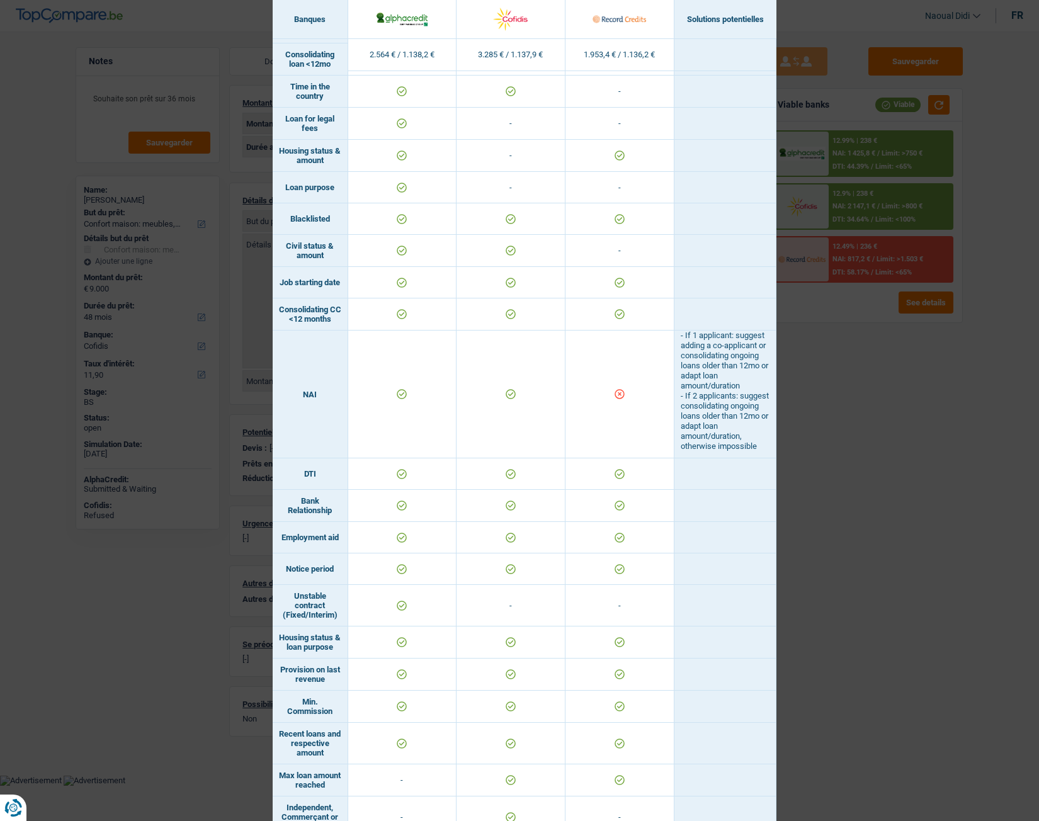
scroll to position [523, 0]
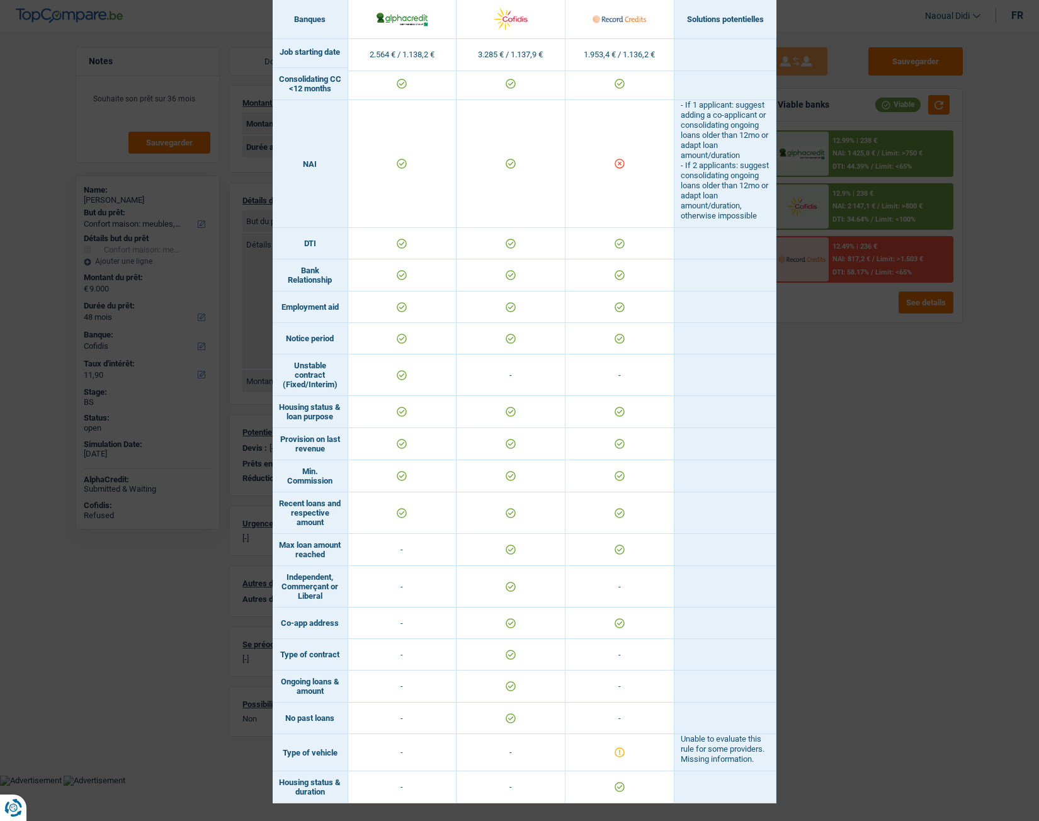
drag, startPoint x: 865, startPoint y: 355, endPoint x: 852, endPoint y: 331, distance: 27.9
click at [863, 354] on div "Banks conditions × Banques Solutions potentielles Revenus / Charges 2.564 € / 1…" at bounding box center [519, 410] width 1039 height 821
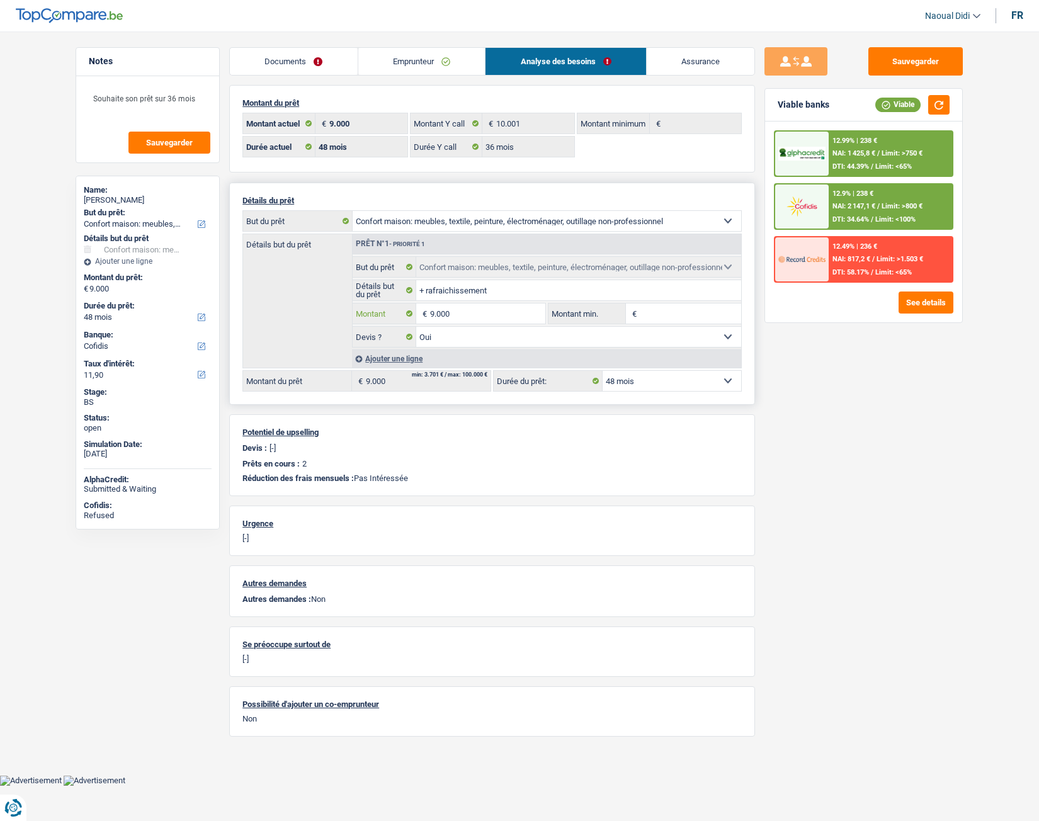
click at [465, 312] on input "9.000" at bounding box center [487, 313] width 115 height 20
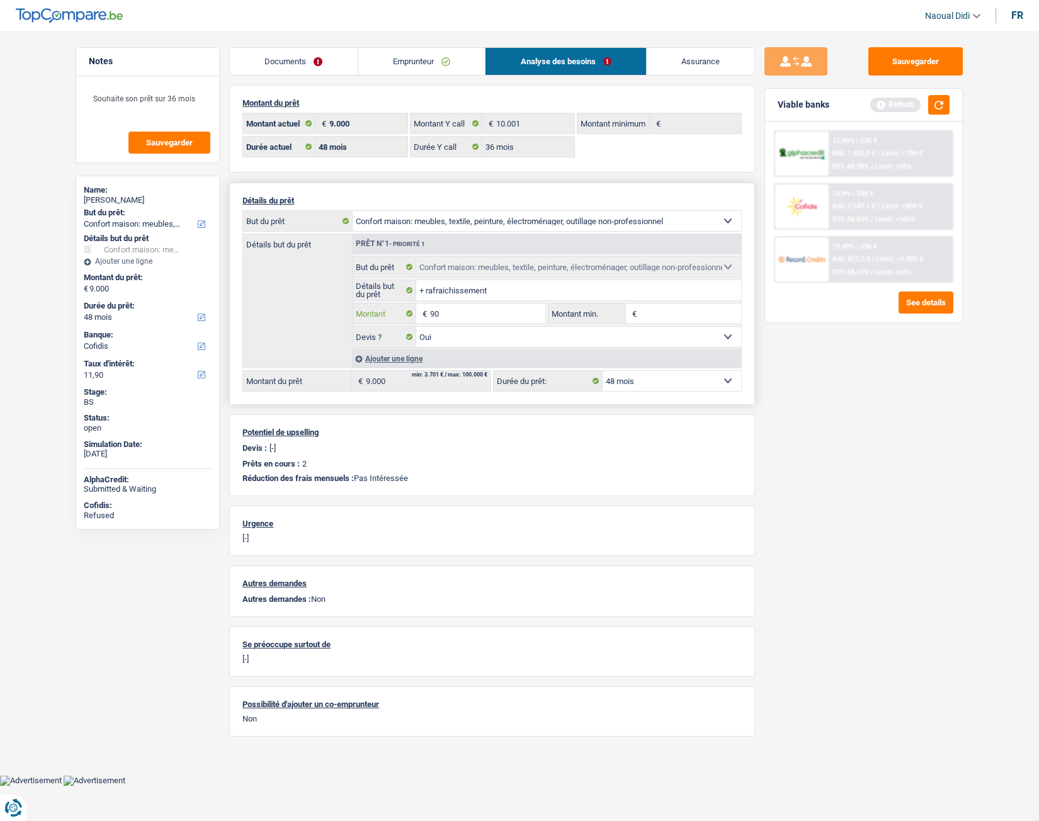
type input "9"
type input "5.001"
select select "36"
type input "5.001"
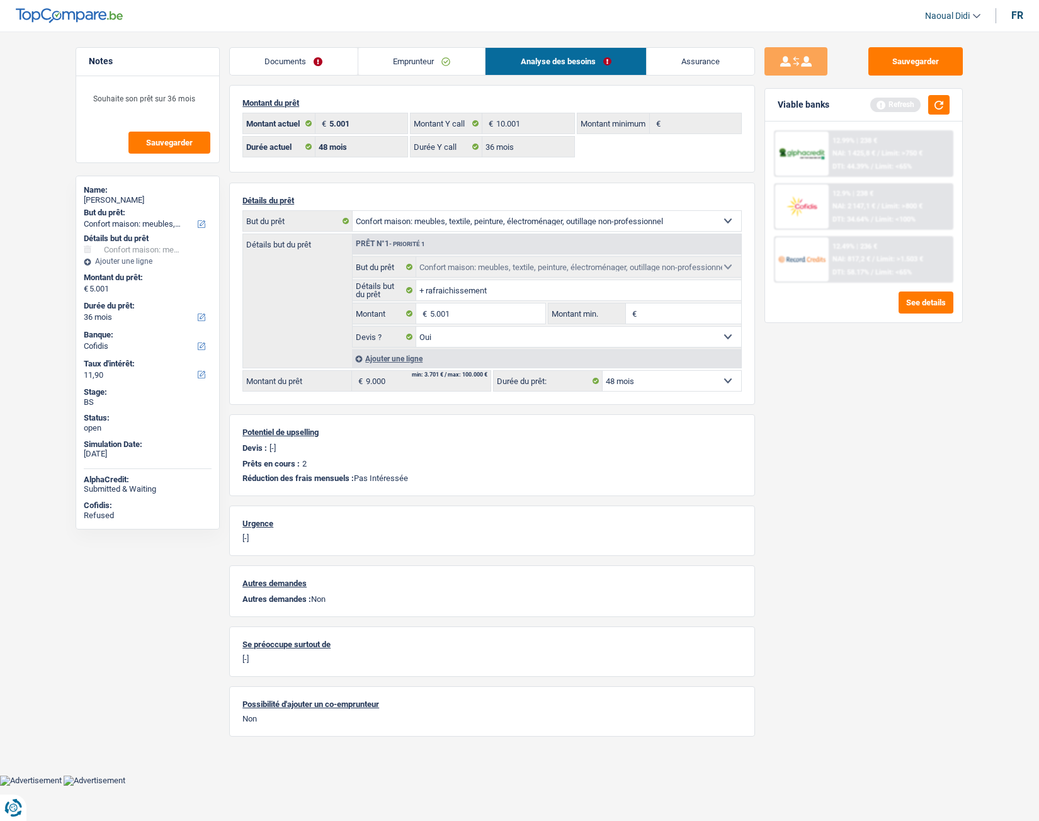
select select "36"
type input "5.001"
select select "36"
click at [816, 429] on div "Sauvegarder Viable banks Refresh 12.99% | 238 € NAI: 1 425,8 € / Limit: >750 € …" at bounding box center [863, 422] width 217 height 750
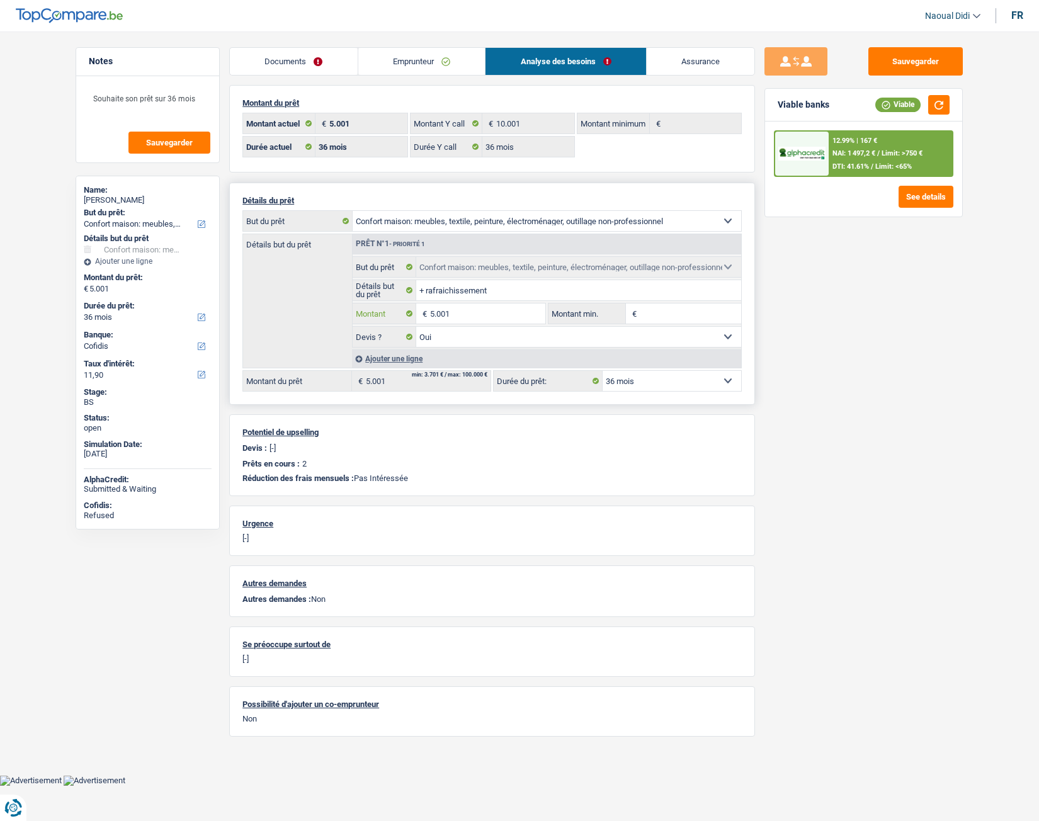
click at [472, 316] on input "5.001" at bounding box center [487, 313] width 115 height 20
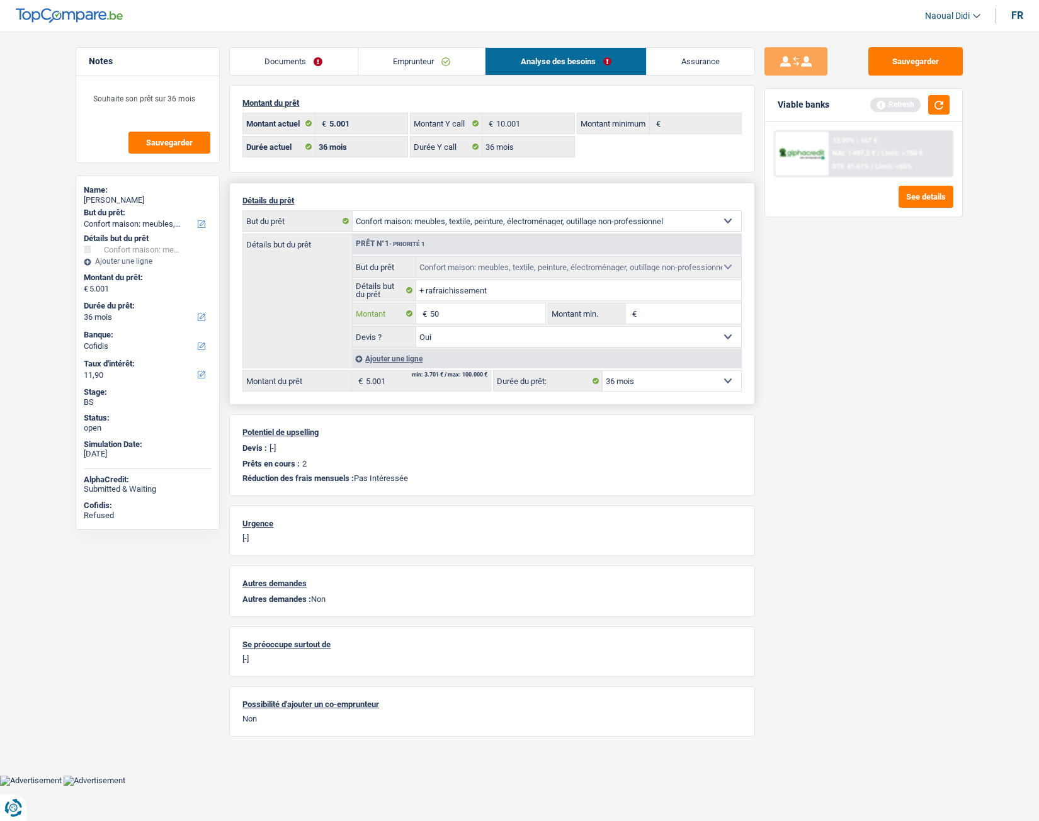
type input "5"
type input "10.001"
select select "60"
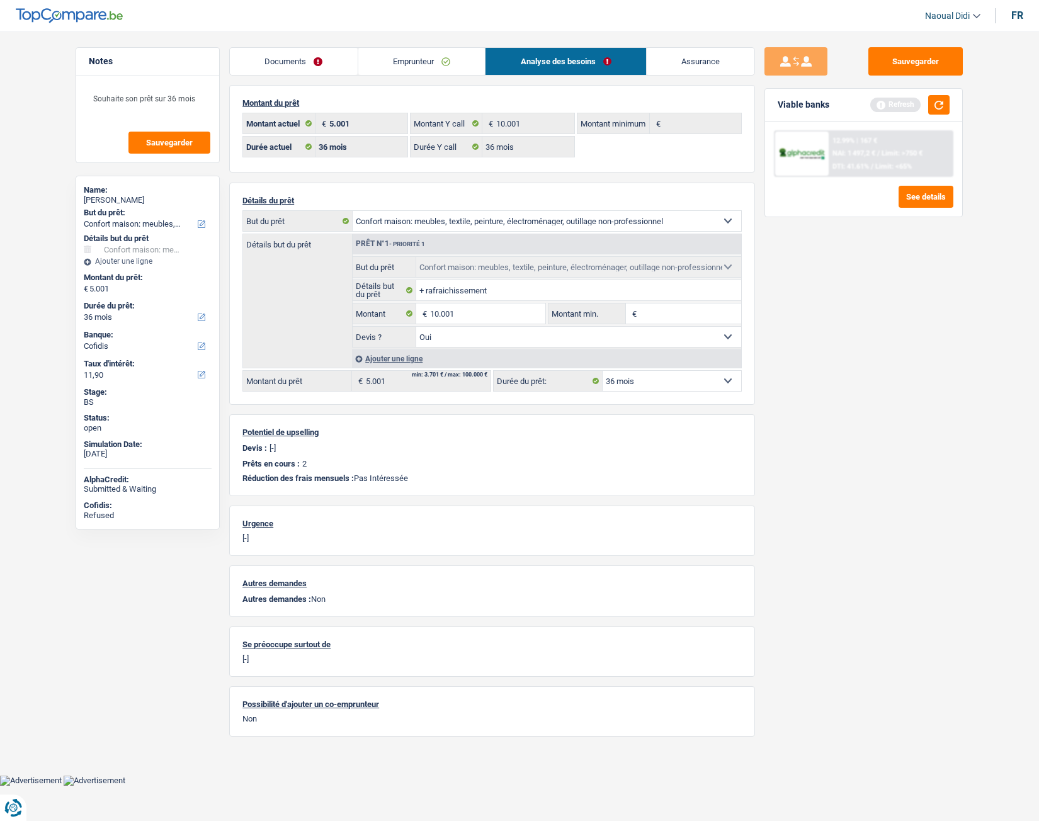
type input "10.001"
click at [944, 396] on div "Sauvegarder Viable banks Refresh 12.99% | 167 € NAI: 1 497,2 € / Limit: >750 € …" at bounding box center [863, 422] width 217 height 750
select select "60"
click at [685, 378] on select "12 mois 18 mois 24 mois 30 mois 36 mois 42 mois 48 mois 60 mois Sélectionner un…" at bounding box center [672, 381] width 139 height 20
click at [817, 423] on div "Sauvegarder Viable banks" at bounding box center [863, 422] width 217 height 750
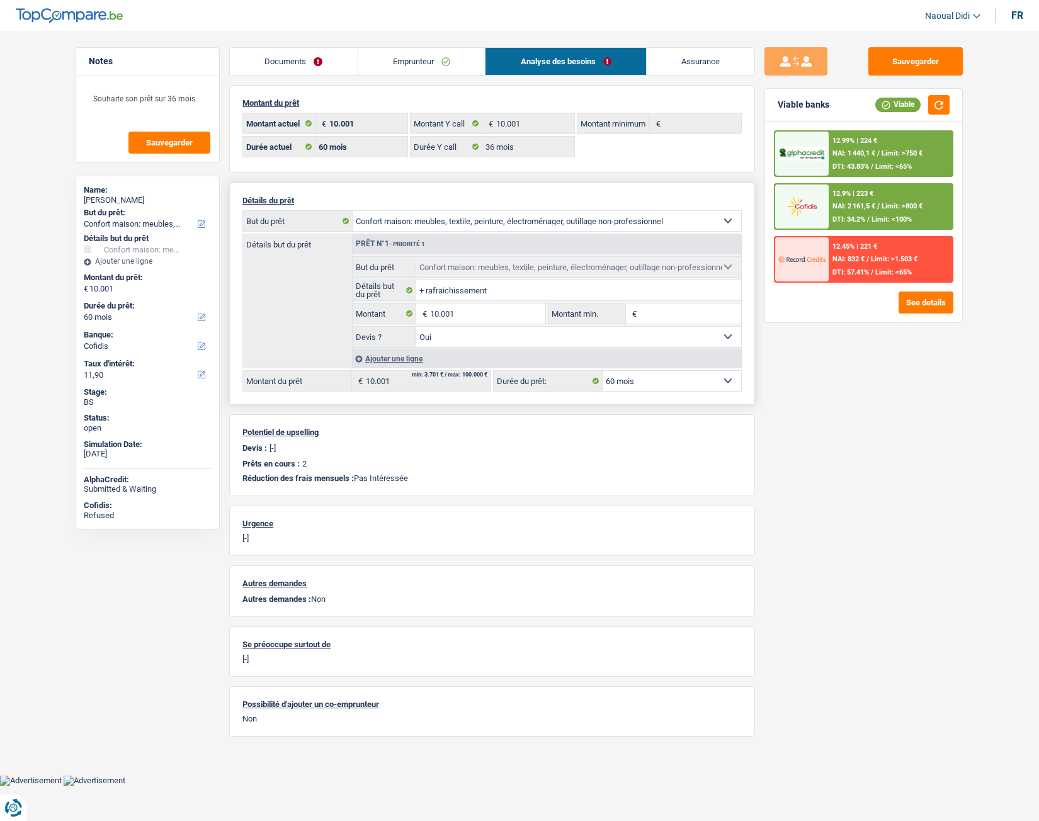
click at [633, 380] on select "12 mois 18 mois 24 mois 30 mois 36 mois 42 mois 48 mois 60 mois Sélectionner un…" at bounding box center [672, 381] width 139 height 20
select select "36"
click at [603, 371] on select "12 mois 18 mois 24 mois 30 mois 36 mois 42 mois 48 mois 60 mois Sélectionner un…" at bounding box center [672, 381] width 139 height 20
select select "36"
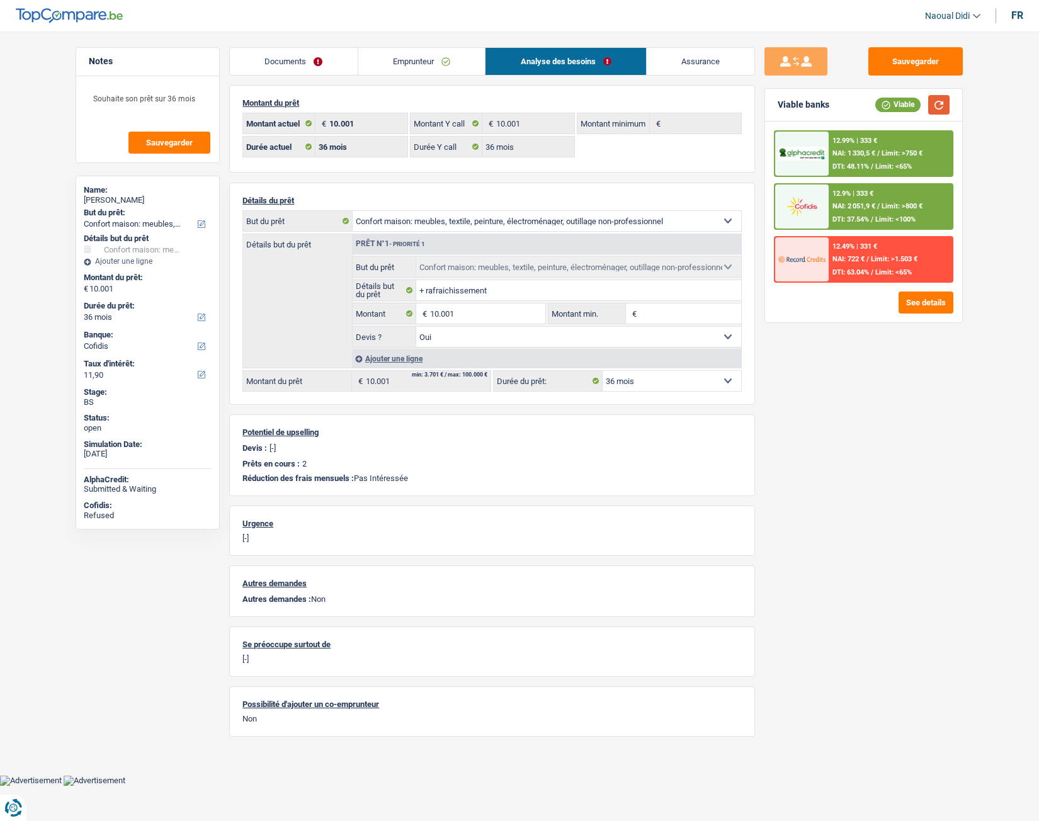
click at [941, 106] on button "button" at bounding box center [938, 105] width 21 height 20
click at [298, 65] on link "Documents" at bounding box center [294, 61] width 128 height 27
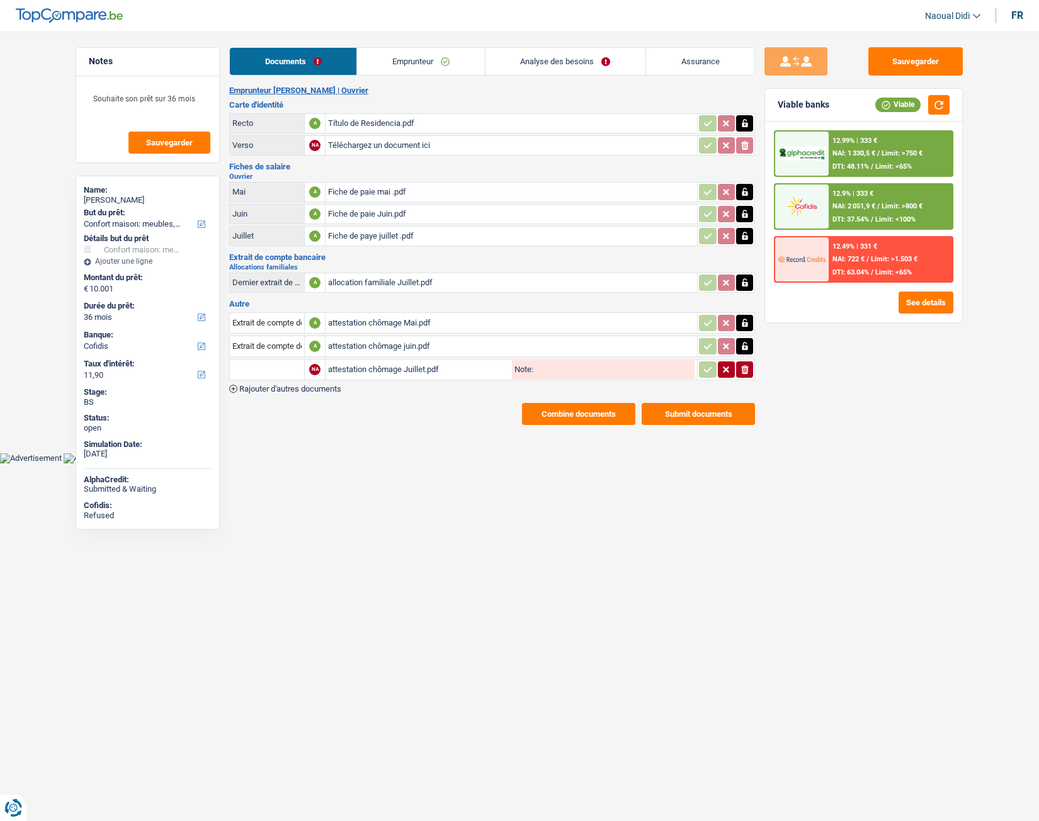
click at [588, 418] on button "Combine documents" at bounding box center [578, 414] width 113 height 22
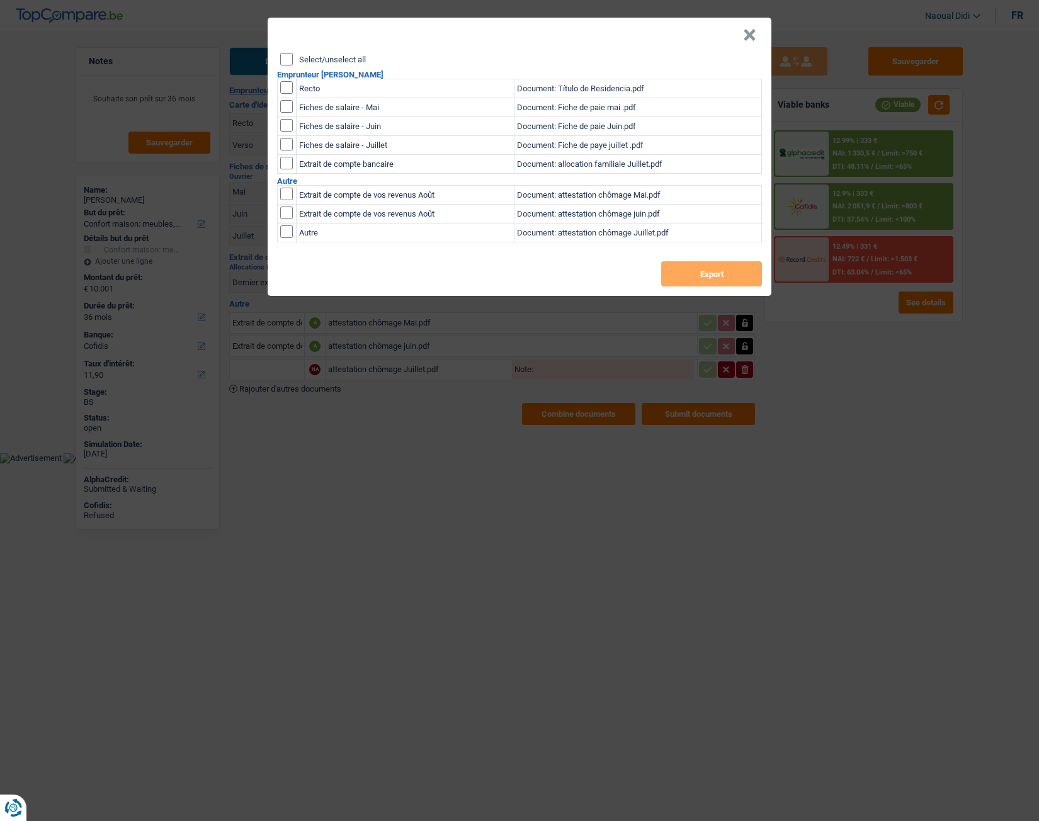
click at [285, 91] on input "checkbox" at bounding box center [286, 87] width 13 height 13
checkbox input "true"
click at [285, 108] on input "checkbox" at bounding box center [286, 106] width 13 height 13
checkbox input "true"
click at [285, 113] on input "checkbox" at bounding box center [286, 106] width 13 height 13
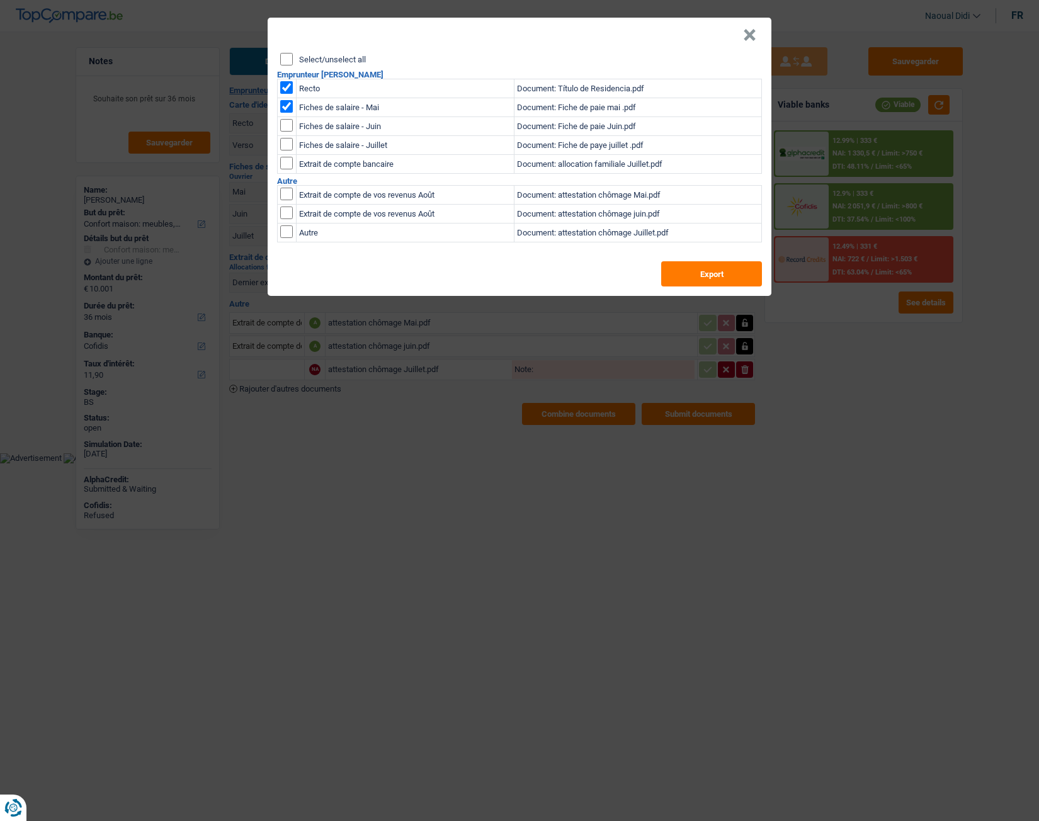
checkbox input "true"
click at [285, 113] on input "checkbox" at bounding box center [286, 106] width 13 height 13
checkbox input "true"
click at [284, 166] on input "checkbox" at bounding box center [286, 163] width 13 height 13
checkbox input "true"
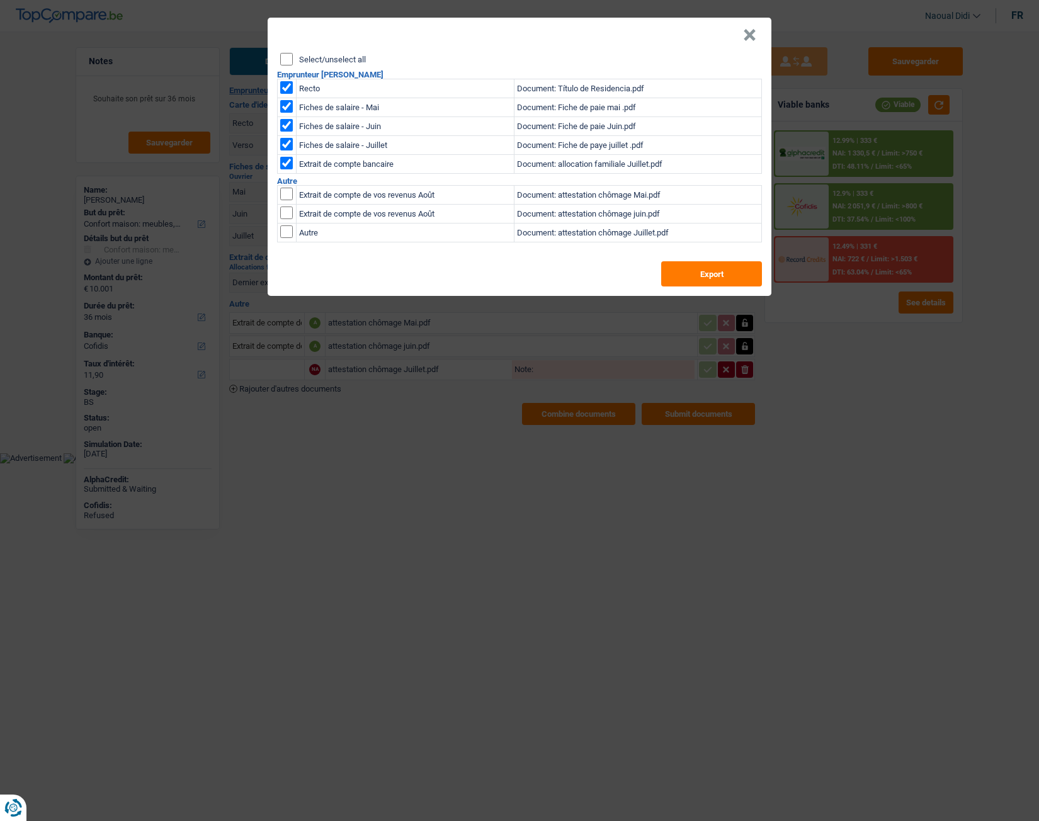
click at [287, 195] on input "checkbox" at bounding box center [286, 194] width 13 height 13
checkbox input "true"
click at [288, 200] on input "checkbox" at bounding box center [286, 194] width 13 height 13
checkbox input "true"
click at [694, 282] on button "Export" at bounding box center [711, 273] width 101 height 25
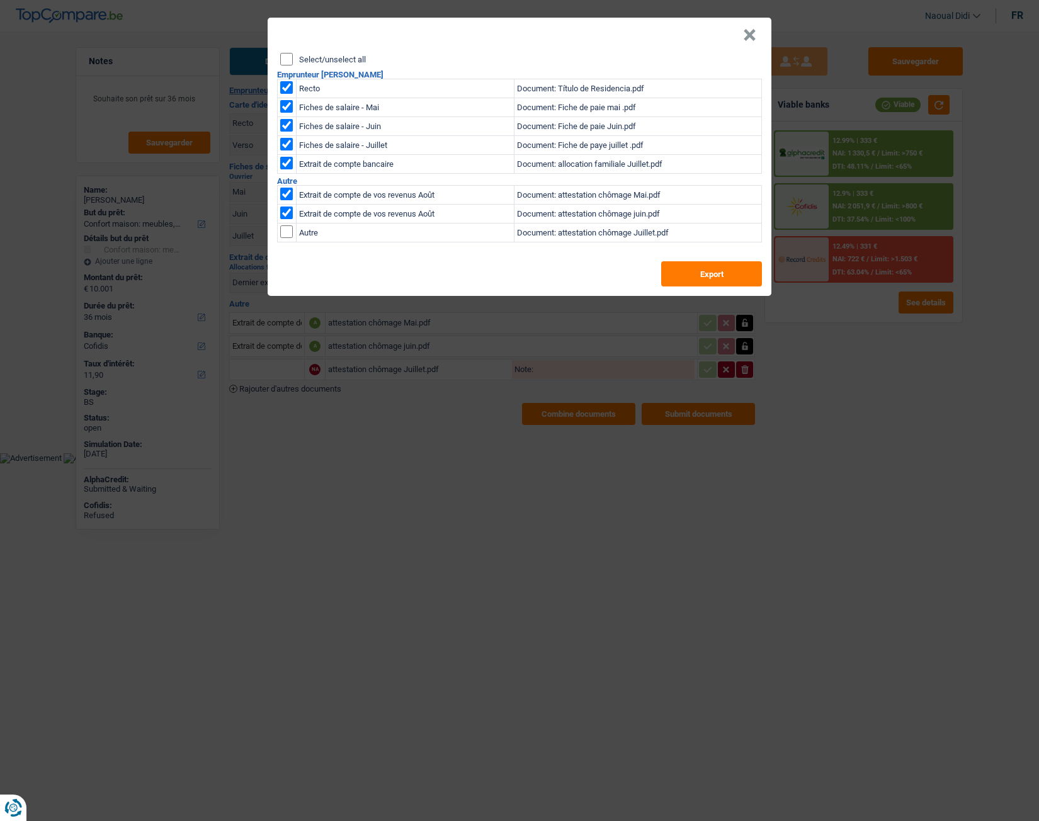
click at [863, 390] on div "× Select/unselect all Emprunteur Luzmila Burga Recto Document: Título de Resid…" at bounding box center [519, 410] width 1039 height 821
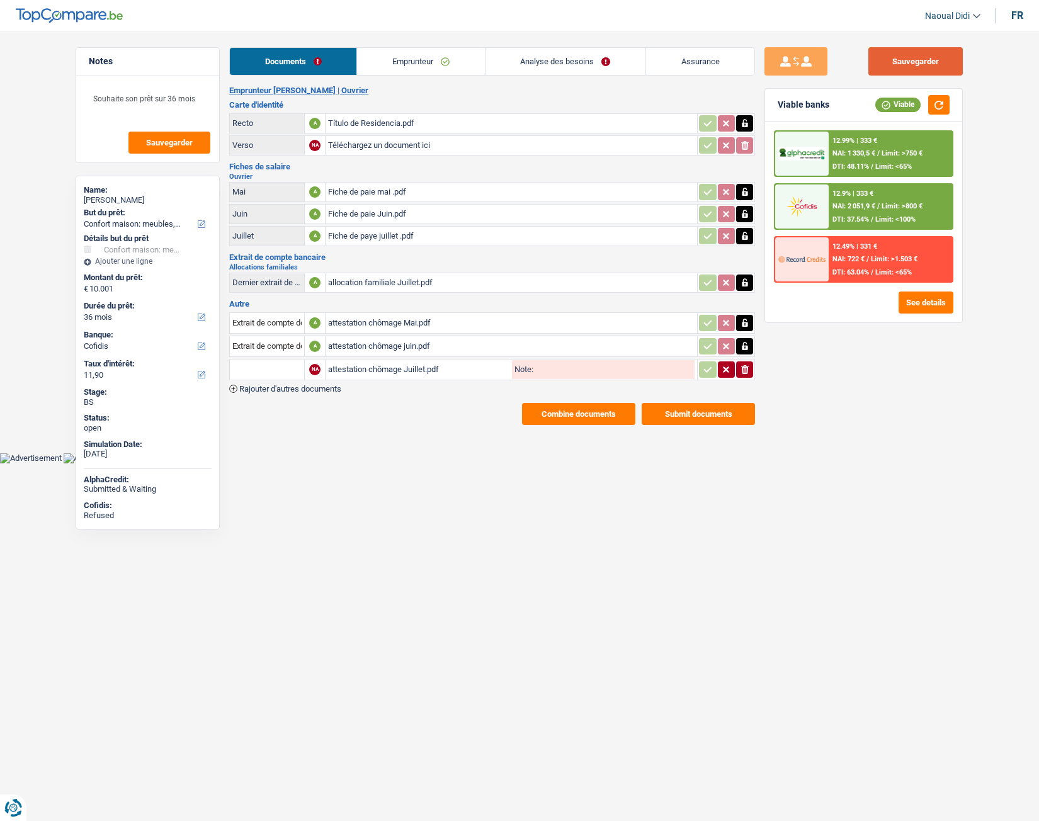
click at [928, 60] on button "Sauvegarder" at bounding box center [915, 61] width 94 height 28
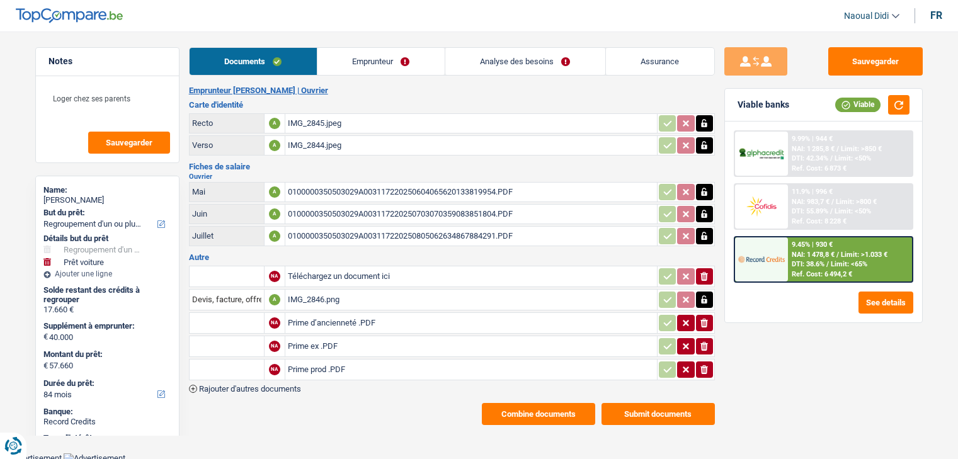
select select "refinancing"
select select "car"
select select "84"
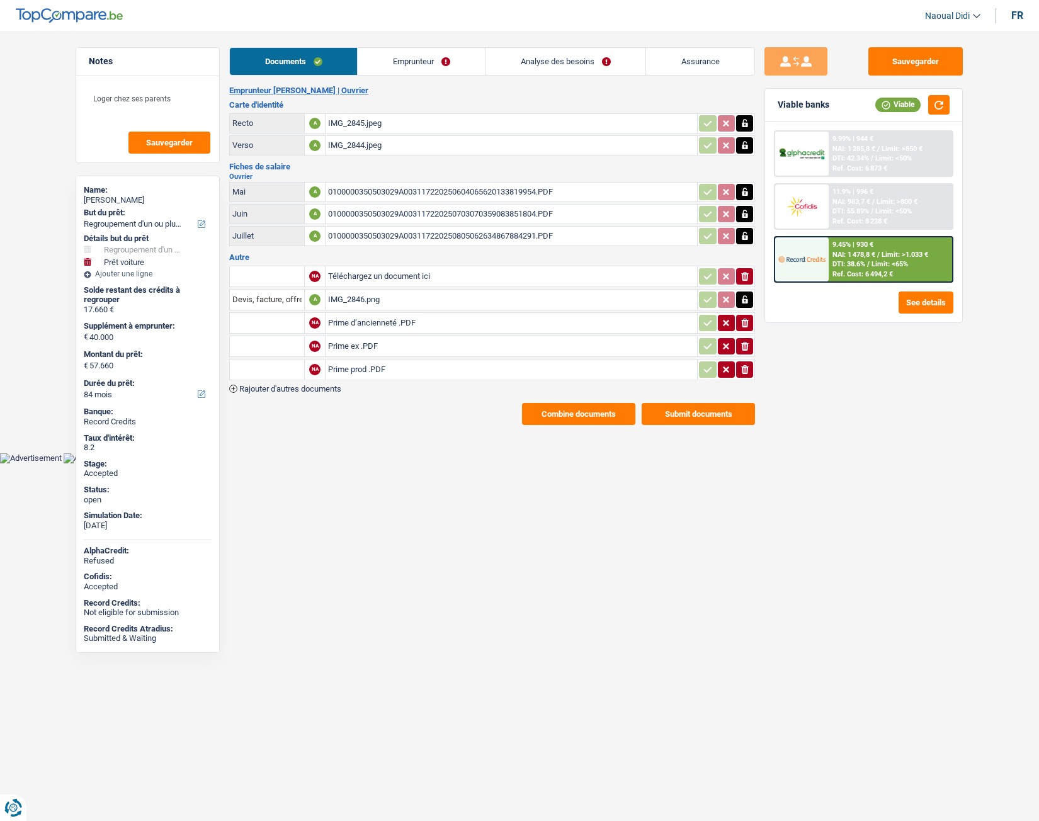
click at [397, 64] on link "Emprunteur" at bounding box center [421, 61] width 127 height 27
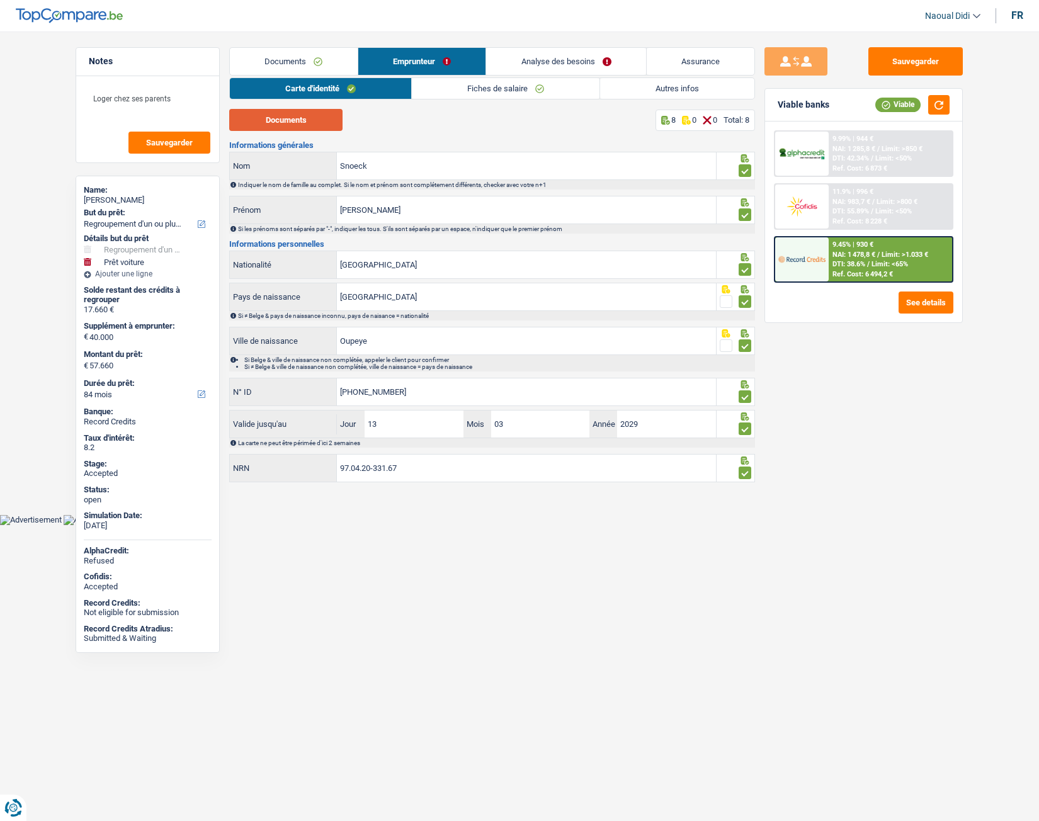
click at [298, 124] on button "Documents" at bounding box center [285, 120] width 113 height 22
click at [527, 59] on link "Analyse des besoins" at bounding box center [566, 61] width 160 height 27
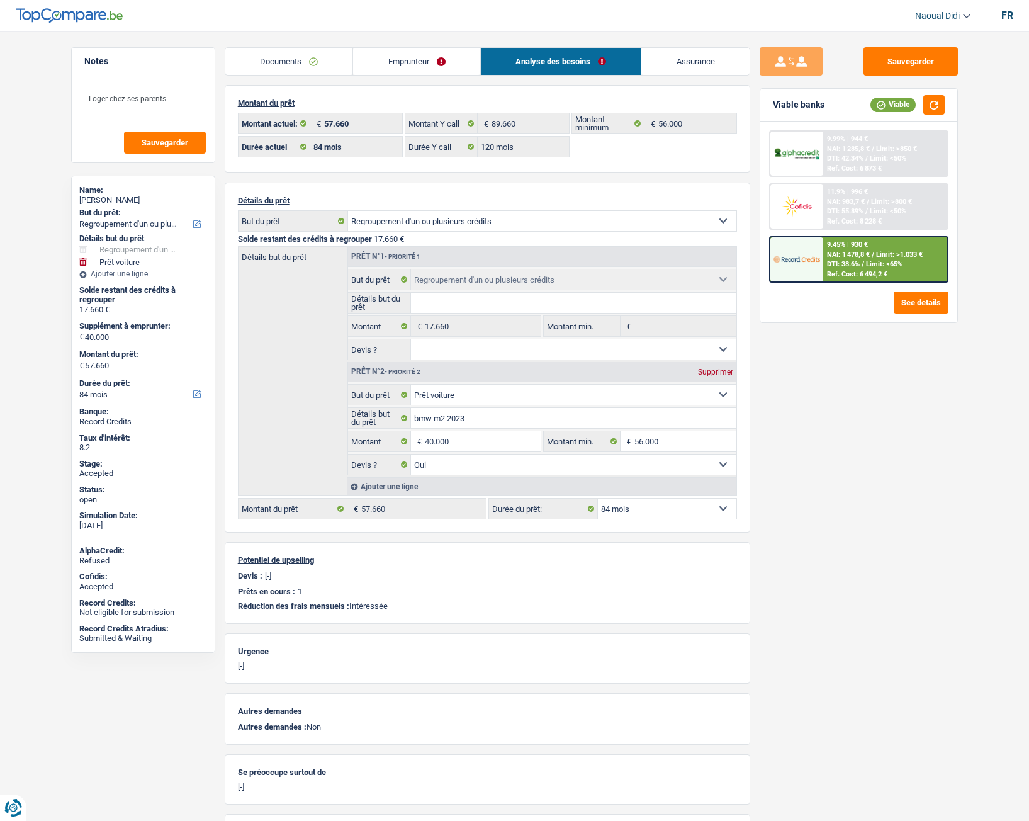
click at [395, 64] on link "Emprunteur" at bounding box center [416, 61] width 127 height 27
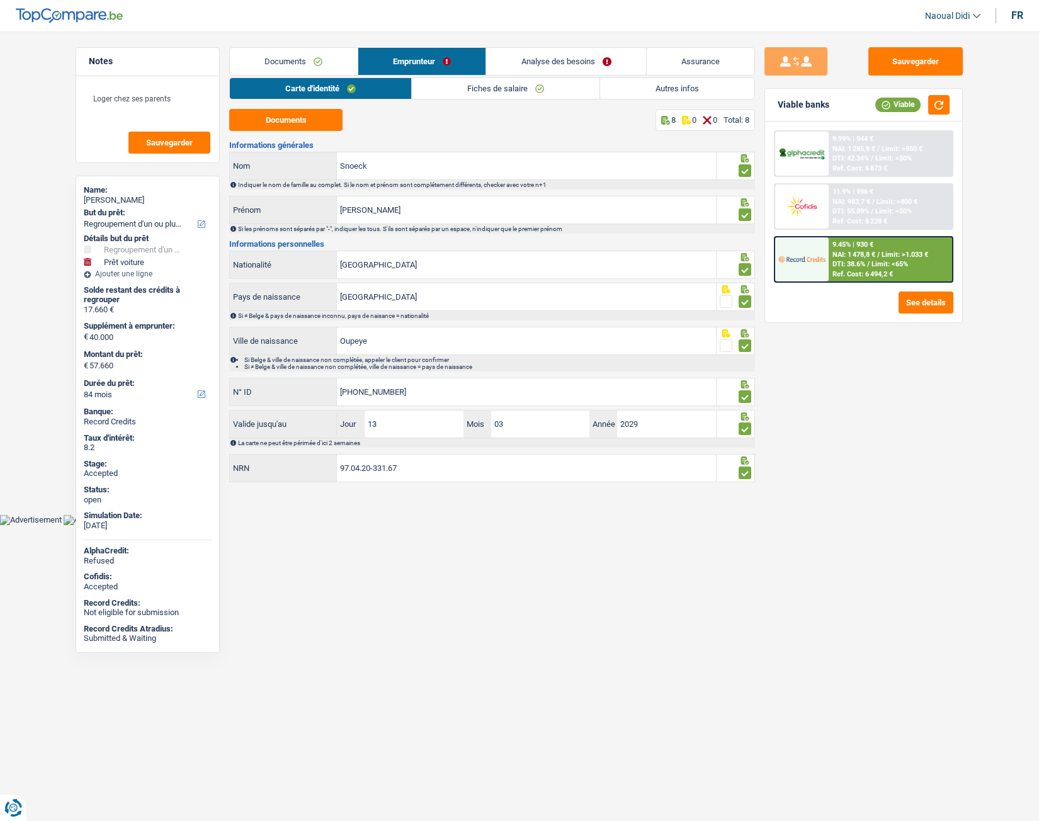
click at [498, 93] on link "Fiches de salaire" at bounding box center [506, 88] width 188 height 21
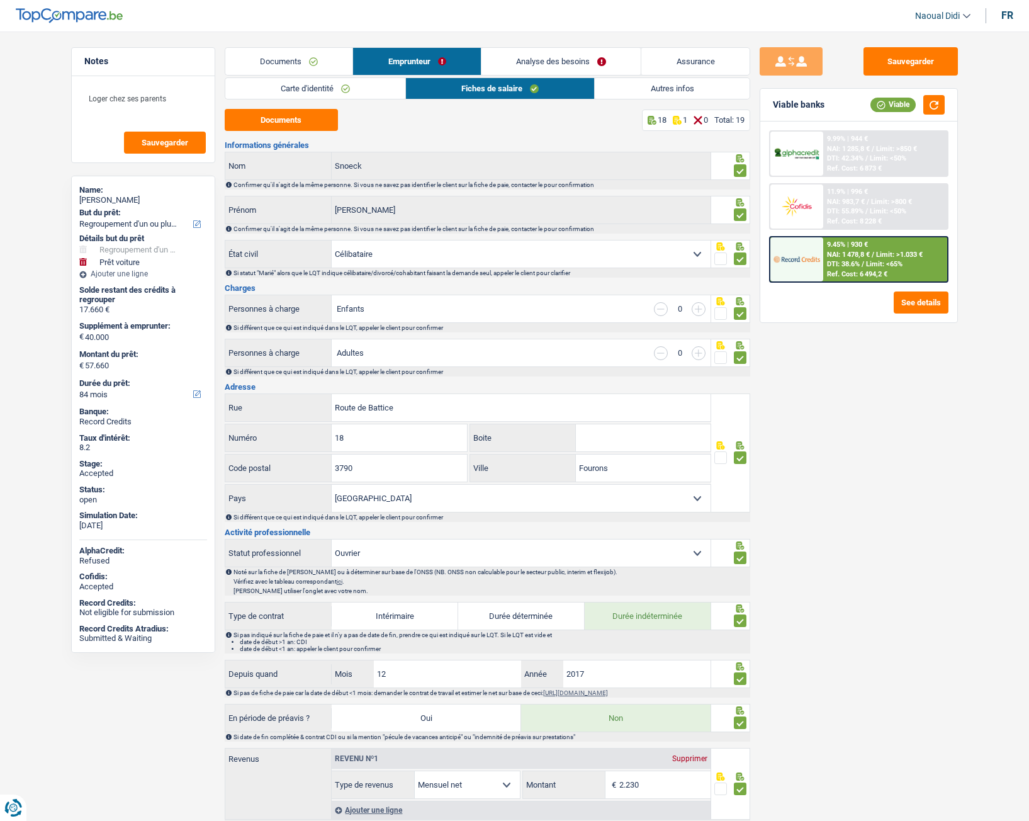
click at [654, 89] on link "Autres infos" at bounding box center [672, 88] width 154 height 21
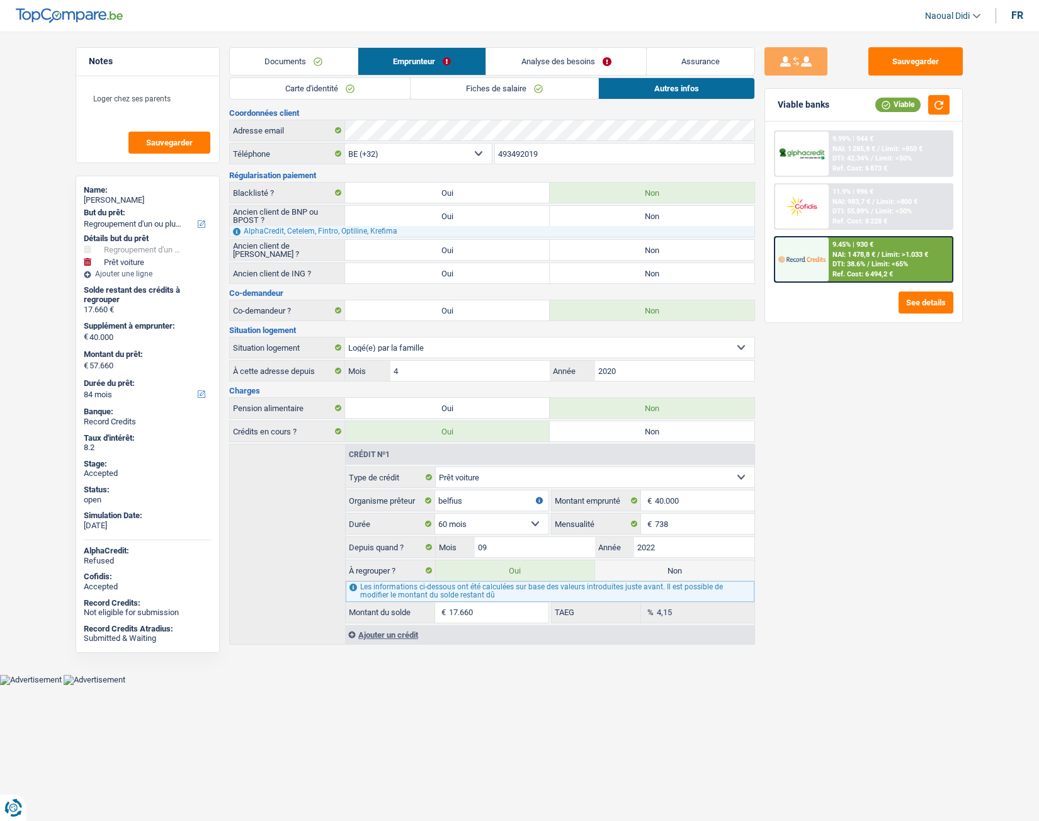
click at [547, 65] on link "Analyse des besoins" at bounding box center [566, 61] width 160 height 27
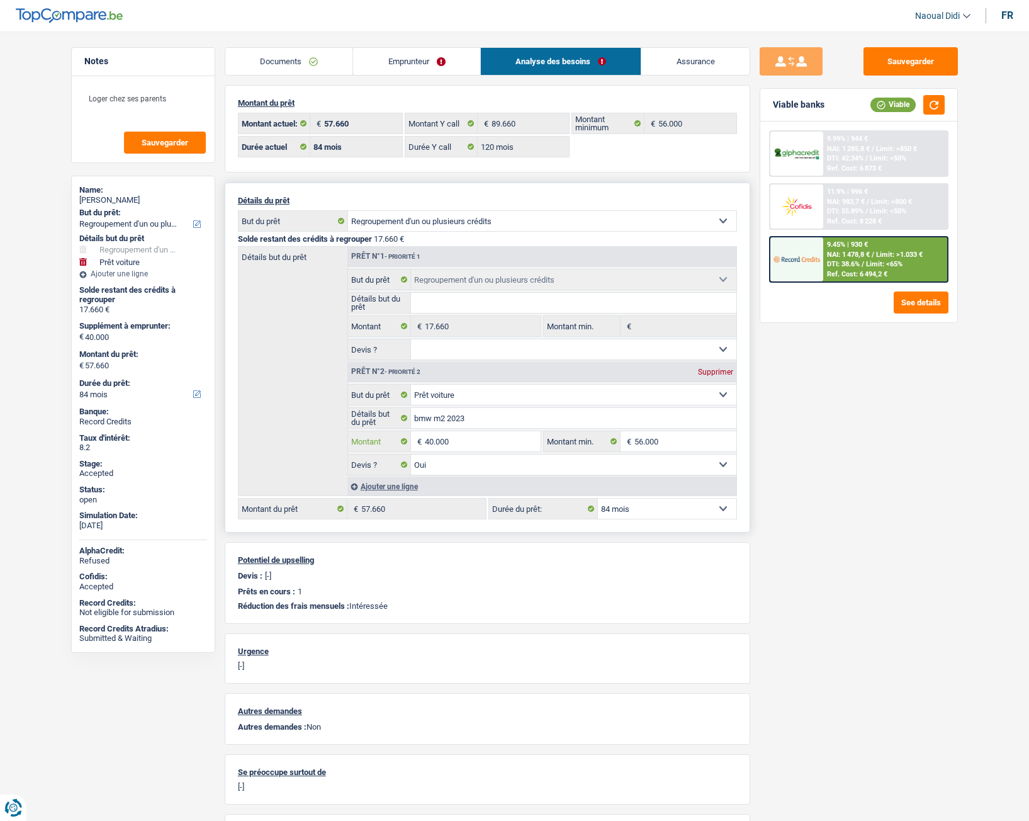
click at [485, 441] on input "40.000" at bounding box center [482, 441] width 115 height 20
click at [864, 198] on span "NAI: 983,7 €" at bounding box center [846, 202] width 38 height 8
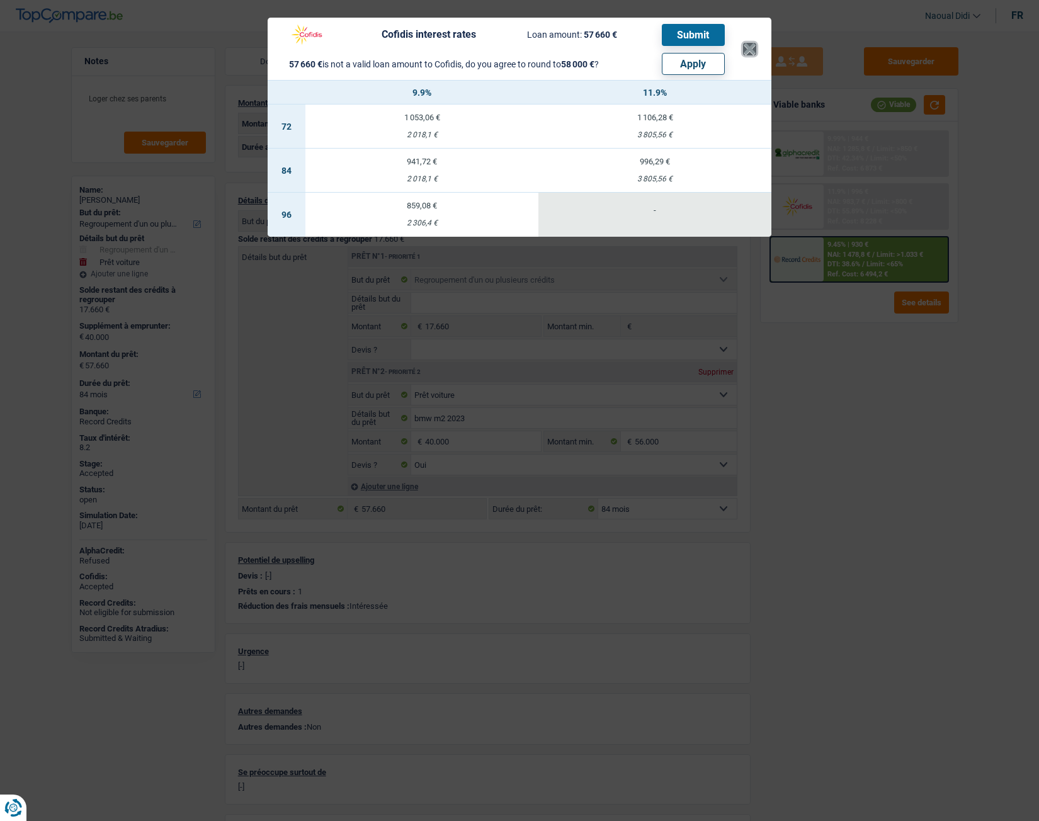
click at [748, 49] on button "×" at bounding box center [749, 49] width 13 height 13
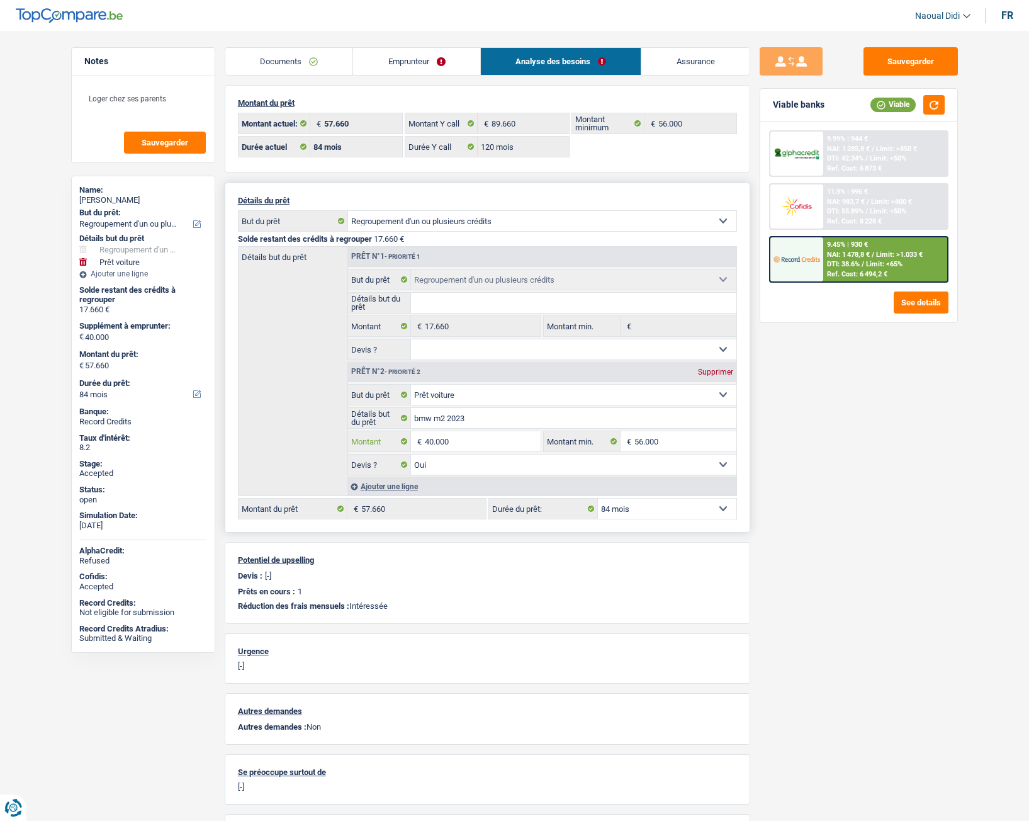
click at [462, 439] on input "40.000" at bounding box center [482, 441] width 115 height 20
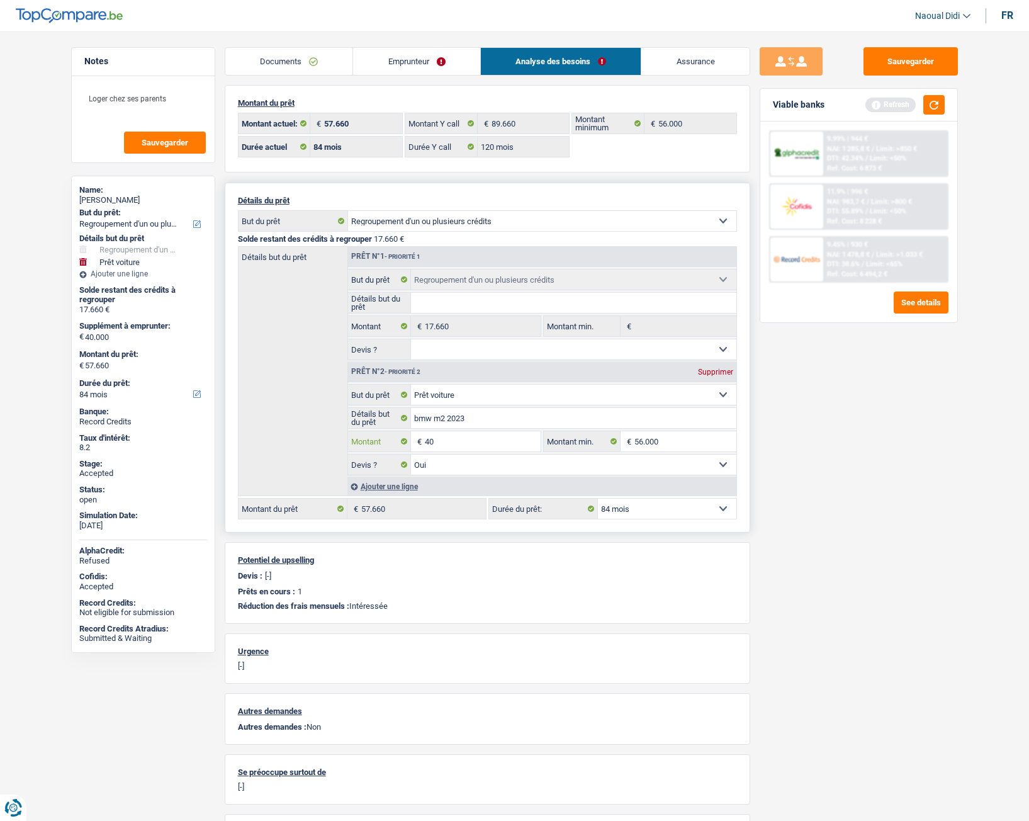
type input "4"
type input "30.000"
type input "47.660"
select select "144"
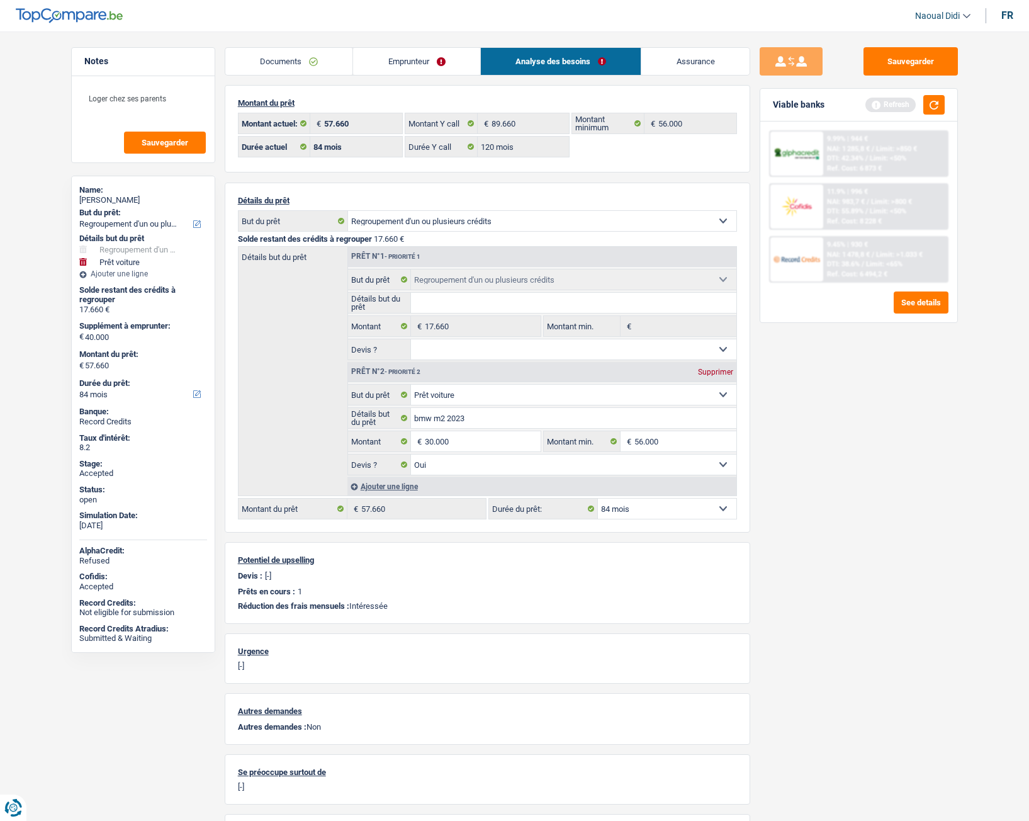
type input "47.660"
select select "144"
type input "47.660"
select select "144"
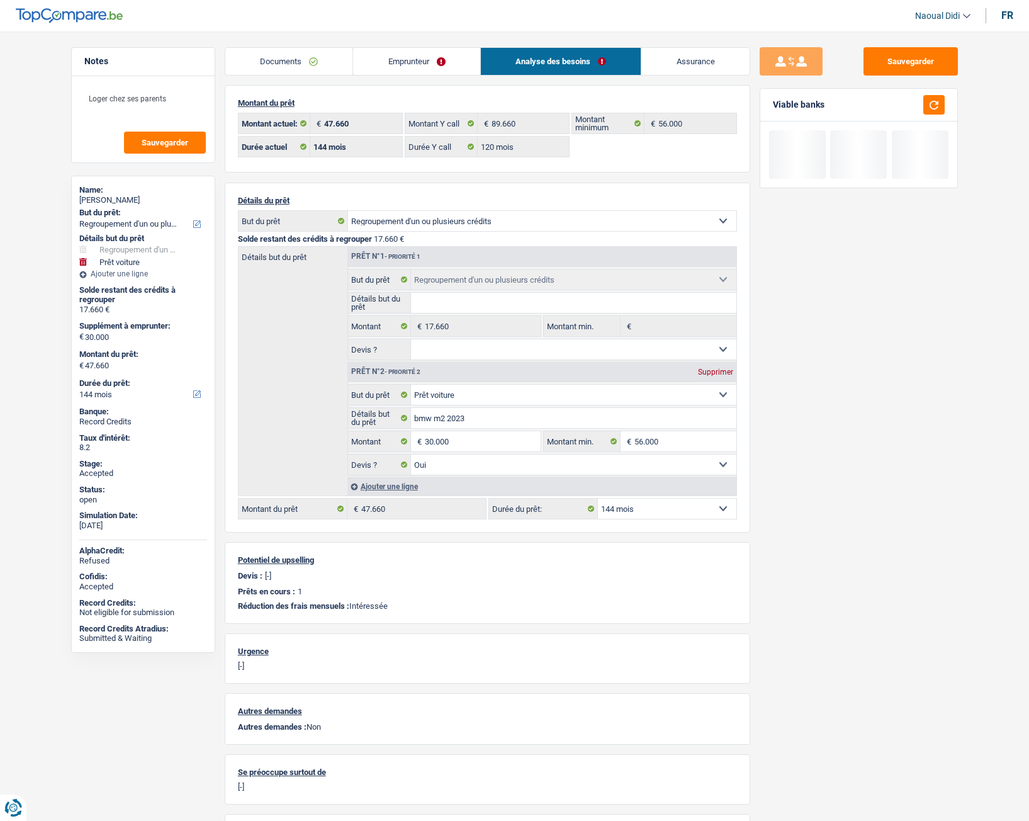
click at [822, 458] on div "Sauvegarder Viable banks" at bounding box center [858, 422] width 217 height 750
click at [468, 439] on input "30.000" at bounding box center [482, 441] width 115 height 20
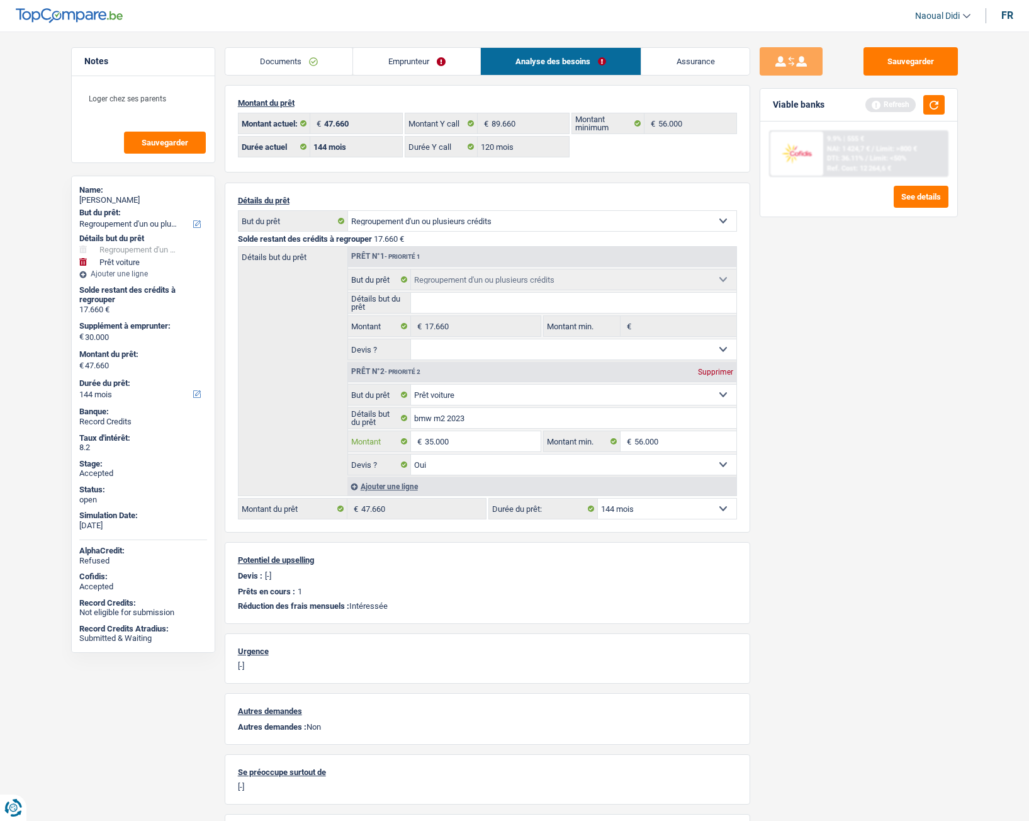
type input "35.000"
type input "52.660"
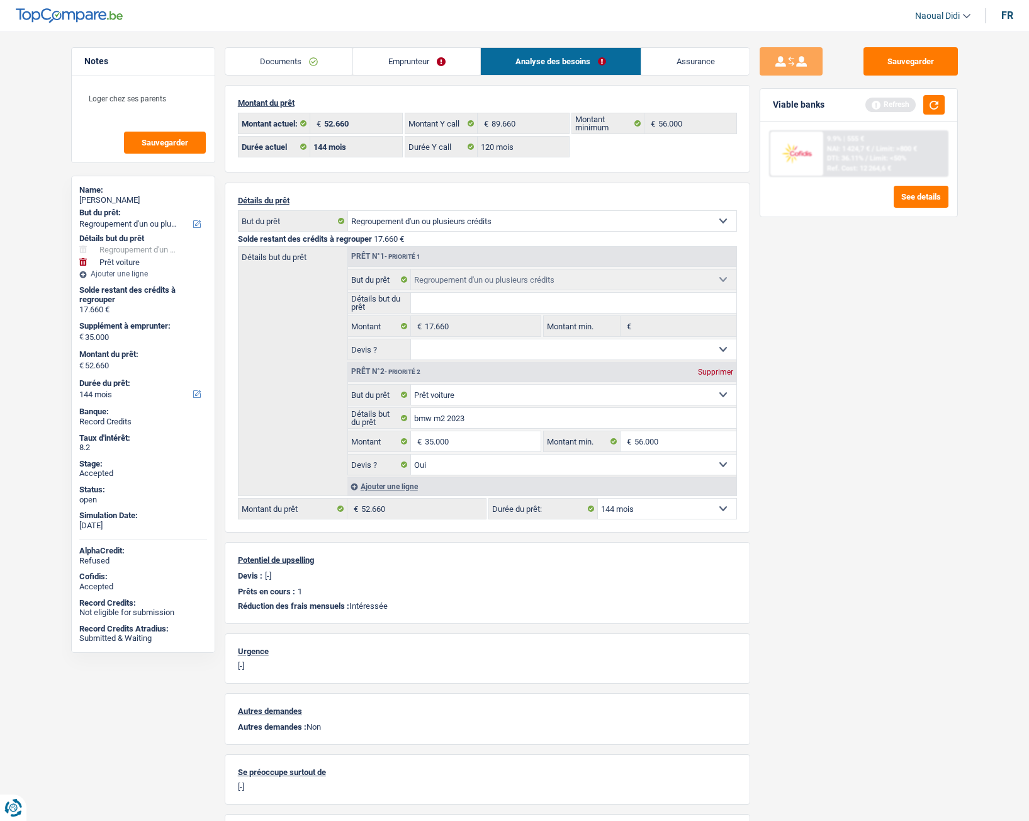
click at [829, 458] on div "Sauvegarder Viable banks Refresh 9.9% | 555 € NAI: 1 424,7 € / Limit: >800 € DT…" at bounding box center [858, 422] width 217 height 750
click at [467, 442] on input "35.000" at bounding box center [482, 441] width 115 height 20
click at [436, 441] on input "35.000" at bounding box center [482, 441] width 115 height 20
type input "32.000"
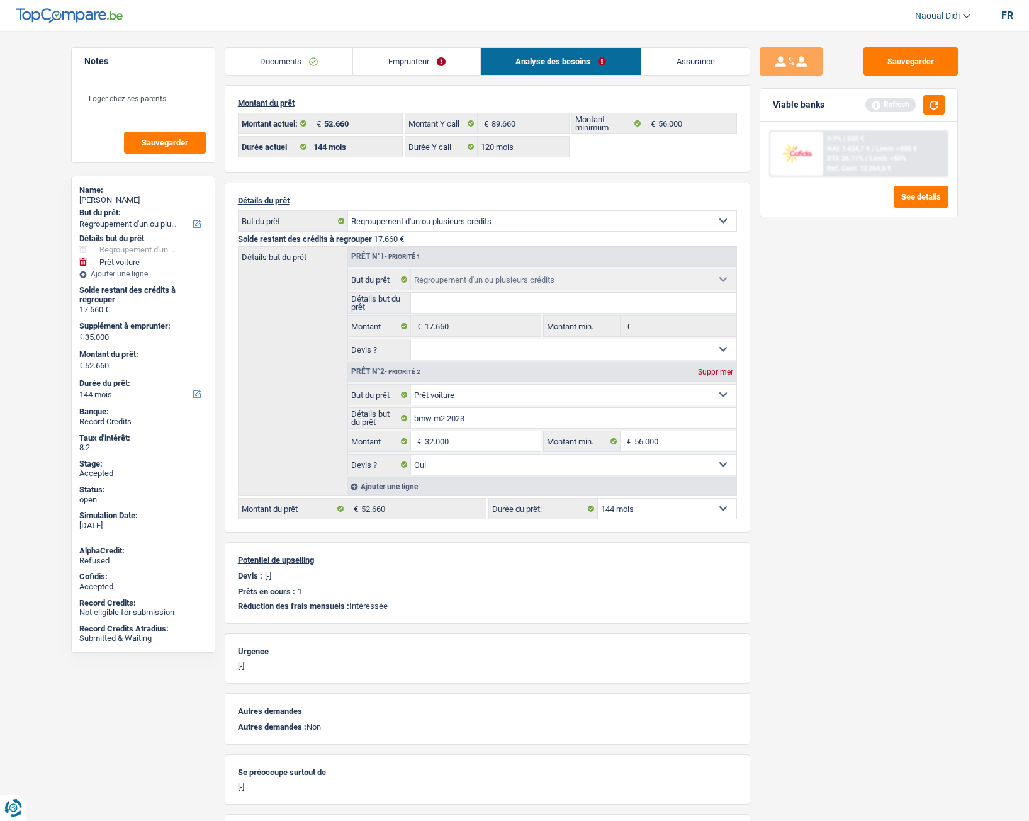
type input "49.660"
click at [760, 458] on div "Sauvegarder Viable banks Refresh 9.9% | 555 € NAI: 1 424,7 € / Limit: >800 € DT…" at bounding box center [858, 422] width 217 height 750
click at [435, 440] on input "32.000" at bounding box center [482, 441] width 115 height 20
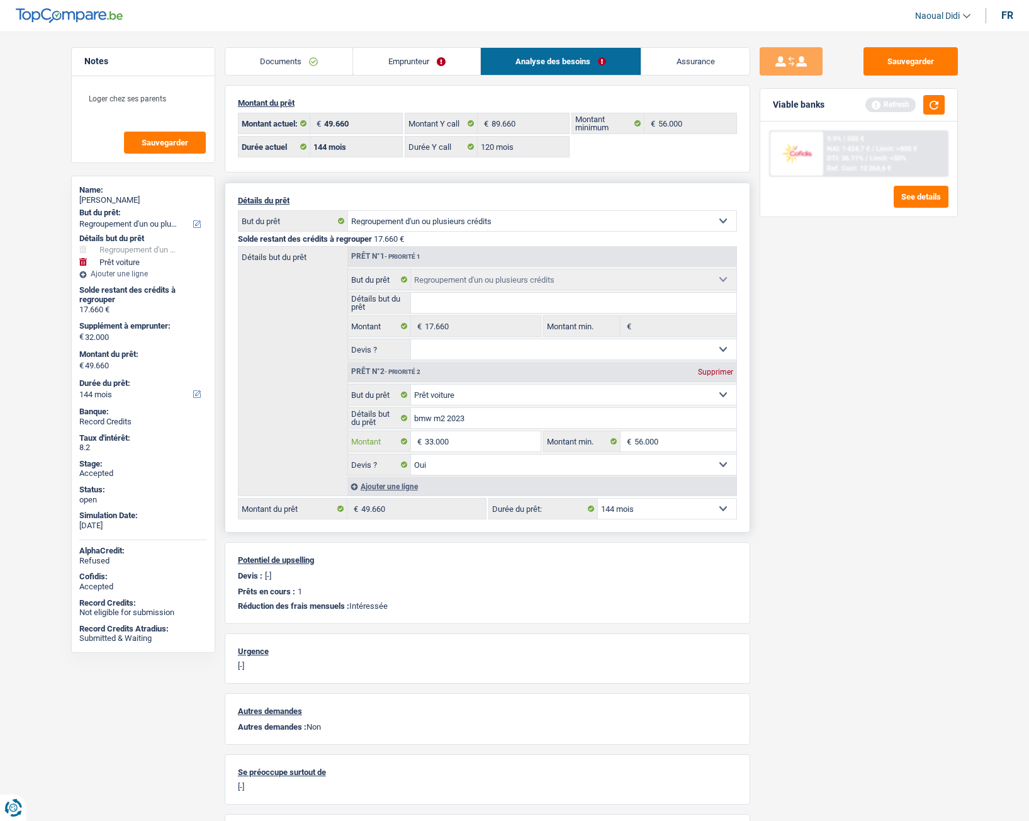
type input "33.000"
type input "50.660"
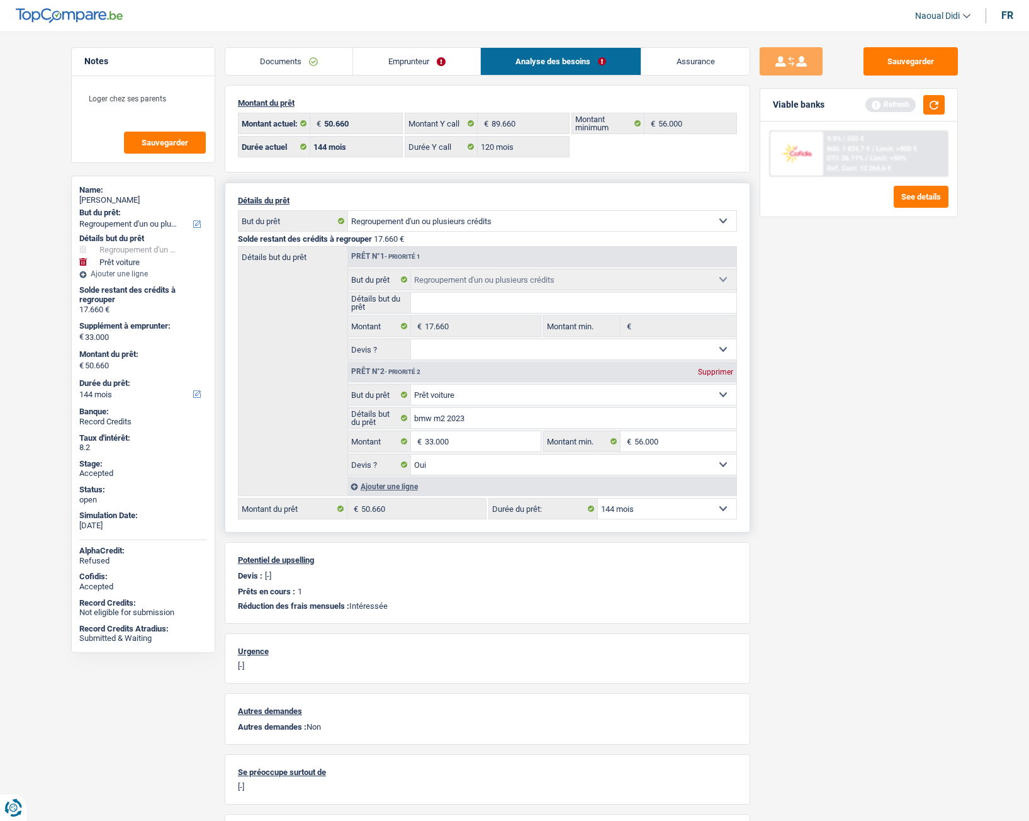
click at [735, 458] on select "12 mois 18 mois 24 mois 30 mois 36 mois 42 mois 48 mois 60 mois 72 mois 84 mois…" at bounding box center [667, 509] width 139 height 20
click at [465, 442] on input "33.000" at bounding box center [482, 441] width 115 height 20
click at [434, 439] on input "33.000" at bounding box center [482, 441] width 115 height 20
click at [455, 441] on input "32.000" at bounding box center [482, 441] width 115 height 20
type input "32.660"
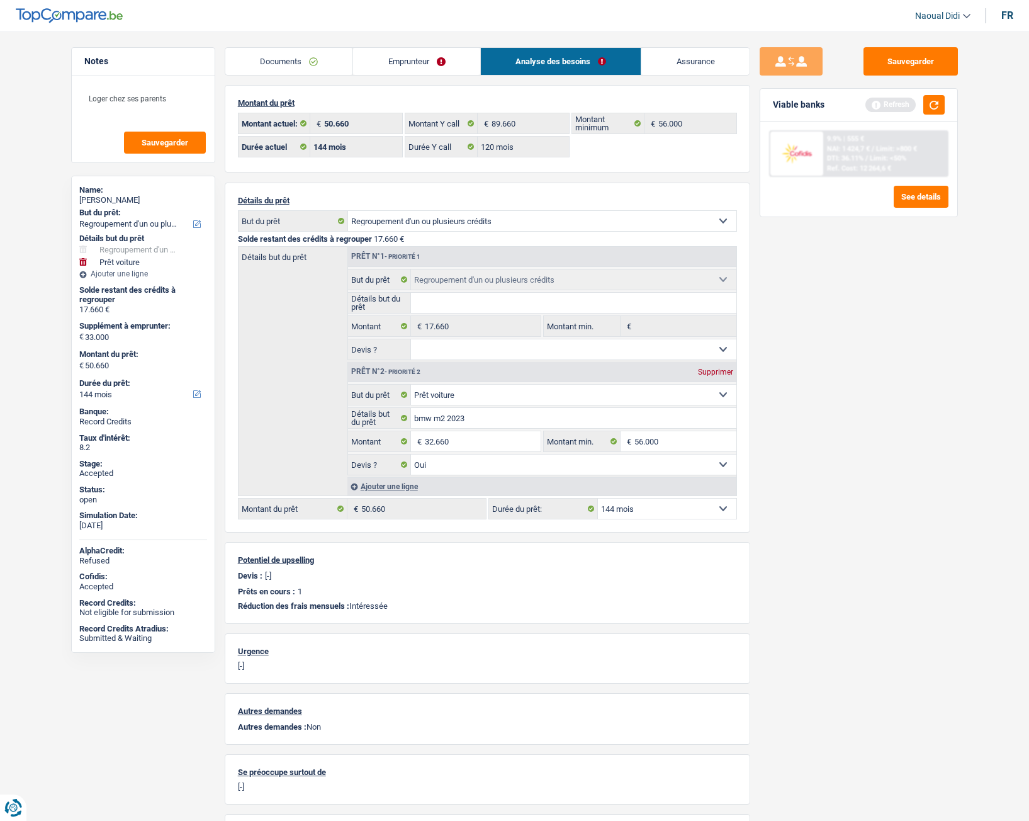
type input "32.660"
type input "50.320"
click at [749, 458] on div "Montant du prêt 50.320 € Montant actuel: 89.660 € Montant Y call 56.000 € Monta…" at bounding box center [488, 474] width 526 height 779
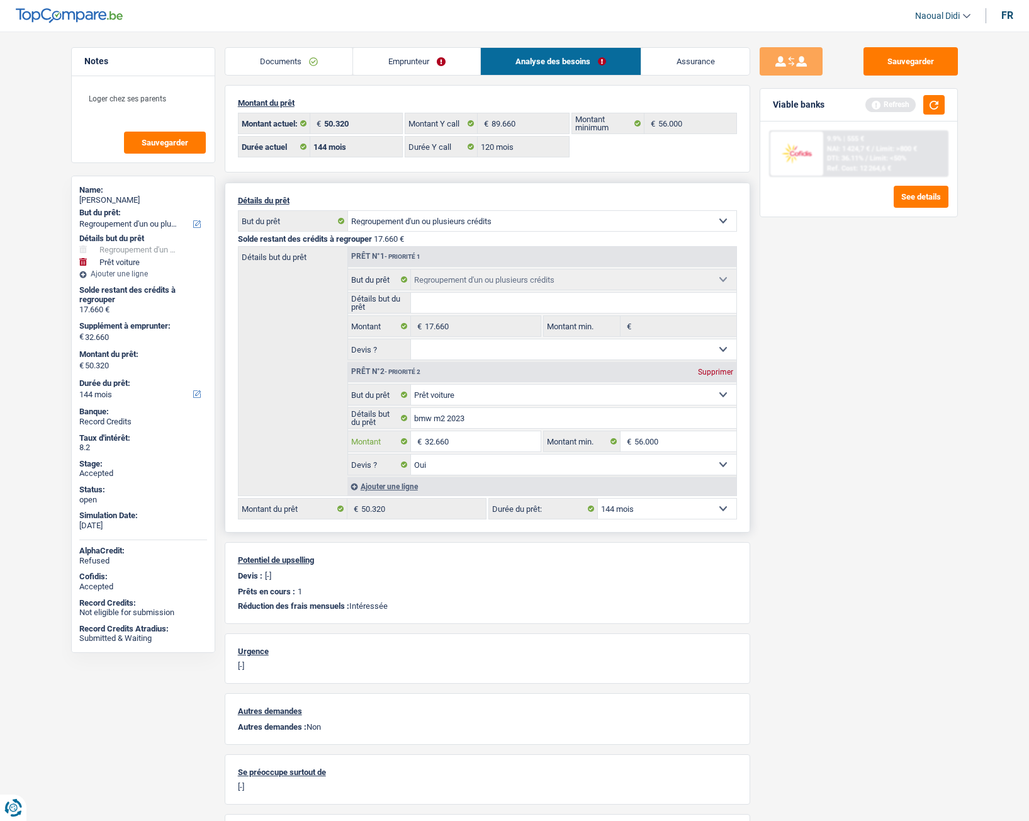
click at [460, 444] on input "32.660" at bounding box center [482, 441] width 115 height 20
type input "32.100"
type input "49.760"
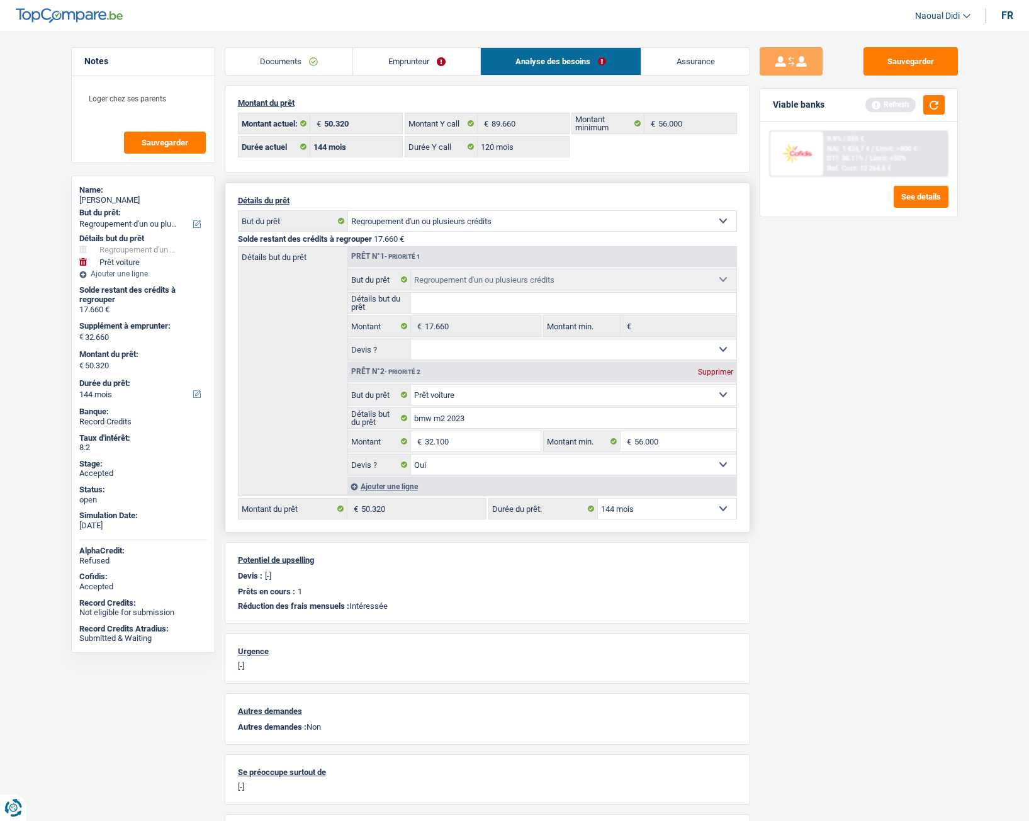
type input "49.760"
click at [669, 458] on select "12 mois 18 mois 24 mois 30 mois 36 mois 42 mois 48 mois 60 mois 72 mois 84 mois…" at bounding box center [667, 509] width 139 height 20
click at [460, 439] on input "32.100" at bounding box center [482, 441] width 115 height 20
type input "32.120"
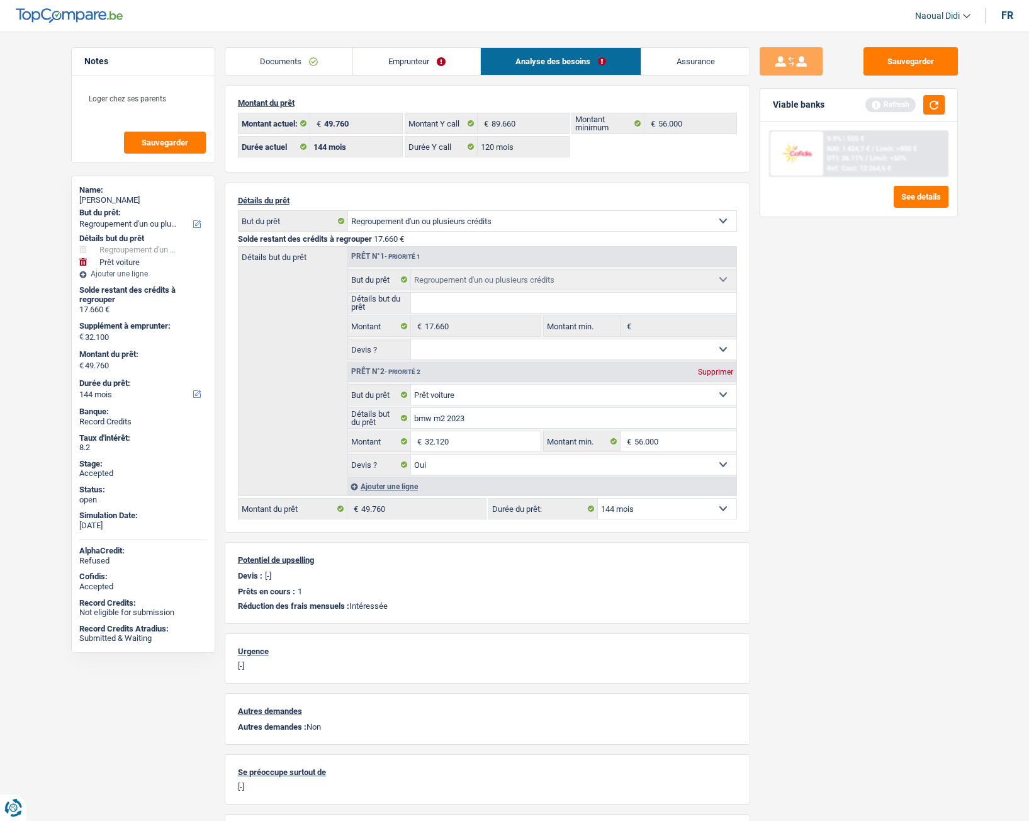
type input "49.780"
click at [772, 458] on div "Sauvegarder Viable banks Refresh 9.9% | 555 € NAI: 1 424,7 € / Limit: >800 € DT…" at bounding box center [858, 422] width 217 height 750
click at [467, 442] on input "32.120" at bounding box center [482, 441] width 115 height 20
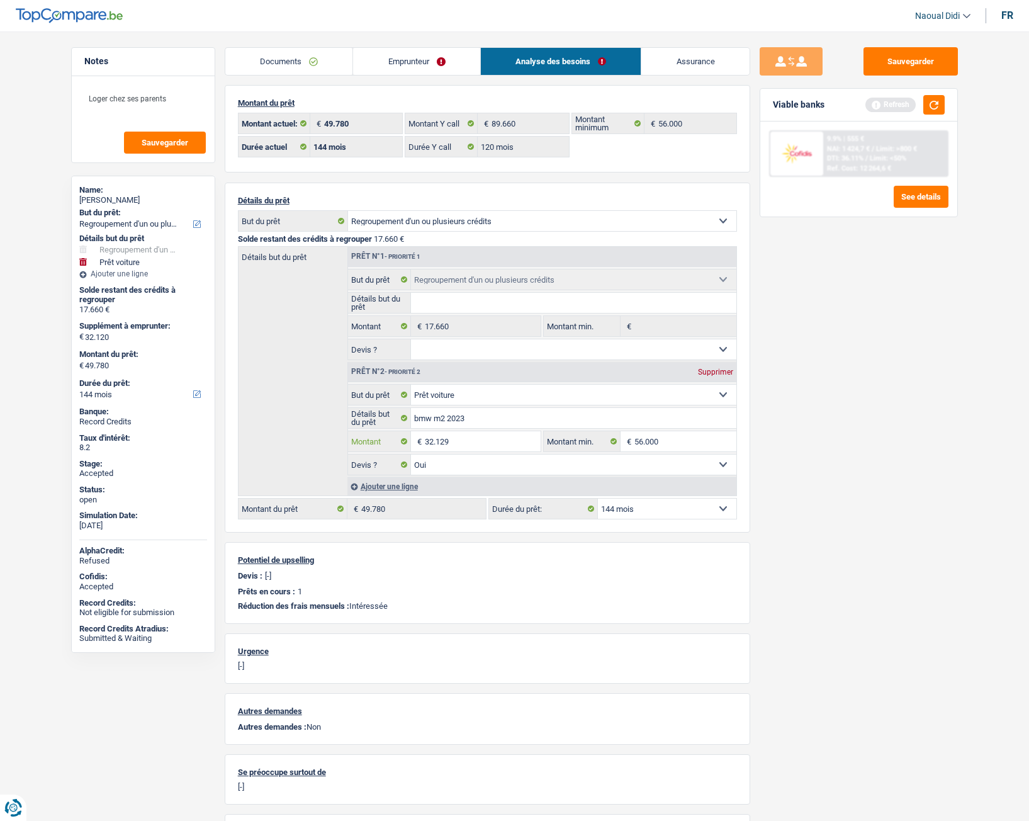
type input "32.129"
type input "49.789"
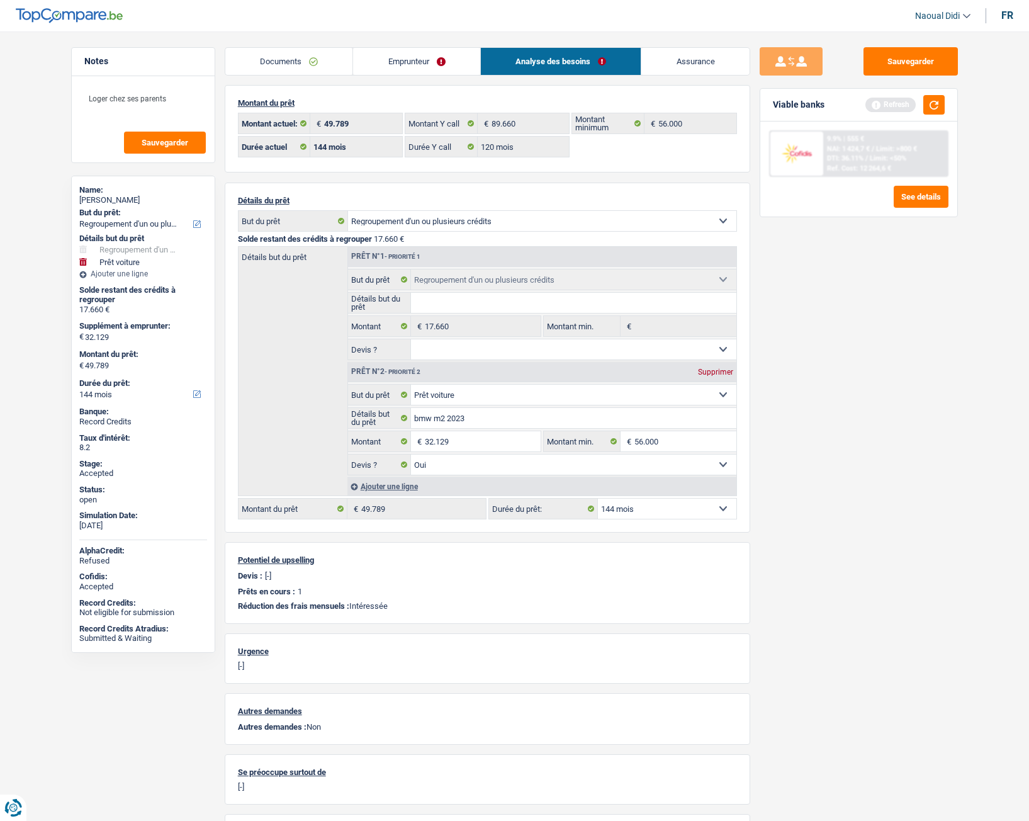
click at [791, 458] on div "Sauvegarder Viable banks Refresh 9.9% | 555 € NAI: 1 424,7 € / Limit: >800 € DT…" at bounding box center [858, 422] width 217 height 750
click at [467, 440] on input "32.129" at bounding box center [482, 441] width 115 height 20
type input "32.200"
type input "49.860"
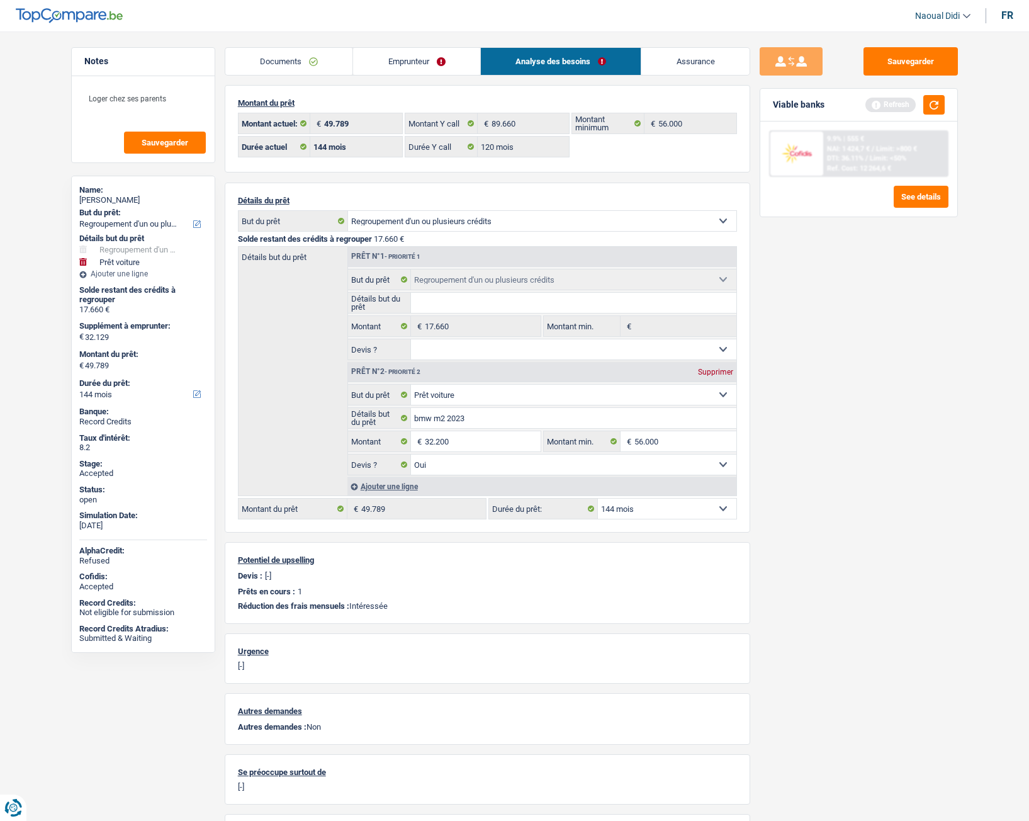
type input "49.860"
click at [842, 458] on div "Sauvegarder Viable banks Refresh 9.9% | 555 € NAI: 1 424,7 € / Limit: >800 € DT…" at bounding box center [858, 422] width 217 height 750
click at [463, 439] on input "32.200" at bounding box center [482, 441] width 115 height 20
type input "32.300"
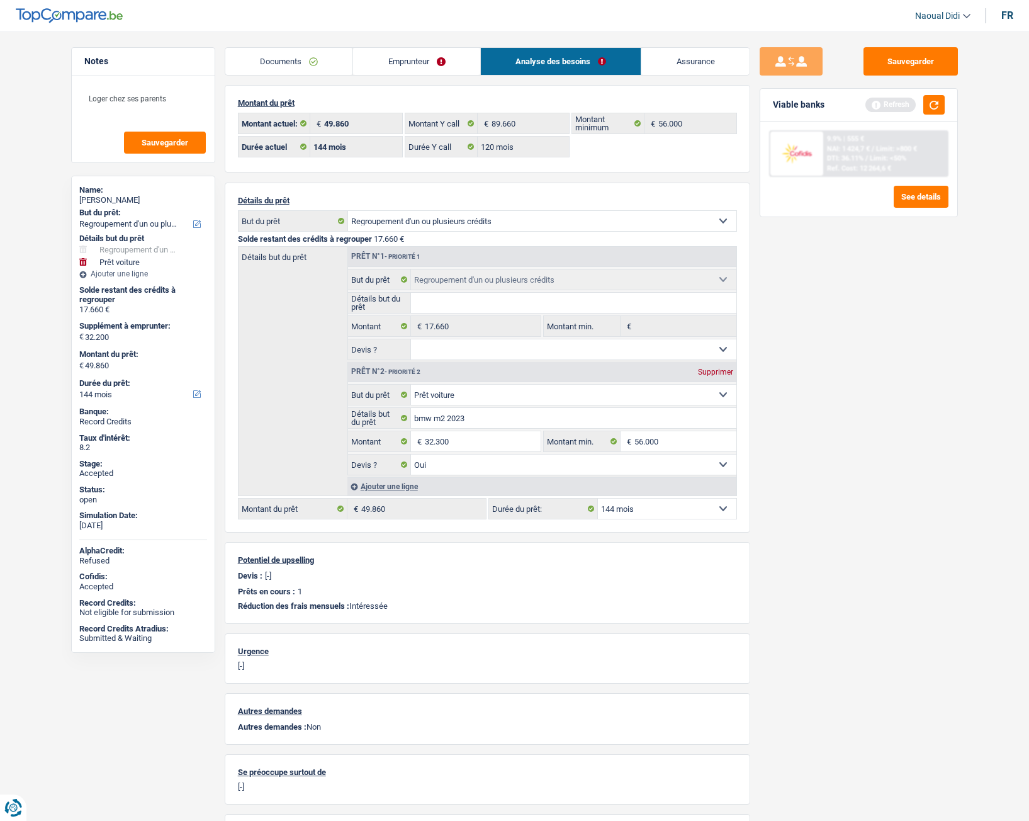
type input "32.300"
type input "49.960"
click at [861, 458] on div "Sauvegarder Viable banks Refresh 9.9% | 555 € NAI: 1 424,7 € / Limit: >800 € DT…" at bounding box center [858, 422] width 217 height 750
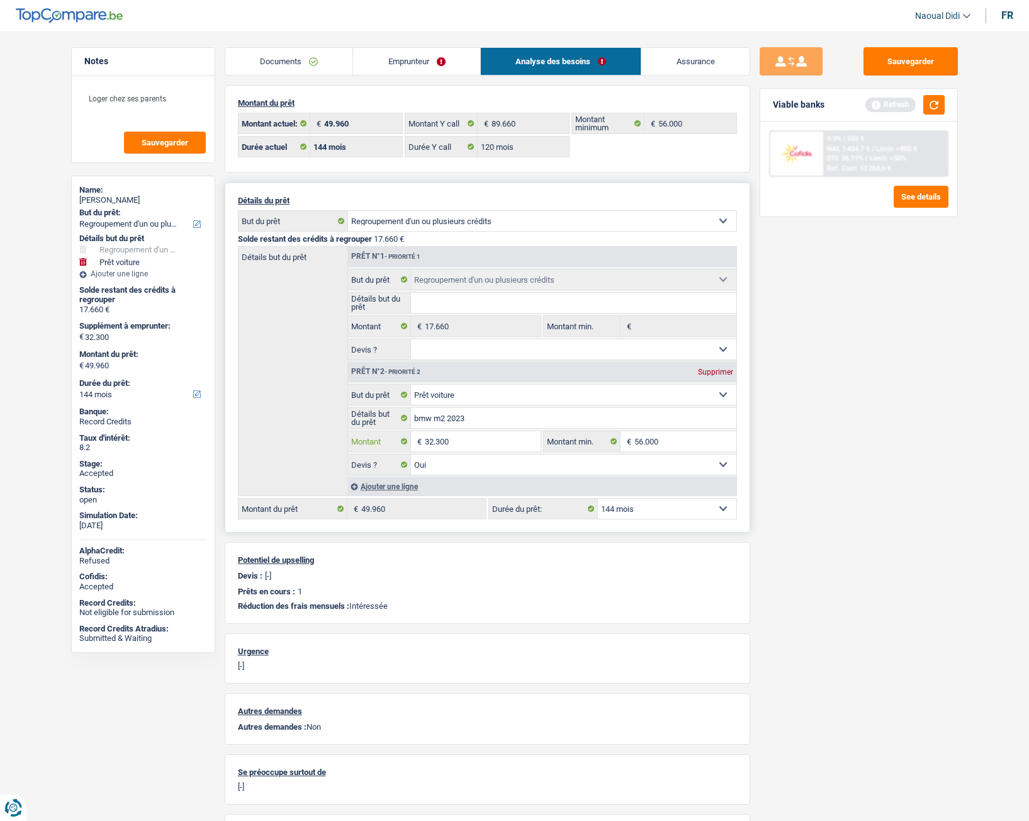
click at [454, 443] on input "32.300" at bounding box center [482, 441] width 115 height 20
type input "32.340"
type input "50.000"
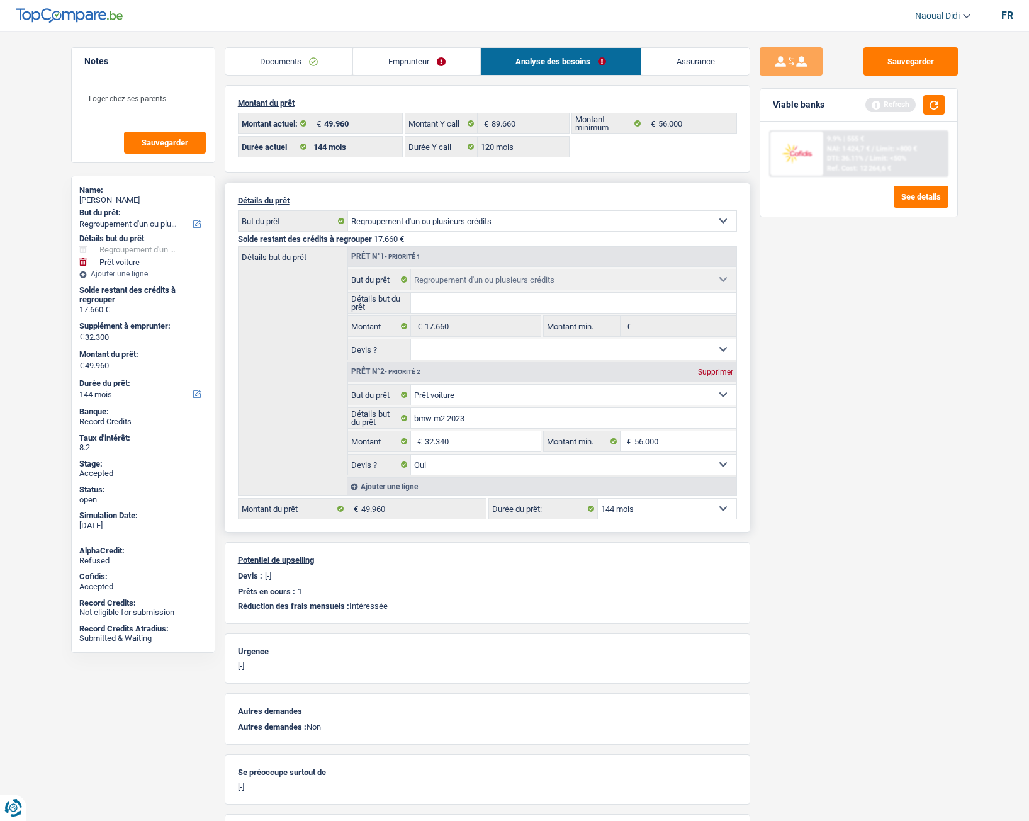
type input "50.000"
click at [741, 458] on div "Détails du prêt Confort maison: meubles, textile, peinture, électroménager, out…" at bounding box center [488, 358] width 526 height 350
click at [940, 105] on button "button" at bounding box center [934, 105] width 21 height 20
click at [559, 64] on link "Analyse des besoins" at bounding box center [561, 61] width 161 height 27
click at [557, 60] on link "Analyse des besoins" at bounding box center [561, 61] width 161 height 27
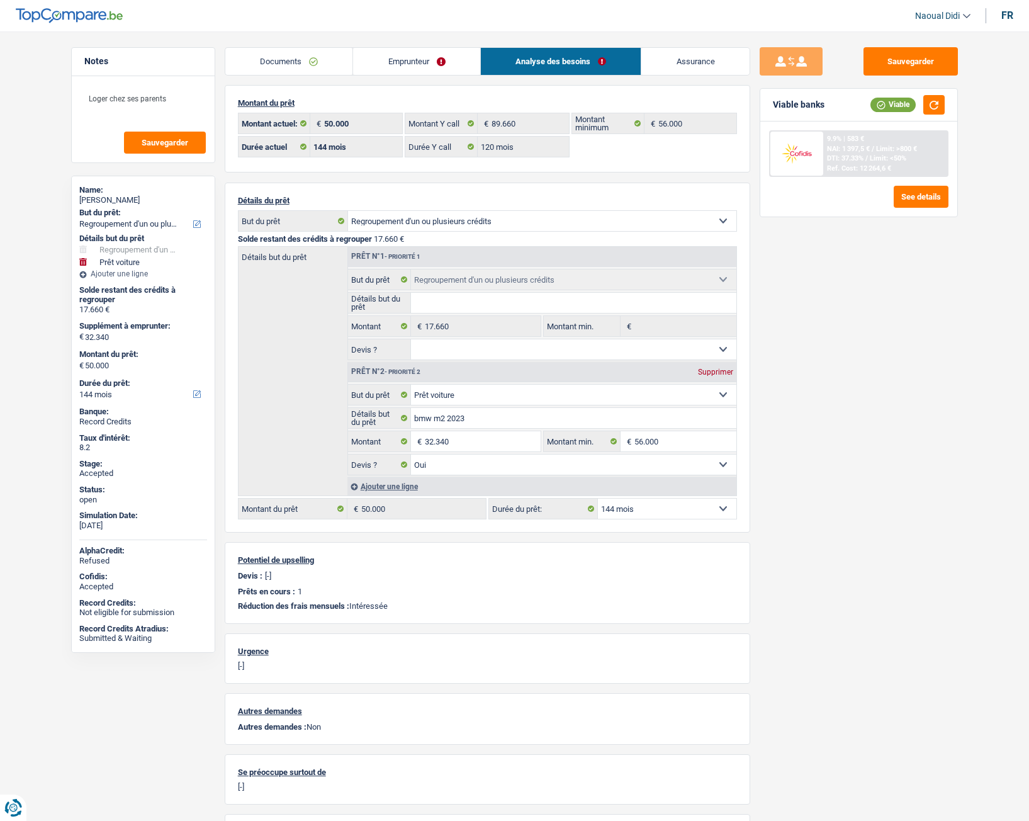
click at [870, 152] on span "NAI: 1 397,5 €" at bounding box center [848, 149] width 43 height 8
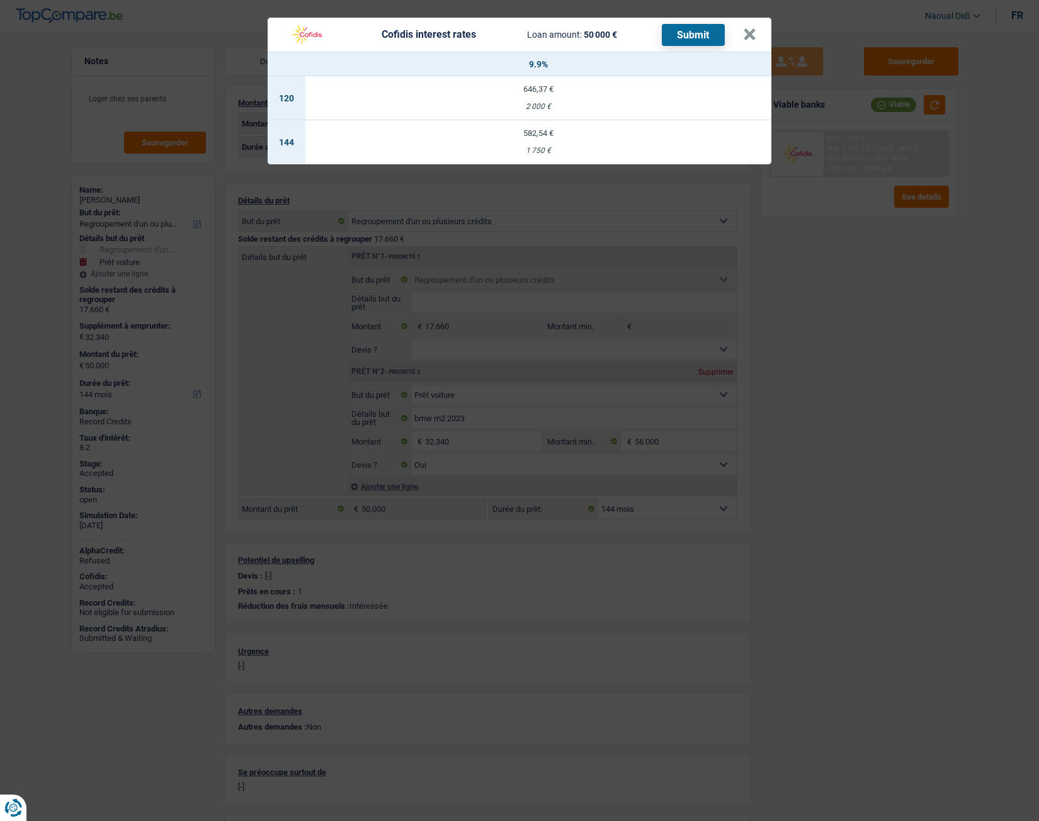
click at [540, 139] on td "582,54 € 1 750 €" at bounding box center [538, 142] width 466 height 44
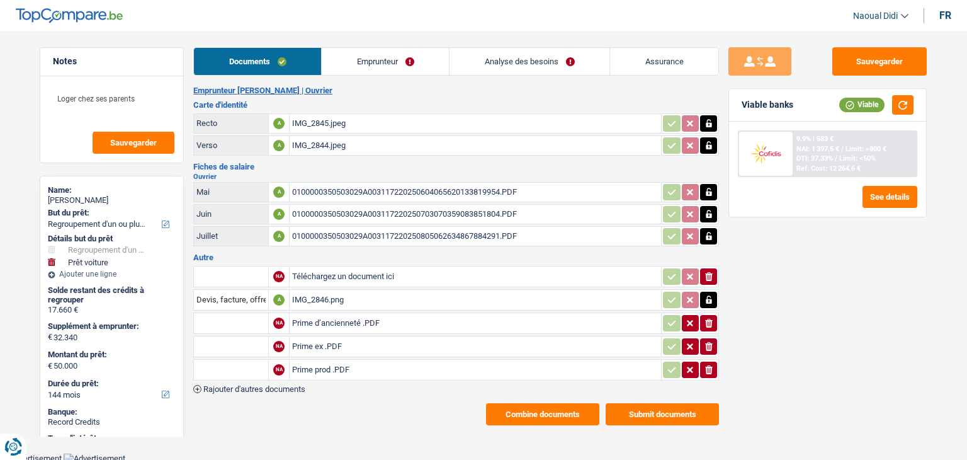
select select "refinancing"
select select "car"
select select "144"
click at [362, 46] on main "Notes Loger chez ses parents Sauvegarder Name: [PERSON_NAME] But du prêt: Confo…" at bounding box center [483, 236] width 967 height 434
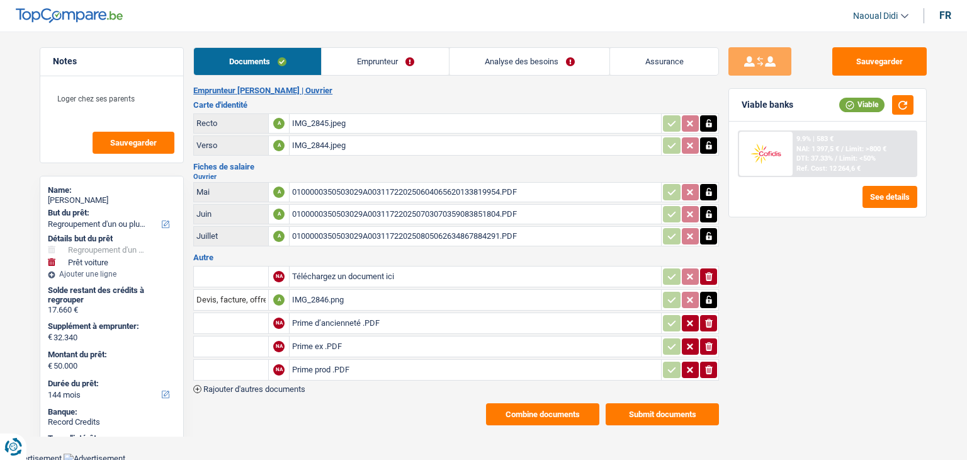
click at [375, 57] on link "Emprunteur" at bounding box center [385, 61] width 127 height 27
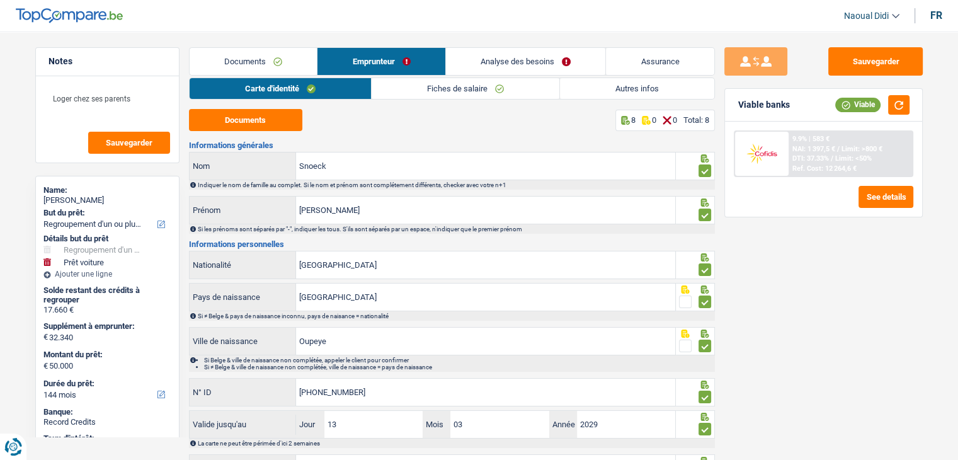
click at [494, 57] on link "Analyse des besoins" at bounding box center [526, 61] width 160 height 27
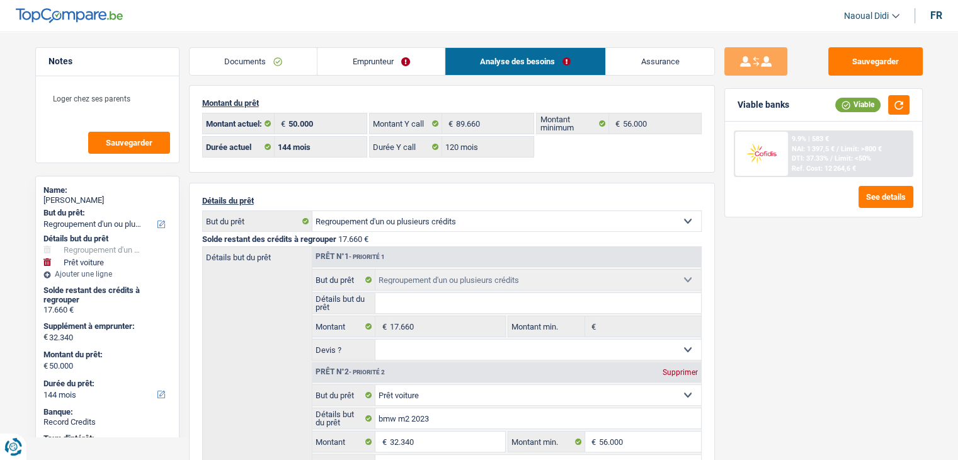
click at [377, 66] on link "Emprunteur" at bounding box center [380, 61] width 127 height 27
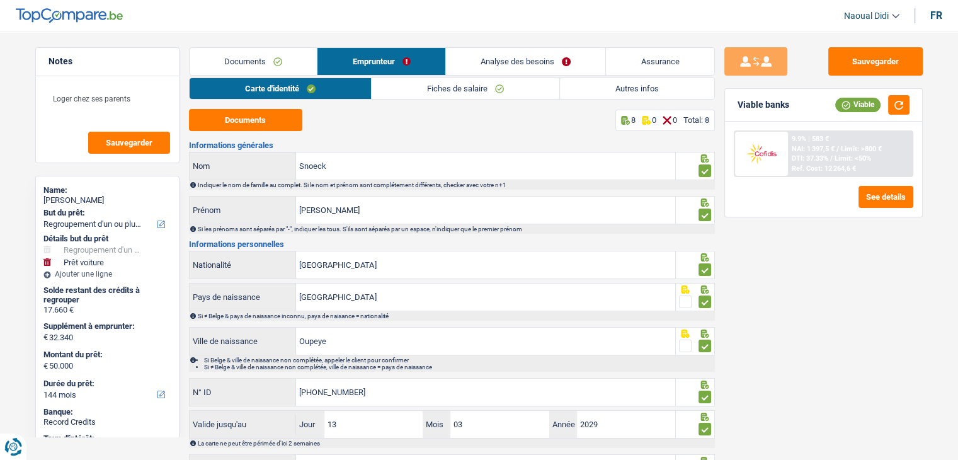
click at [645, 87] on link "Autres infos" at bounding box center [637, 88] width 154 height 21
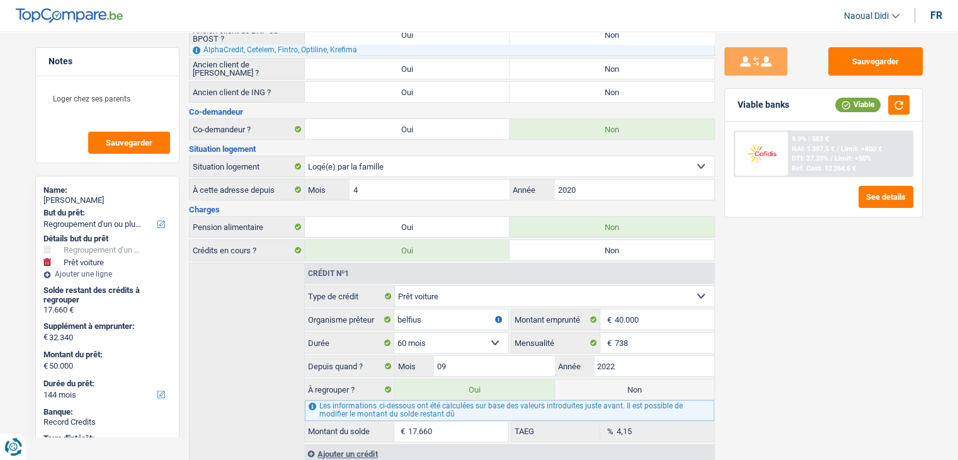
scroll to position [220, 0]
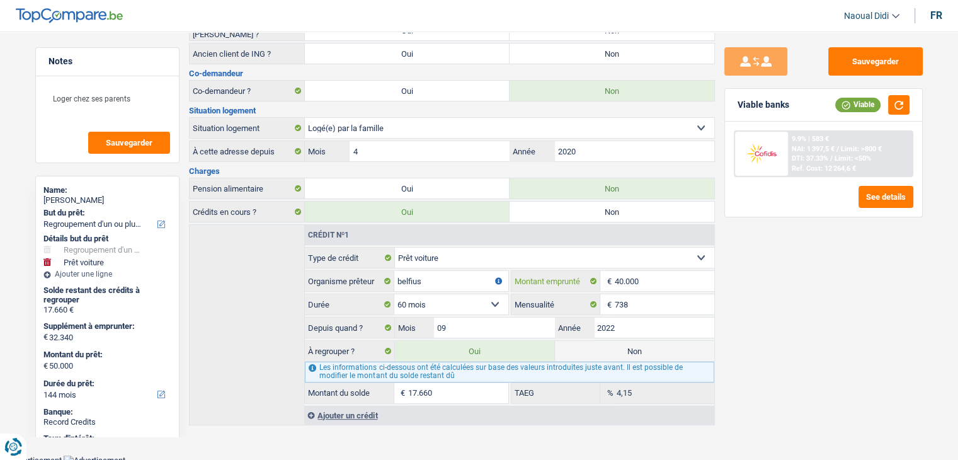
drag, startPoint x: 656, startPoint y: 278, endPoint x: 611, endPoint y: 275, distance: 45.4
click at [611, 275] on div "40.000 € Montant emprunté" at bounding box center [612, 281] width 203 height 20
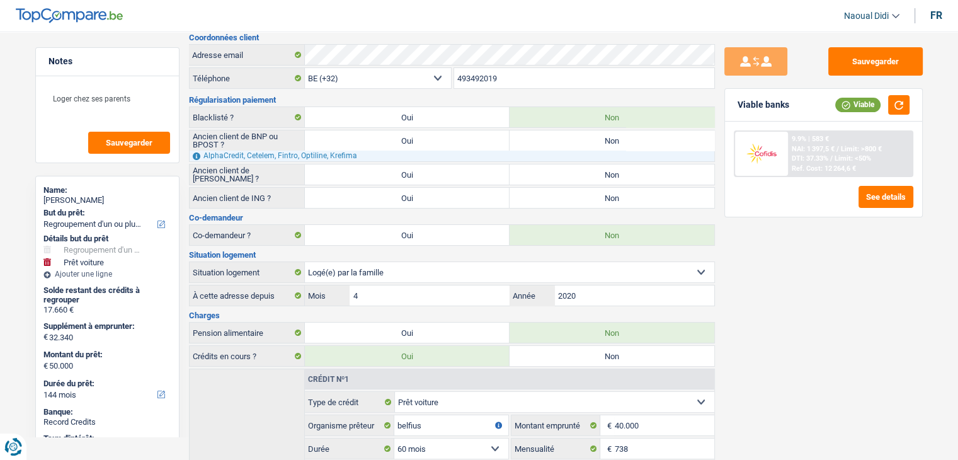
scroll to position [0, 0]
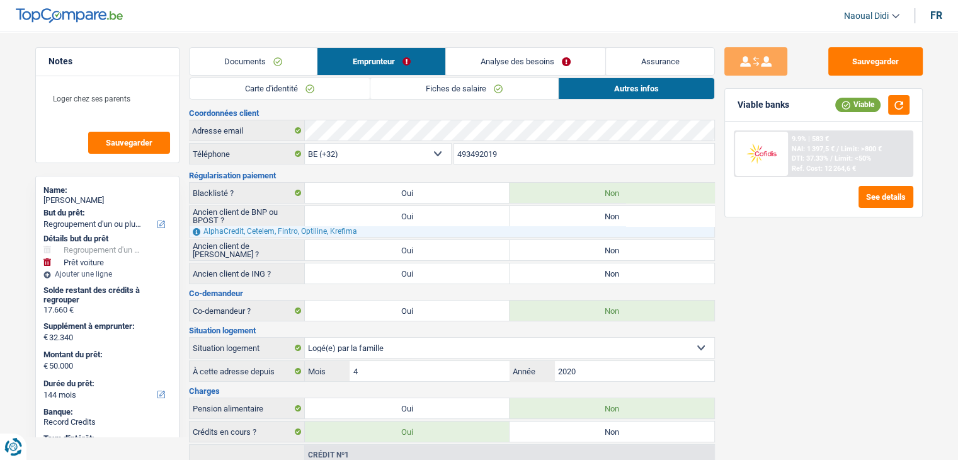
click at [449, 92] on link "Fiches de salaire" at bounding box center [464, 88] width 188 height 21
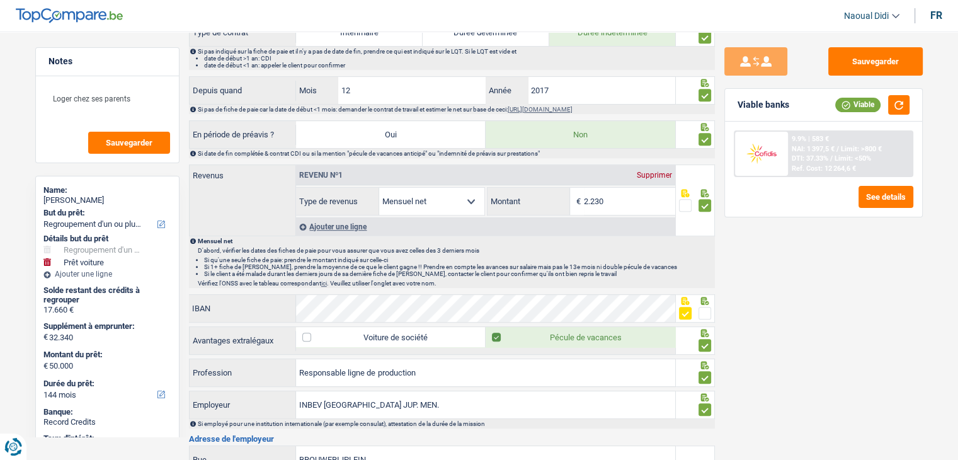
scroll to position [693, 0]
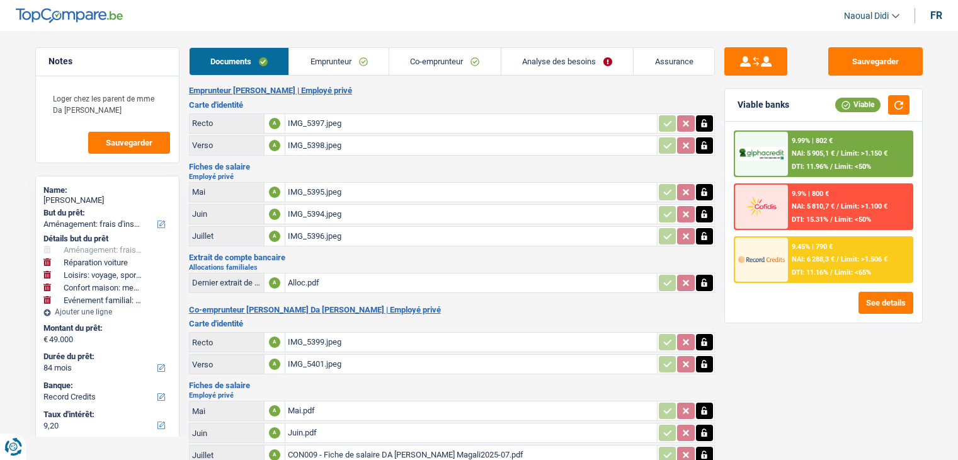
select select "movingOrInstallation"
select select "carRepair"
select select "hobbies"
select select "household"
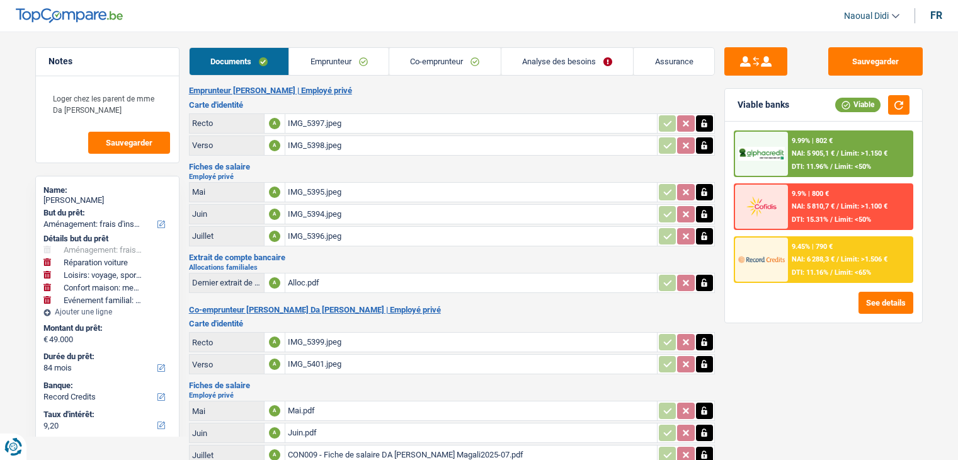
select select "familyEvent"
select select "84"
select select "record credits"
select select "84"
select select "120"
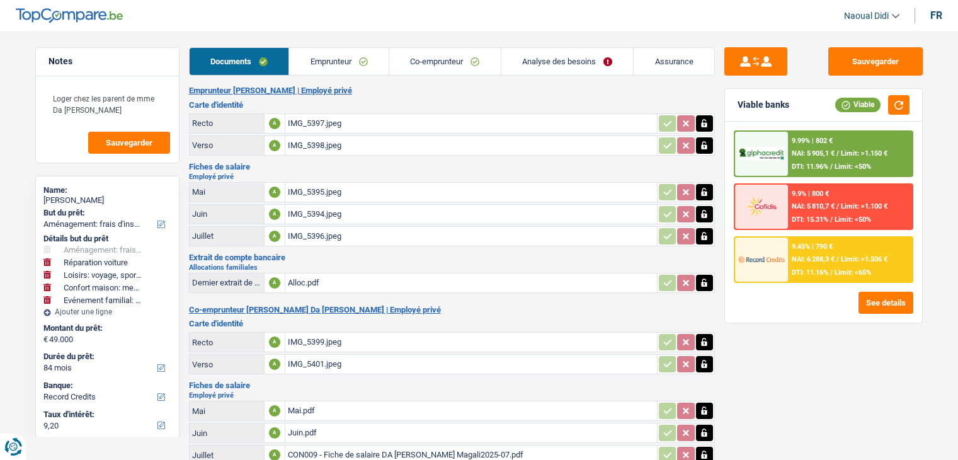
select select "movingOrInstallation"
select select "carRepair"
select select "false"
select select "hobbies"
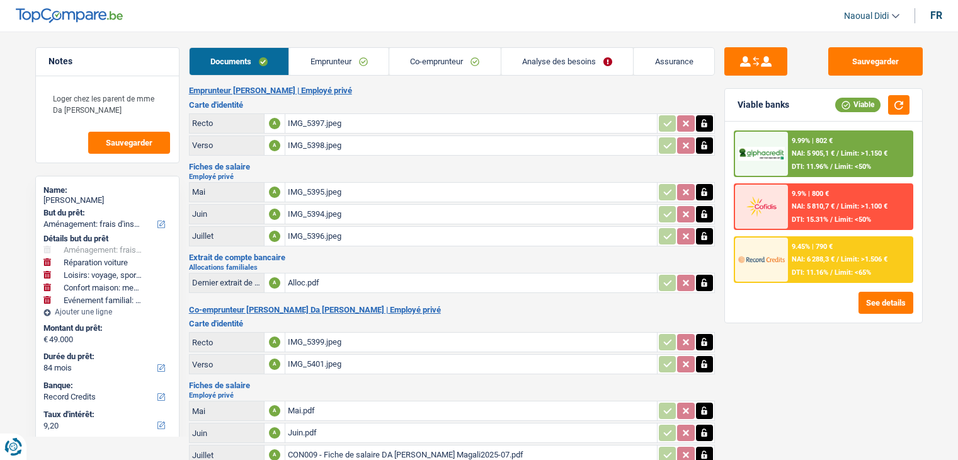
select select "household"
select select "familyEvent"
select select "84"
click at [537, 64] on link "Analyse des besoins" at bounding box center [567, 61] width 132 height 27
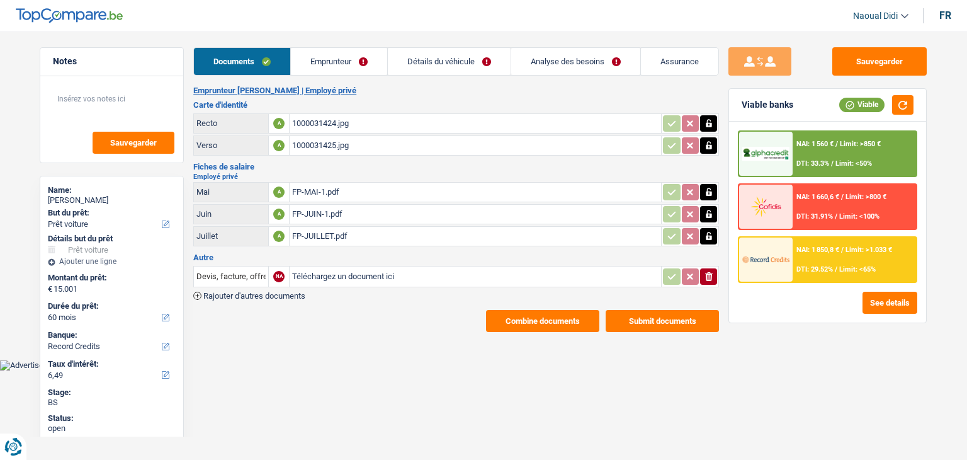
select select "car"
select select "60"
select select "record credits"
select select "60"
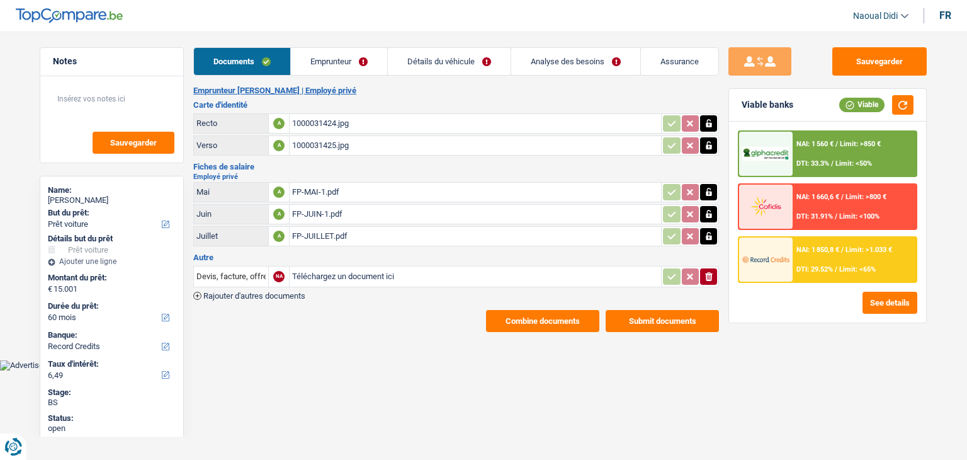
select select "60"
select select "car"
select select "yes"
select select "60"
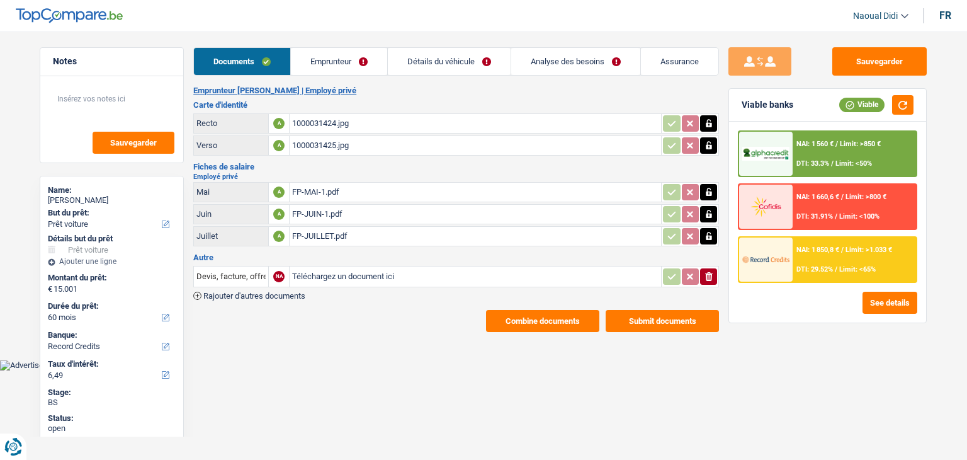
click at [540, 68] on link "Analyse des besoins" at bounding box center [575, 61] width 129 height 27
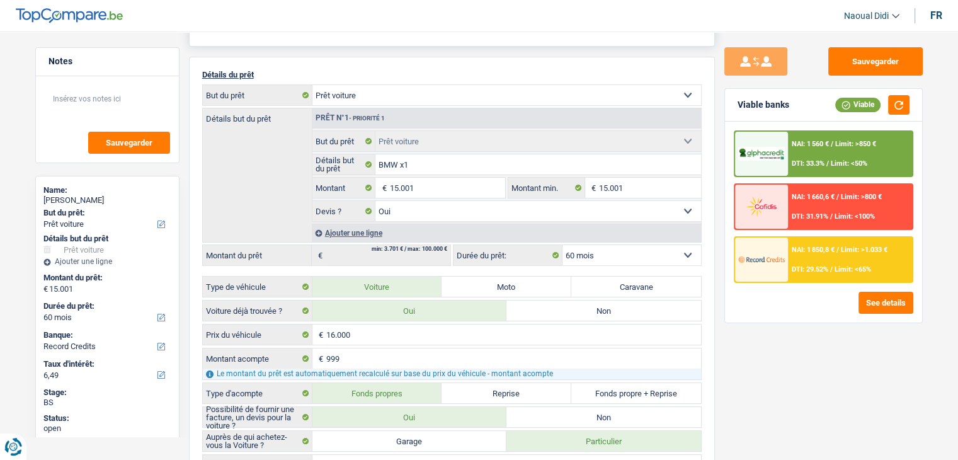
scroll to position [189, 0]
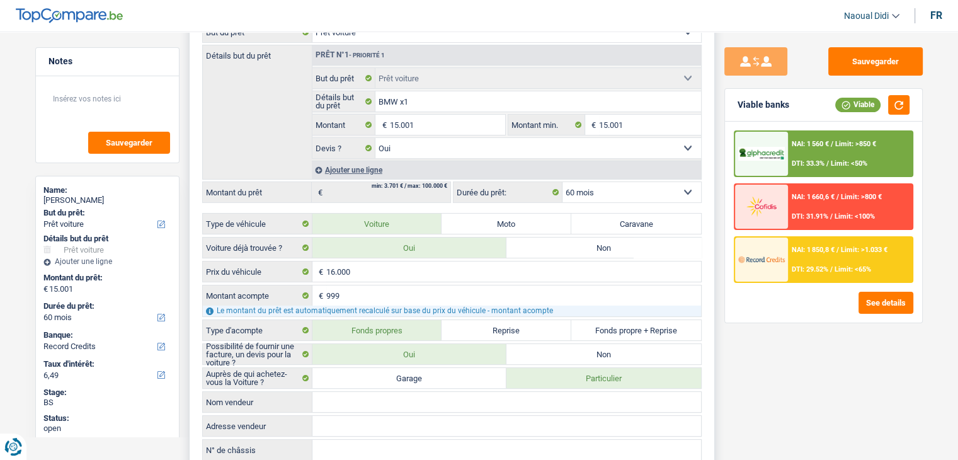
drag, startPoint x: 518, startPoint y: 111, endPoint x: 273, endPoint y: 142, distance: 246.8
click at [273, 142] on div "Détails but du prêt Prêt n°1 - Priorité 1 Confort maison: meubles, textile, pei…" at bounding box center [451, 112] width 499 height 135
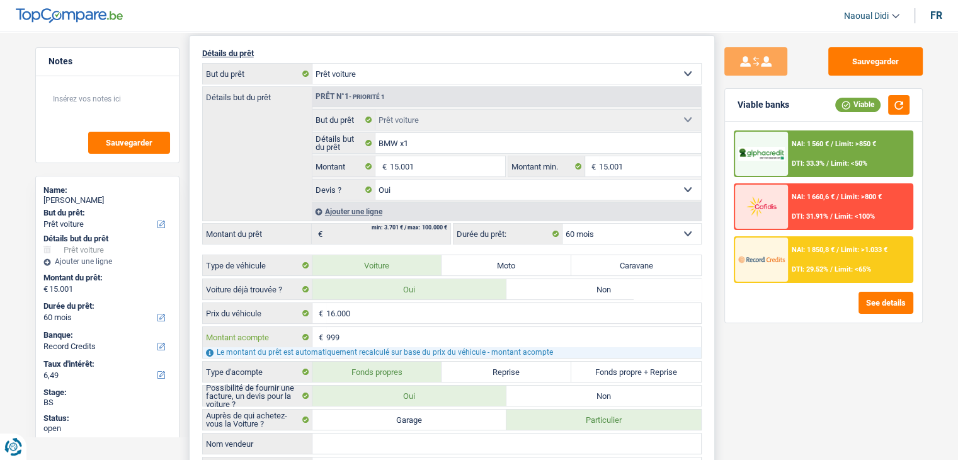
scroll to position [126, 0]
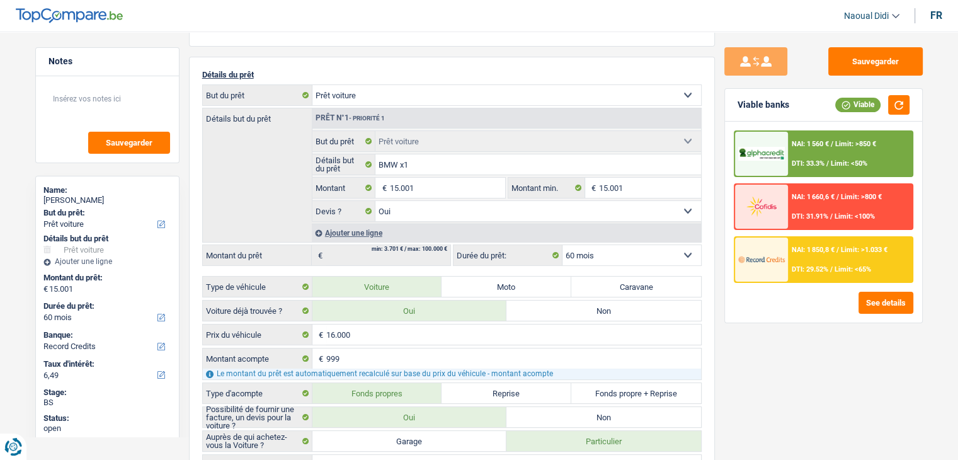
drag, startPoint x: 504, startPoint y: 283, endPoint x: 786, endPoint y: 361, distance: 292.8
click at [786, 361] on div "Sauvegarder Viable banks Viable NAI: 1 560 € / Limit: >850 € DTI: 33.3% / Limit…" at bounding box center [823, 241] width 217 height 389
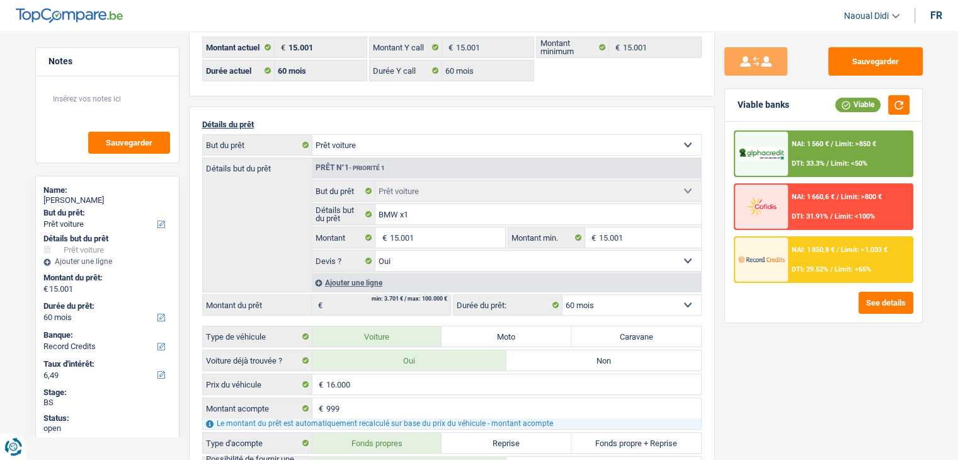
scroll to position [0, 0]
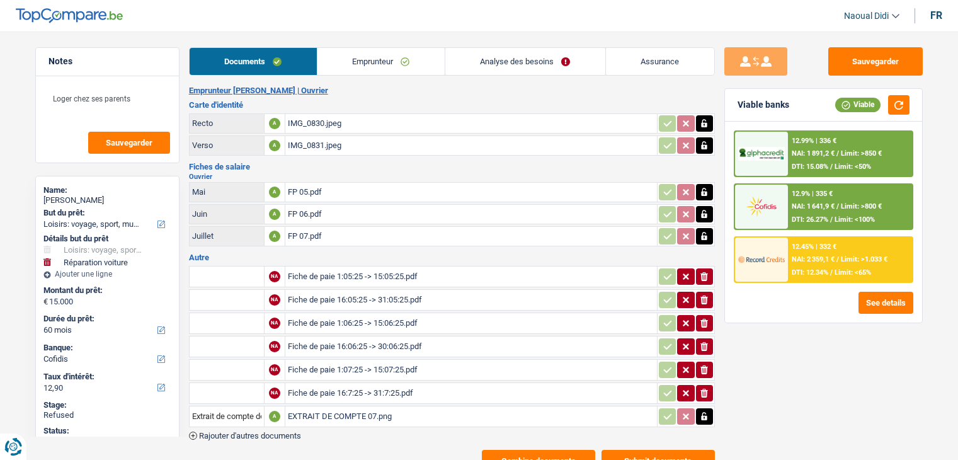
select select "hobbies"
select select "carRepair"
select select "60"
select select "cofidis"
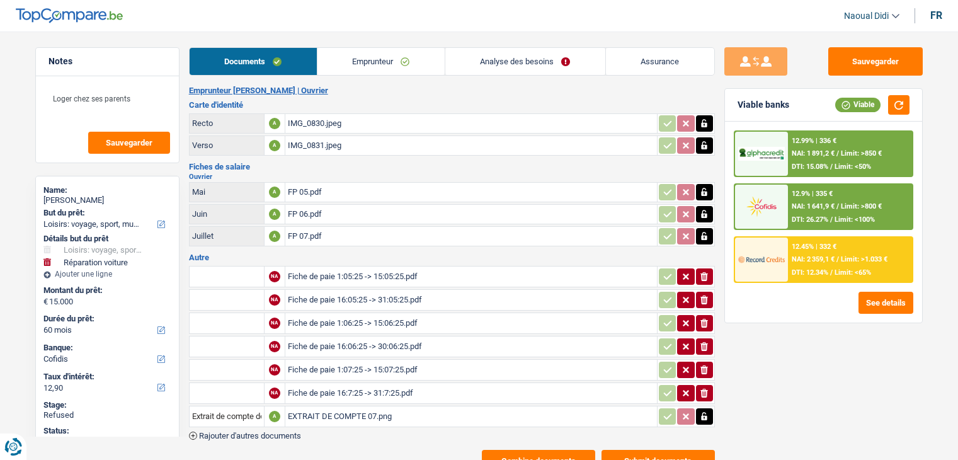
select select "60"
select select "84"
select select "hobbies"
select select "yes"
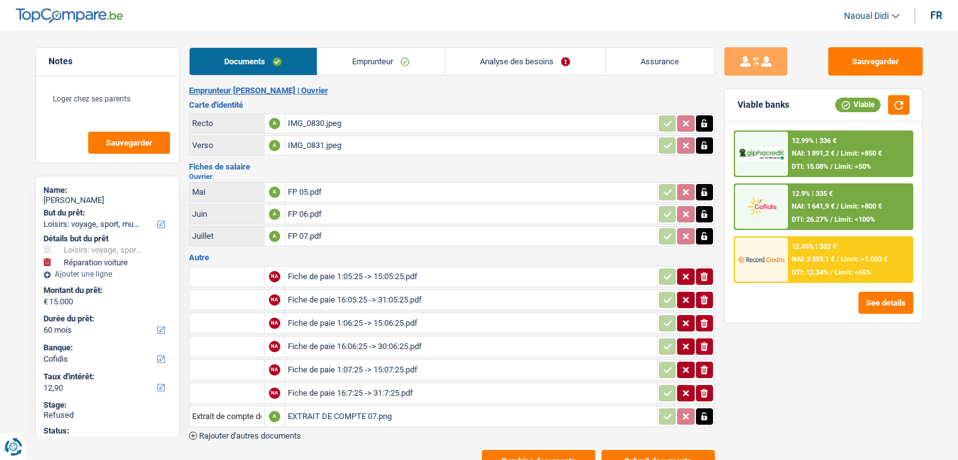
select select "carRepair"
select select "yes"
select select "60"
click at [496, 60] on link "Analyse des besoins" at bounding box center [525, 61] width 160 height 27
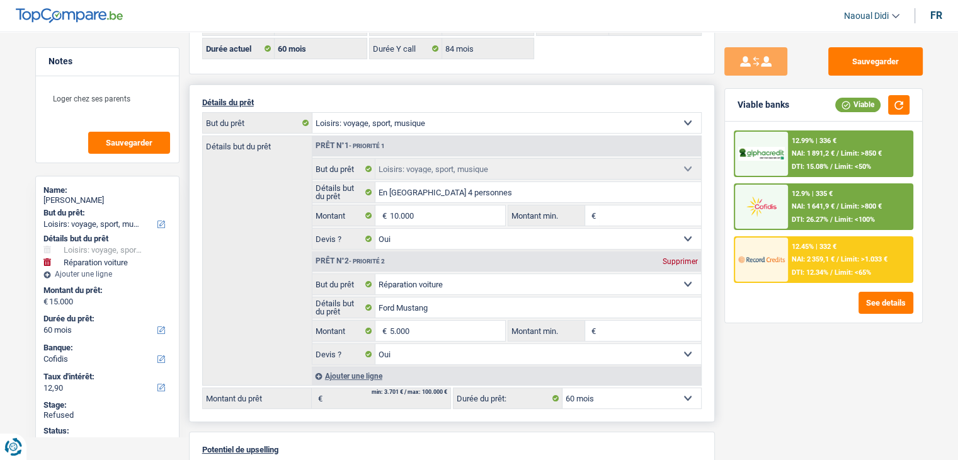
scroll to position [126, 0]
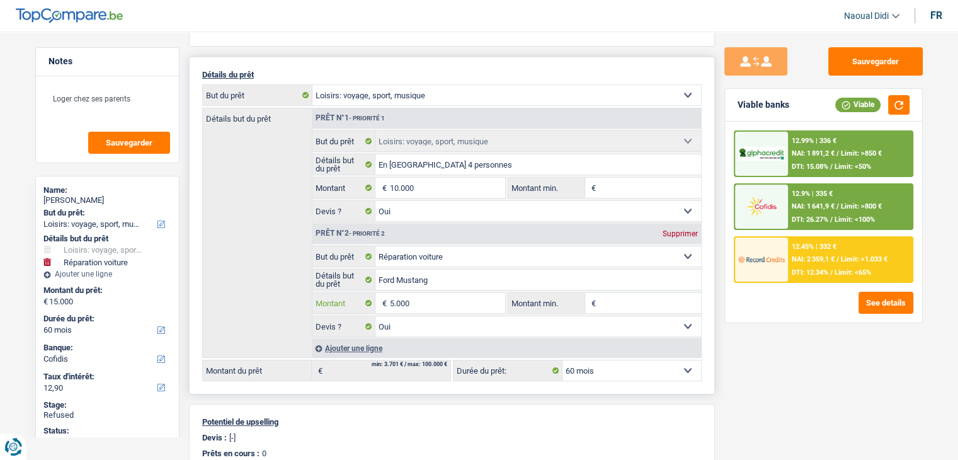
click at [428, 298] on input "5.000" at bounding box center [446, 303] width 115 height 20
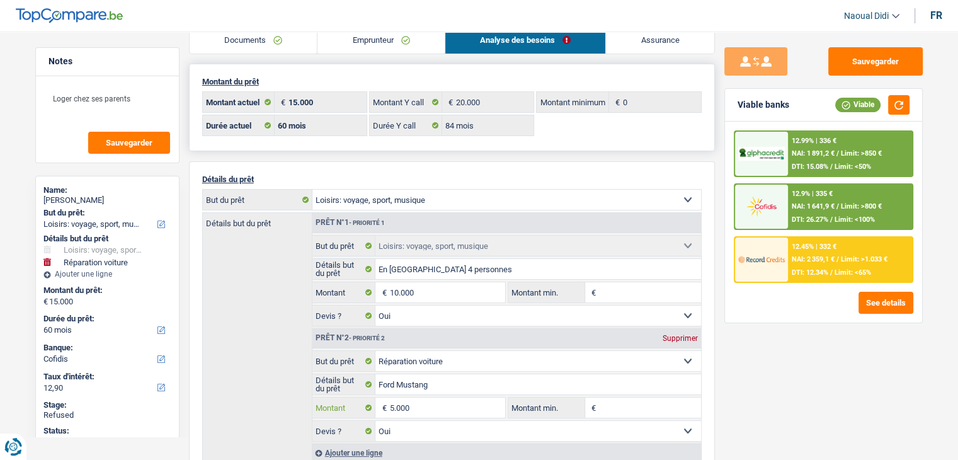
scroll to position [0, 0]
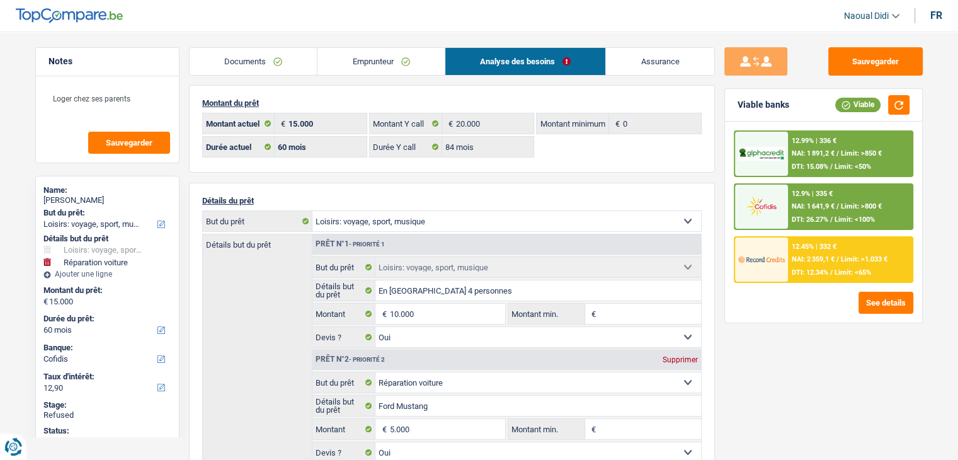
click at [236, 59] on link "Documents" at bounding box center [254, 61] width 128 height 27
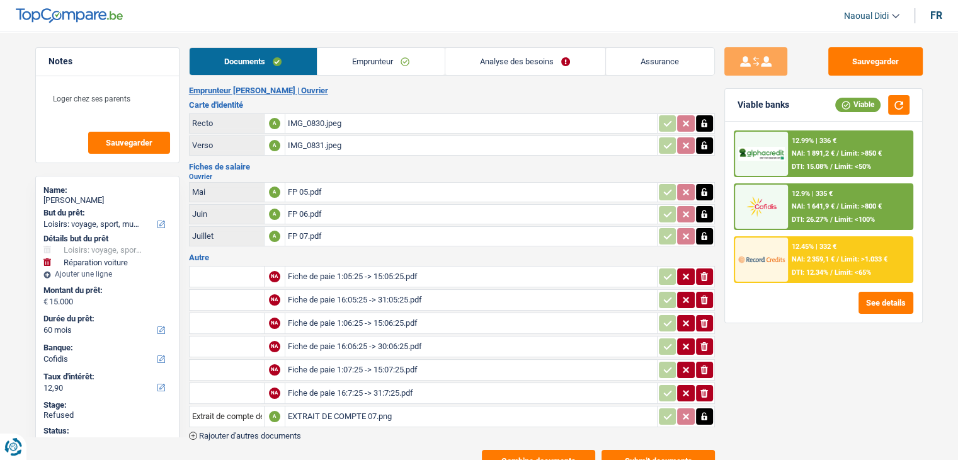
click at [366, 61] on link "Emprunteur" at bounding box center [380, 61] width 127 height 27
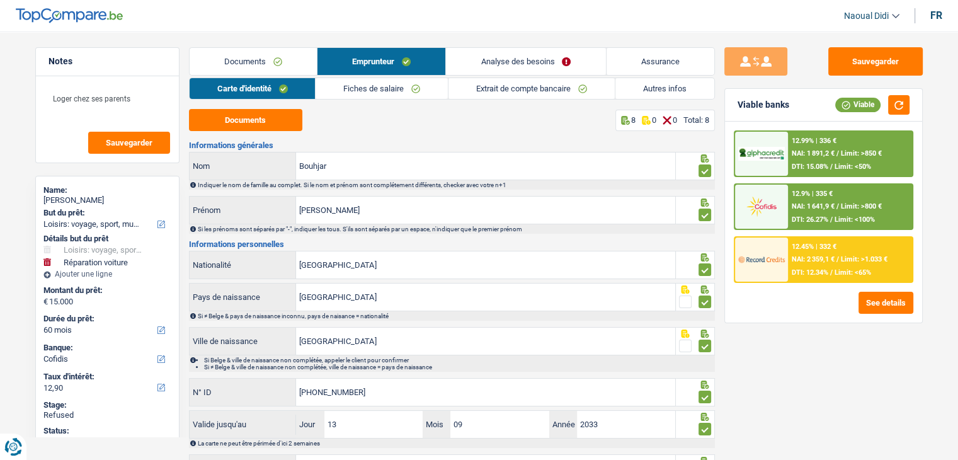
click at [526, 85] on link "Extrait de compte bancaire" at bounding box center [531, 88] width 166 height 21
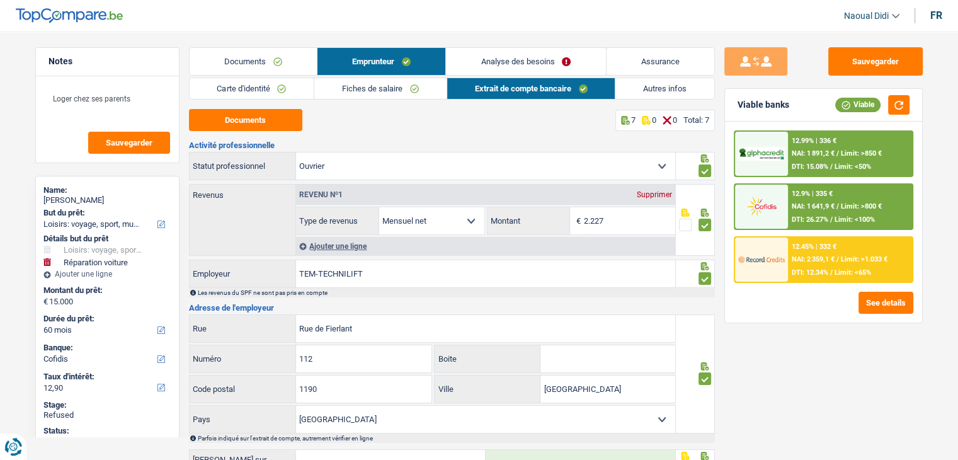
click at [385, 94] on link "Fiches de salaire" at bounding box center [380, 88] width 132 height 21
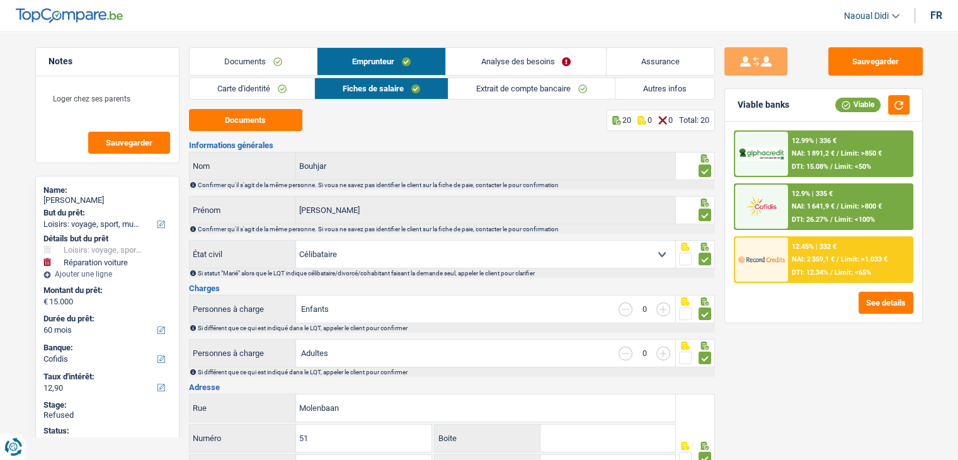
click at [529, 64] on link "Analyse des besoins" at bounding box center [525, 61] width 159 height 27
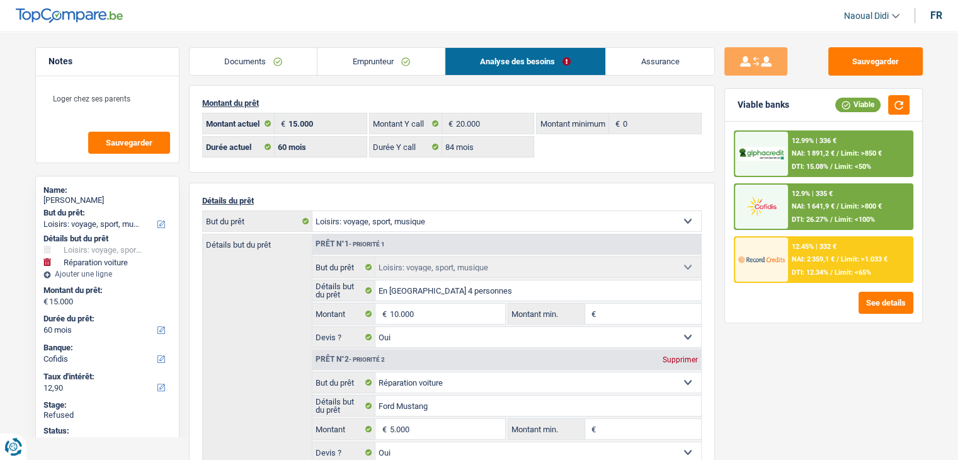
click at [382, 61] on link "Emprunteur" at bounding box center [380, 61] width 127 height 27
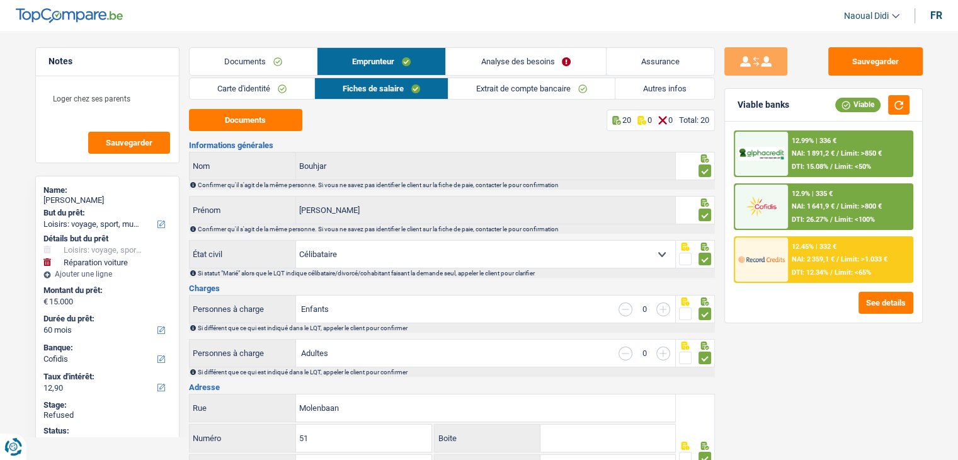
click at [688, 93] on link "Autres infos" at bounding box center [664, 88] width 99 height 21
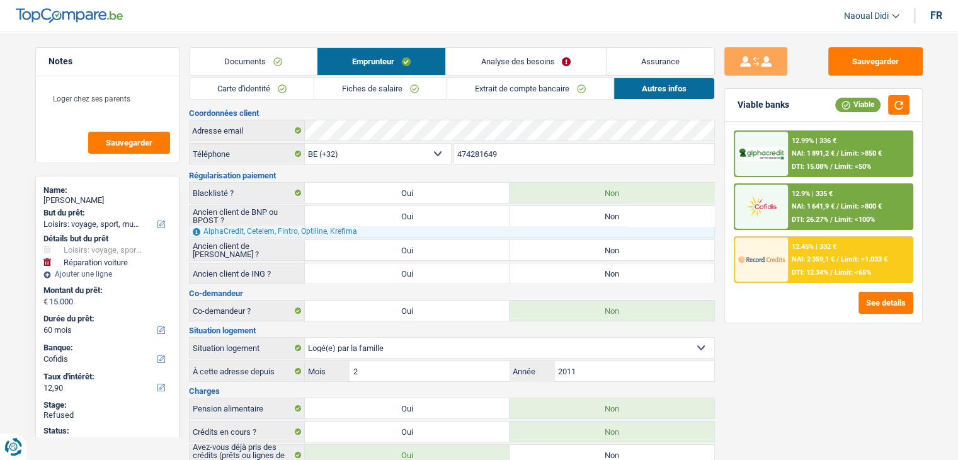
click at [511, 52] on link "Analyse des besoins" at bounding box center [525, 61] width 159 height 27
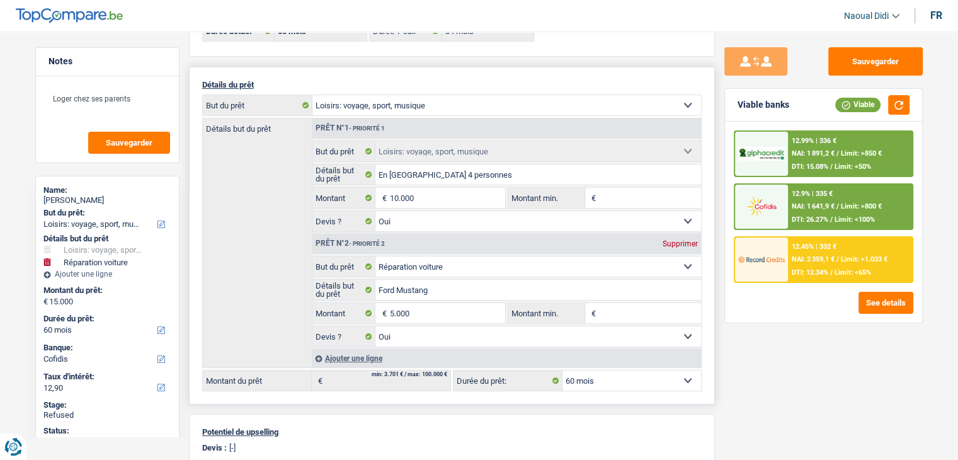
scroll to position [189, 0]
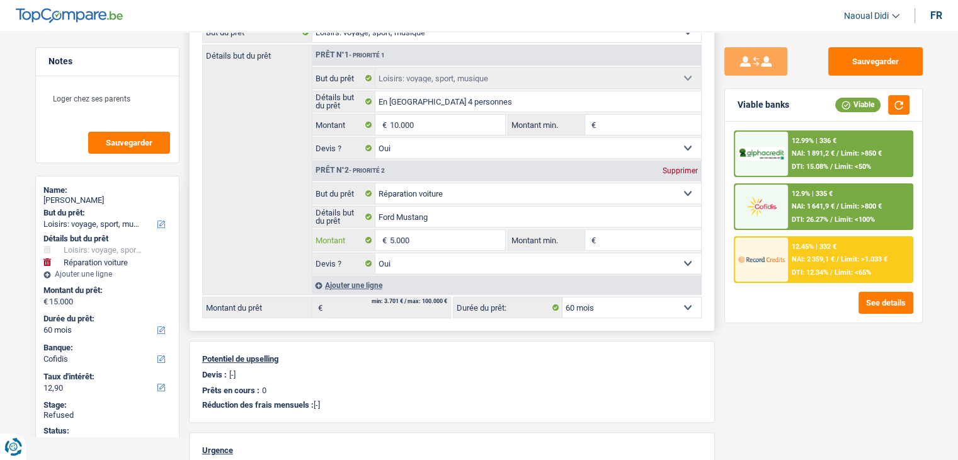
click at [421, 237] on input "5.000" at bounding box center [446, 240] width 115 height 20
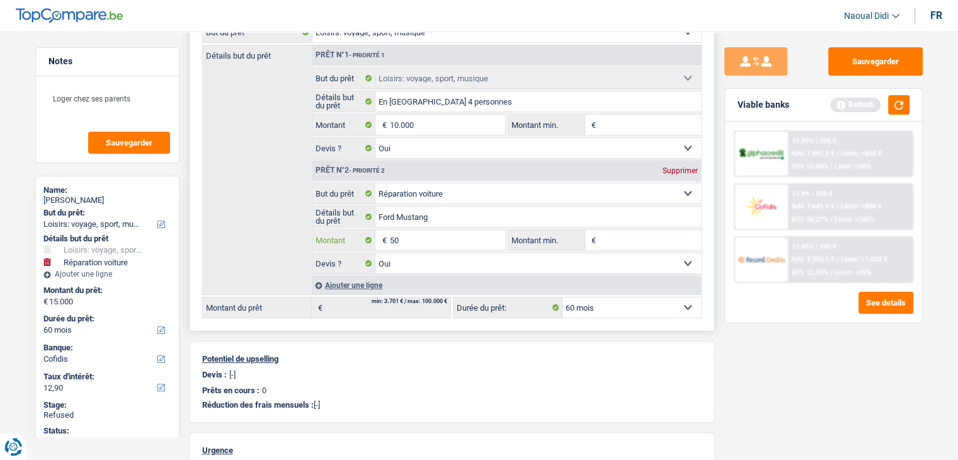
type input "5"
type input "2.500"
type input "12.500"
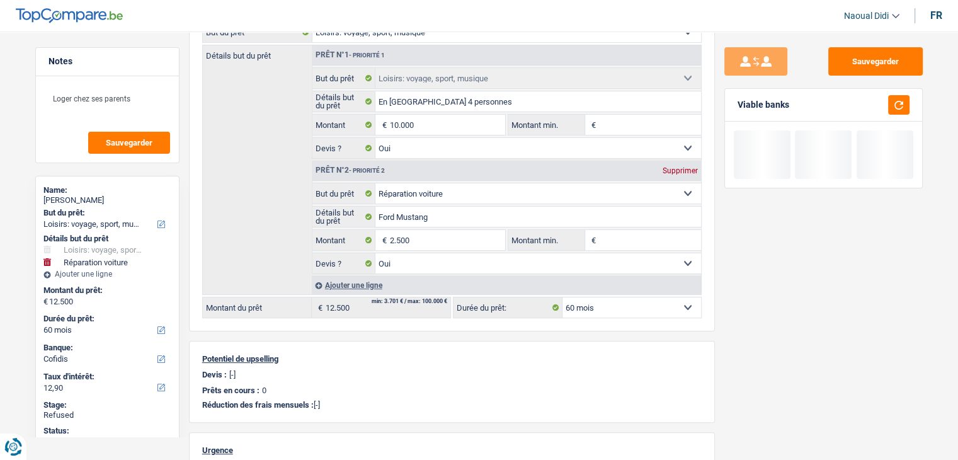
click at [723, 336] on div "Sauvegarder Viable banks" at bounding box center [823, 241] width 217 height 389
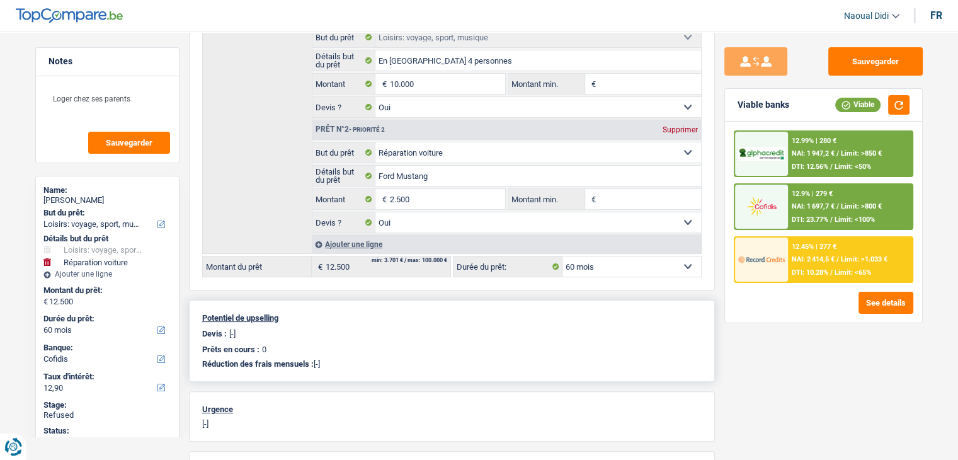
scroll to position [252, 0]
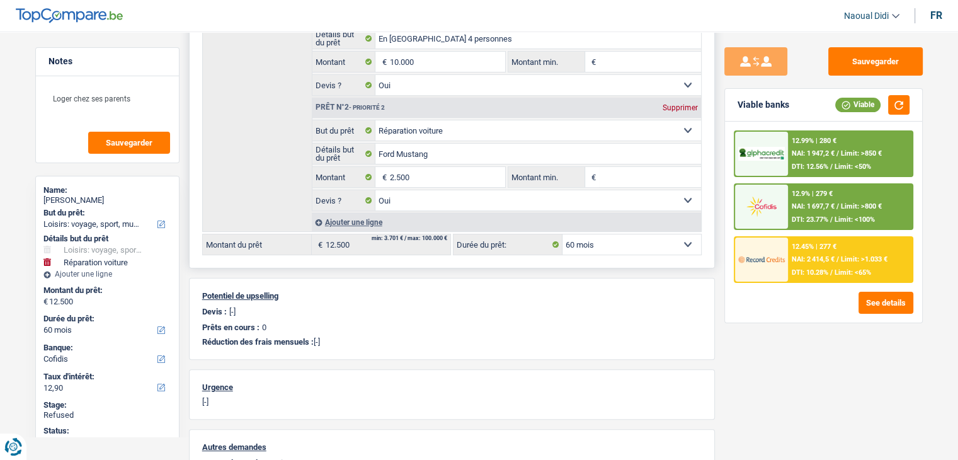
click at [597, 247] on select "12 mois 18 mois 24 mois 30 mois 36 mois 42 mois 48 mois 60 mois Sélectionner un…" at bounding box center [631, 244] width 139 height 20
click at [562, 234] on select "12 mois 18 mois 24 mois 30 mois 36 mois 42 mois 48 mois 60 mois Sélectionner un…" at bounding box center [631, 244] width 139 height 20
click at [829, 258] on span "NAI: 2 414,5 €" at bounding box center [812, 259] width 43 height 8
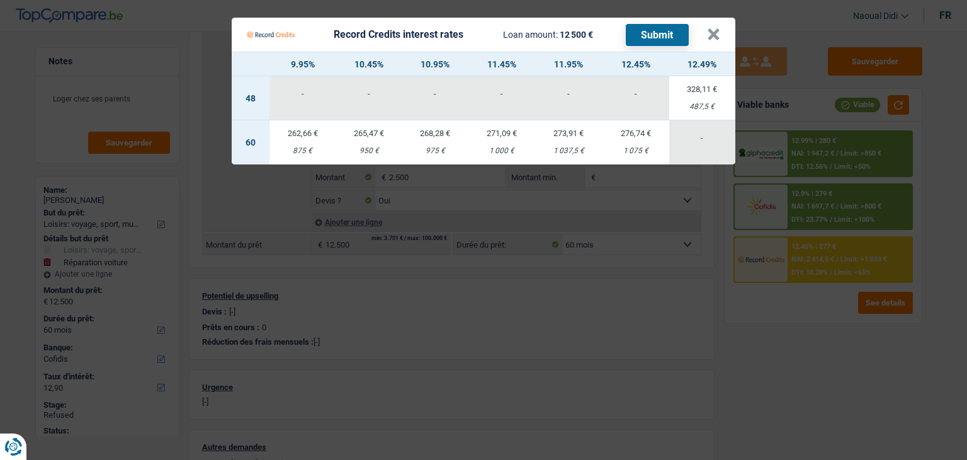
click at [298, 140] on td "262,66 € 875 €" at bounding box center [302, 142] width 66 height 44
select select "record credits"
type input "9,95"
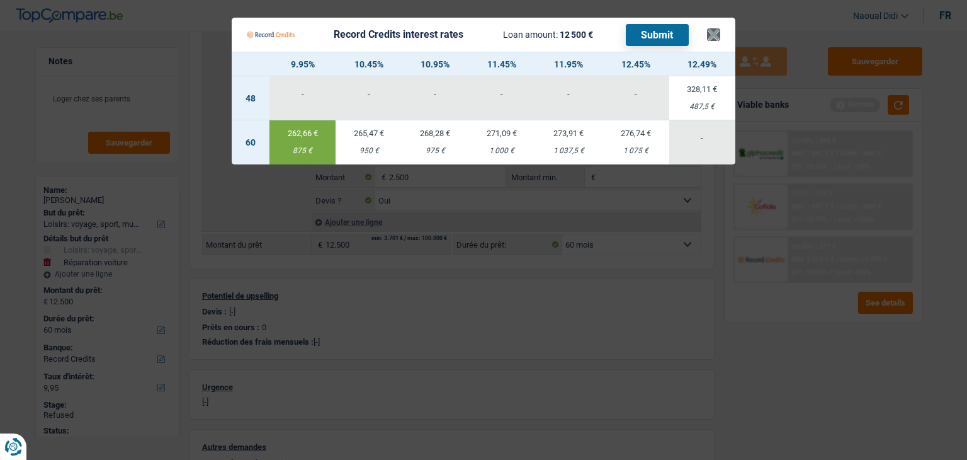
drag, startPoint x: 664, startPoint y: 36, endPoint x: 717, endPoint y: 43, distance: 53.4
click at [717, 43] on Credits___BV_modal_header_ "Record Credits interest rates Loan amount: 12 500 € Submit ×" at bounding box center [484, 35] width 504 height 34
click at [711, 37] on button "×" at bounding box center [713, 34] width 13 height 13
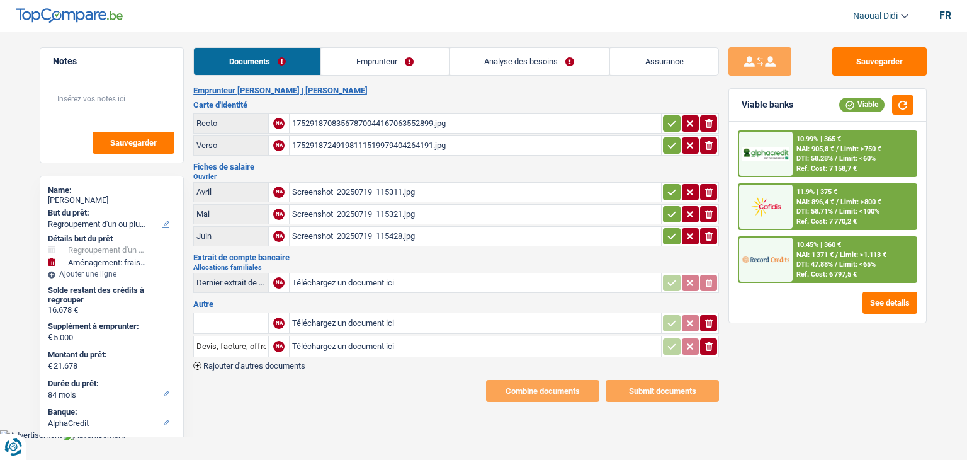
select select "refinancing"
select select "movingOrInstallation"
select select "84"
select select "alphacredit"
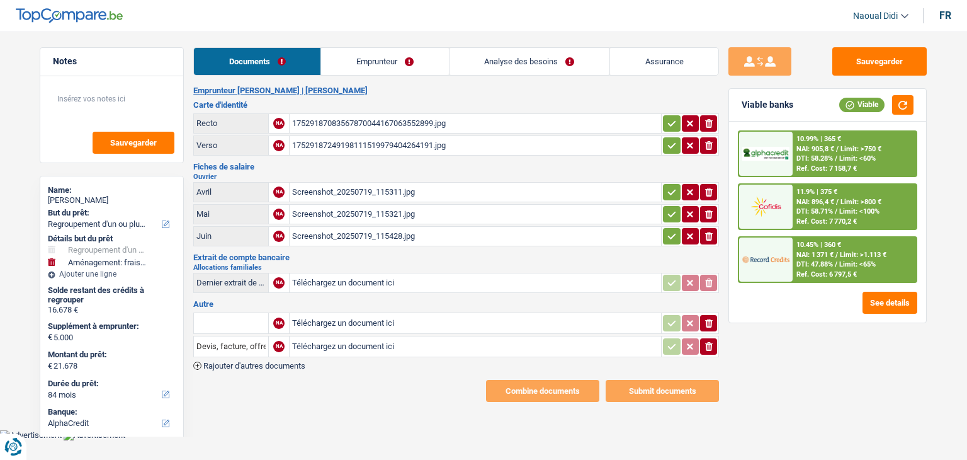
select select "32"
select select "rents"
select select "carLoan"
select select "72"
click at [377, 64] on link "Emprunteur" at bounding box center [384, 61] width 127 height 27
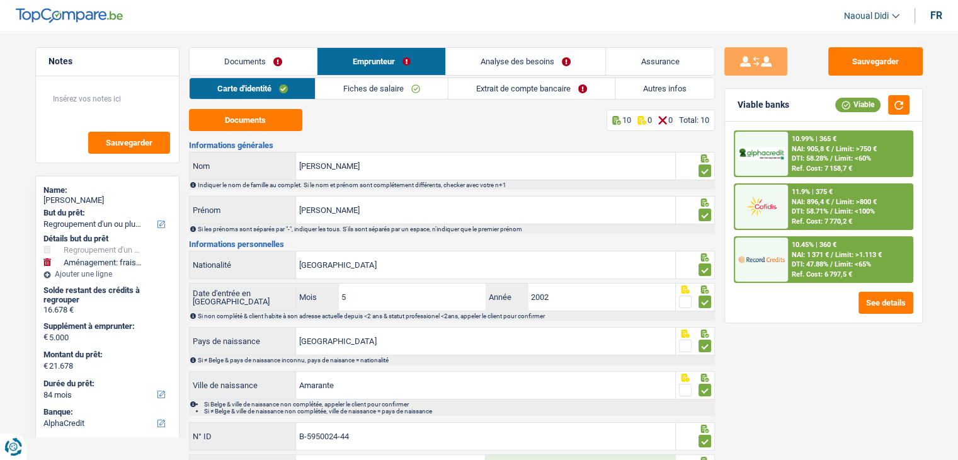
click at [366, 87] on link "Fiches de salaire" at bounding box center [381, 88] width 132 height 21
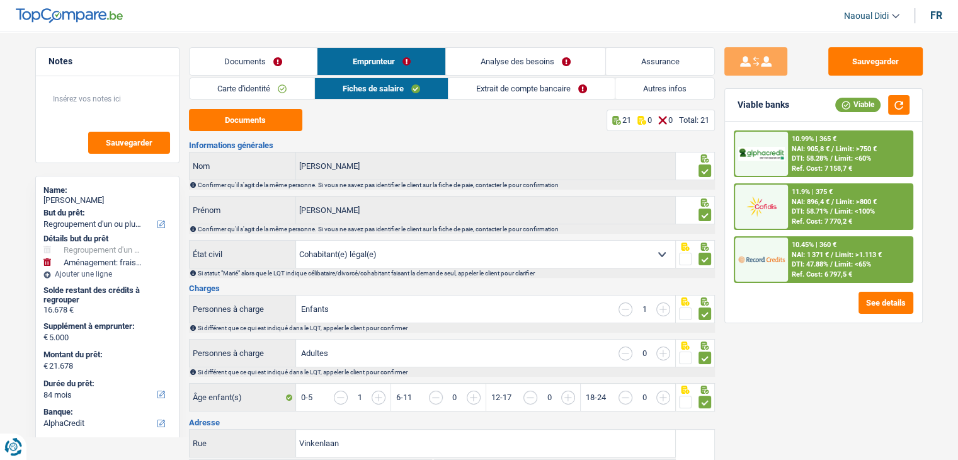
click at [506, 91] on link "Extrait de compte bancaire" at bounding box center [531, 88] width 166 height 21
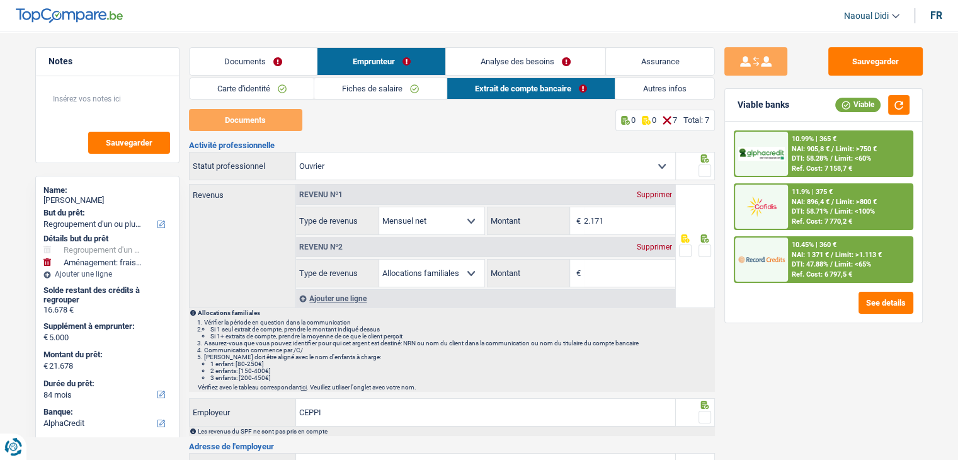
click at [631, 86] on link "Autres infos" at bounding box center [664, 88] width 99 height 21
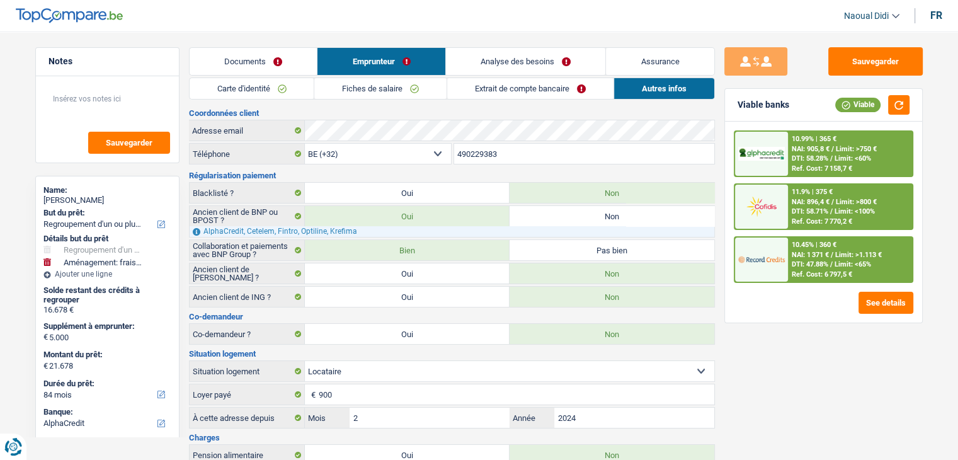
click at [519, 61] on link "Analyse des besoins" at bounding box center [526, 61] width 160 height 27
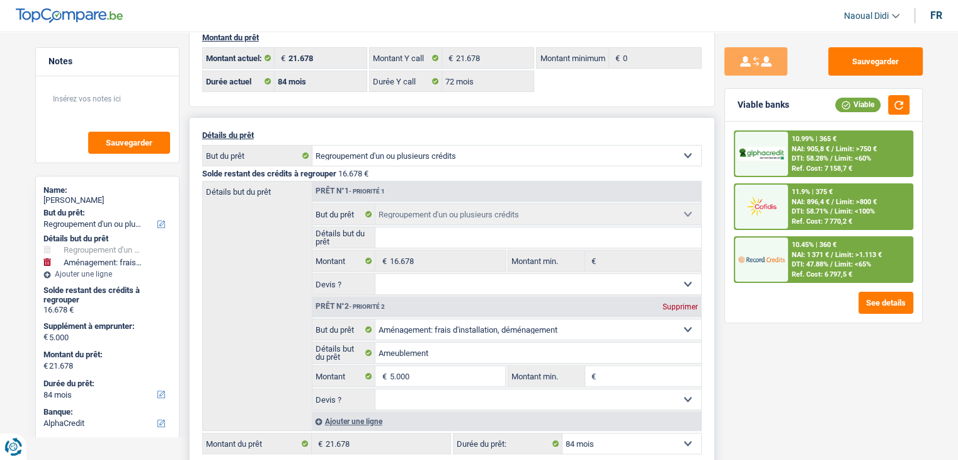
scroll to position [126, 0]
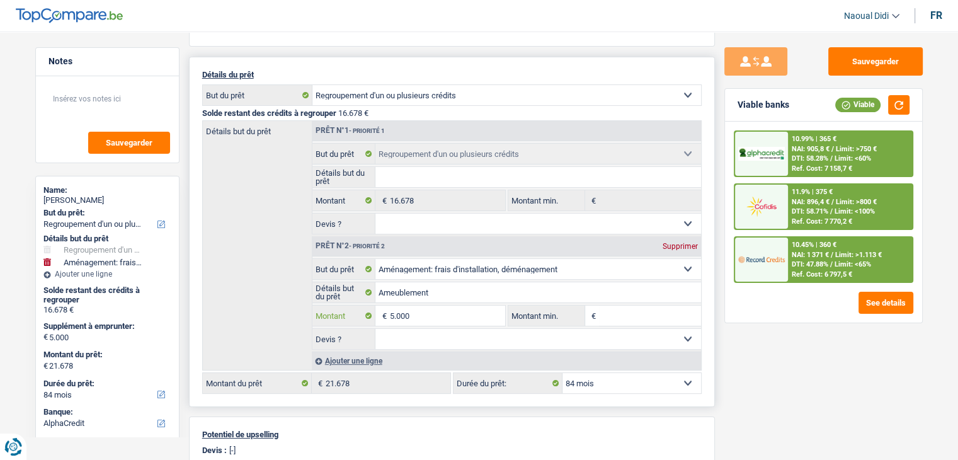
click at [434, 311] on input "5.000" at bounding box center [446, 315] width 115 height 20
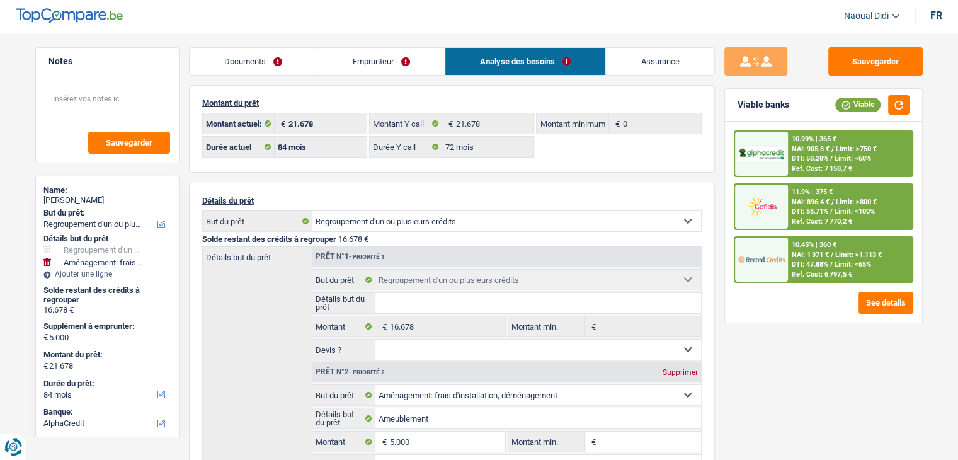
click at [378, 64] on link "Emprunteur" at bounding box center [380, 61] width 127 height 27
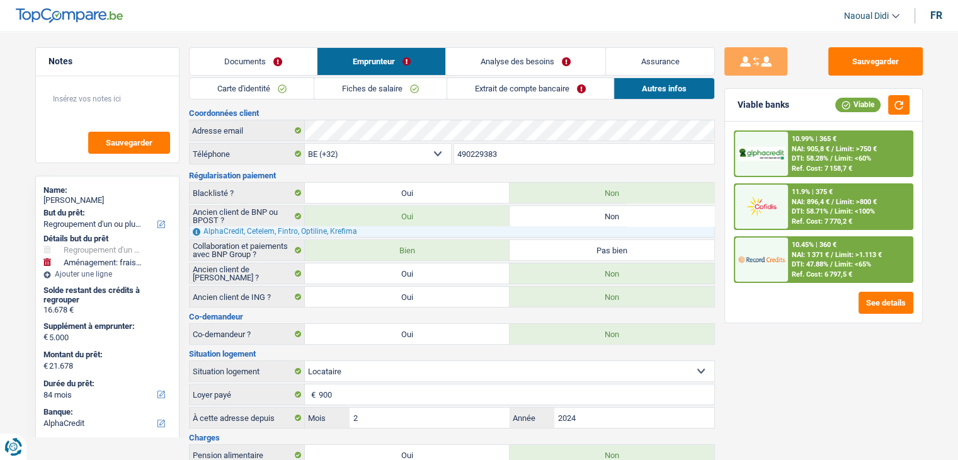
click at [524, 87] on link "Extrait de compte bancaire" at bounding box center [530, 88] width 166 height 21
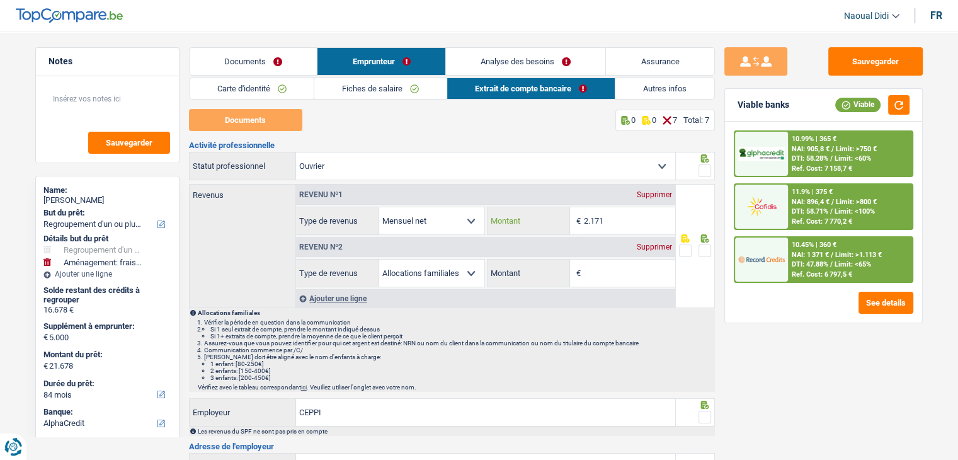
click at [627, 221] on input "2.171" at bounding box center [629, 220] width 91 height 27
click at [686, 88] on link "Autres infos" at bounding box center [664, 88] width 99 height 21
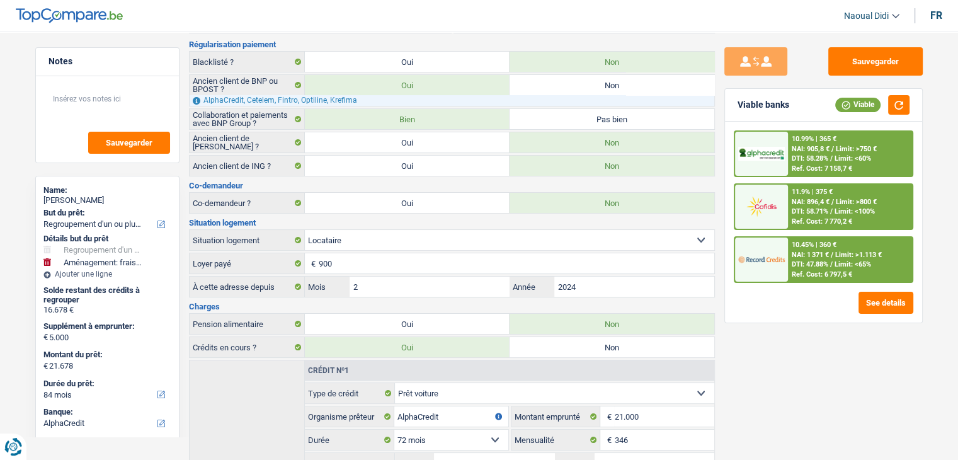
scroll to position [126, 0]
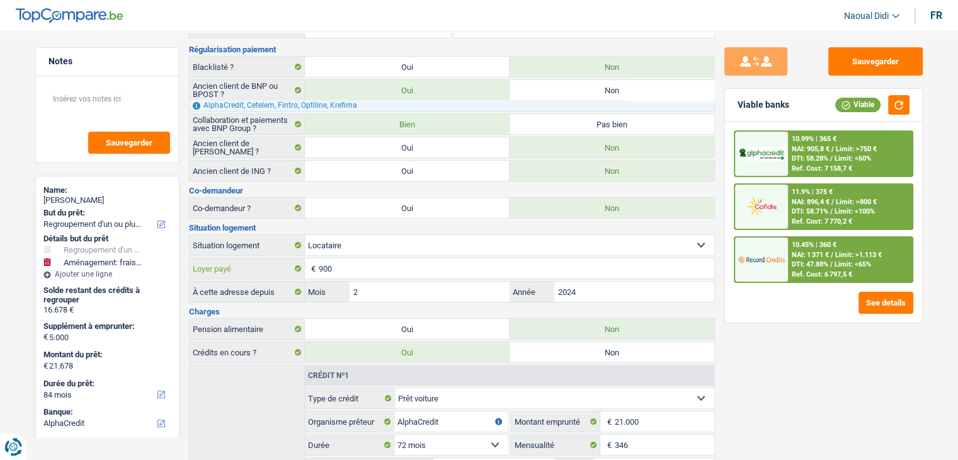
click at [361, 265] on input "900" at bounding box center [516, 268] width 395 height 20
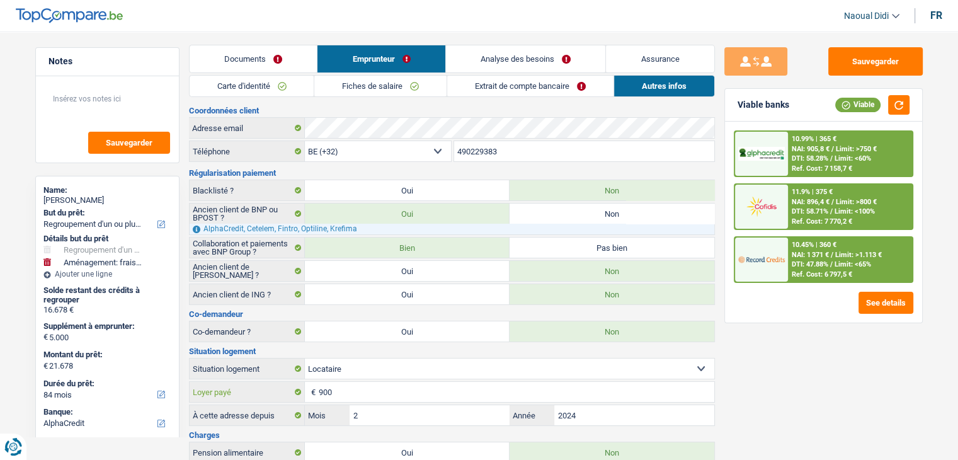
scroll to position [0, 0]
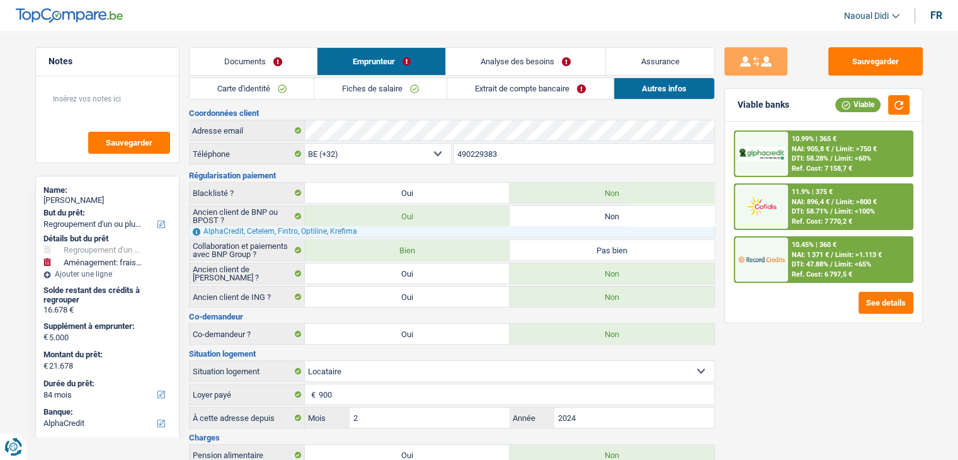
click at [375, 85] on link "Fiches de salaire" at bounding box center [380, 88] width 132 height 21
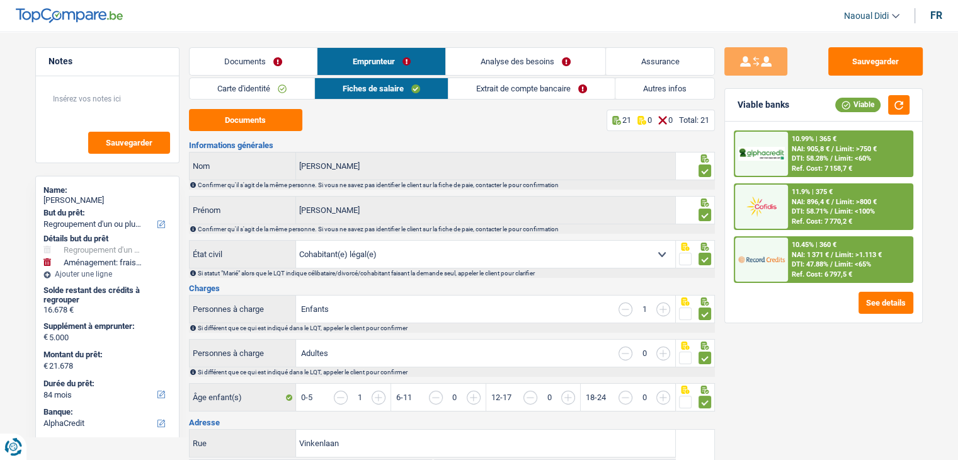
click at [501, 79] on link "Extrait de compte bancaire" at bounding box center [531, 88] width 166 height 21
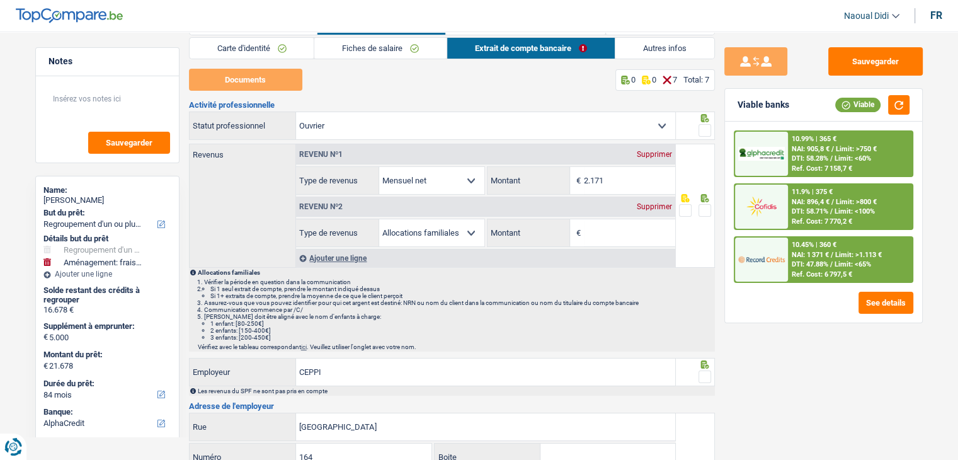
scroll to position [63, 0]
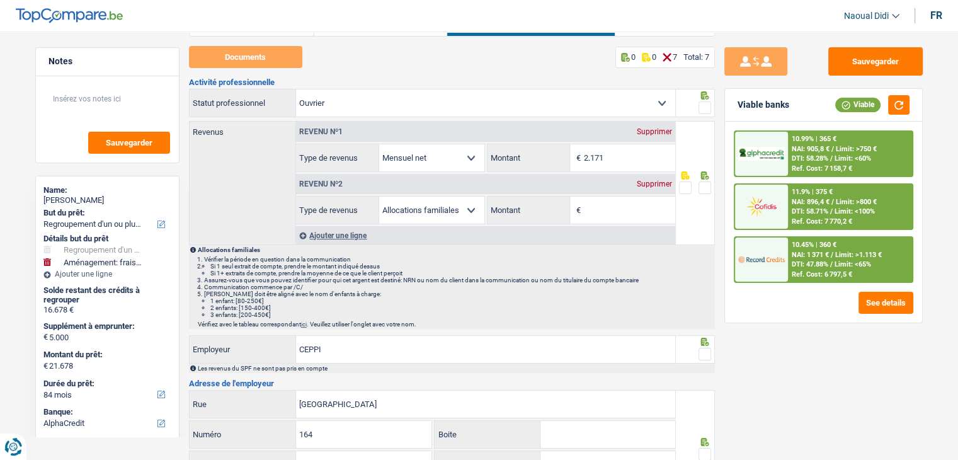
click at [648, 181] on div "Supprimer" at bounding box center [654, 184] width 42 height 8
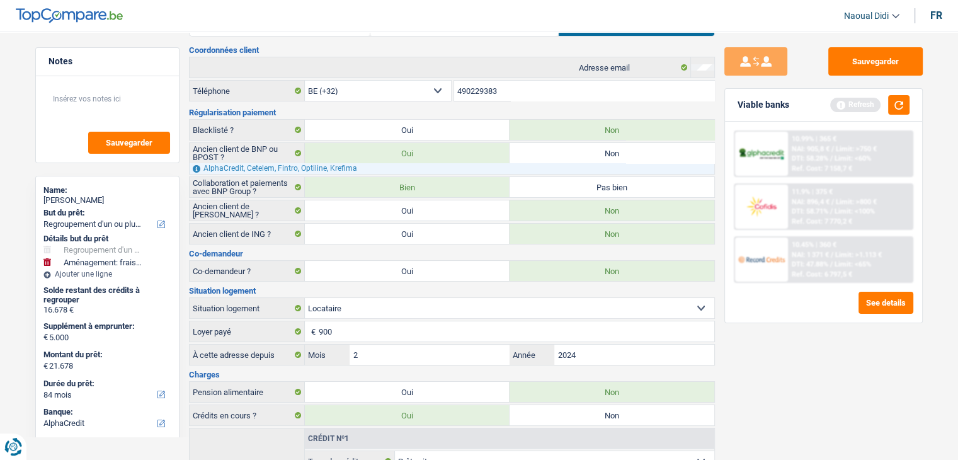
scroll to position [0, 0]
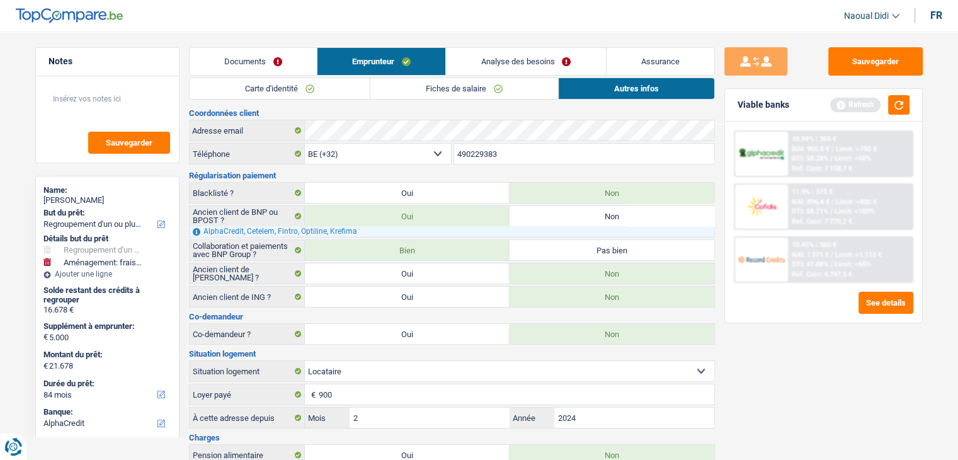
drag, startPoint x: 442, startPoint y: 82, endPoint x: 523, endPoint y: 80, distance: 80.6
click at [442, 82] on link "Fiches de salaire" at bounding box center [464, 88] width 188 height 21
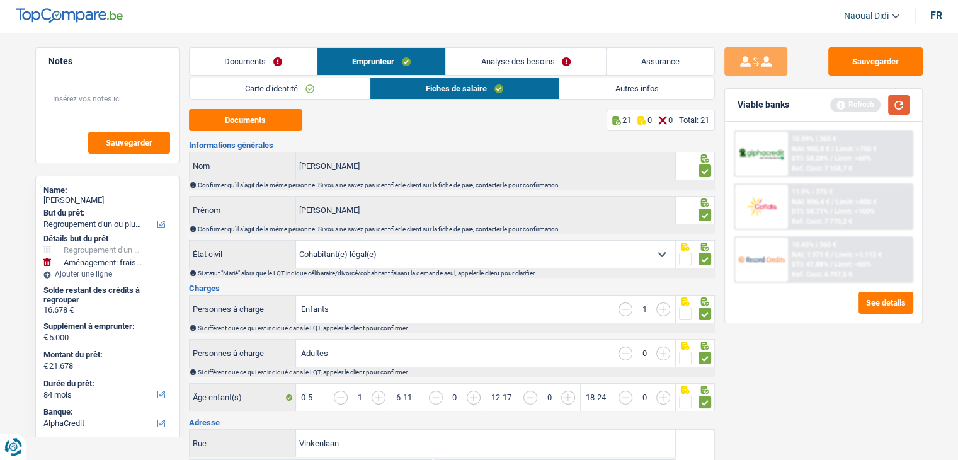
click at [895, 103] on button "button" at bounding box center [898, 105] width 21 height 20
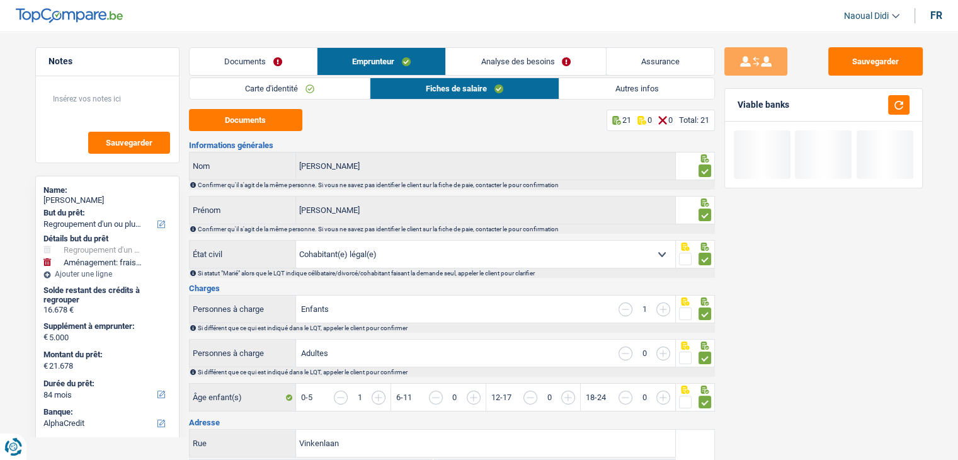
click at [511, 65] on link "Analyse des besoins" at bounding box center [525, 61] width 159 height 27
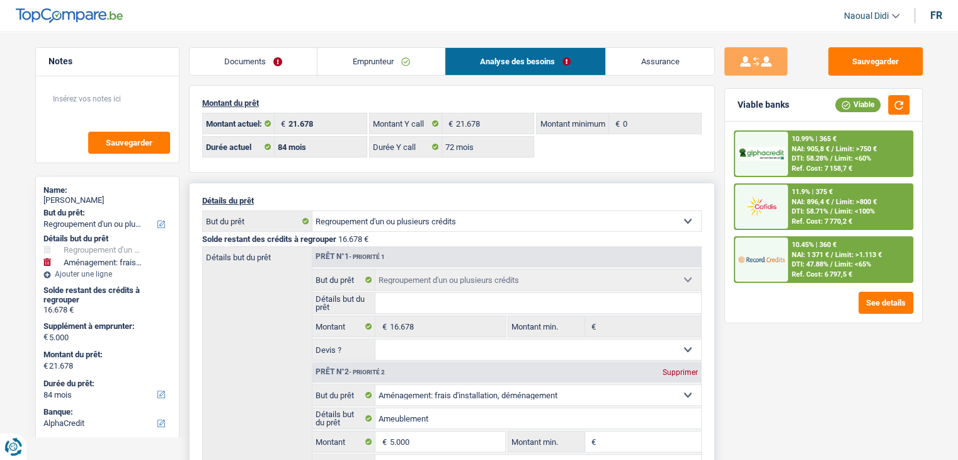
click at [413, 280] on fieldset "Confort maison: meubles, textile, peinture, électroménager, outillage non-profe…" at bounding box center [506, 314] width 388 height 91
click at [800, 333] on div "Sauvegarder Viable banks Viable 10.99% | 365 € NAI: 905,8 € / Limit: >750 € DTI…" at bounding box center [823, 241] width 217 height 389
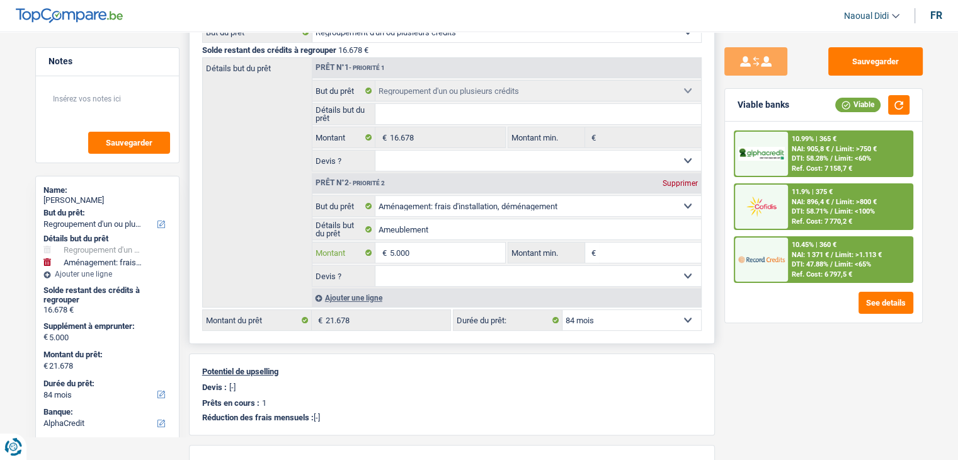
click at [390, 250] on input "5.000" at bounding box center [446, 252] width 115 height 20
click at [391, 248] on input "5.000" at bounding box center [446, 252] width 115 height 20
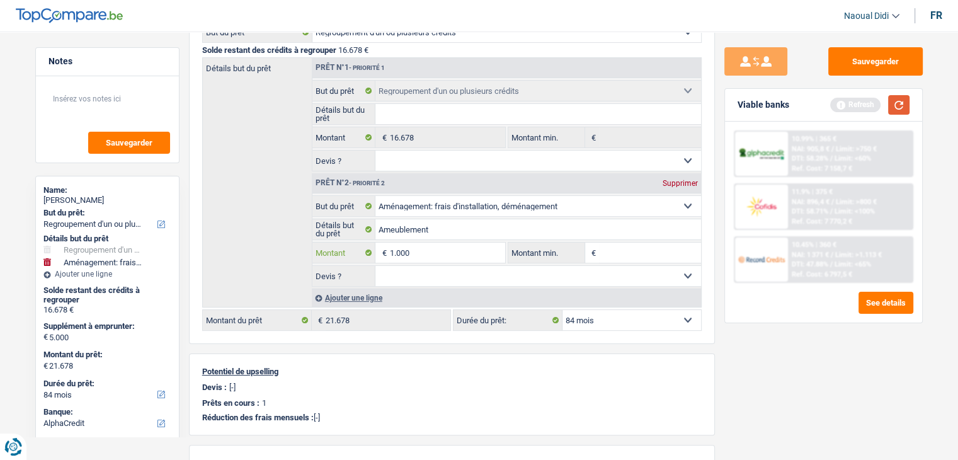
type input "1.000"
type input "17.678"
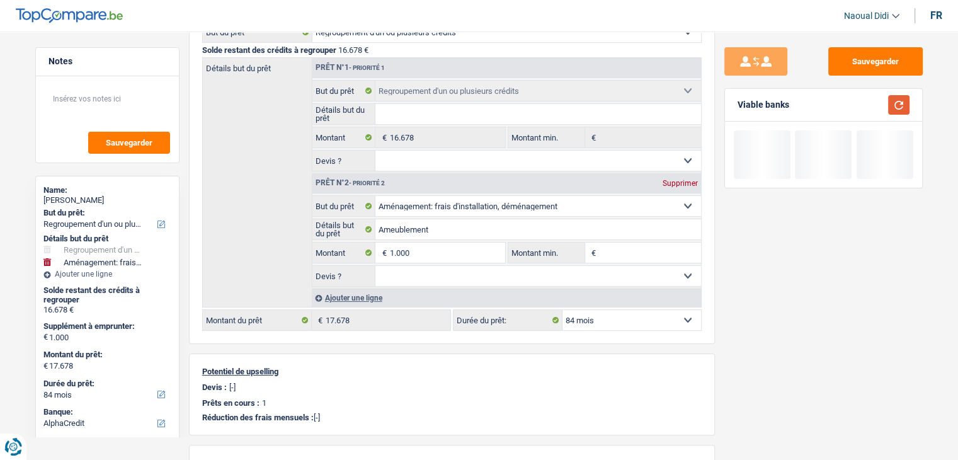
click at [895, 111] on button "button" at bounding box center [898, 105] width 21 height 20
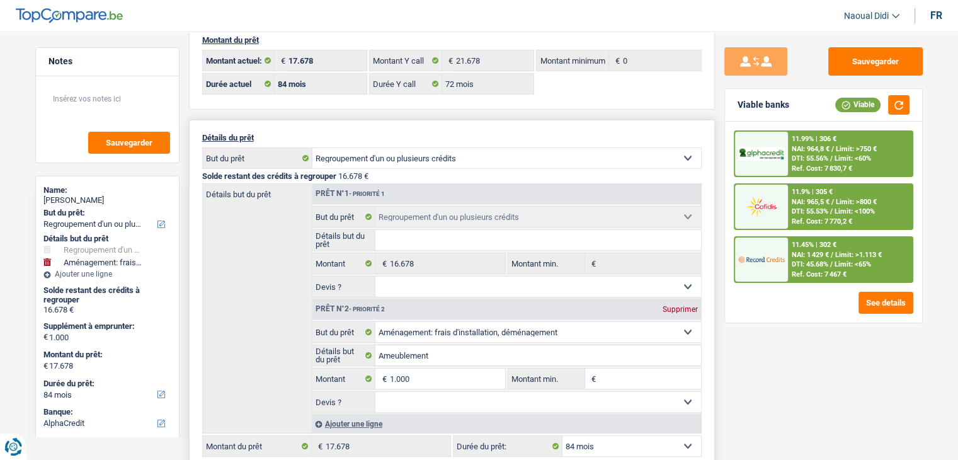
scroll to position [0, 0]
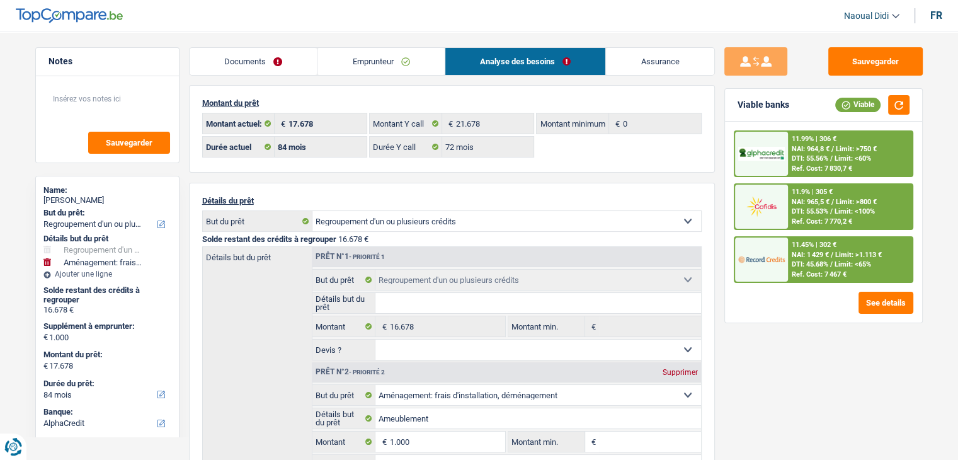
click at [397, 66] on link "Emprunteur" at bounding box center [380, 61] width 127 height 27
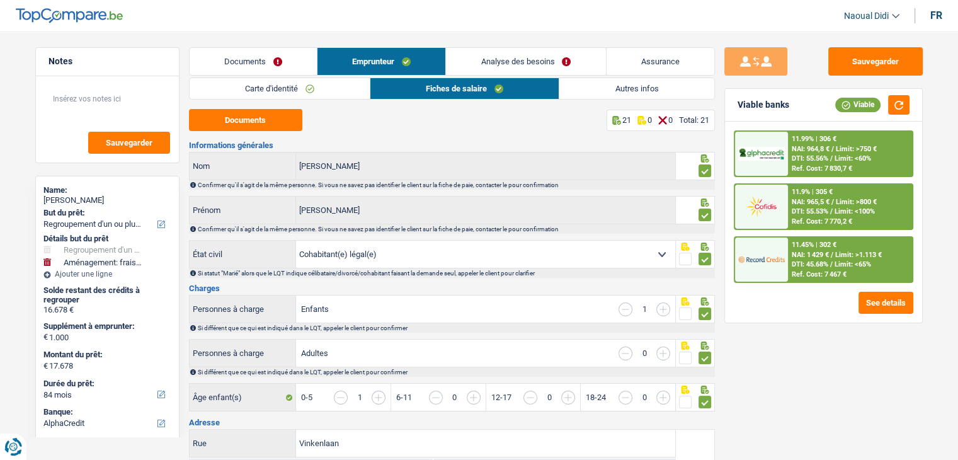
click at [601, 94] on link "Autres infos" at bounding box center [636, 88] width 154 height 21
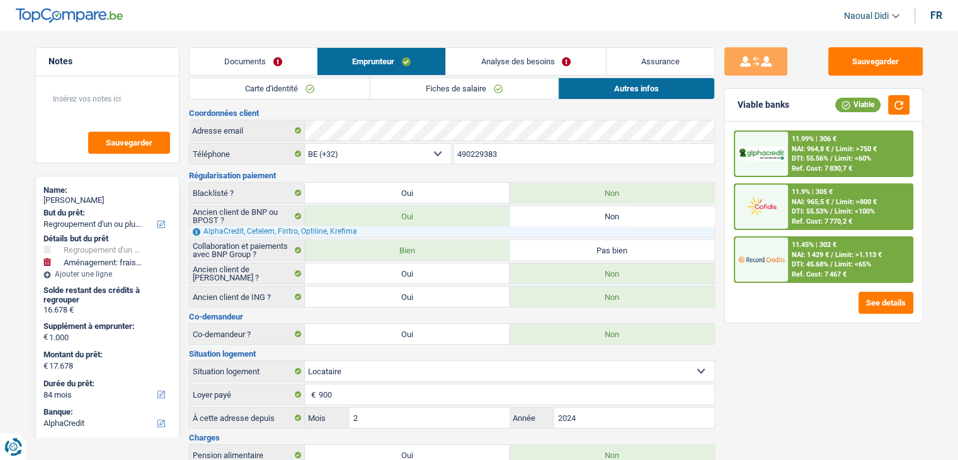
click at [446, 83] on link "Fiches de salaire" at bounding box center [464, 88] width 188 height 21
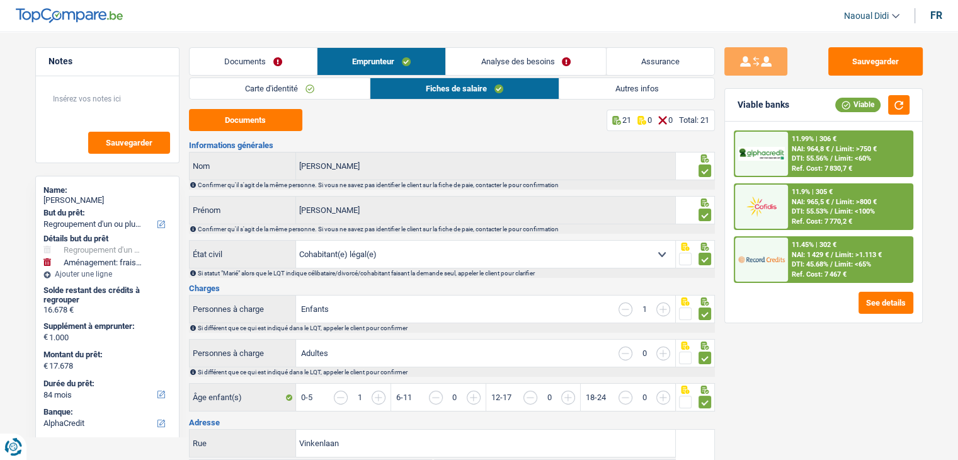
click at [574, 91] on link "Autres infos" at bounding box center [636, 88] width 154 height 21
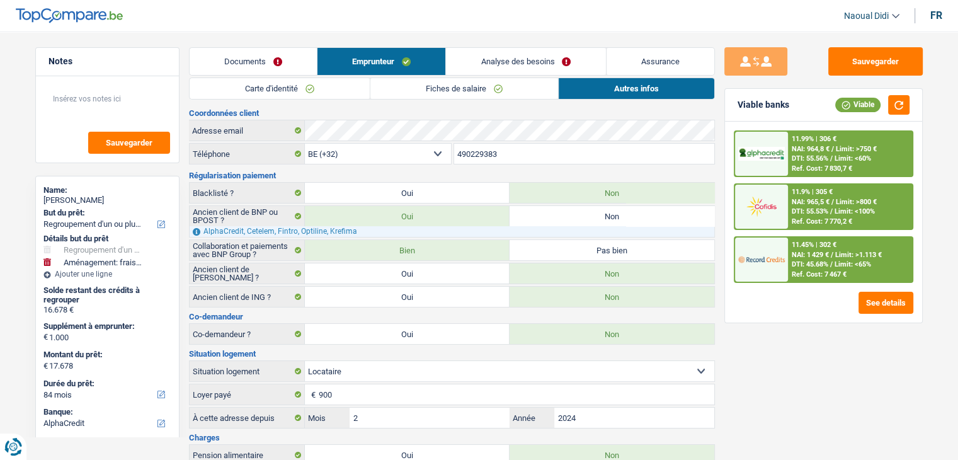
click at [519, 67] on link "Analyse des besoins" at bounding box center [525, 61] width 159 height 27
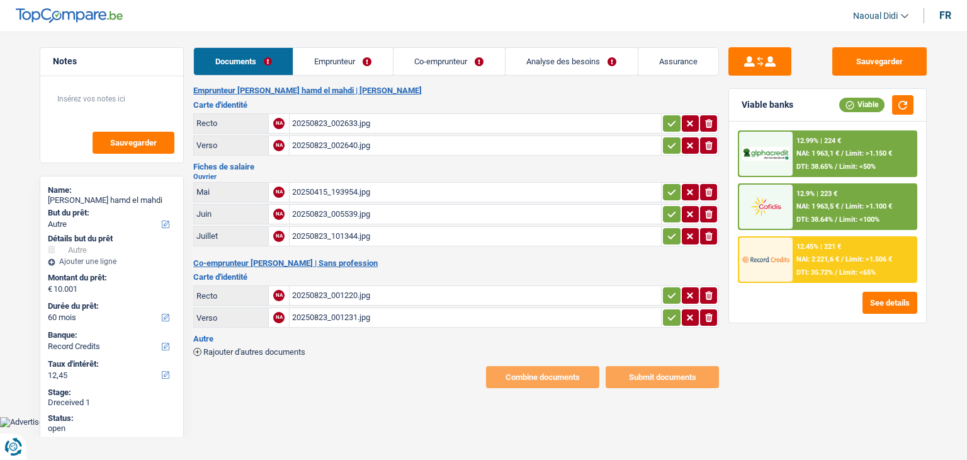
select select "other"
select select "60"
select select "record credits"
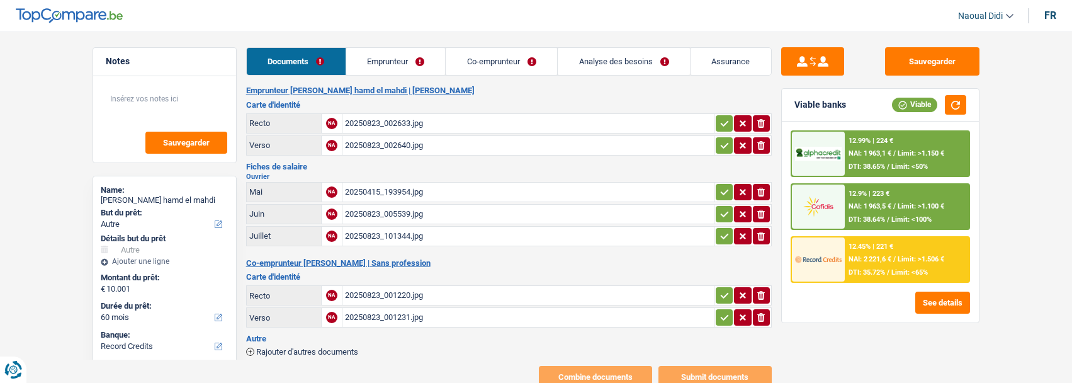
click at [966, 301] on main "Notes Sauvegarder Name: [PERSON_NAME] hamd el mahdi But du prêt: Confort maison…" at bounding box center [536, 217] width 1072 height 397
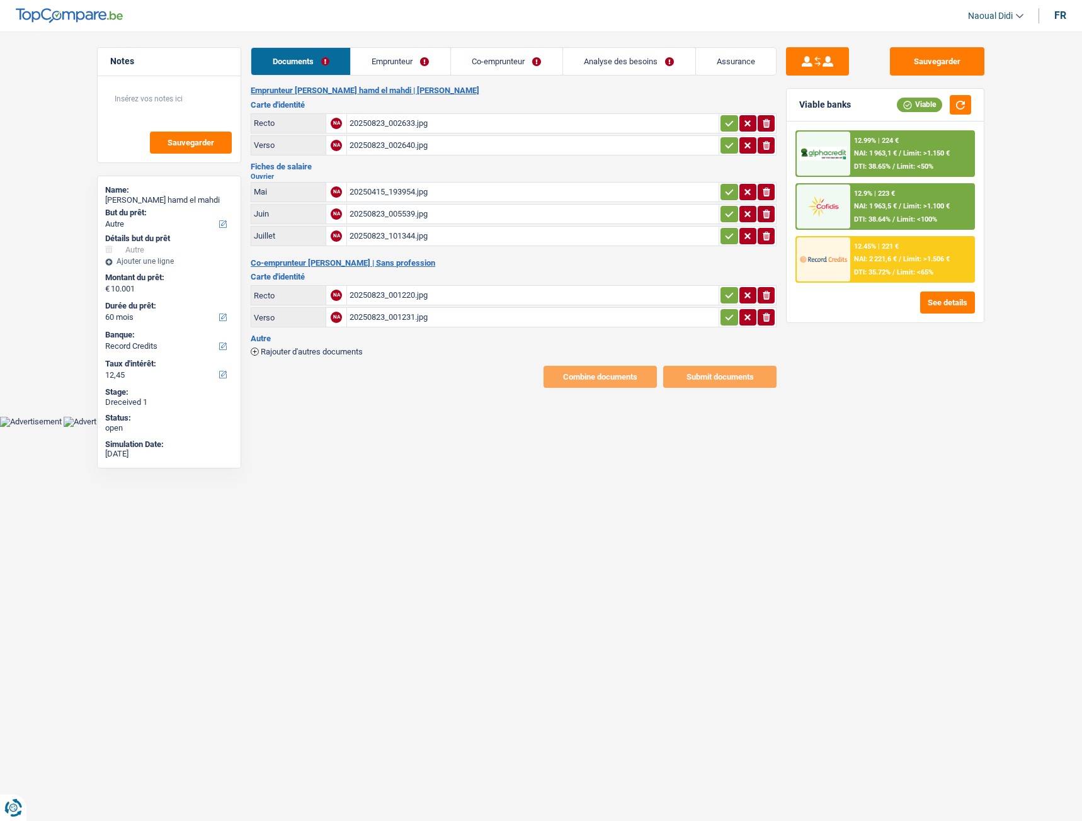
click at [397, 122] on div "20250823_002633.jpg" at bounding box center [532, 123] width 366 height 19
click at [387, 59] on link "Emprunteur" at bounding box center [400, 61] width 99 height 27
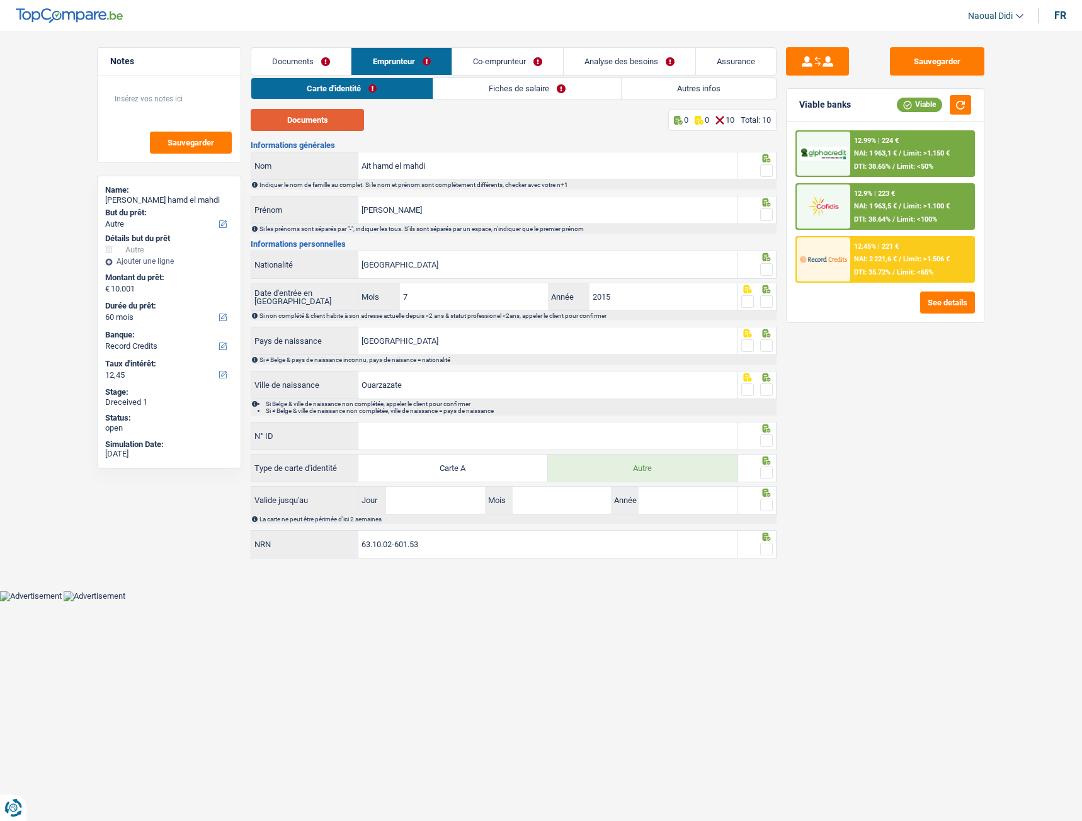
click at [321, 123] on button "Documents" at bounding box center [307, 120] width 113 height 22
click at [767, 174] on span at bounding box center [766, 170] width 13 height 13
click at [0, 0] on input "radio" at bounding box center [0, 0] width 0 height 0
click at [766, 219] on span at bounding box center [766, 214] width 13 height 13
click at [0, 0] on input "radio" at bounding box center [0, 0] width 0 height 0
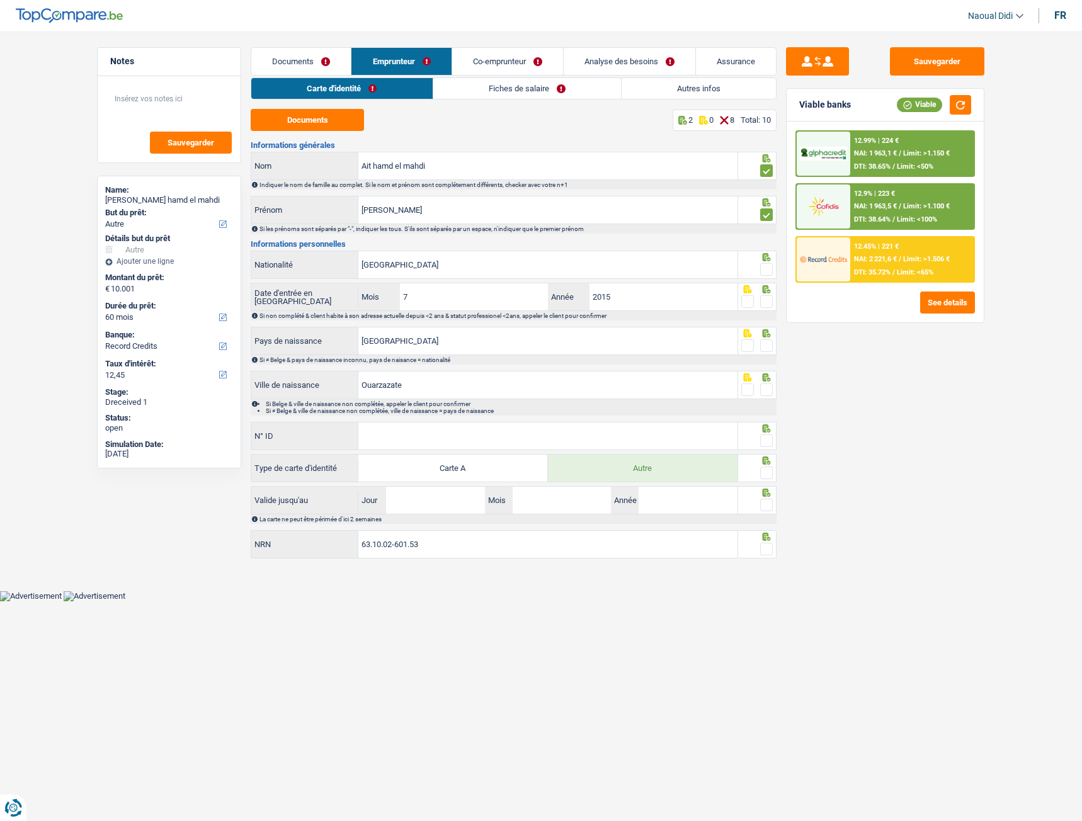
click at [764, 271] on span at bounding box center [766, 269] width 13 height 13
click at [0, 0] on input "radio" at bounding box center [0, 0] width 0 height 0
click at [764, 349] on span at bounding box center [766, 345] width 13 height 13
click at [0, 0] on input "radio" at bounding box center [0, 0] width 0 height 0
click at [764, 303] on span at bounding box center [766, 301] width 13 height 13
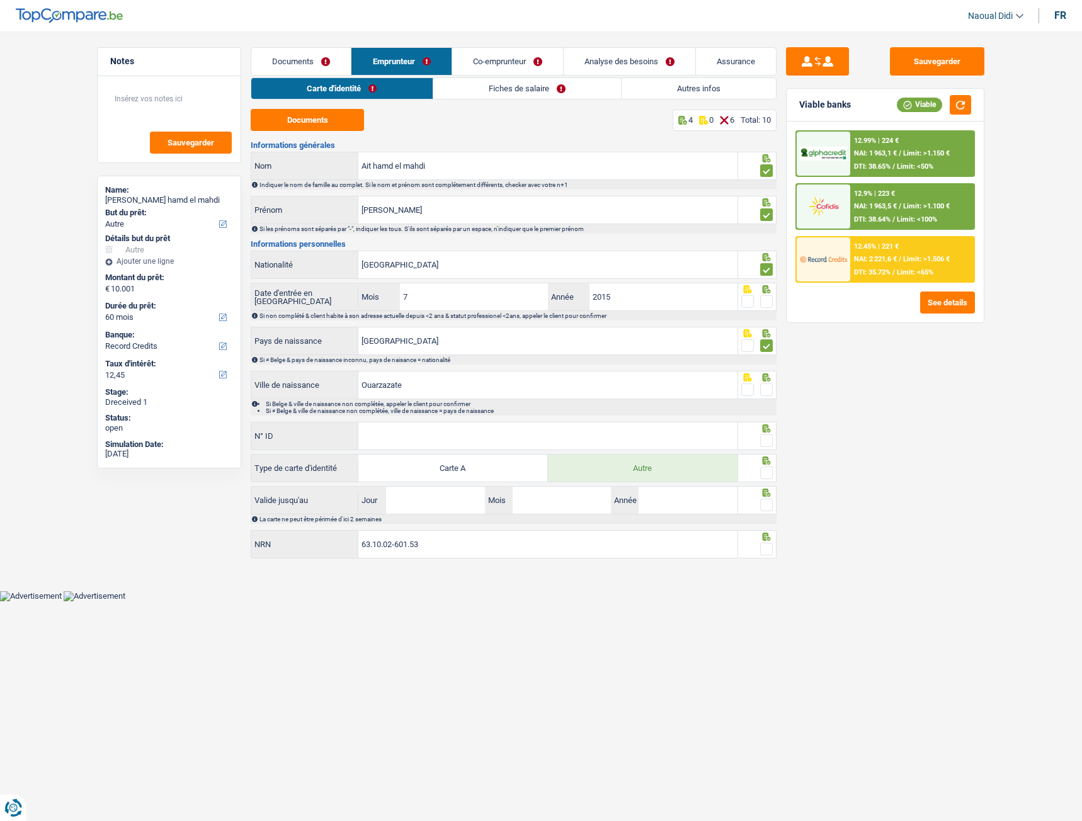
click at [0, 0] on input "radio" at bounding box center [0, 0] width 0 height 0
click at [766, 394] on span at bounding box center [766, 389] width 13 height 13
click at [0, 0] on input "radio" at bounding box center [0, 0] width 0 height 0
click at [527, 434] on input "N° ID" at bounding box center [547, 435] width 379 height 27
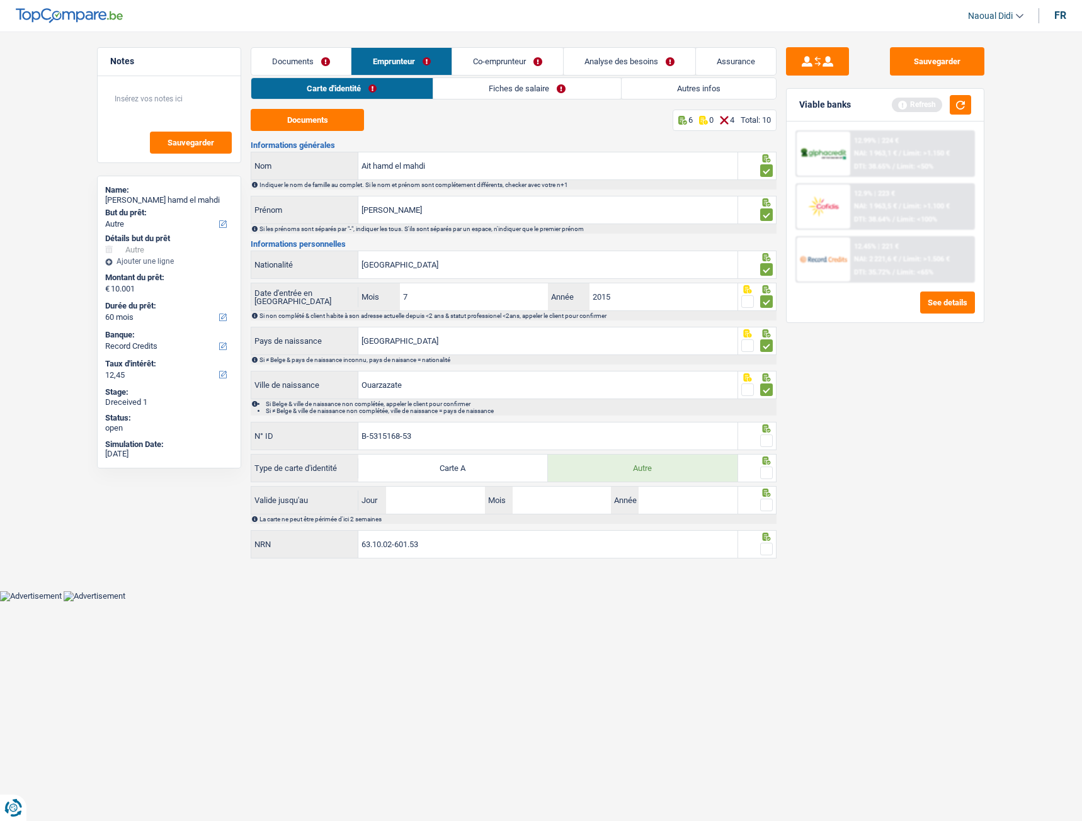
type input "B-5315168-53"
click at [769, 459] on div at bounding box center [766, 473] width 13 height 16
click at [766, 441] on span at bounding box center [766, 440] width 13 height 13
click at [0, 0] on input "radio" at bounding box center [0, 0] width 0 height 0
click at [462, 459] on input "Jour" at bounding box center [435, 500] width 98 height 27
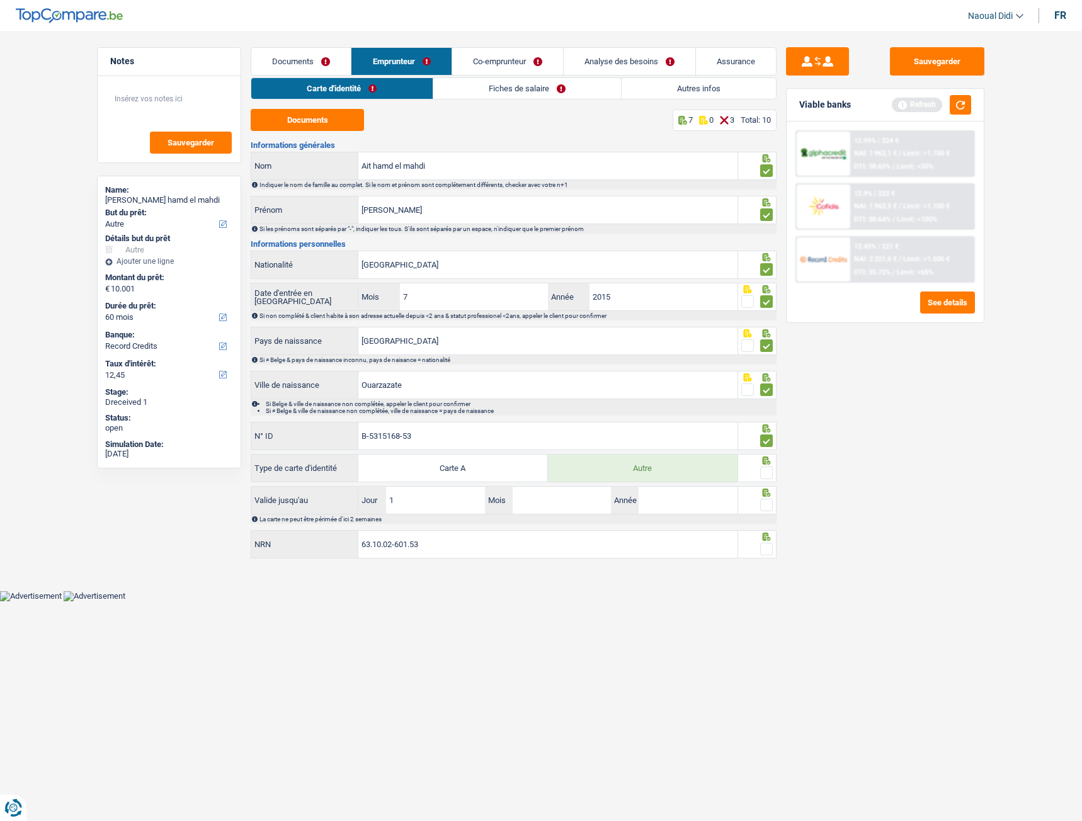
type input "17"
type input "02"
type input "2028"
click at [770, 459] on span at bounding box center [766, 505] width 13 height 13
click at [0, 0] on input "radio" at bounding box center [0, 0] width 0 height 0
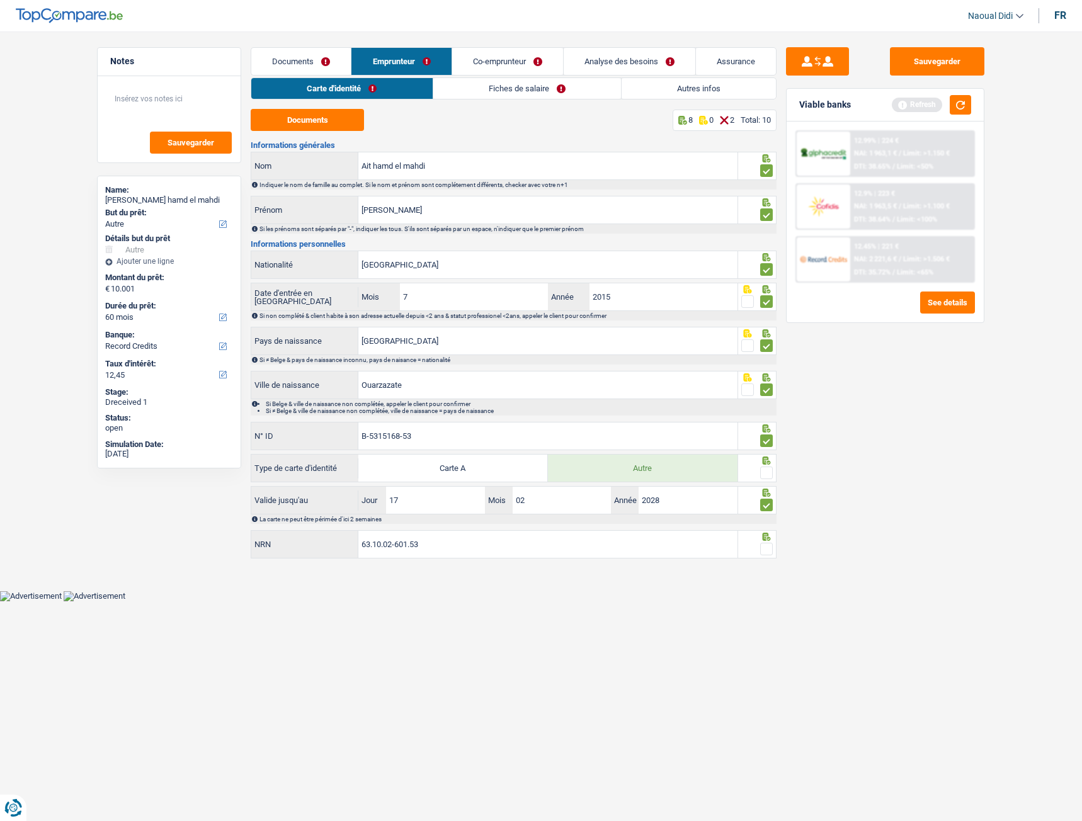
click at [769, 459] on span at bounding box center [766, 473] width 13 height 13
click at [0, 0] on input "radio" at bounding box center [0, 0] width 0 height 0
click at [770, 459] on span at bounding box center [766, 549] width 13 height 13
click at [0, 0] on input "radio" at bounding box center [0, 0] width 0 height 0
click at [504, 87] on link "Fiches de salaire" at bounding box center [527, 88] width 188 height 21
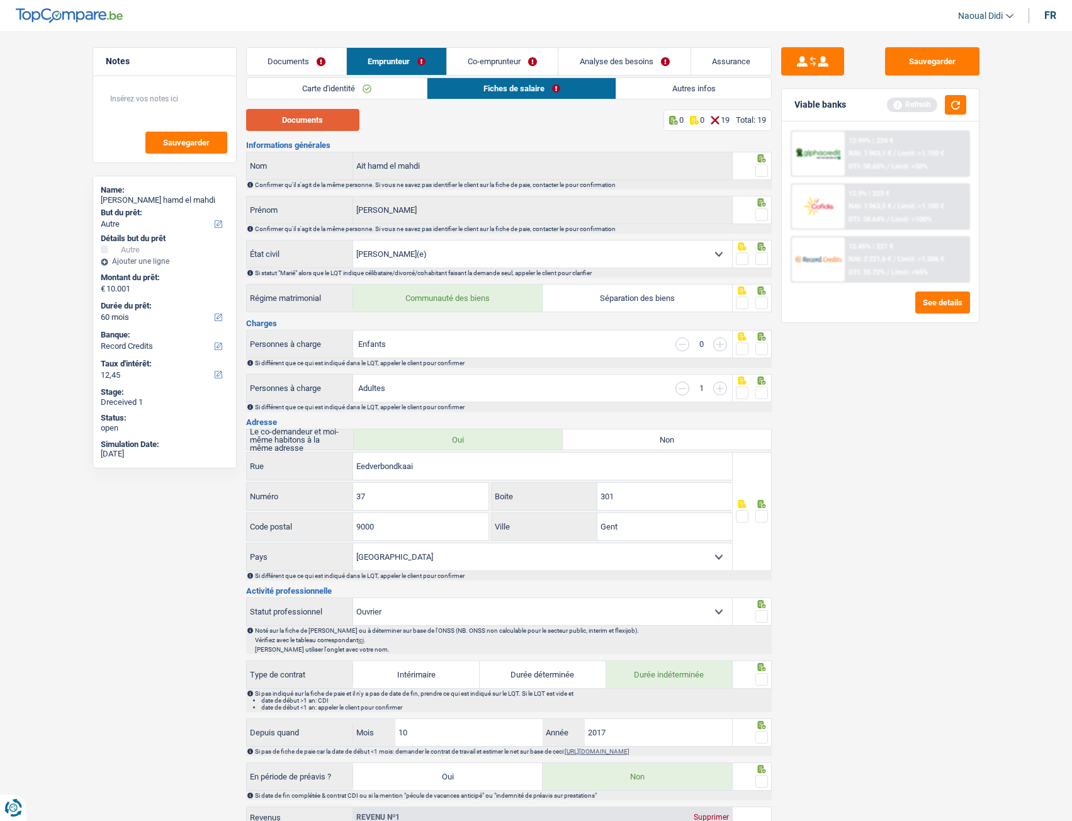
click at [324, 124] on button "Documents" at bounding box center [302, 120] width 113 height 22
drag, startPoint x: 759, startPoint y: 168, endPoint x: 759, endPoint y: 204, distance: 35.9
click at [759, 168] on span at bounding box center [762, 170] width 13 height 13
click at [0, 0] on input "radio" at bounding box center [0, 0] width 0 height 0
click at [762, 215] on span at bounding box center [762, 214] width 13 height 13
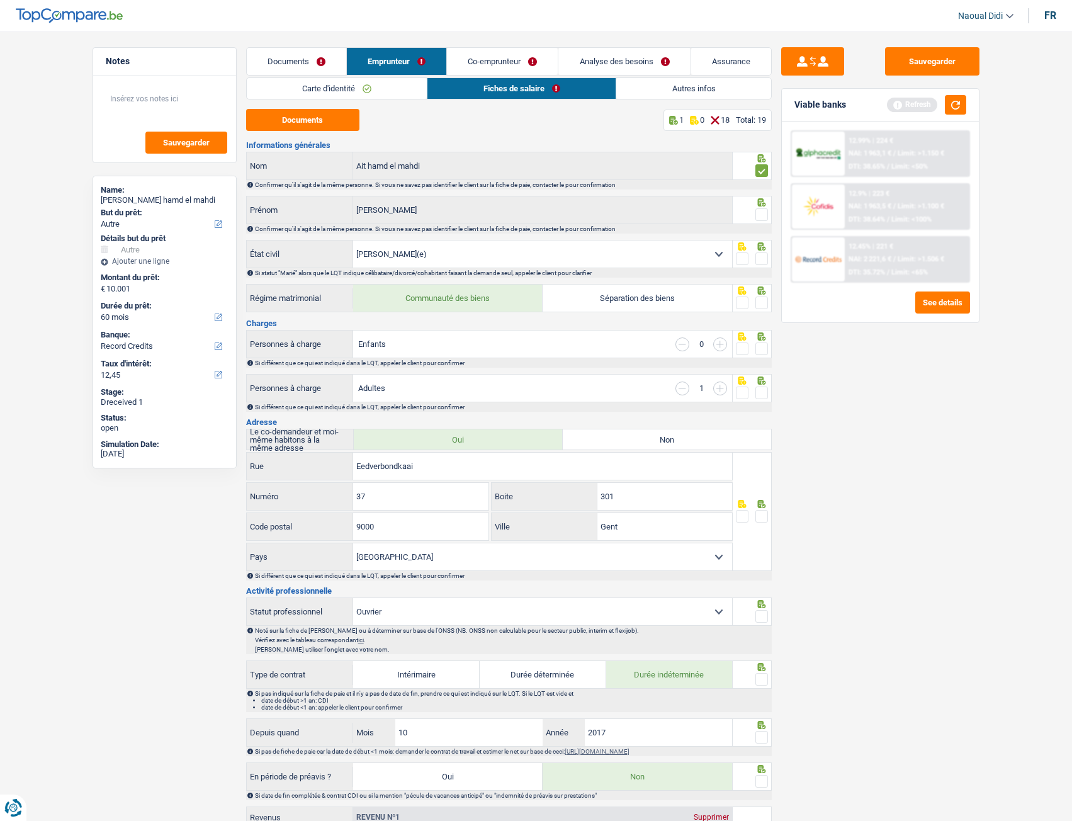
click at [0, 0] on input "radio" at bounding box center [0, 0] width 0 height 0
click at [759, 260] on span at bounding box center [762, 258] width 13 height 13
click at [0, 0] on input "radio" at bounding box center [0, 0] width 0 height 0
click at [761, 305] on span at bounding box center [762, 303] width 13 height 13
click at [0, 0] on input "radio" at bounding box center [0, 0] width 0 height 0
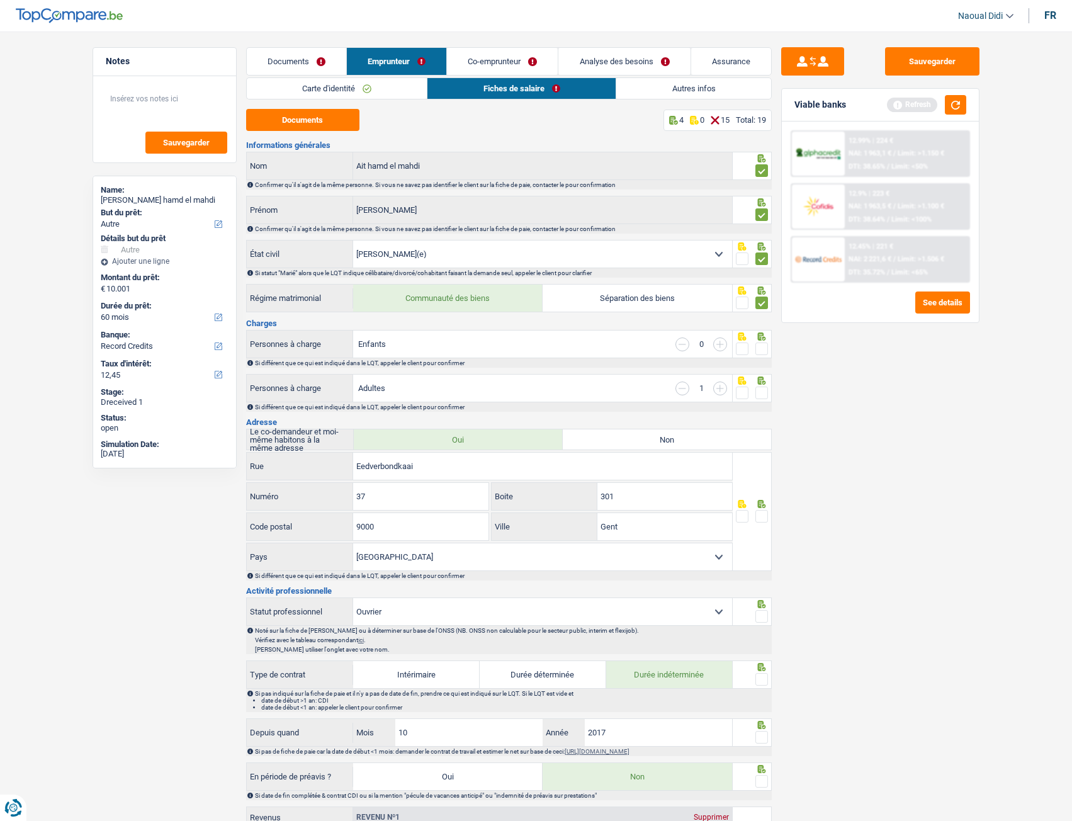
click at [760, 349] on span at bounding box center [762, 348] width 13 height 13
click at [0, 0] on input "radio" at bounding box center [0, 0] width 0 height 0
click at [764, 395] on span at bounding box center [762, 393] width 13 height 13
click at [0, 0] on input "radio" at bounding box center [0, 0] width 0 height 0
click at [769, 459] on div at bounding box center [752, 511] width 39 height 119
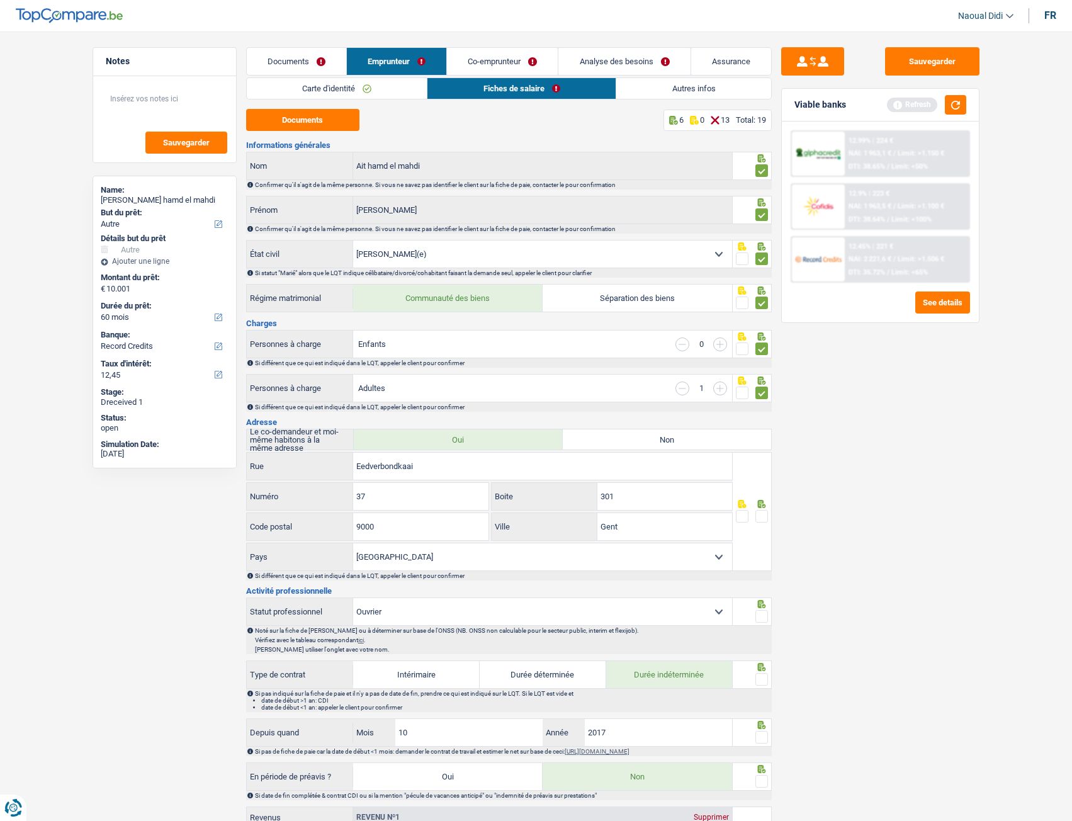
click at [765, 459] on span at bounding box center [762, 516] width 13 height 13
click at [0, 0] on input "radio" at bounding box center [0, 0] width 0 height 0
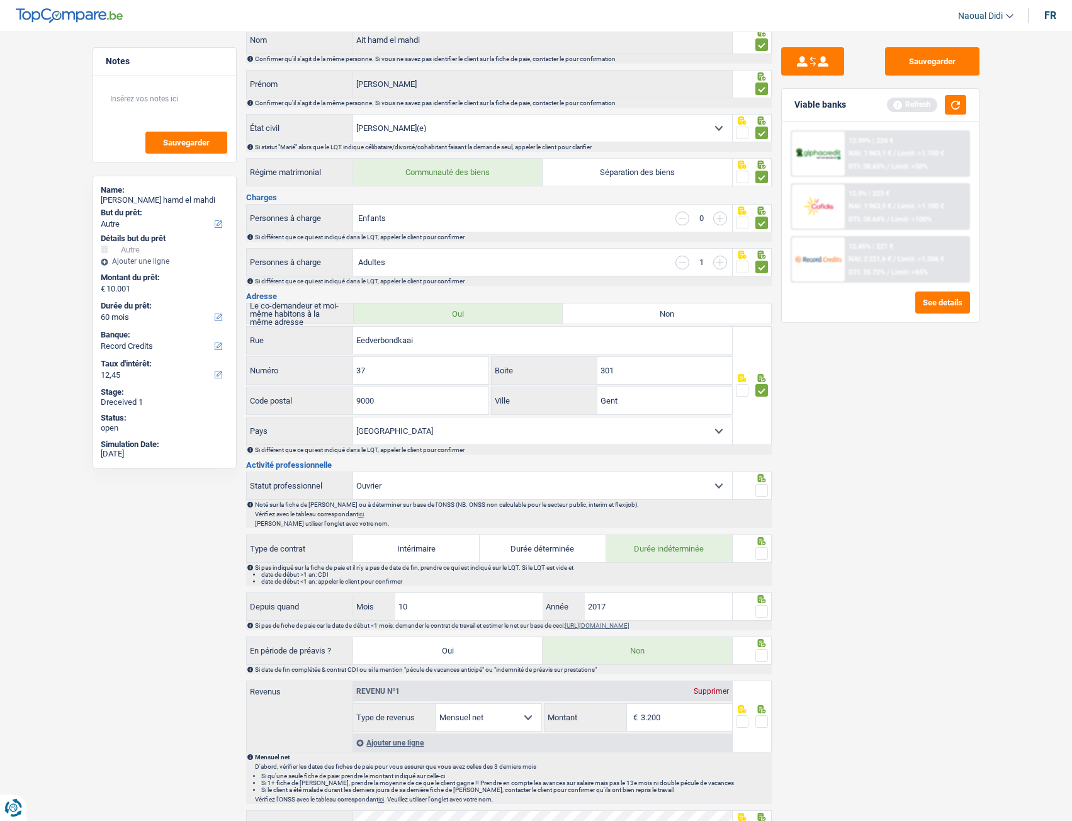
scroll to position [189, 0]
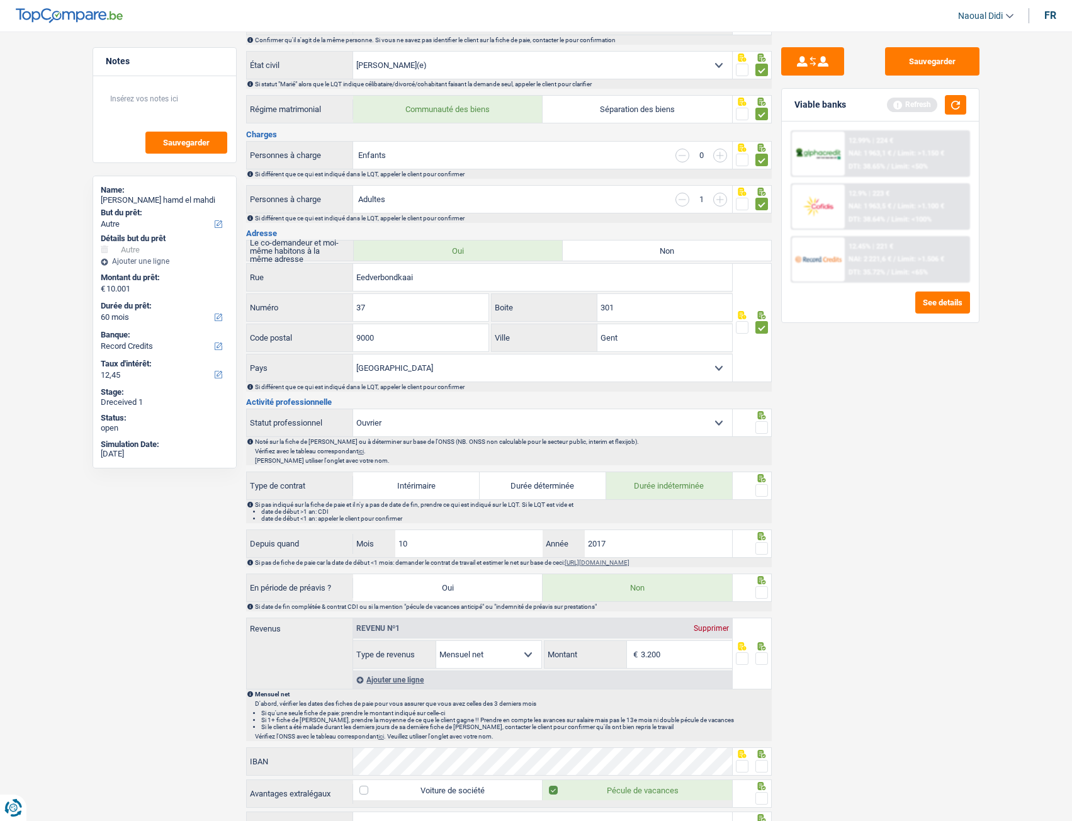
click at [762, 429] on span at bounding box center [762, 427] width 13 height 13
click at [0, 0] on input "radio" at bounding box center [0, 0] width 0 height 0
click at [766, 459] on span at bounding box center [762, 490] width 13 height 13
click at [0, 0] on input "radio" at bounding box center [0, 0] width 0 height 0
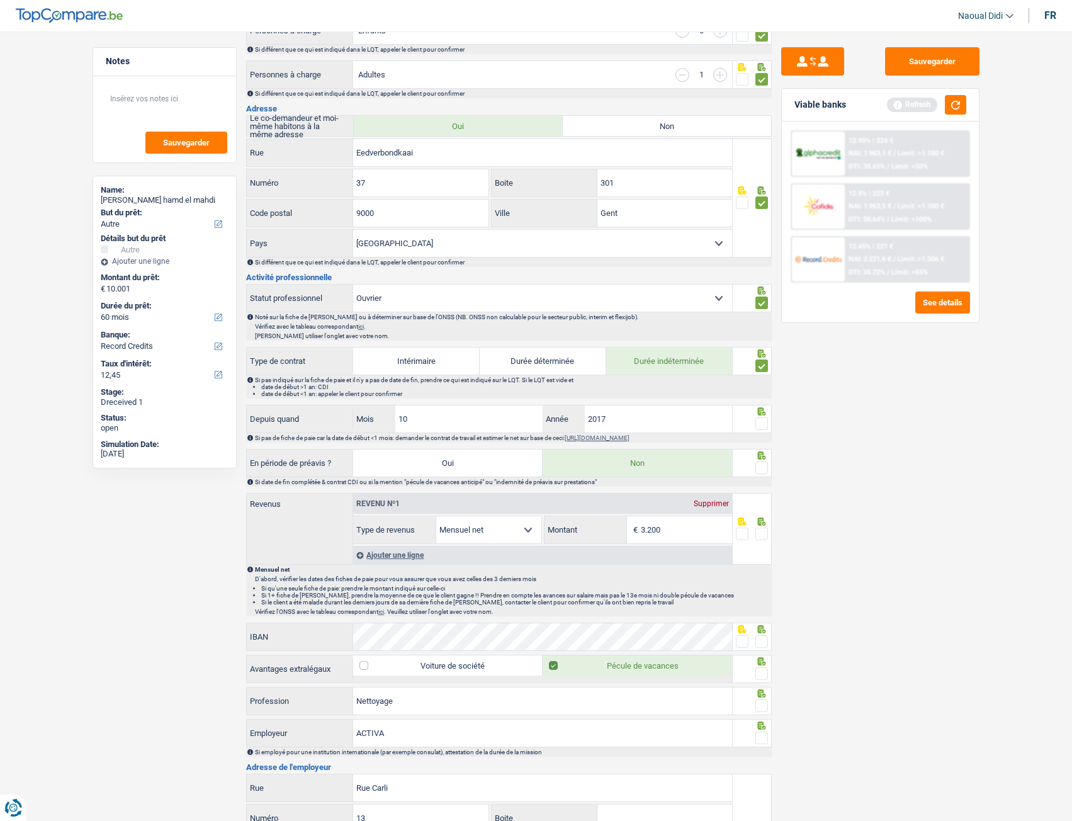
scroll to position [315, 0]
click at [763, 421] on span at bounding box center [762, 422] width 13 height 13
click at [0, 0] on input "radio" at bounding box center [0, 0] width 0 height 0
click at [765, 459] on span at bounding box center [762, 466] width 13 height 13
click at [0, 0] on input "radio" at bounding box center [0, 0] width 0 height 0
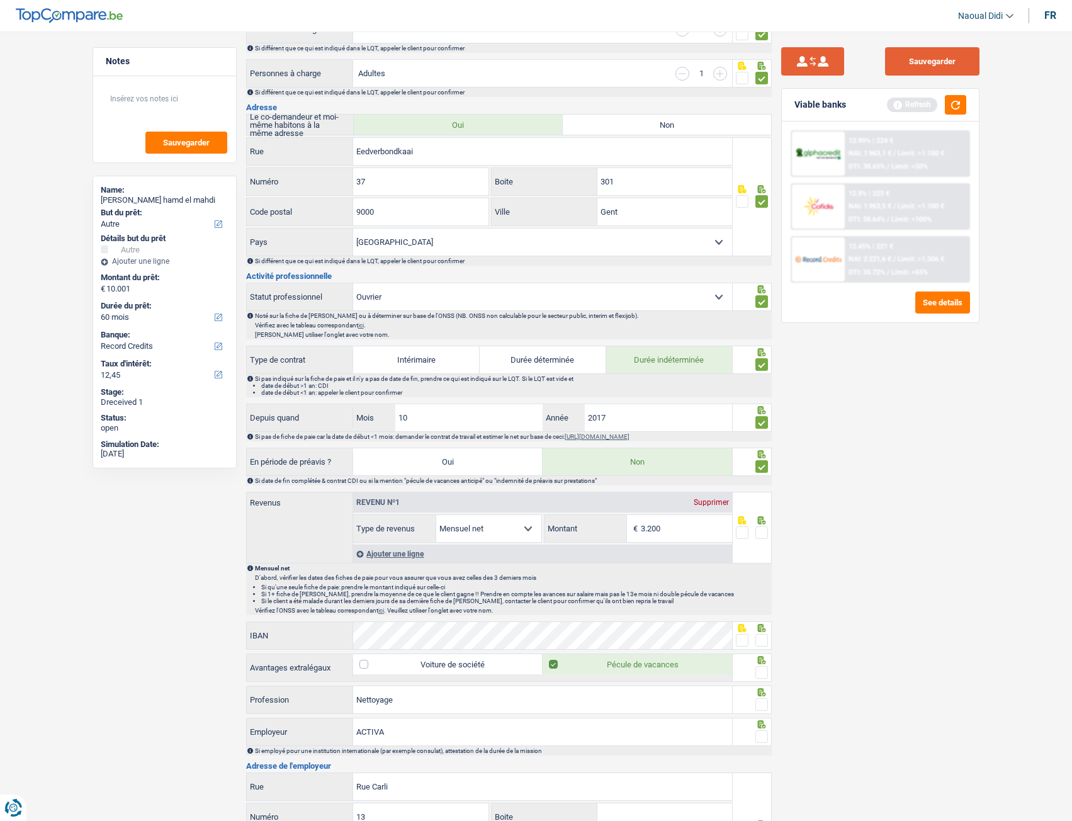
drag, startPoint x: 900, startPoint y: 66, endPoint x: 837, endPoint y: 58, distance: 63.5
click at [900, 66] on button "Sauvegarder" at bounding box center [932, 61] width 94 height 28
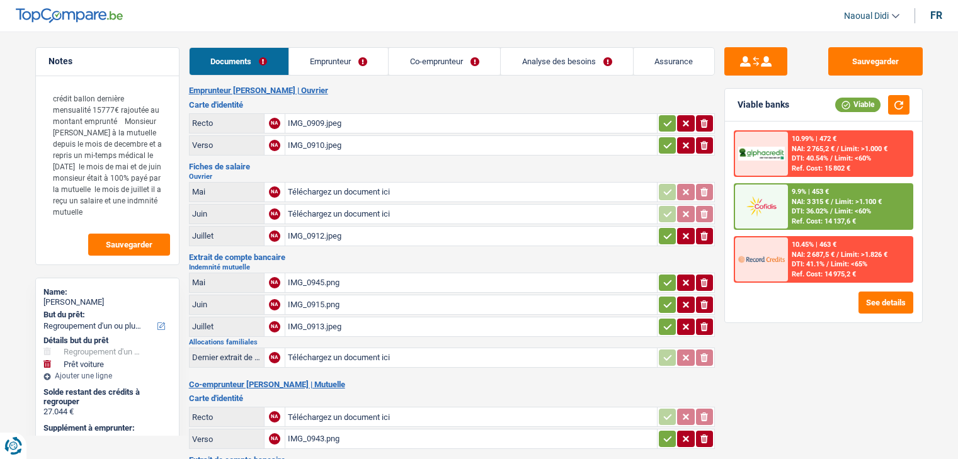
select select "refinancing"
select select "car"
select select "120"
select select "cofidis"
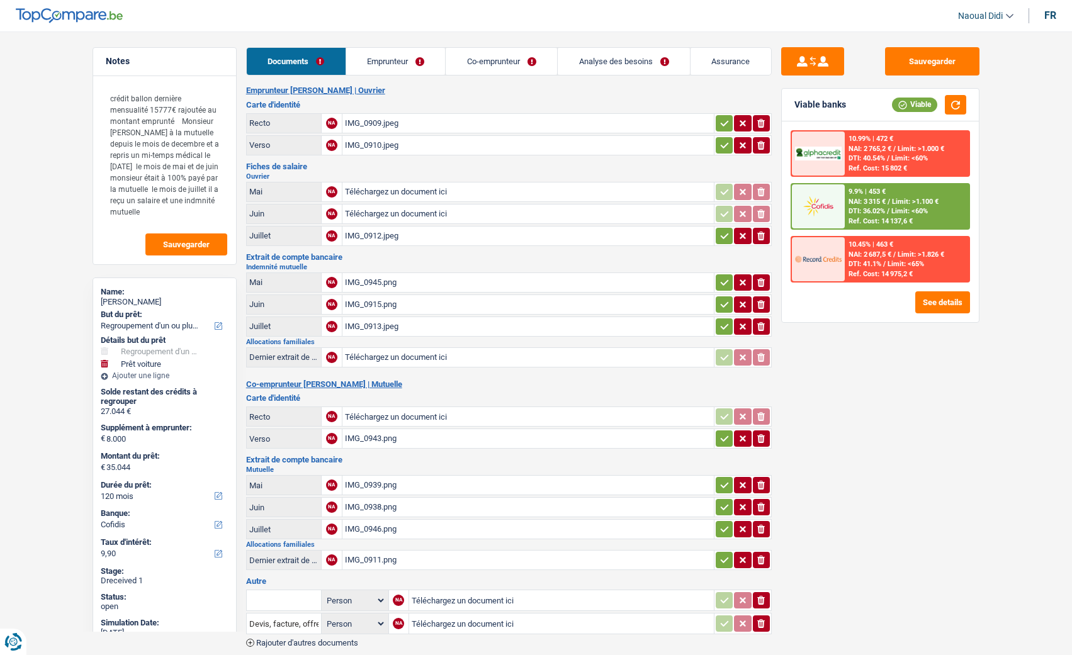
click at [957, 458] on div "Sauvegarder Viable banks Viable 10.99% | 472 € NAI: 2 765,2 € / Limit: >1.000 €…" at bounding box center [881, 363] width 218 height 632
click at [957, 458] on main "Notes crédit ballon dernière mensualité 15777€ rajoutée au montant emprunté Mon…" at bounding box center [536, 363] width 1072 height 689
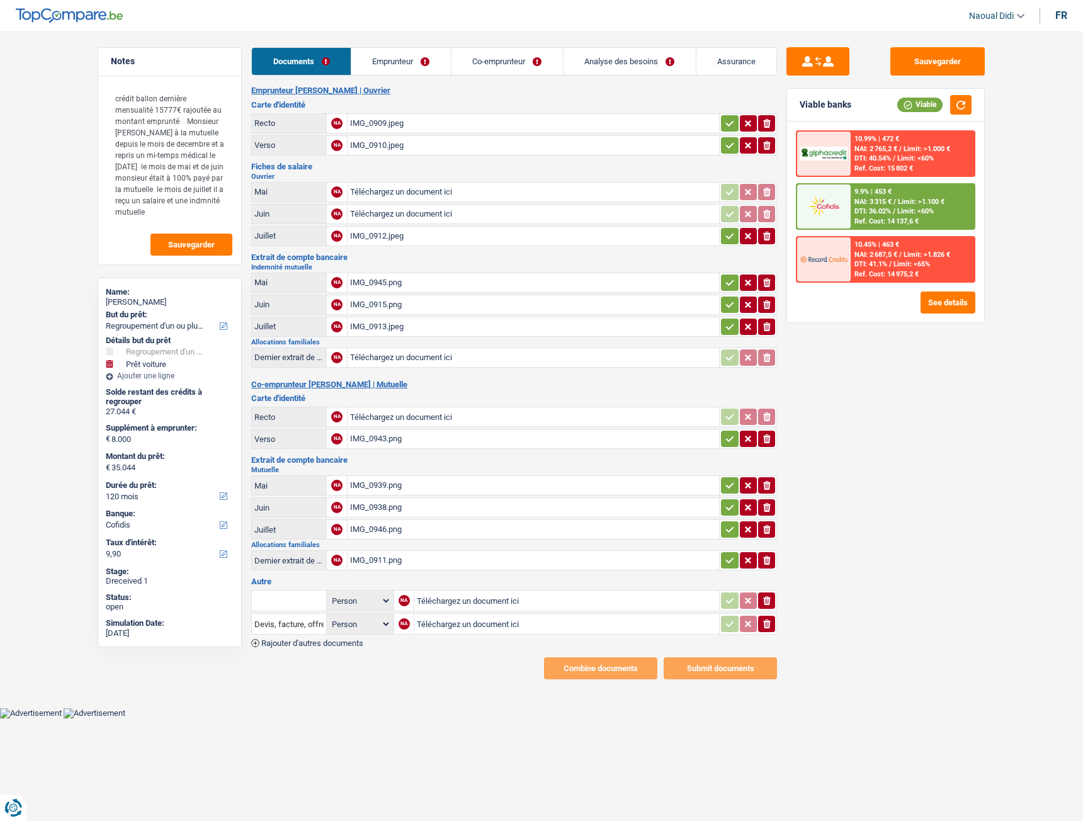
click at [399, 59] on link "Emprunteur" at bounding box center [400, 61] width 99 height 27
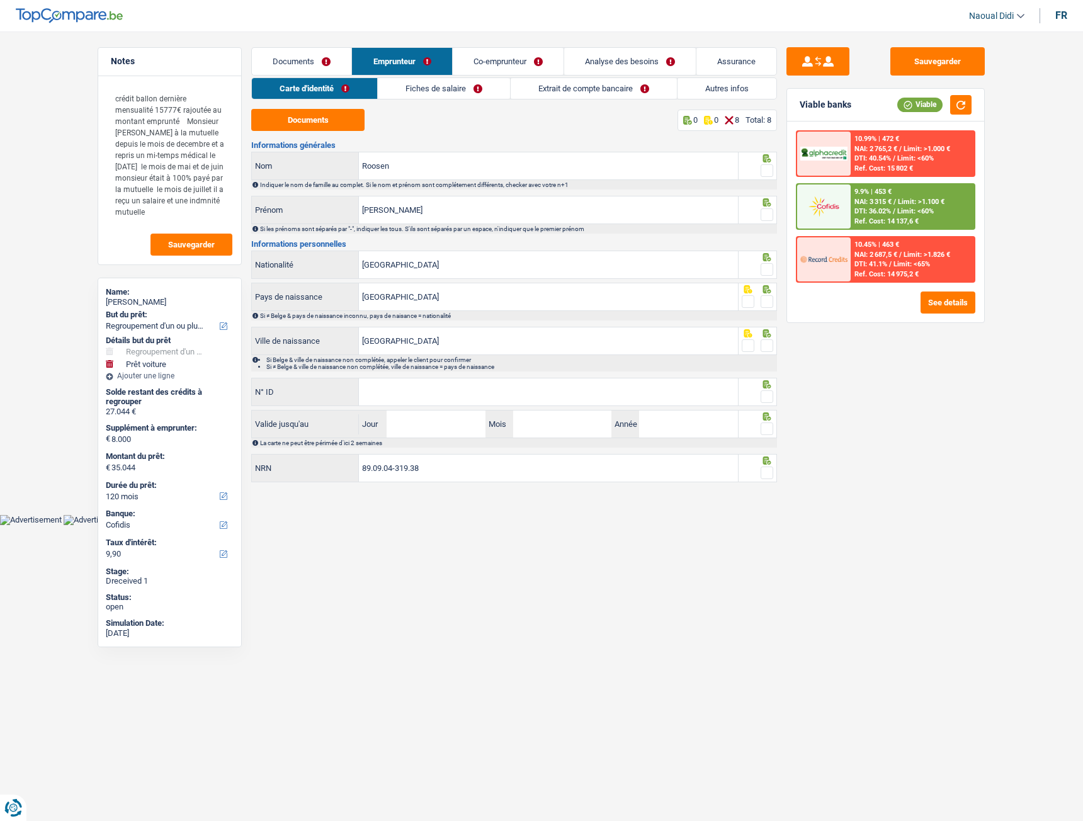
click at [496, 63] on link "Co-emprunteur" at bounding box center [508, 61] width 111 height 27
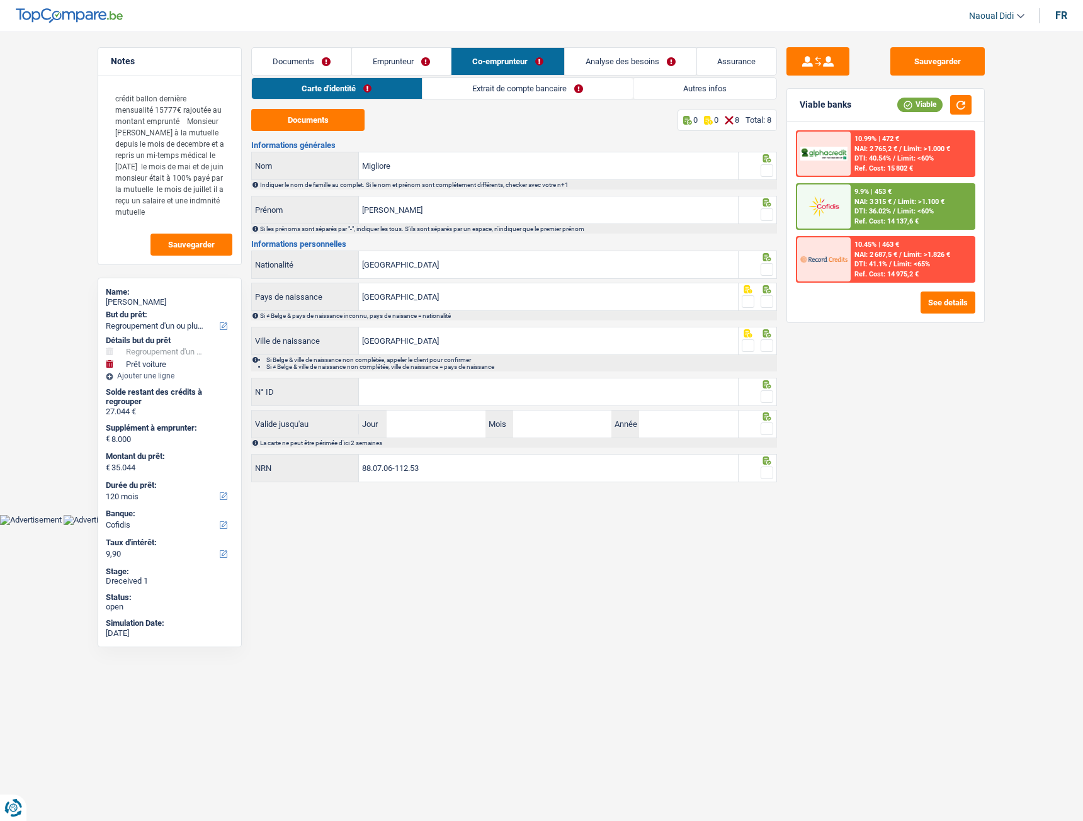
click at [373, 60] on link "Emprunteur" at bounding box center [401, 61] width 99 height 27
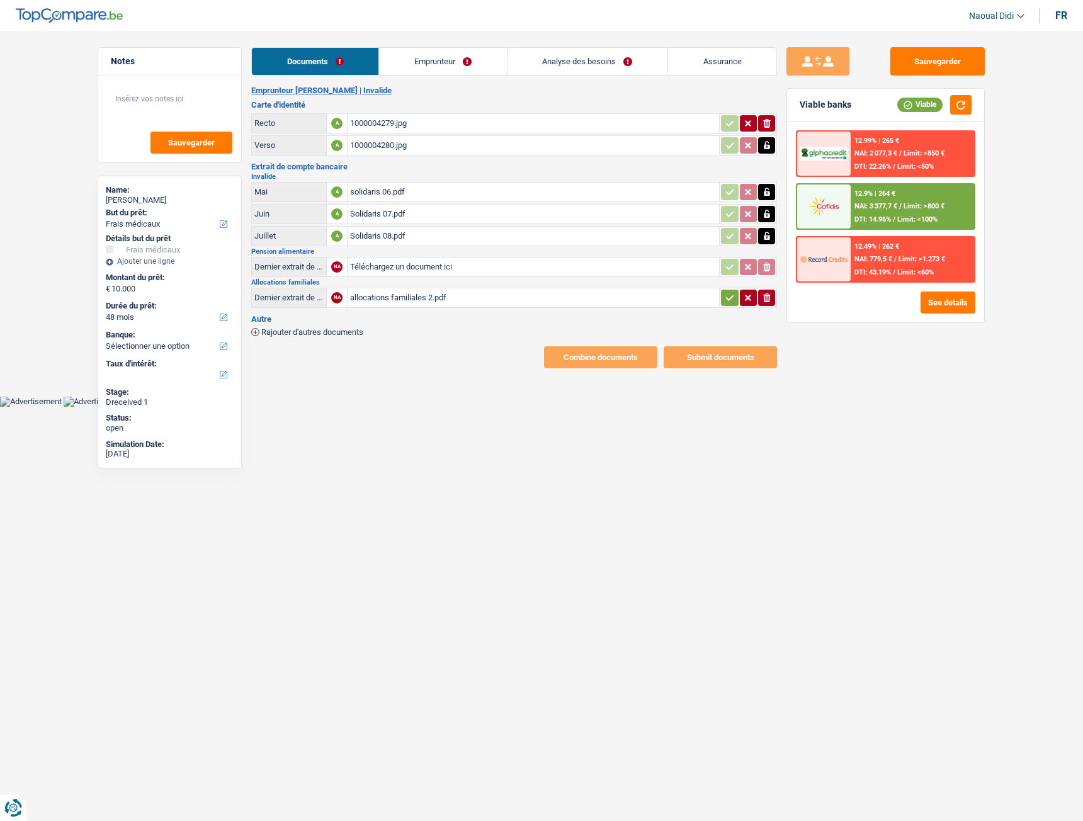
select select "medical"
select select "48"
select select "32"
select select "single"
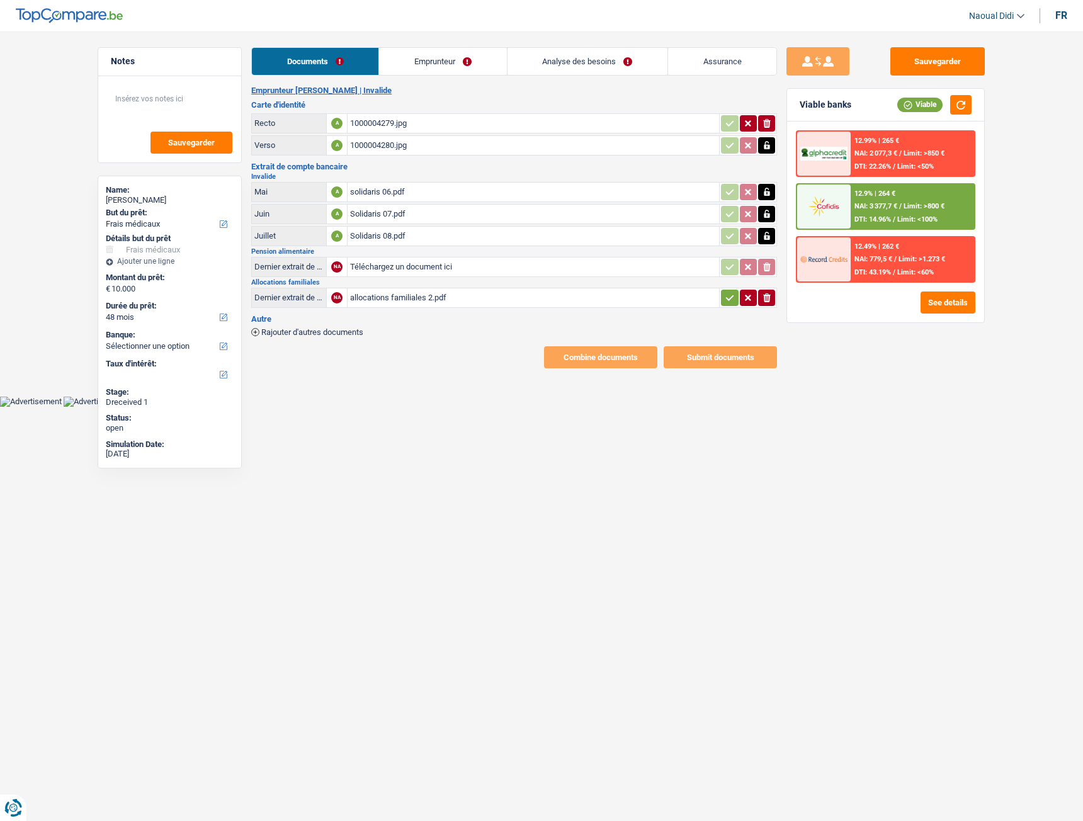
select select "rents"
select select "BE"
click at [433, 59] on link "Emprunteur" at bounding box center [442, 61] width 127 height 27
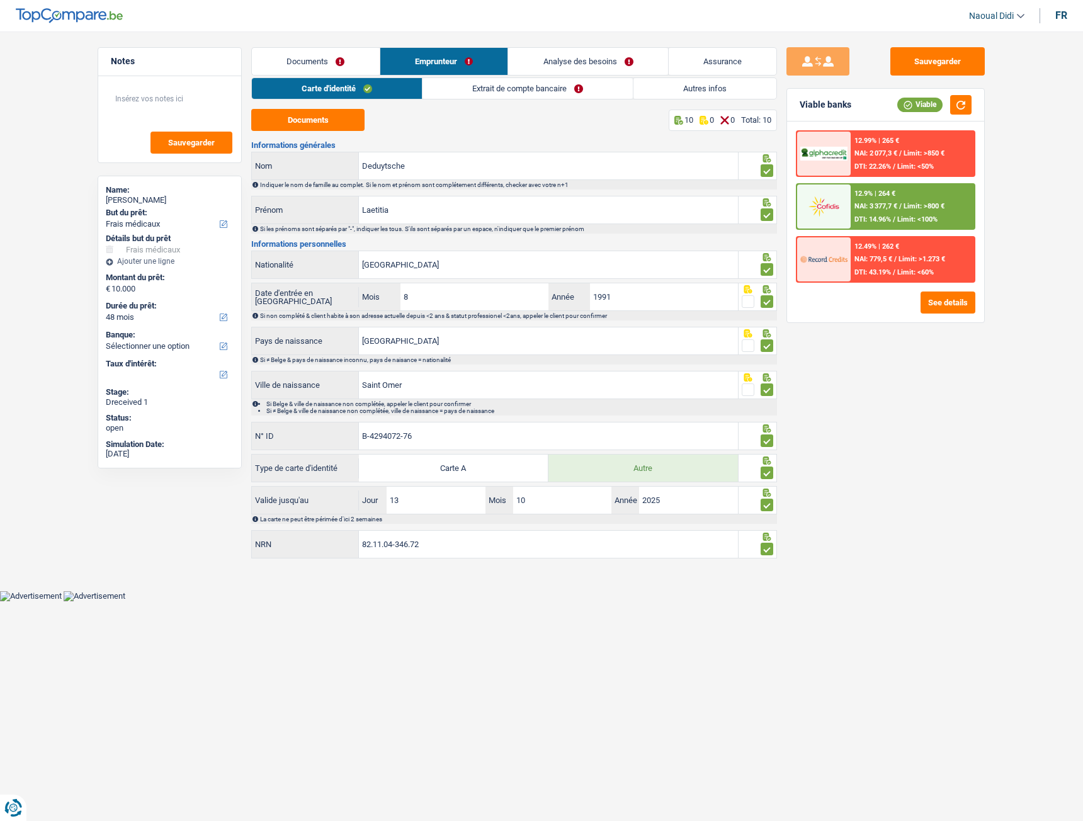
click at [523, 88] on link "Extrait de compte bancaire" at bounding box center [527, 88] width 210 height 21
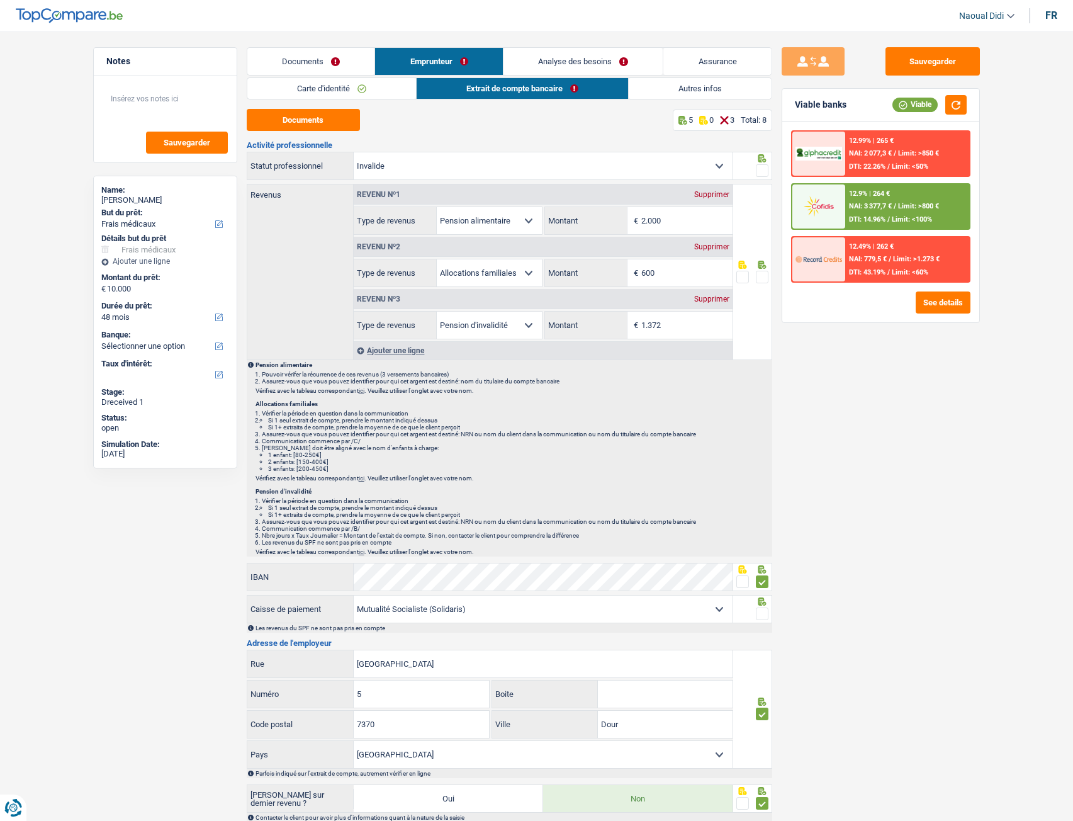
click at [693, 91] on link "Autres infos" at bounding box center [700, 88] width 143 height 21
